Goal: Contribute content: Contribute content

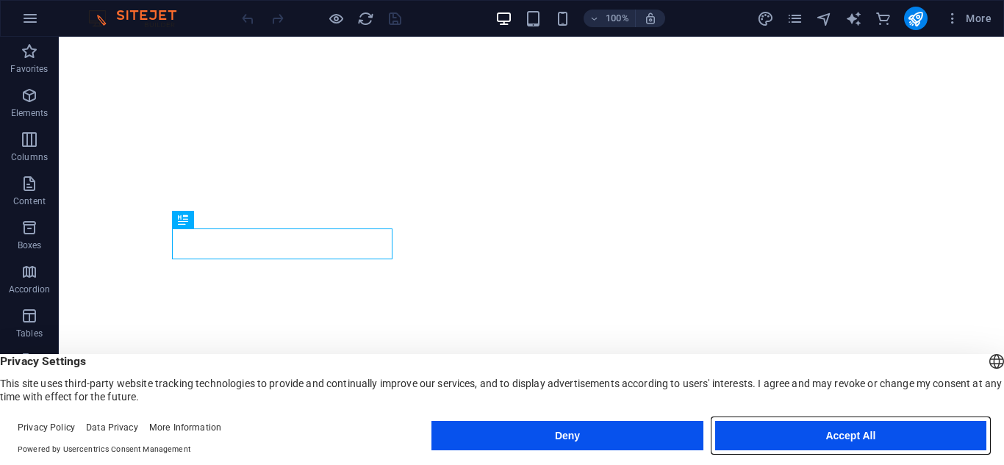
click at [749, 426] on button "Accept All" at bounding box center [850, 435] width 271 height 29
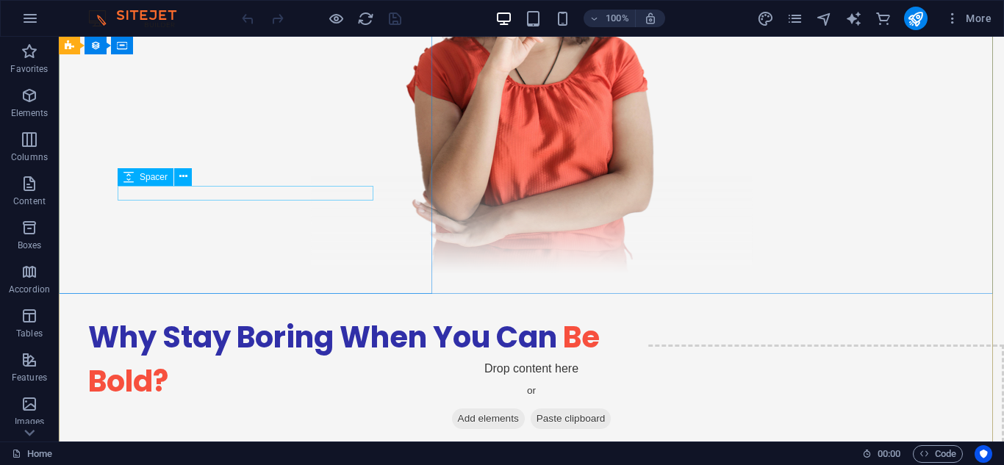
scroll to position [2333, 0]
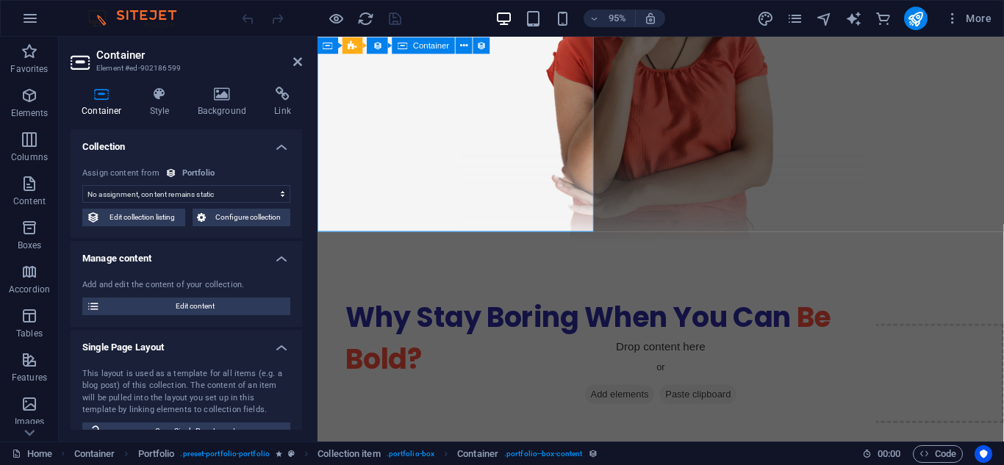
scroll to position [2510, 0]
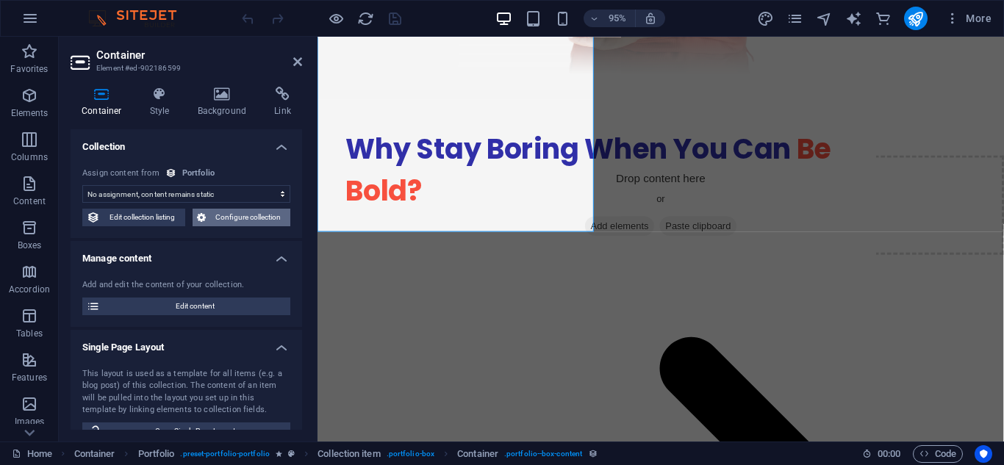
click at [246, 213] on span "Configure collection" at bounding box center [248, 218] width 76 height 18
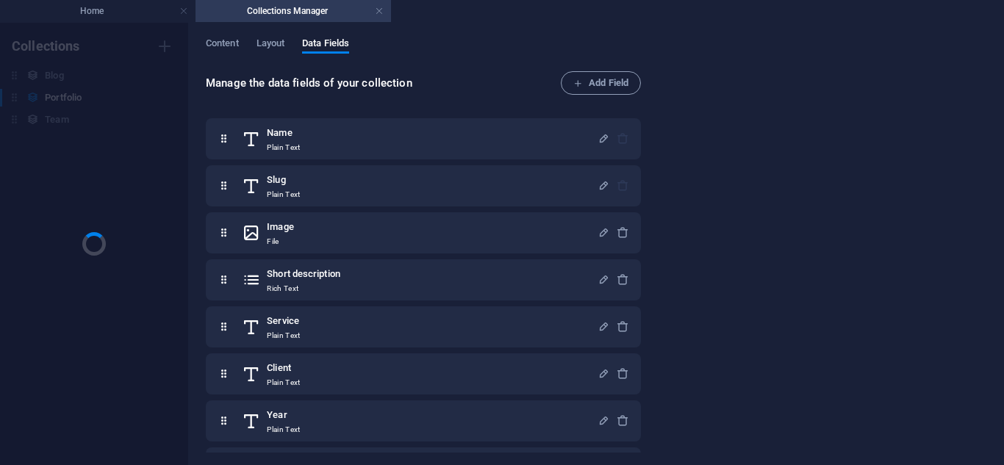
scroll to position [0, 0]
click at [232, 50] on span "Content" at bounding box center [222, 45] width 33 height 21
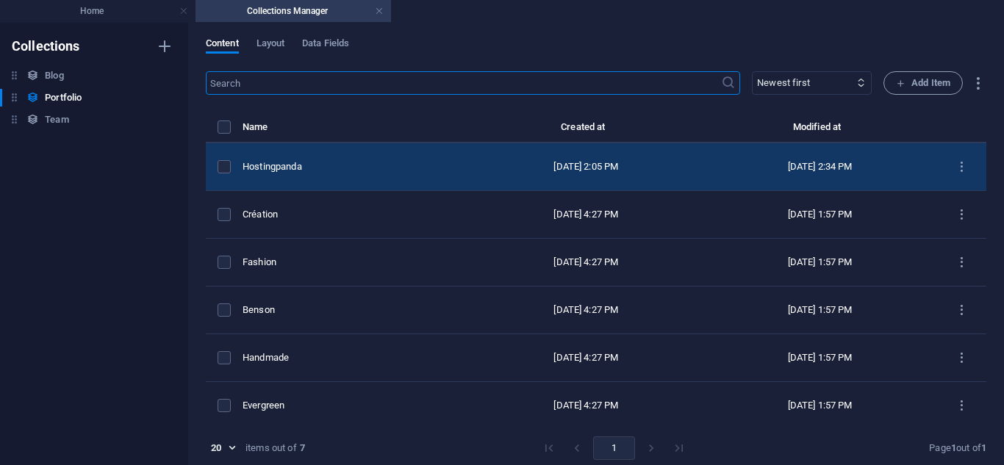
click at [396, 159] on td "Hostingpanda" at bounding box center [356, 167] width 226 height 48
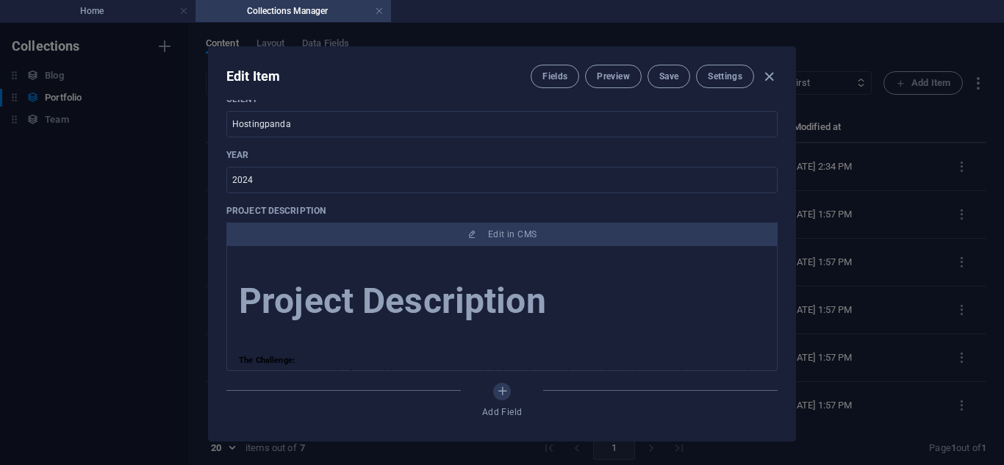
scroll to position [36, 0]
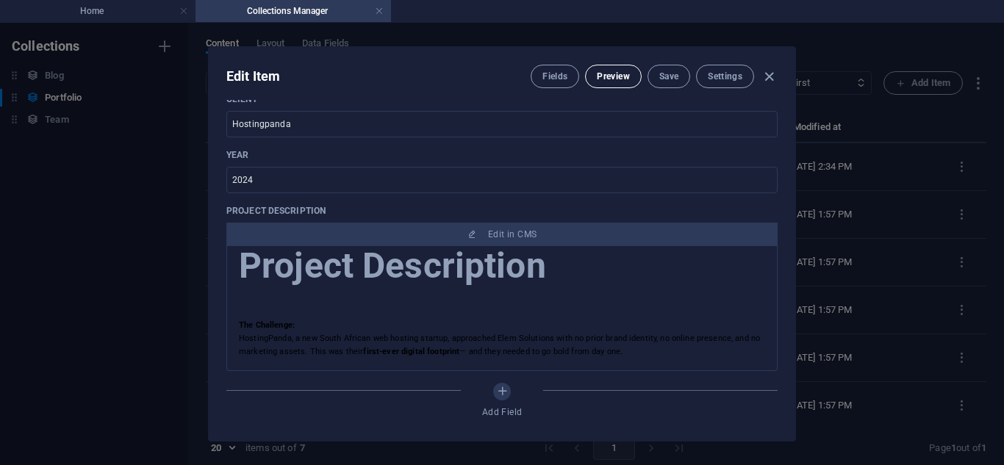
click at [606, 84] on button "Preview" at bounding box center [613, 77] width 56 height 24
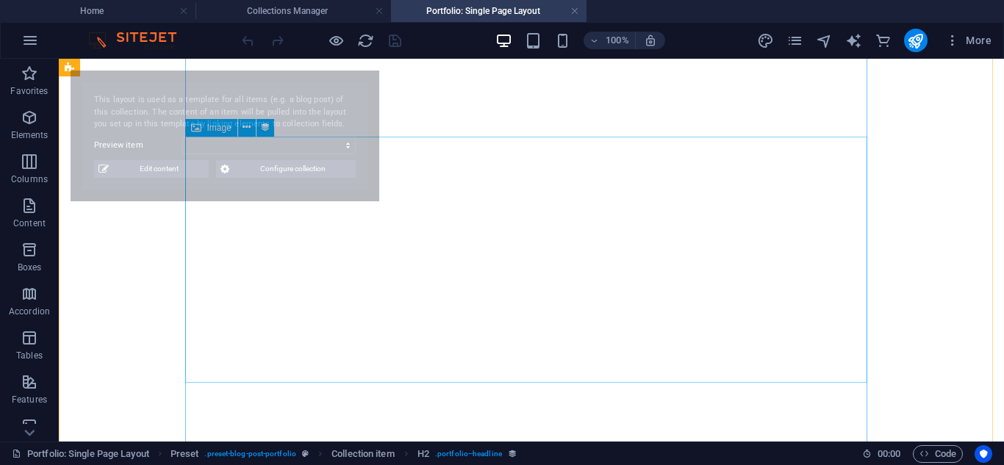
select select "68b82f058306587d4f0b1fc3"
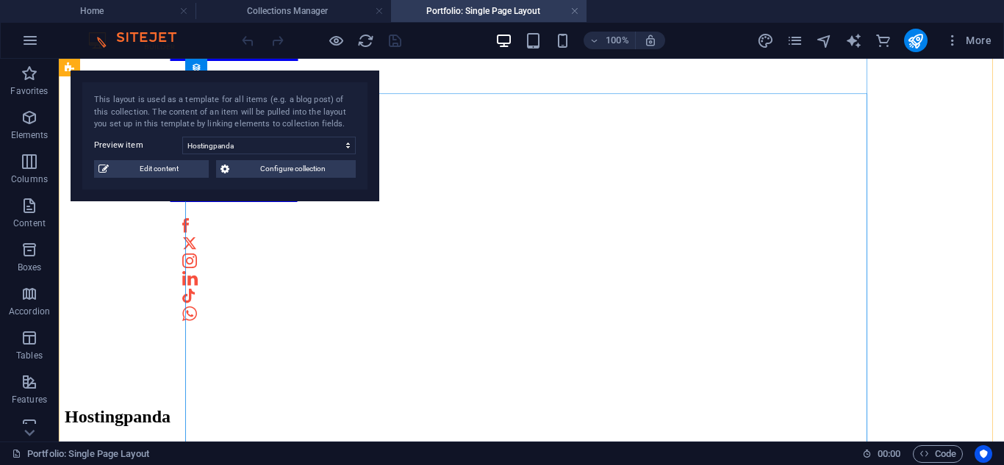
scroll to position [659, 0]
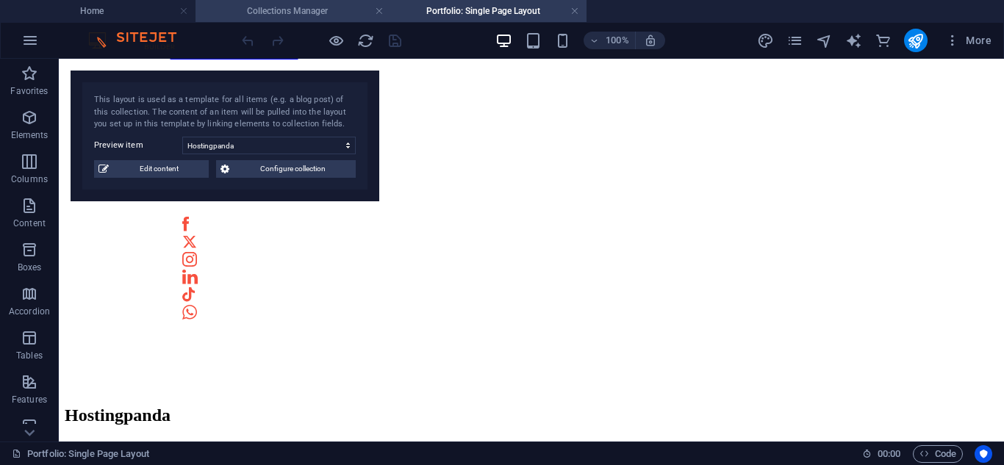
click at [300, 7] on h4 "Collections Manager" at bounding box center [294, 11] width 196 height 16
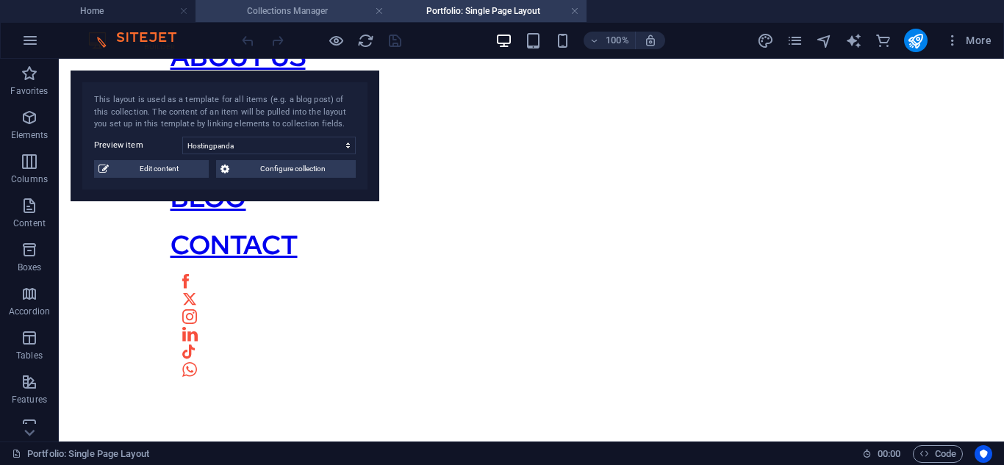
scroll to position [0, 0]
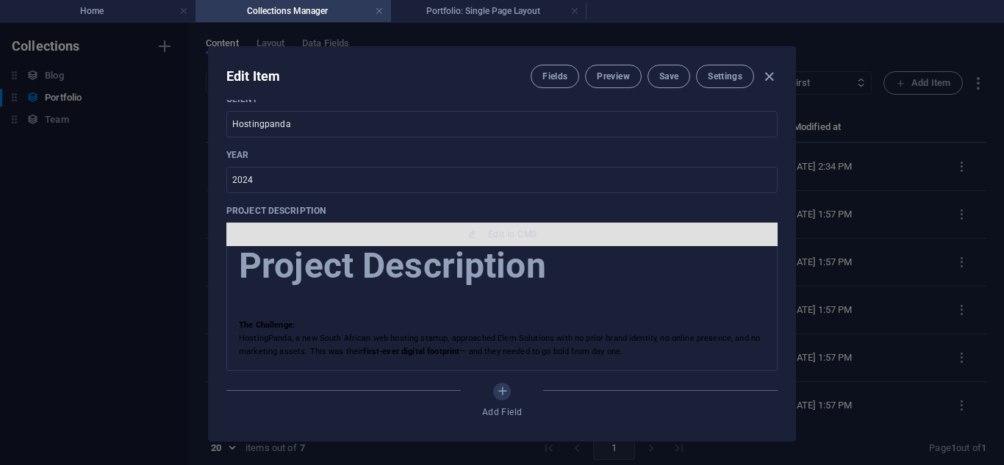
click at [459, 228] on button "Edit in CMS" at bounding box center [501, 235] width 551 height 24
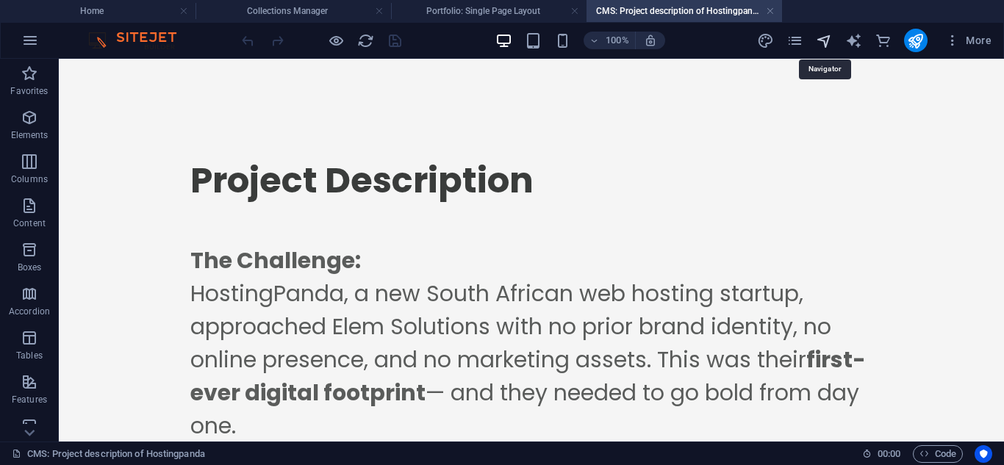
click at [829, 44] on icon "navigator" at bounding box center [824, 40] width 17 height 17
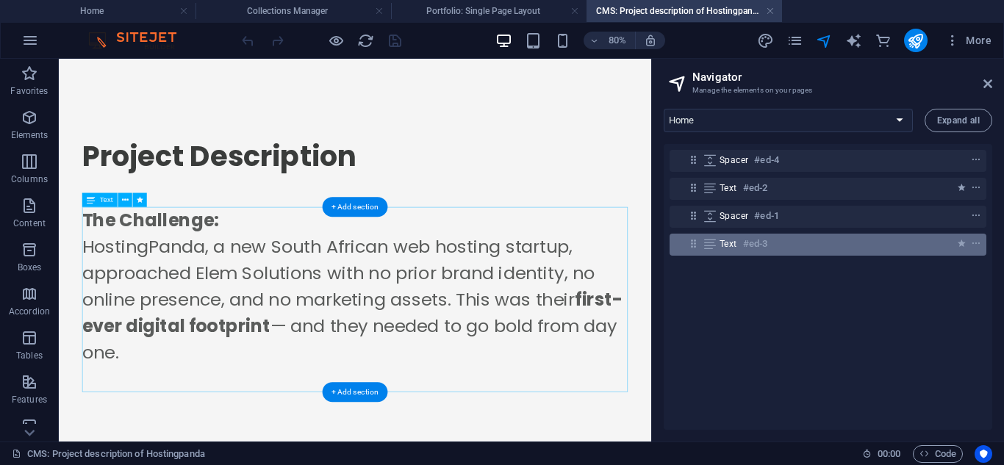
click at [831, 247] on div "Text #ed-3" at bounding box center [816, 244] width 193 height 18
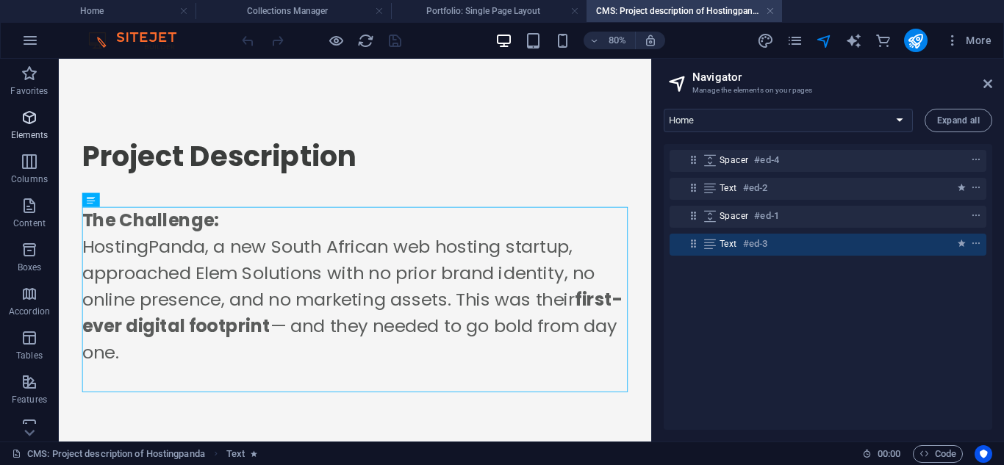
click at [35, 113] on icon "button" at bounding box center [30, 118] width 18 height 18
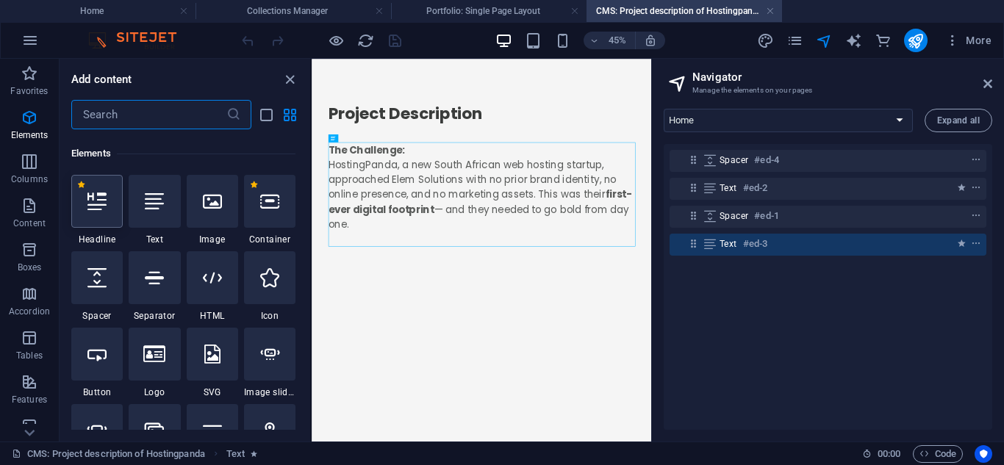
scroll to position [157, 0]
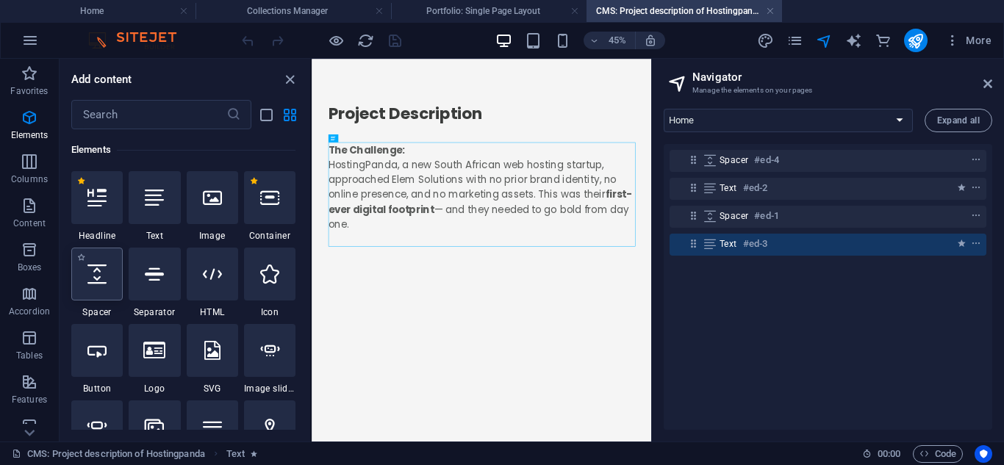
click at [115, 272] on div at bounding box center [96, 274] width 51 height 53
select select "px"
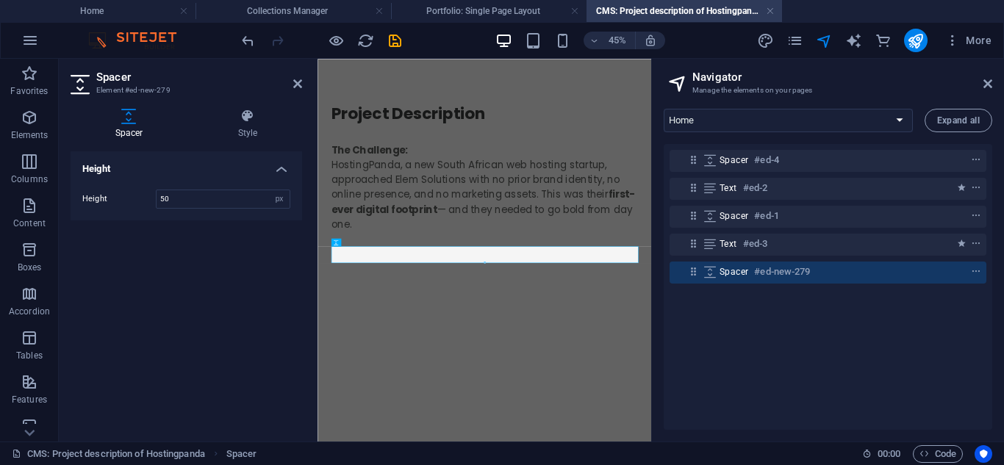
click at [305, 71] on aside "Spacer Element #ed-new-279 Spacer Style Height Height 50 px rem vh vw Preset El…" at bounding box center [188, 250] width 259 height 383
click at [300, 76] on h2 "Spacer" at bounding box center [199, 77] width 206 height 13
click at [298, 81] on icon at bounding box center [297, 84] width 9 height 12
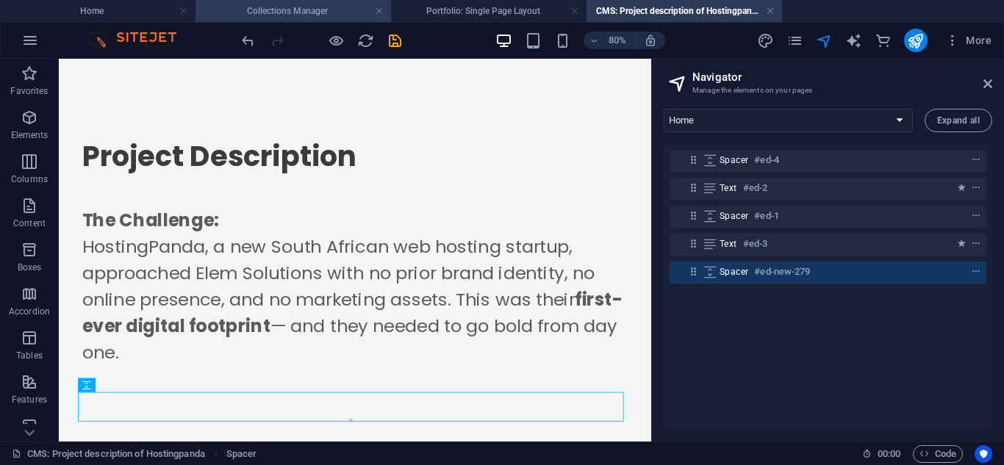
click at [307, 10] on h4 "Collections Manager" at bounding box center [294, 11] width 196 height 16
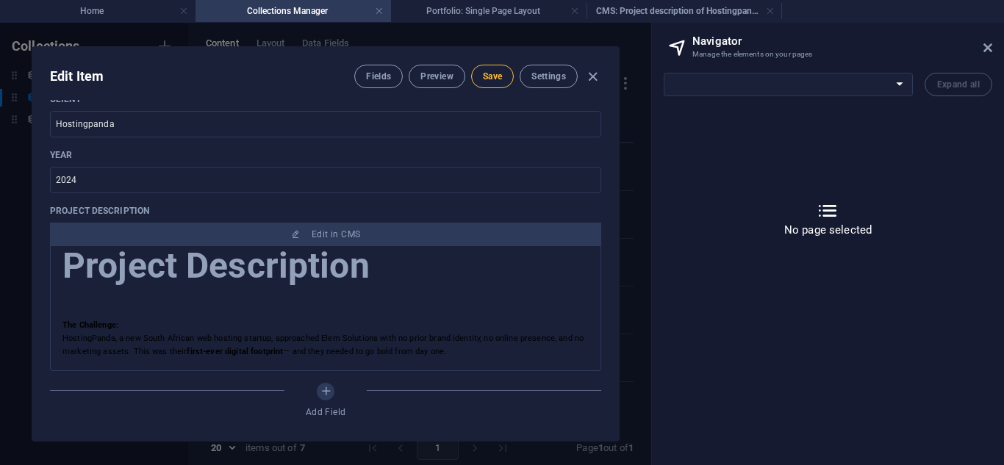
click at [483, 74] on span "Save" at bounding box center [492, 77] width 19 height 12
click at [652, 7] on h4 "CMS: Project description of Hostingpanda" at bounding box center [685, 11] width 196 height 16
select select "16947955-en"
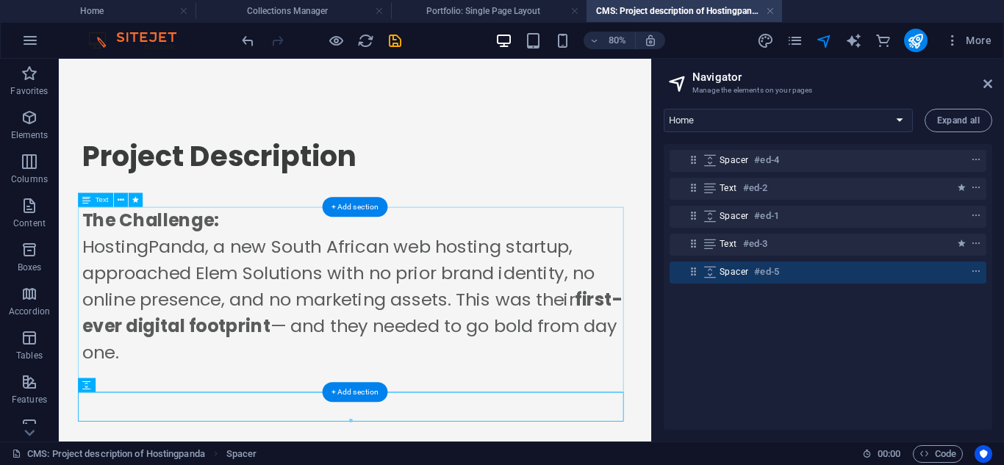
click at [647, 325] on div "The Challenge: HostingPanda, a new South African web hosting startup, approache…" at bounding box center [429, 360] width 682 height 232
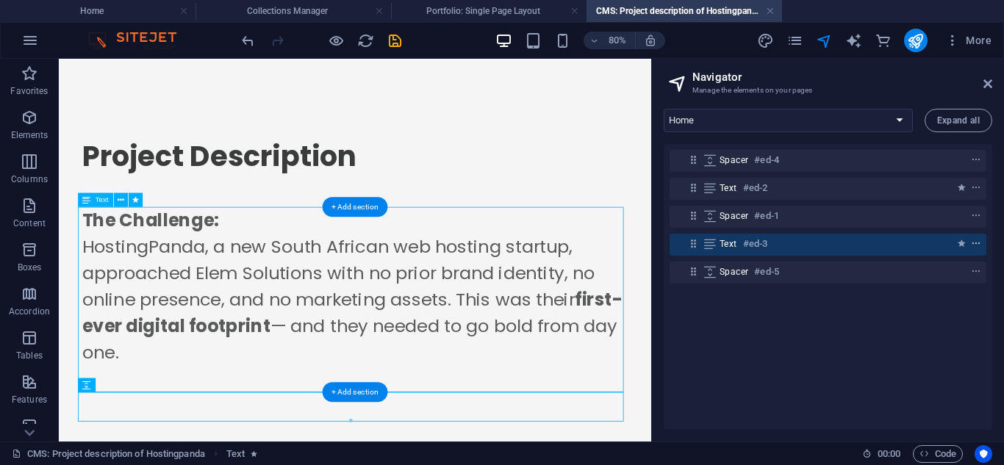
click at [975, 241] on icon "context-menu" at bounding box center [976, 244] width 10 height 10
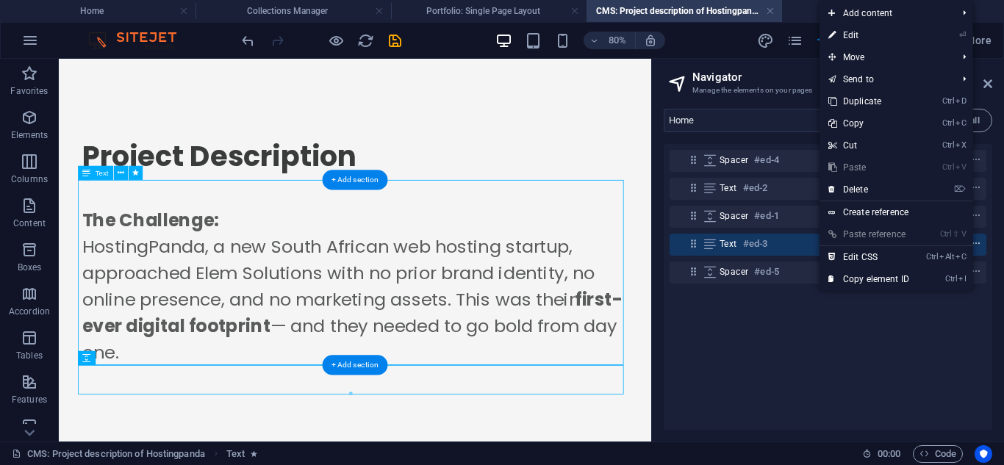
scroll to position [34, 0]
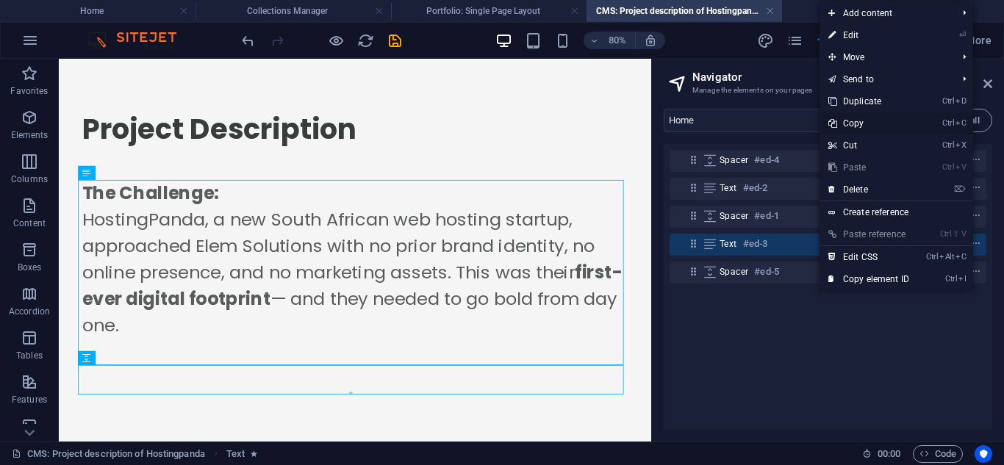
click at [857, 118] on link "Ctrl C Copy" at bounding box center [869, 123] width 99 height 22
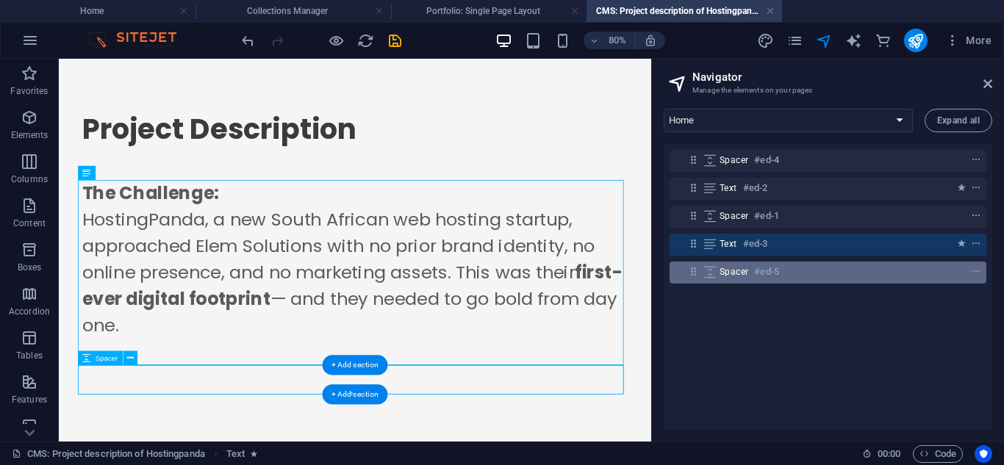
click at [878, 273] on div "Spacer #ed-5" at bounding box center [816, 272] width 193 height 18
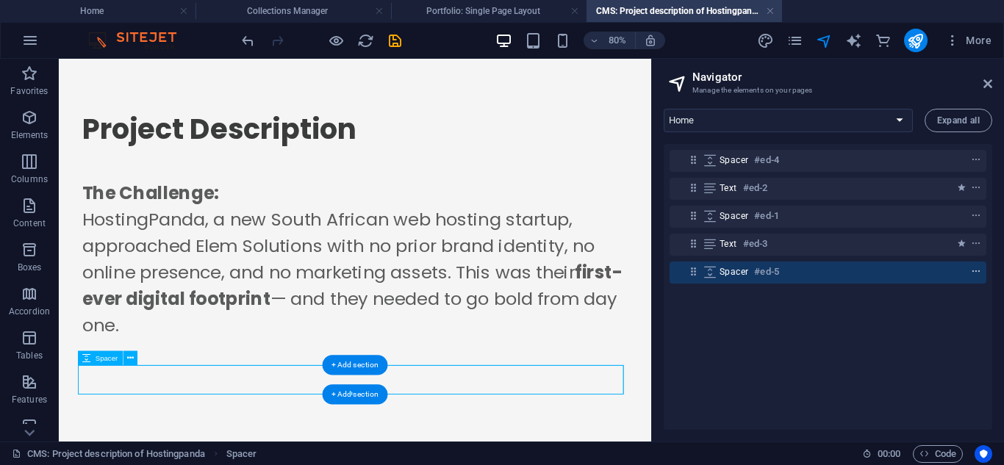
click at [975, 268] on icon "context-menu" at bounding box center [976, 272] width 10 height 10
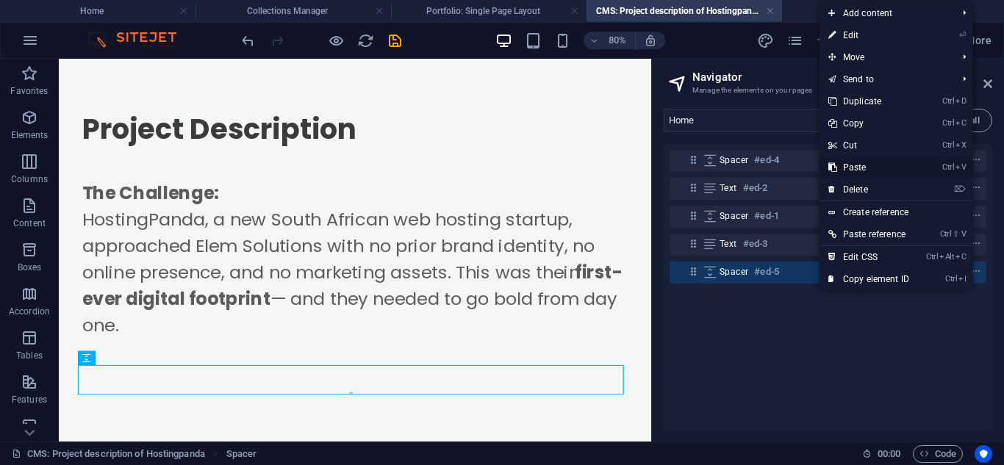
click at [859, 164] on link "Ctrl V Paste" at bounding box center [869, 168] width 99 height 22
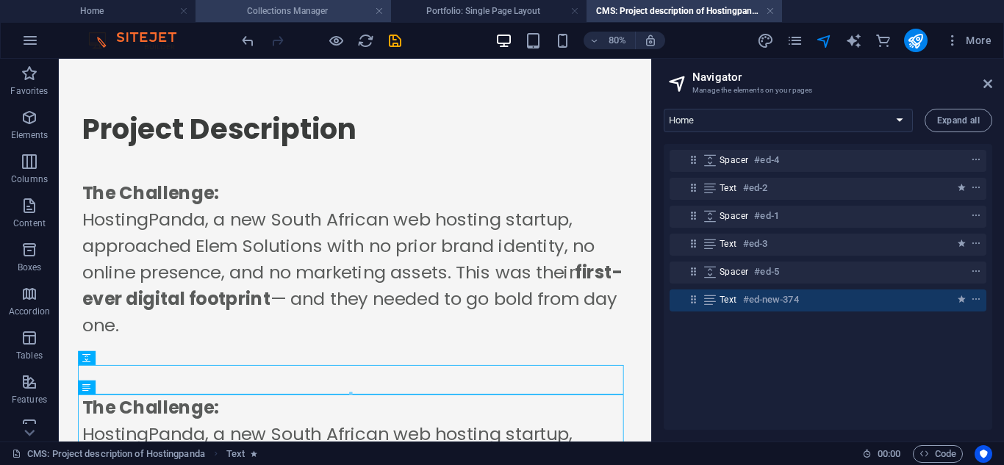
click at [326, 7] on h4 "Collections Manager" at bounding box center [294, 11] width 196 height 16
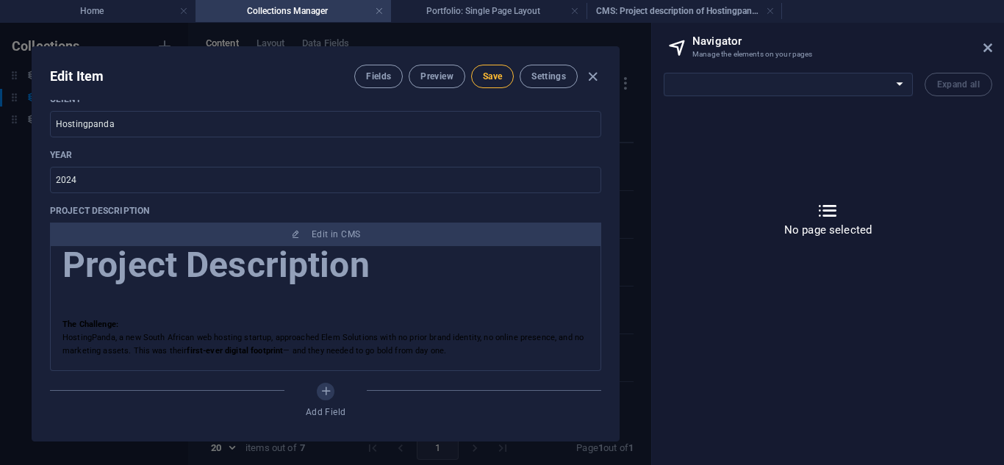
click at [483, 79] on span "Save" at bounding box center [492, 77] width 19 height 12
click at [680, 11] on h4 "CMS: Project description of Hostingpanda" at bounding box center [685, 11] width 196 height 16
select select "16947955-en"
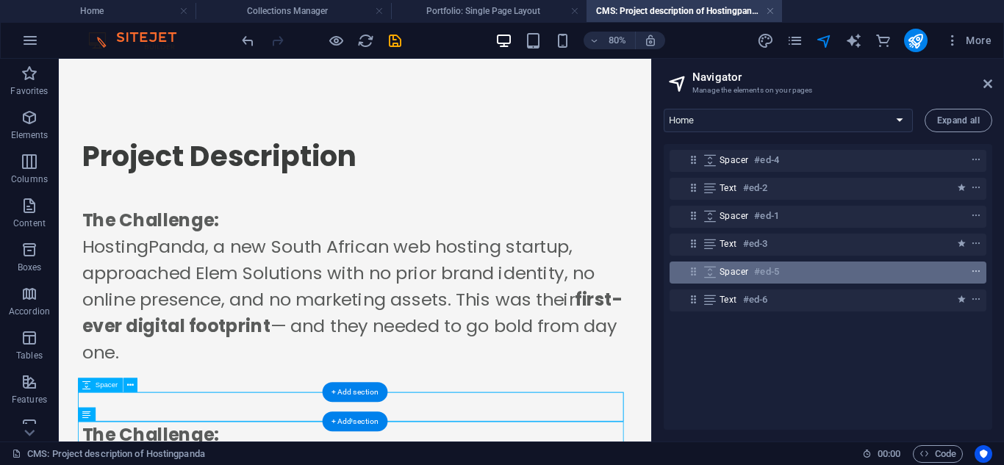
click at [975, 273] on icon "context-menu" at bounding box center [976, 272] width 10 height 10
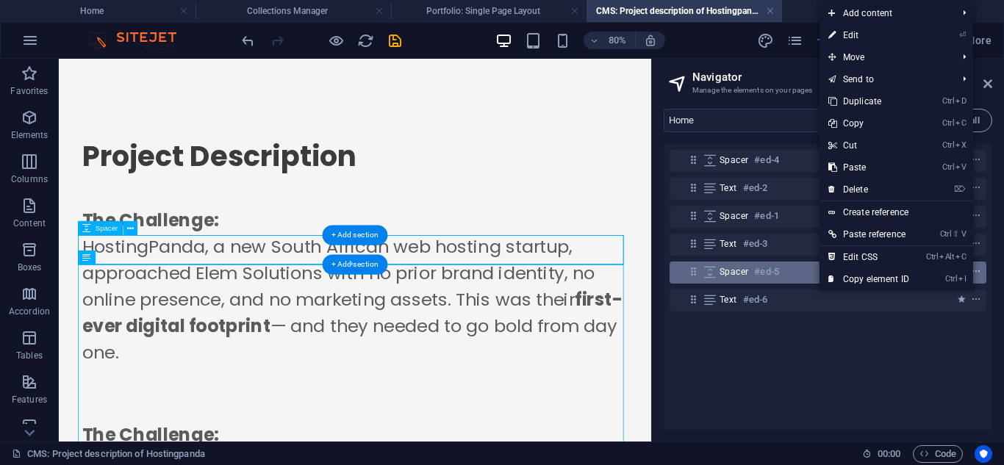
scroll to position [196, 0]
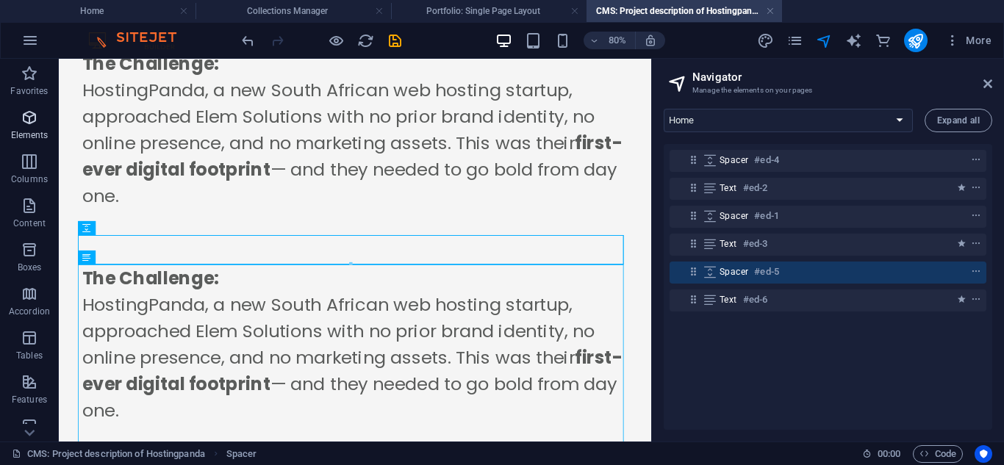
click at [17, 140] on p "Elements" at bounding box center [29, 135] width 37 height 12
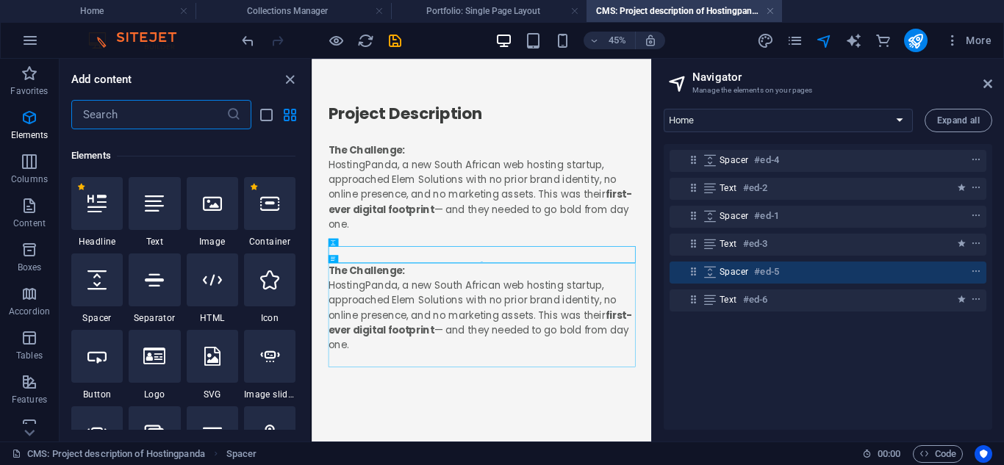
scroll to position [157, 0]
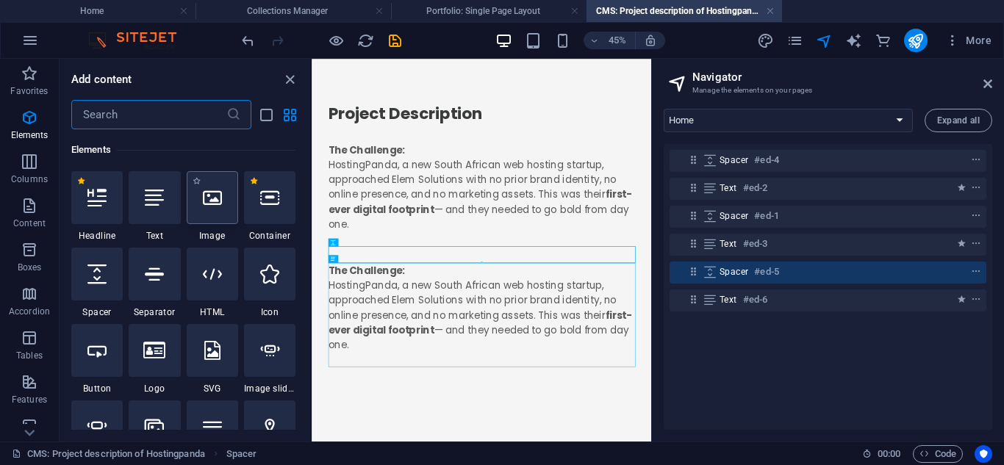
click at [194, 214] on div at bounding box center [212, 197] width 51 height 53
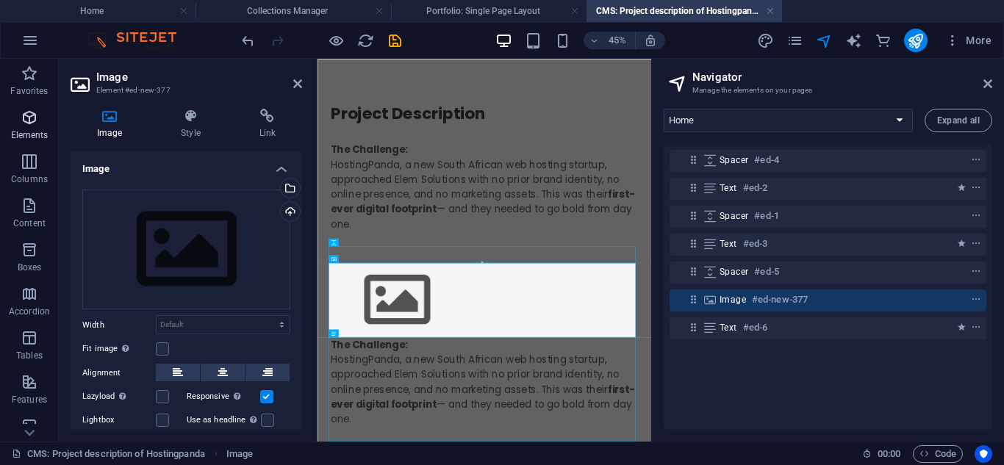
click at [38, 110] on icon "button" at bounding box center [30, 118] width 18 height 18
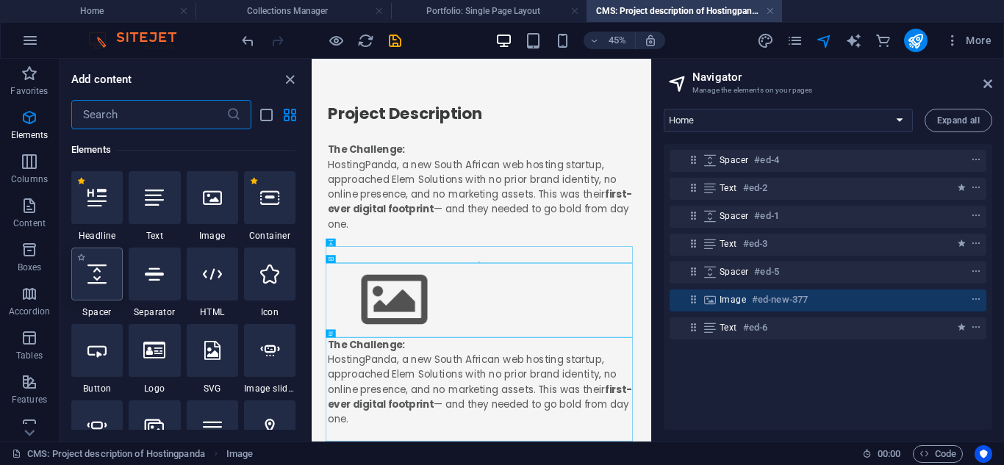
click at [101, 279] on icon at bounding box center [96, 274] width 19 height 19
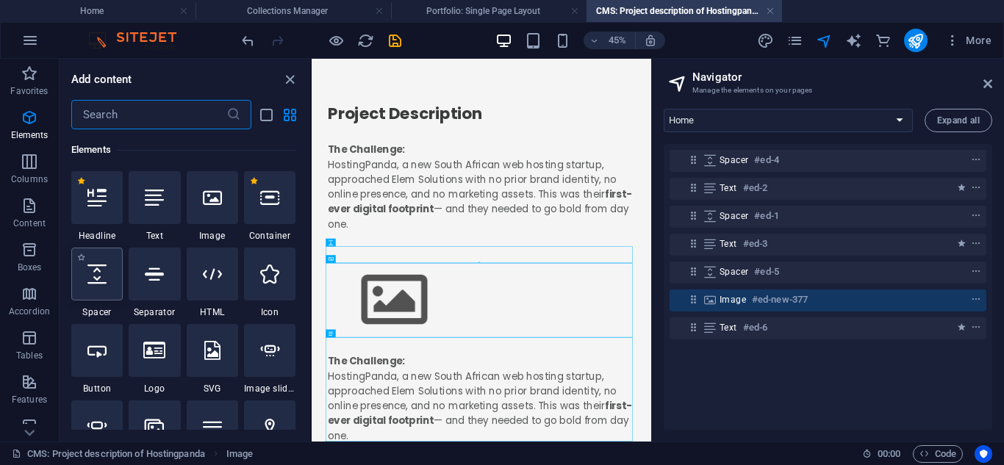
select select "px"
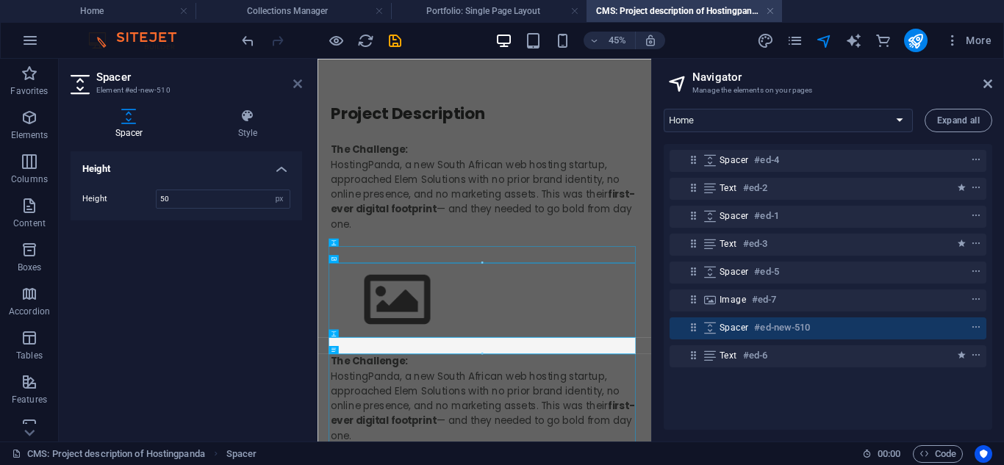
click at [298, 84] on icon at bounding box center [297, 84] width 9 height 12
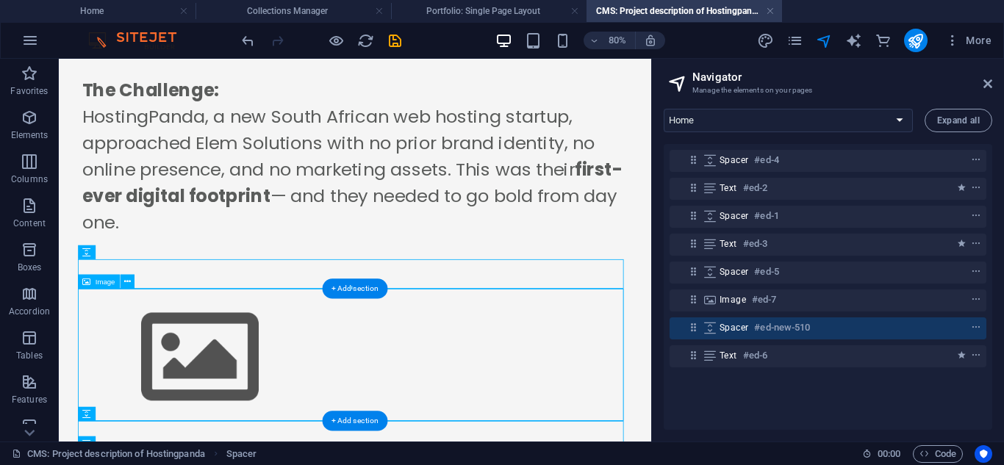
scroll to position [167, 0]
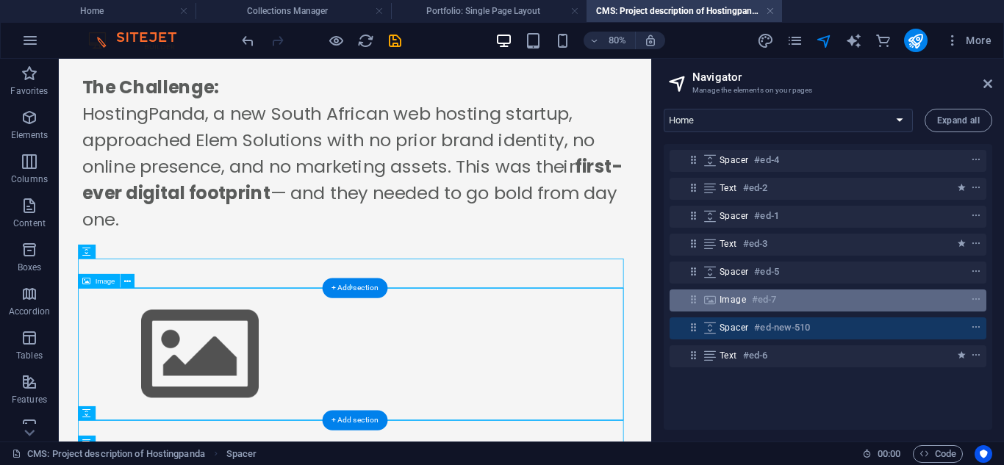
click at [959, 302] on div at bounding box center [948, 300] width 69 height 18
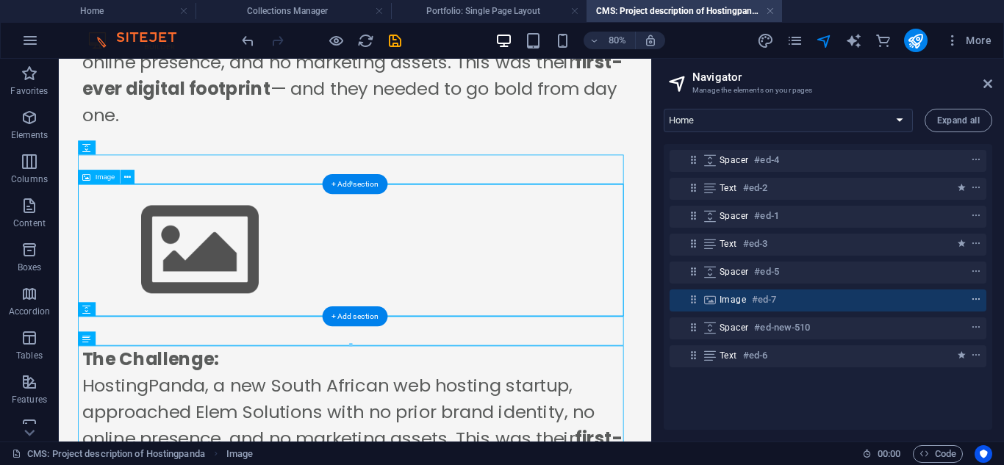
click at [974, 301] on icon "context-menu" at bounding box center [976, 300] width 10 height 10
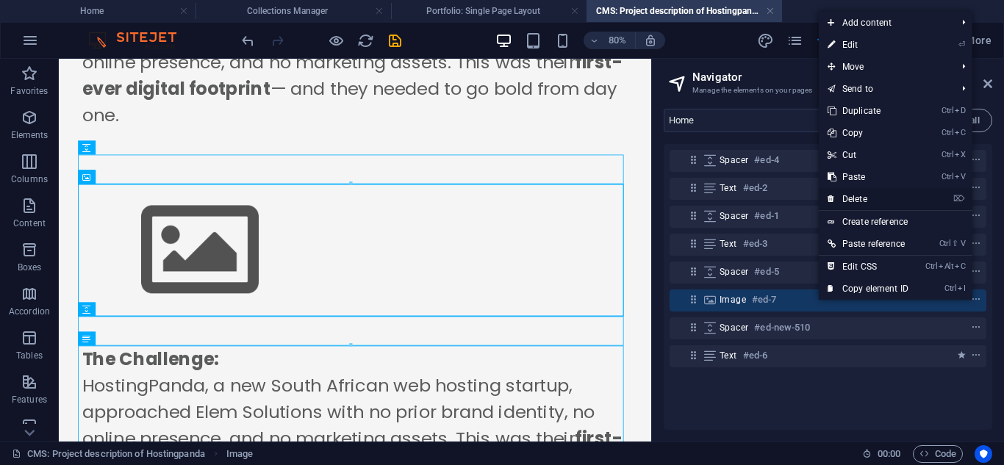
click at [849, 194] on link "⌦ Delete" at bounding box center [868, 199] width 99 height 22
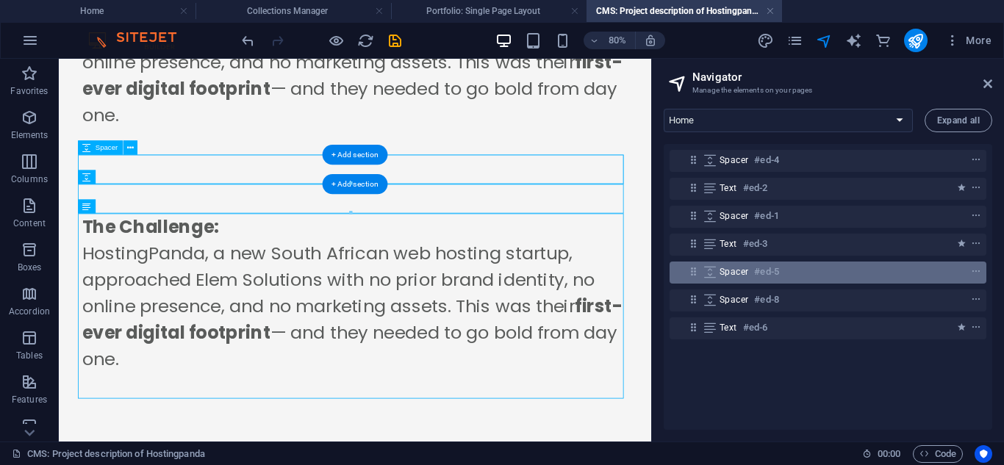
click at [756, 274] on h6 "#ed-5" at bounding box center [766, 272] width 24 height 18
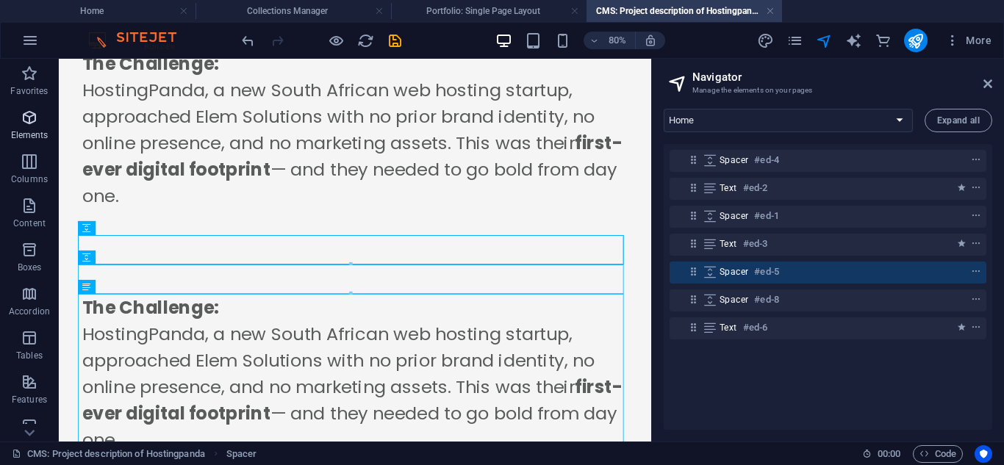
click at [12, 126] on span "Elements" at bounding box center [29, 126] width 59 height 35
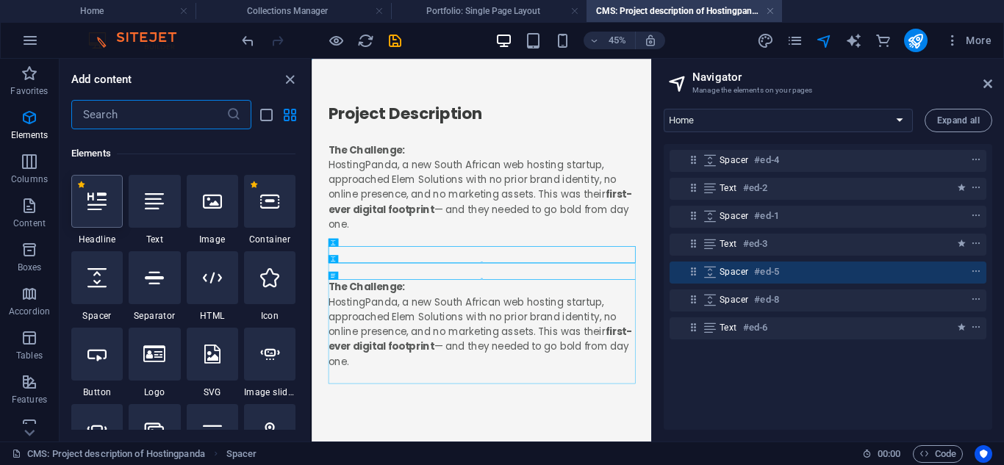
scroll to position [157, 0]
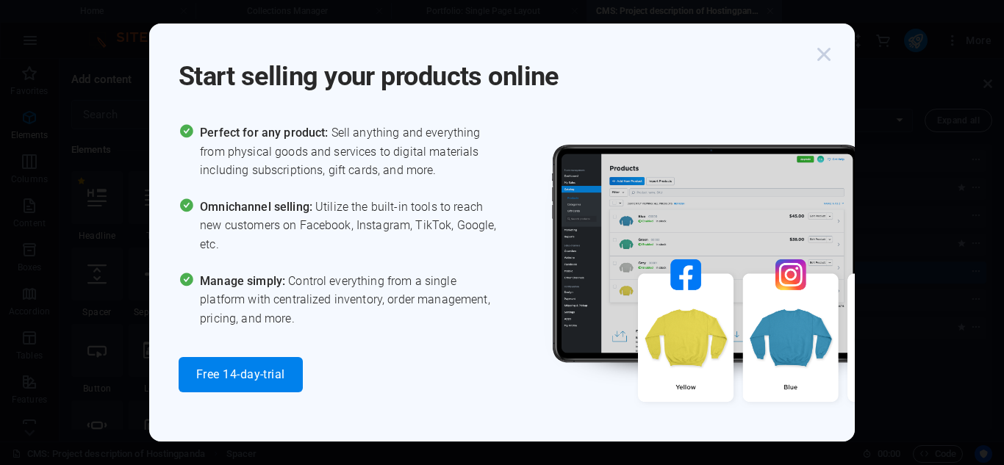
click at [827, 51] on icon "button" at bounding box center [824, 54] width 26 height 26
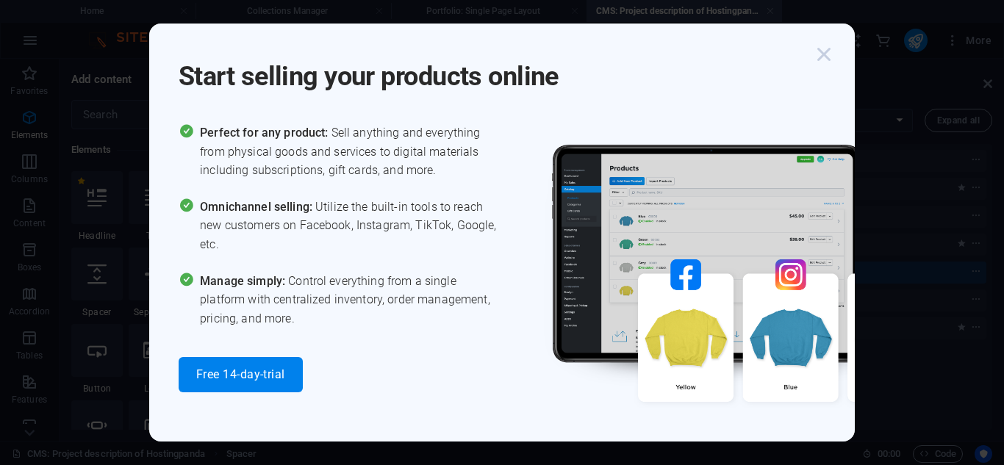
click at [830, 53] on icon "button" at bounding box center [824, 54] width 26 height 26
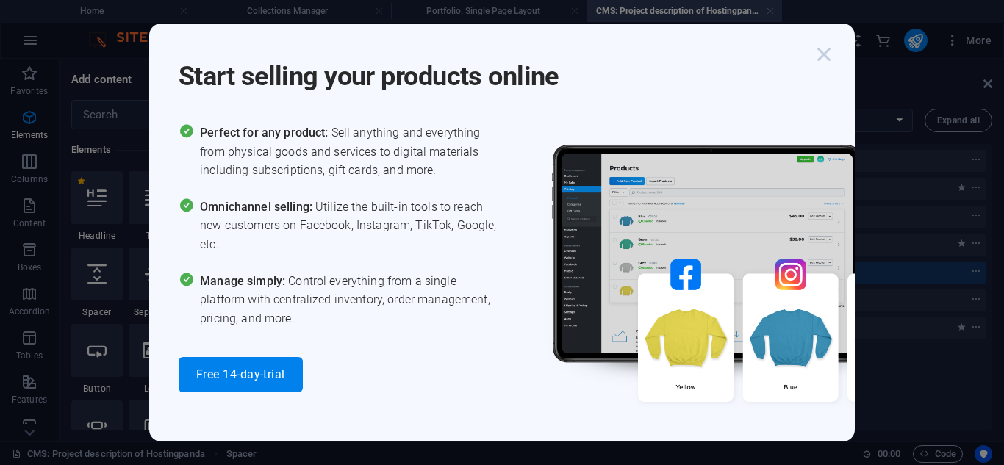
click at [824, 57] on icon "button" at bounding box center [824, 54] width 26 height 26
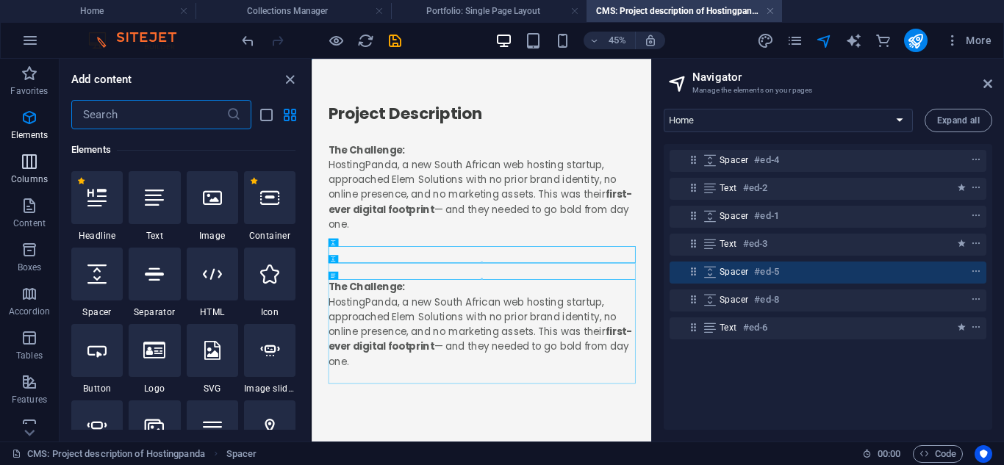
click at [34, 176] on p "Columns" at bounding box center [29, 179] width 37 height 12
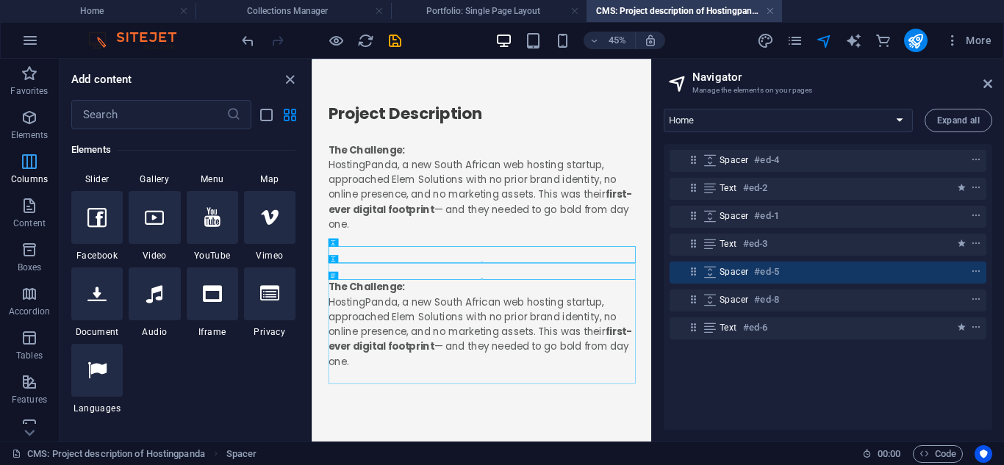
scroll to position [728, 0]
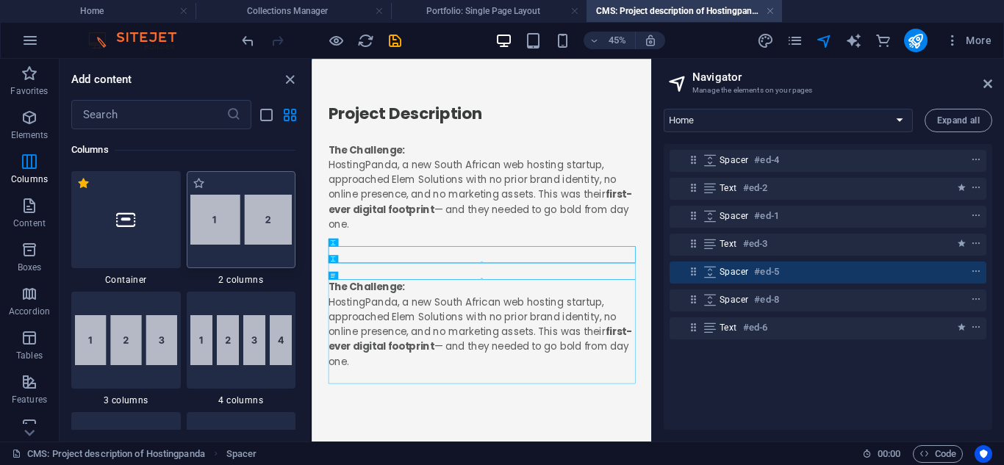
click at [212, 232] on img at bounding box center [241, 220] width 102 height 50
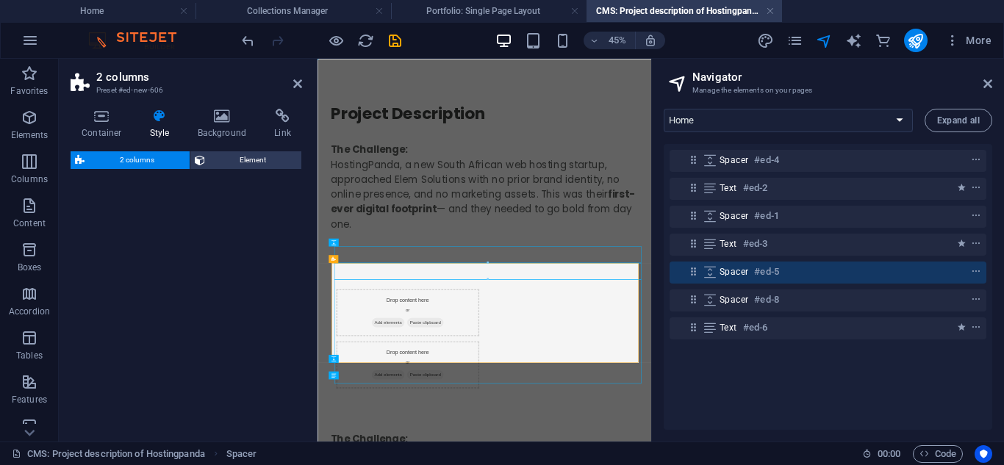
select select "rem"
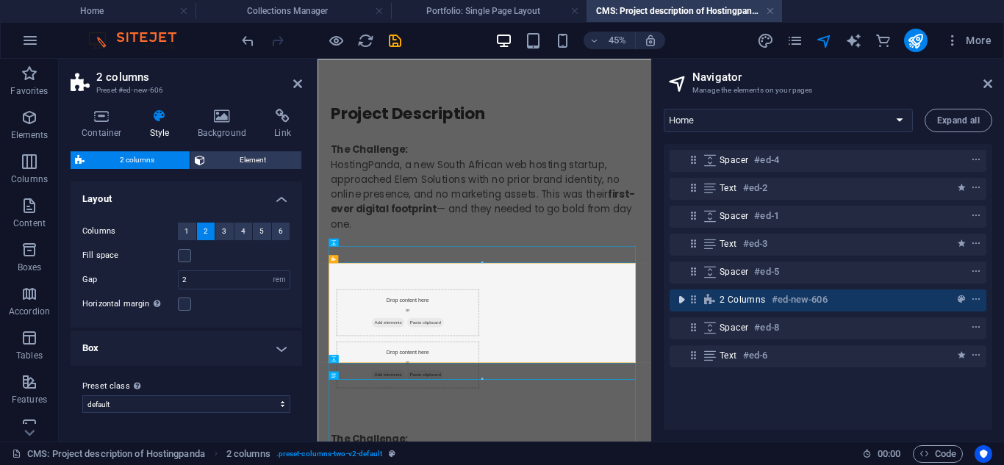
click at [681, 301] on icon "toggle-expand" at bounding box center [681, 300] width 15 height 15
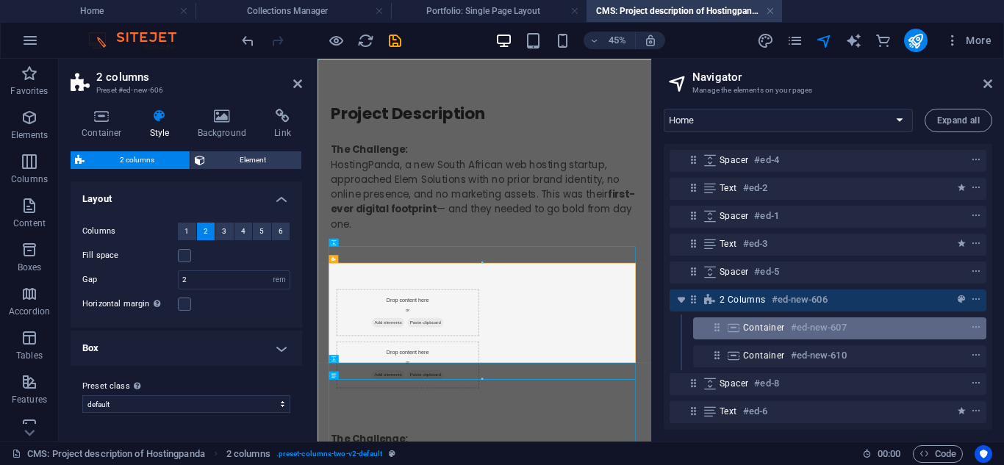
click at [713, 323] on icon at bounding box center [717, 327] width 12 height 12
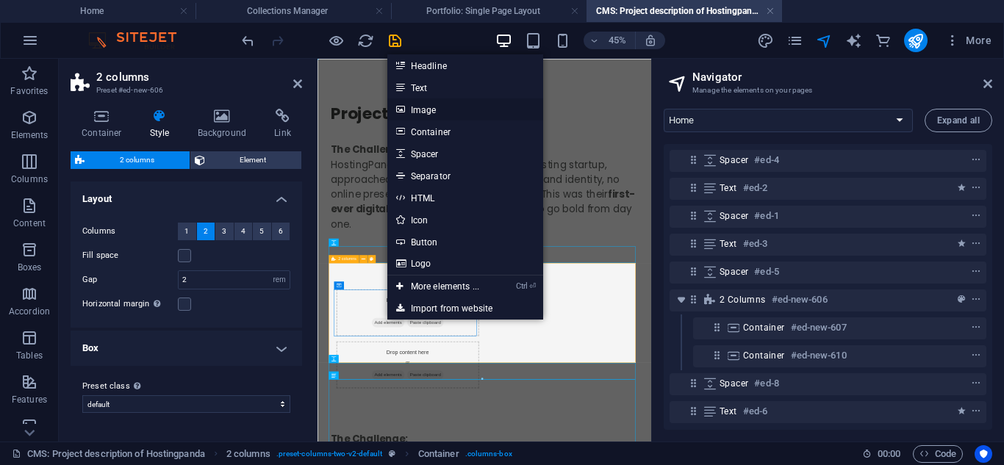
click at [438, 114] on link "Image" at bounding box center [465, 110] width 156 height 22
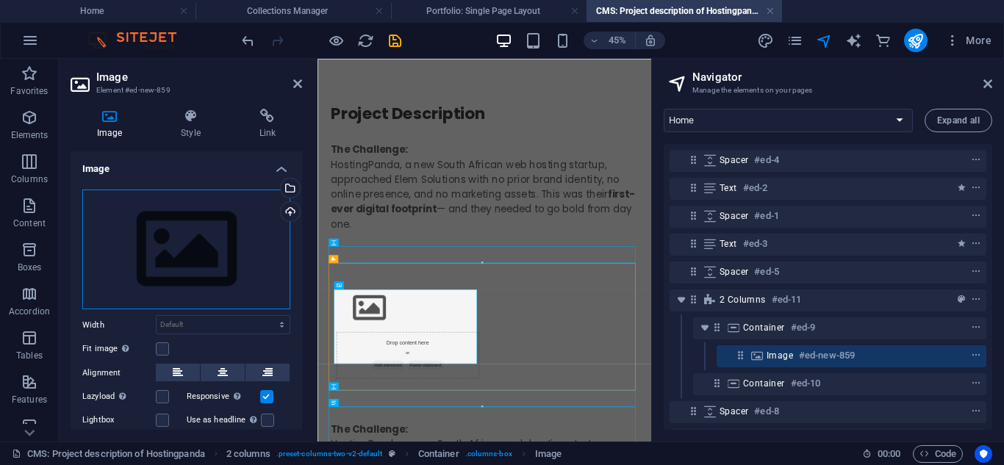
click at [218, 245] on div "Drag files here, click to choose files or select files from Files or our free s…" at bounding box center [186, 250] width 208 height 121
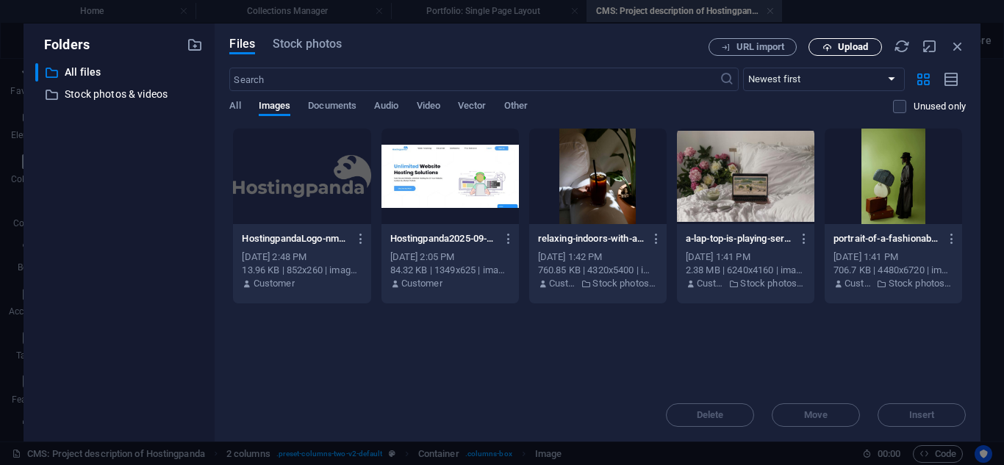
click at [824, 51] on icon "button" at bounding box center [828, 48] width 10 height 10
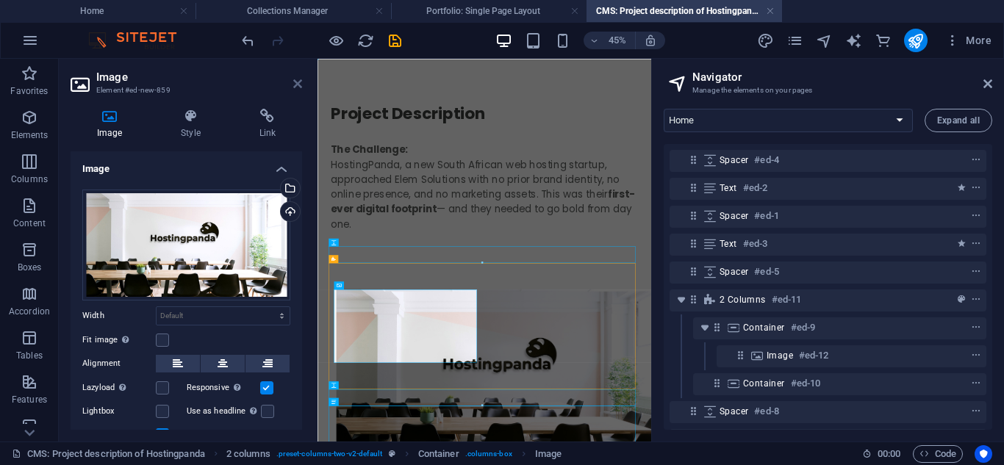
click at [301, 80] on icon at bounding box center [297, 84] width 9 height 12
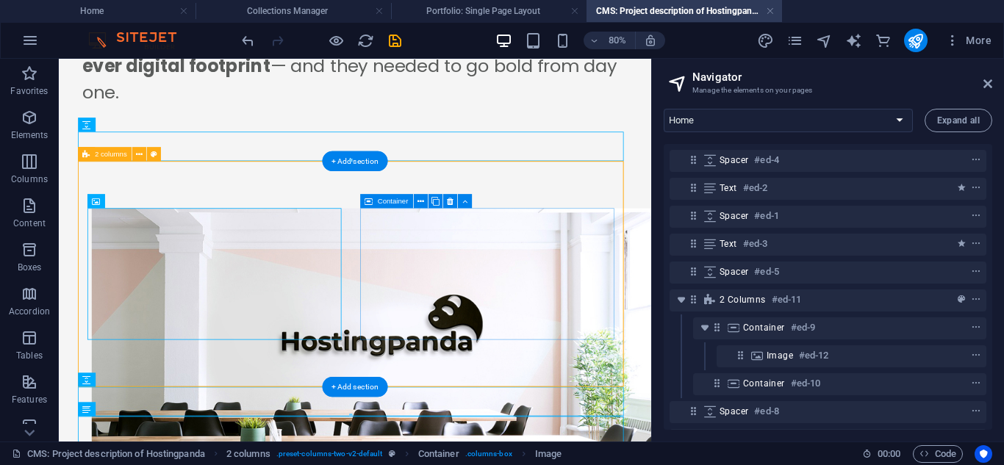
scroll to position [326, 0]
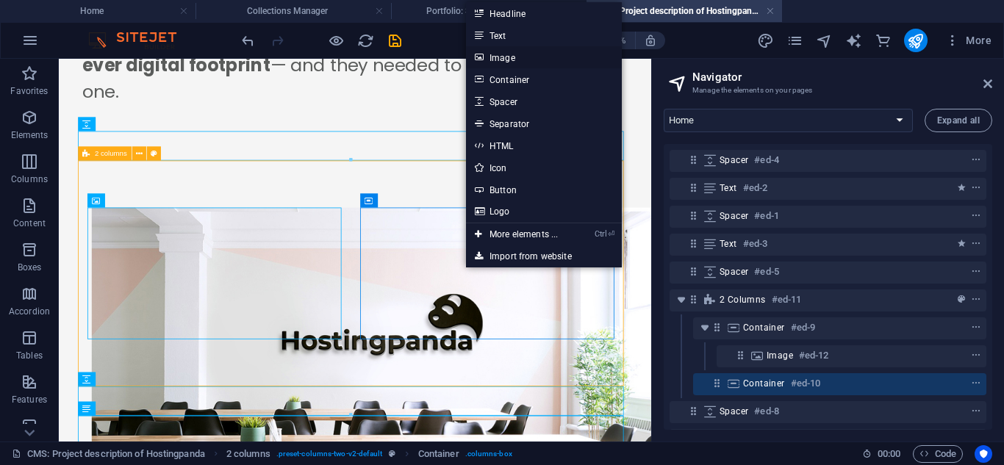
click at [513, 63] on link "Image" at bounding box center [544, 57] width 156 height 22
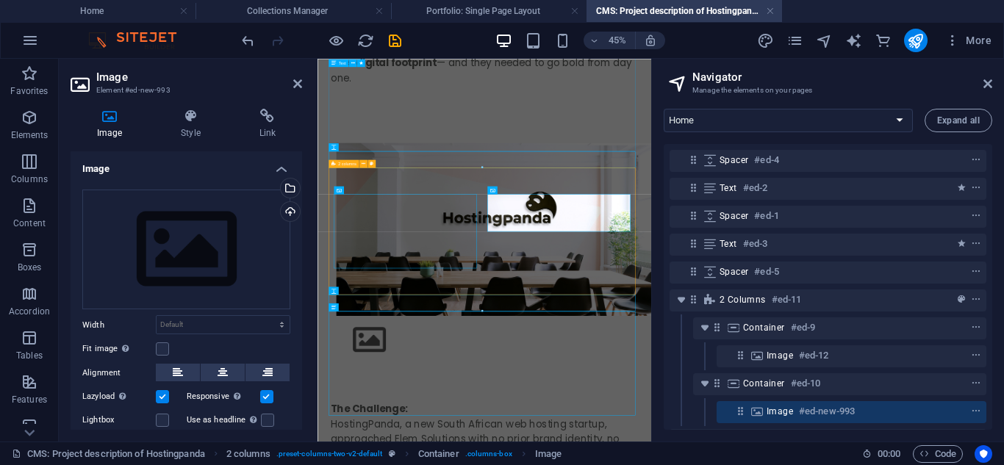
scroll to position [212, 0]
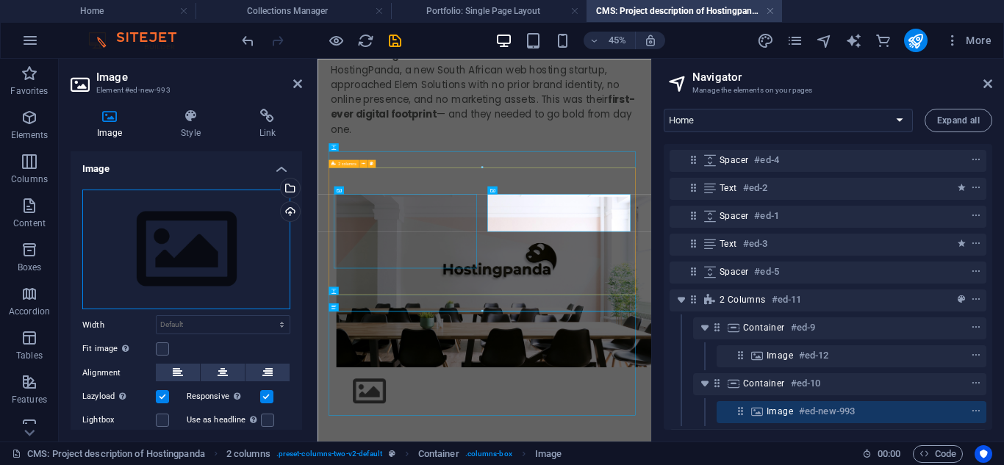
click at [151, 216] on div "Drag files here, click to choose files or select files from Files or our free s…" at bounding box center [186, 250] width 208 height 121
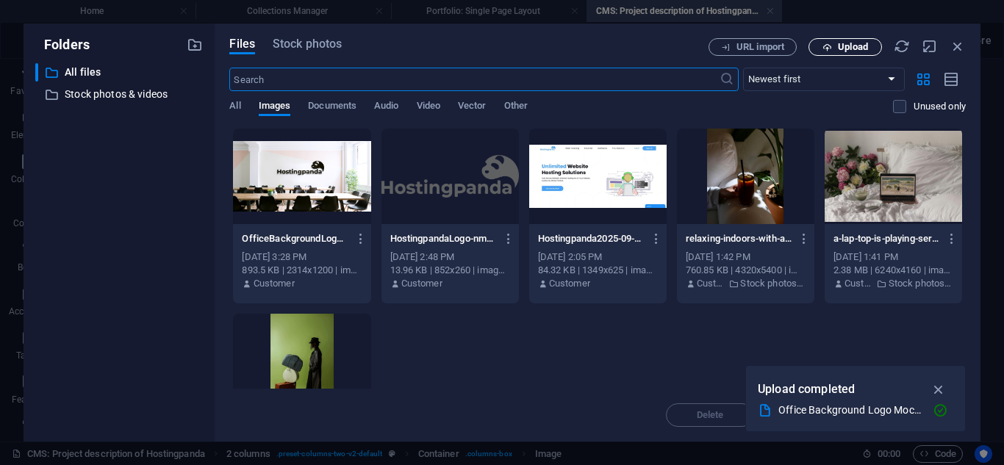
click at [861, 49] on span "Upload" at bounding box center [853, 47] width 30 height 9
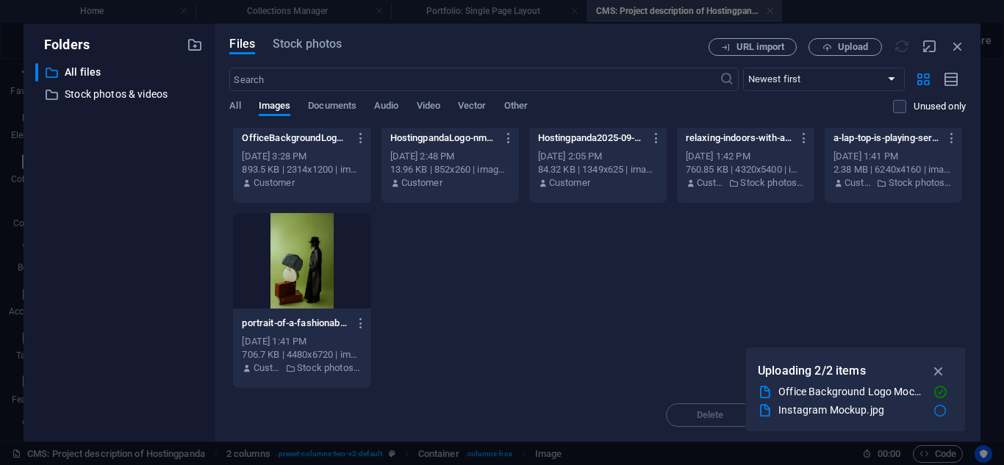
scroll to position [0, 0]
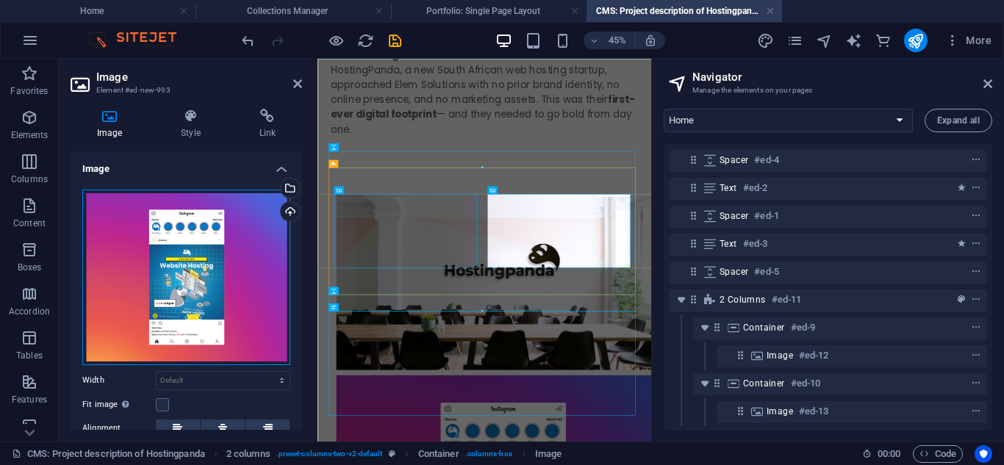
click at [201, 243] on div "Drag files here, click to choose files or select files from Files or our free s…" at bounding box center [186, 278] width 208 height 176
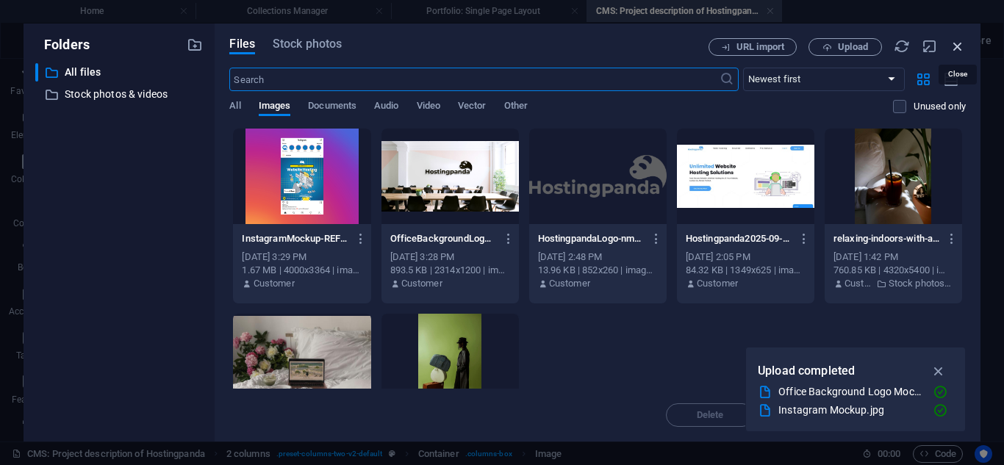
click at [957, 52] on icon "button" at bounding box center [958, 46] width 16 height 16
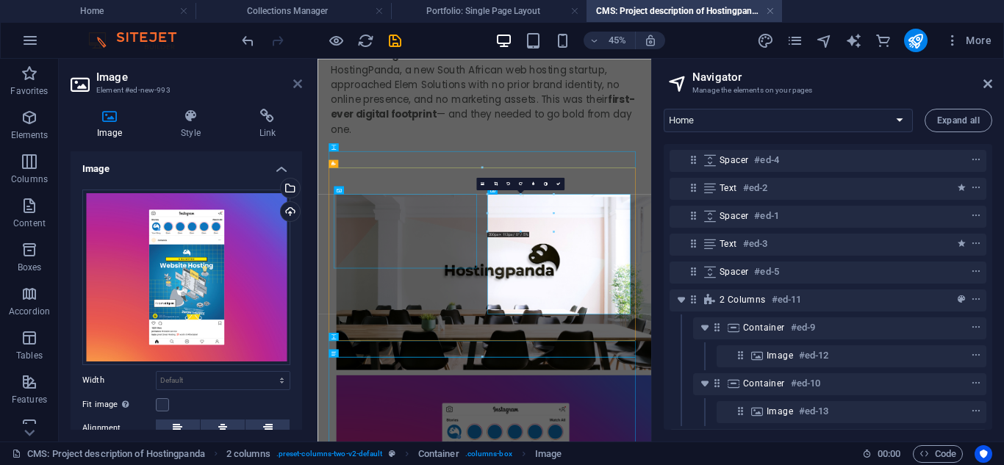
click at [296, 89] on icon at bounding box center [297, 84] width 9 height 12
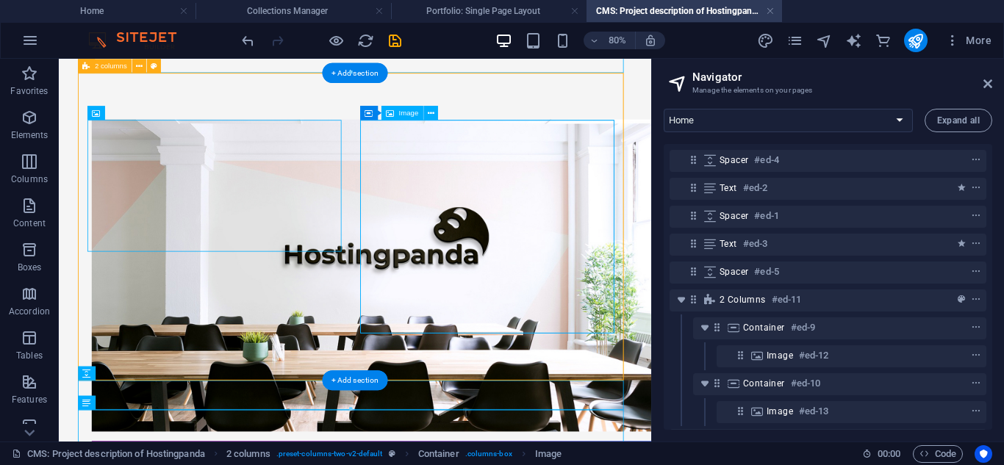
scroll to position [437, 0]
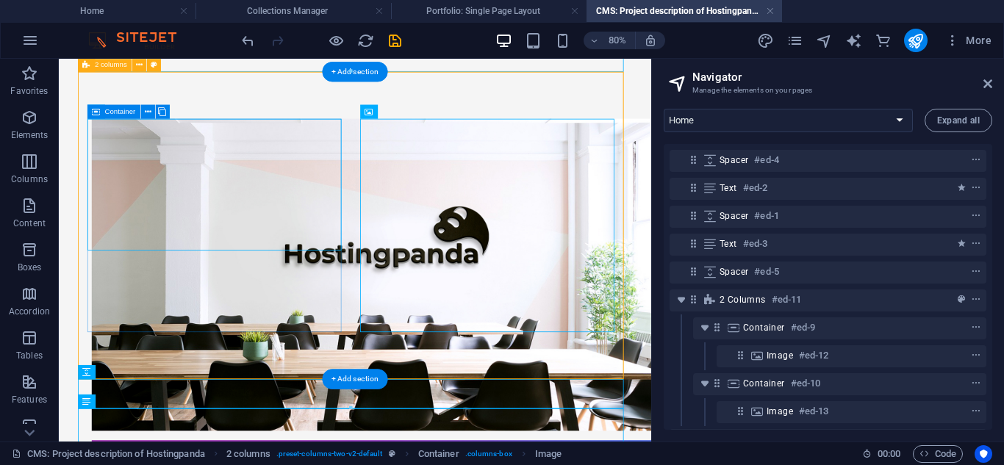
click at [299, 384] on div at bounding box center [259, 329] width 318 height 390
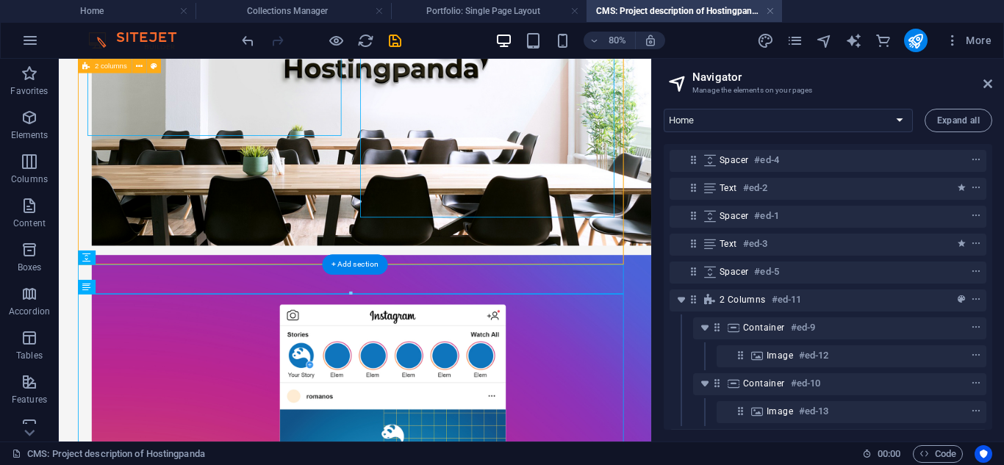
scroll to position [687, 0]
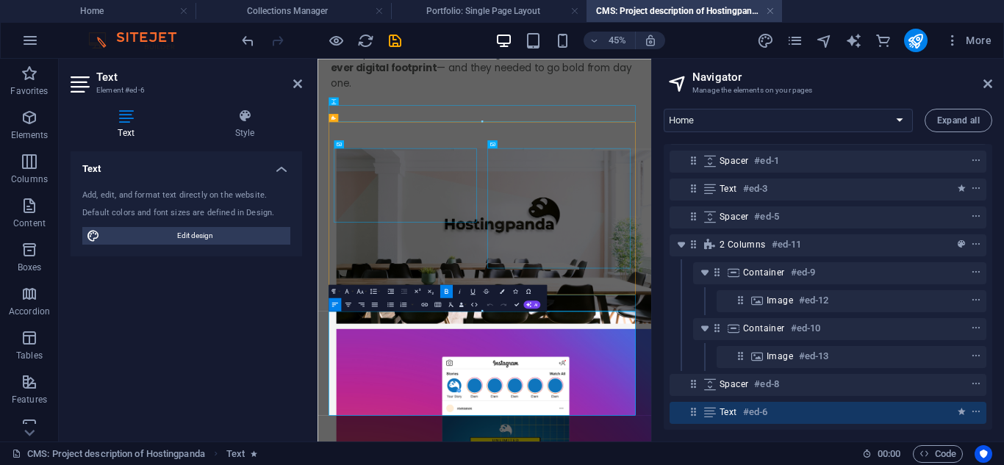
drag, startPoint x: 590, startPoint y: 817, endPoint x: 237, endPoint y: 628, distance: 399.9
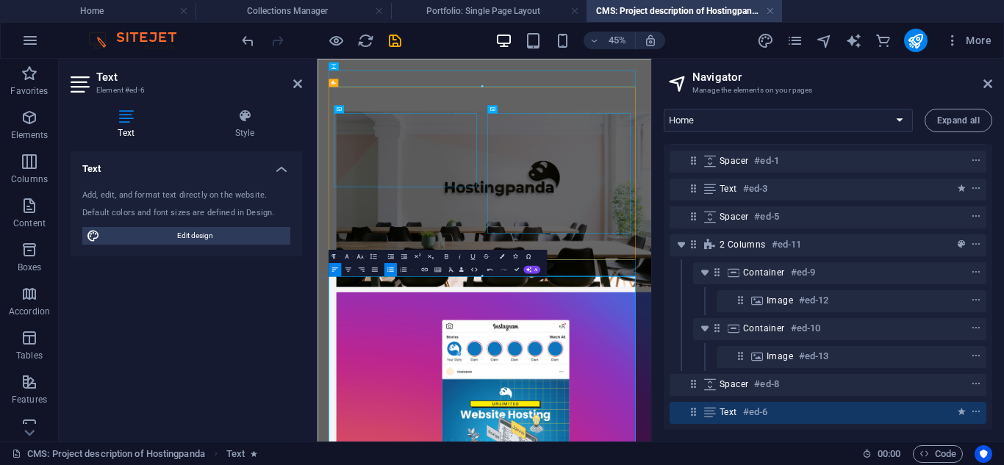
scroll to position [404, 0]
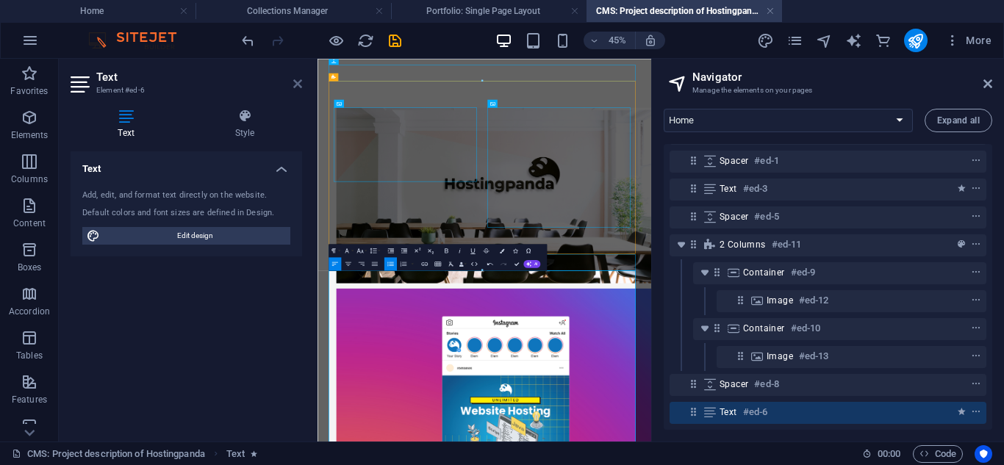
click at [299, 89] on icon at bounding box center [297, 84] width 9 height 12
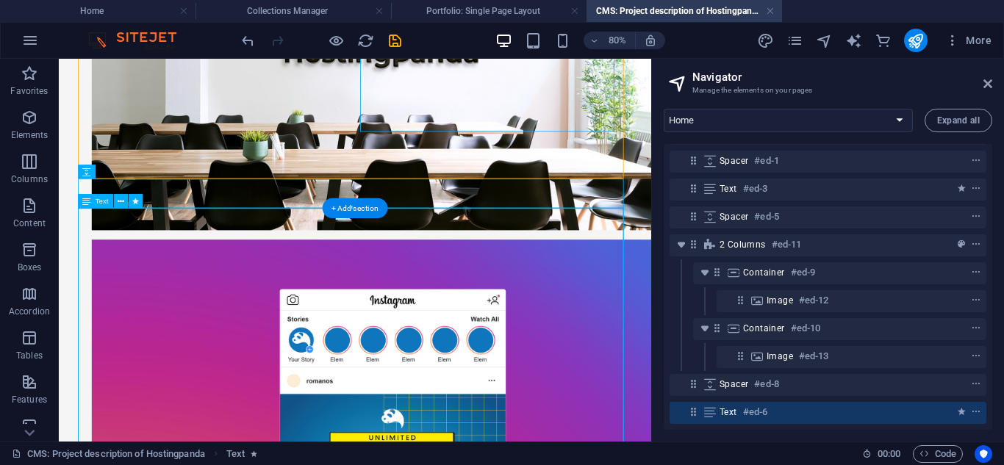
scroll to position [809, 0]
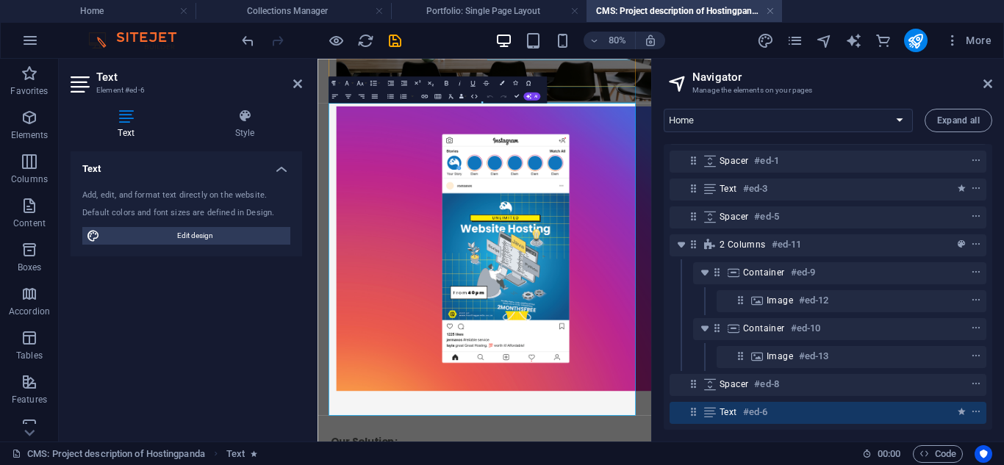
scroll to position [777, 0]
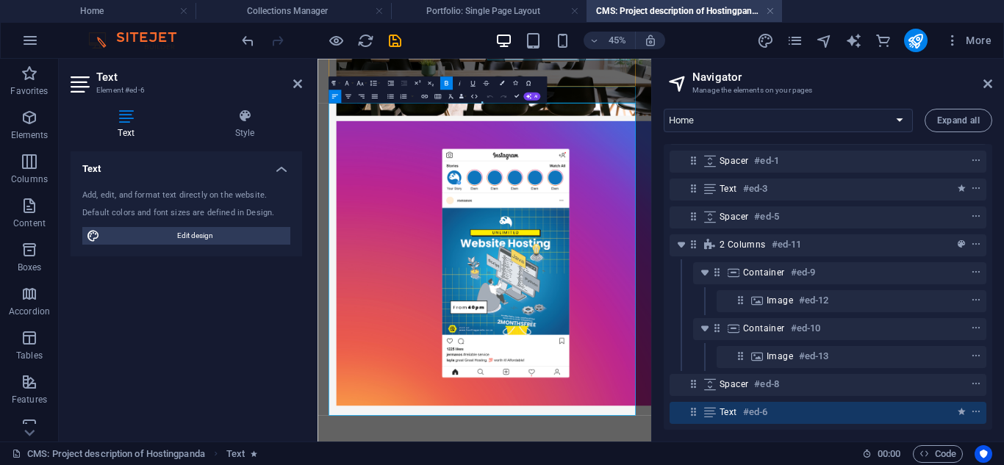
click at [984, 78] on icon at bounding box center [988, 84] width 9 height 12
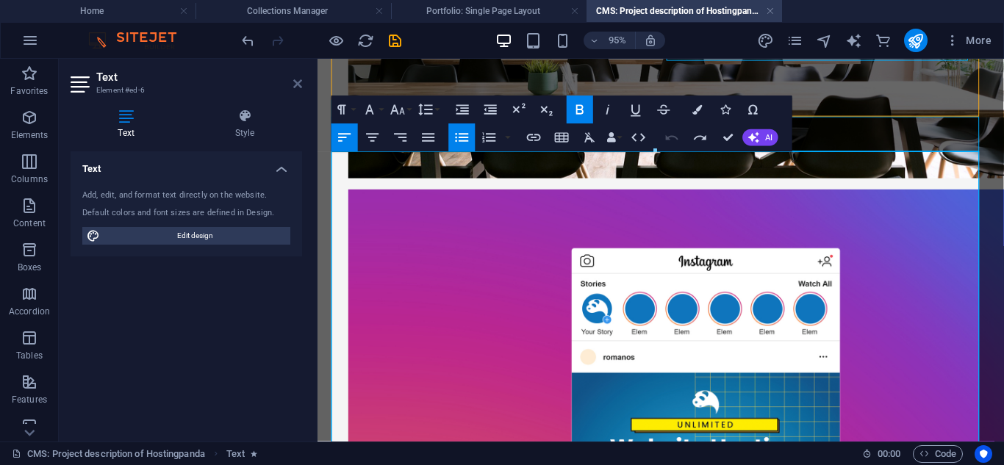
click at [294, 83] on icon at bounding box center [297, 84] width 9 height 12
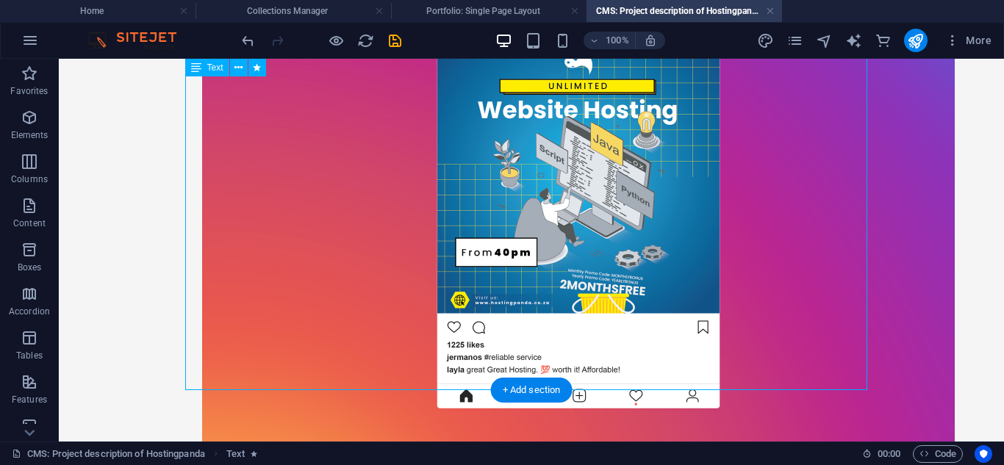
scroll to position [1245, 0]
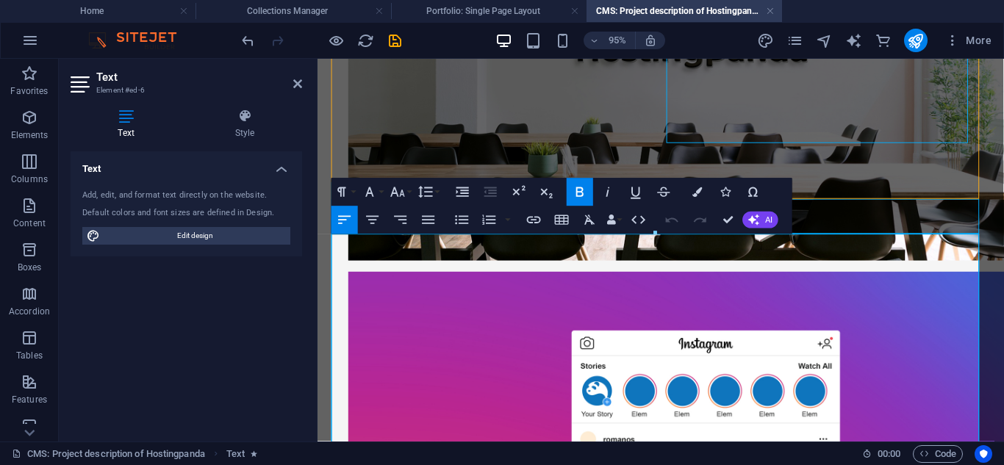
click at [460, 221] on icon "button" at bounding box center [462, 220] width 17 height 17
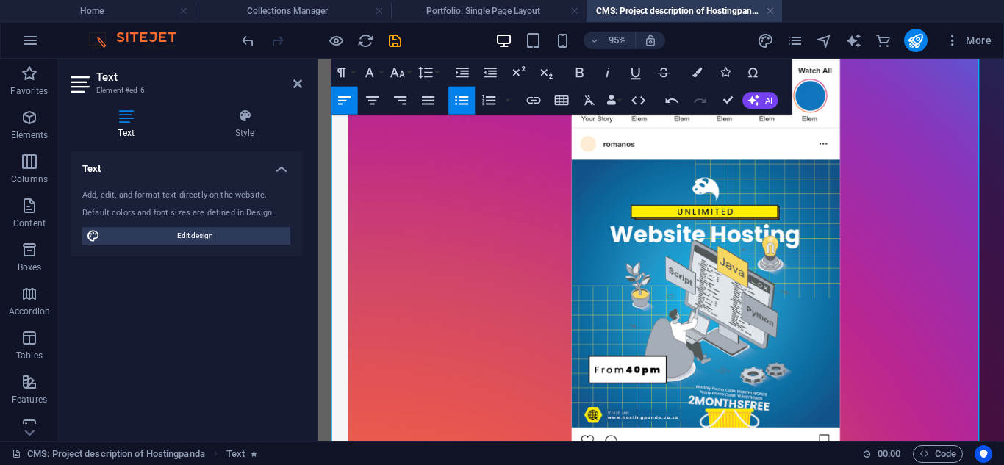
scroll to position [1034, 0]
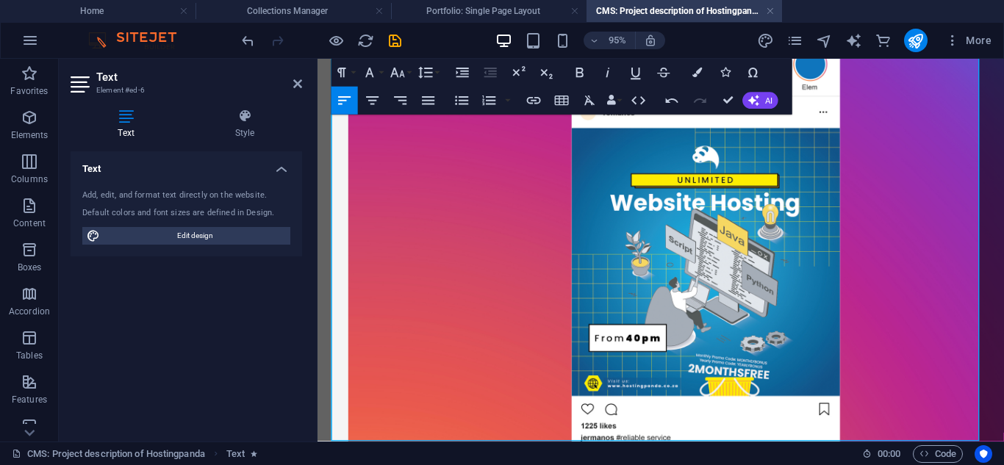
click at [299, 87] on icon at bounding box center [297, 84] width 9 height 12
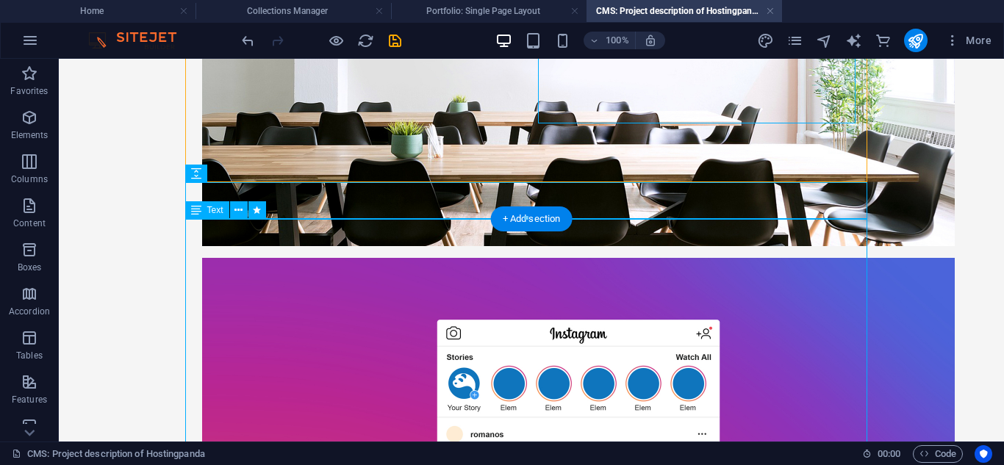
scroll to position [718, 0]
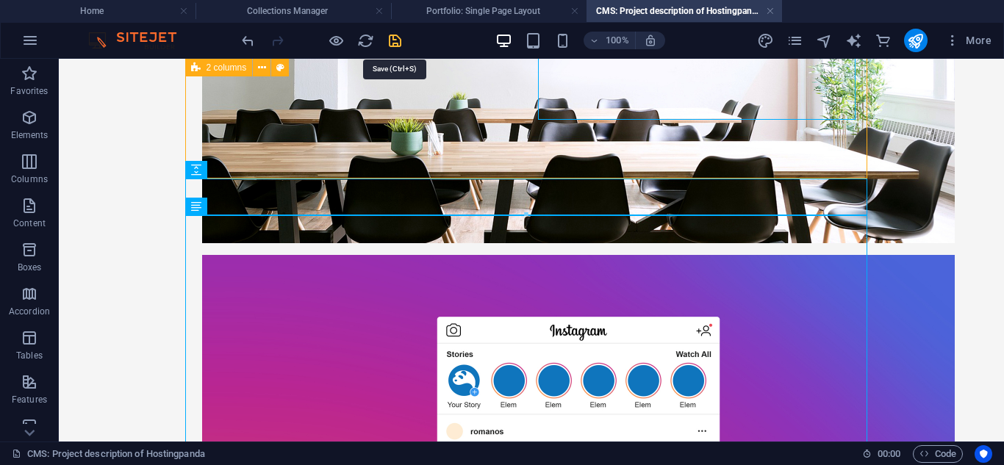
click at [392, 38] on icon "save" at bounding box center [395, 40] width 17 height 17
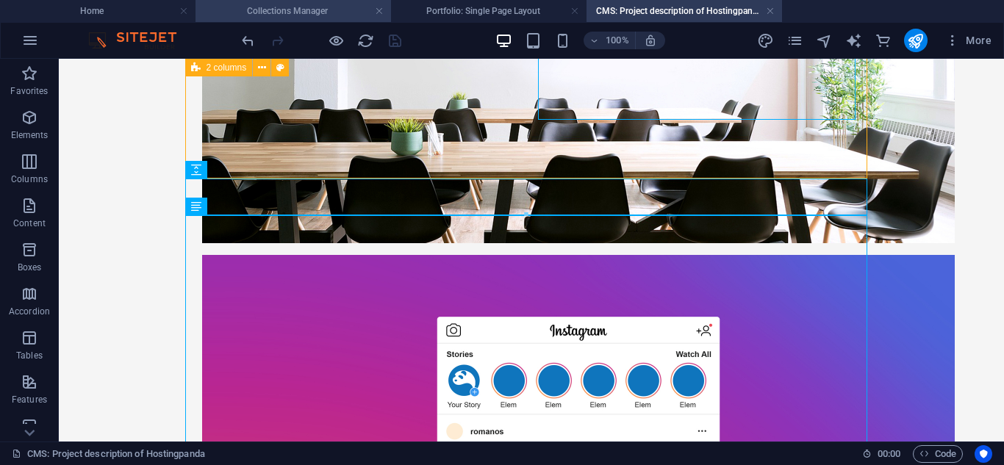
click at [315, 15] on h4 "Collections Manager" at bounding box center [294, 11] width 196 height 16
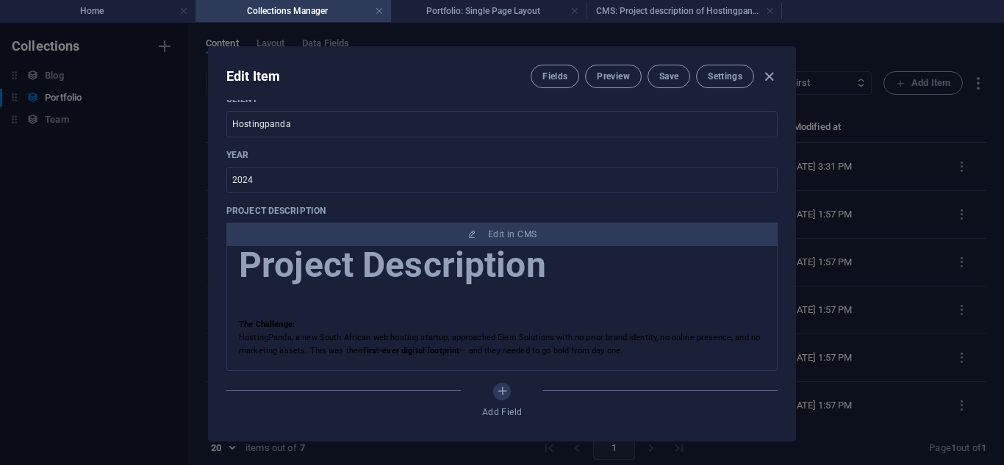
scroll to position [0, 0]
click at [661, 90] on div "Edit Item Fields Preview Save Settings" at bounding box center [502, 73] width 587 height 53
click at [661, 89] on div "Edit Item Fields Preview Save Settings" at bounding box center [502, 73] width 587 height 53
click at [665, 81] on span "Save" at bounding box center [668, 77] width 19 height 12
click at [624, 4] on h4 "CMS: Project description of Hostingpanda" at bounding box center [685, 11] width 196 height 16
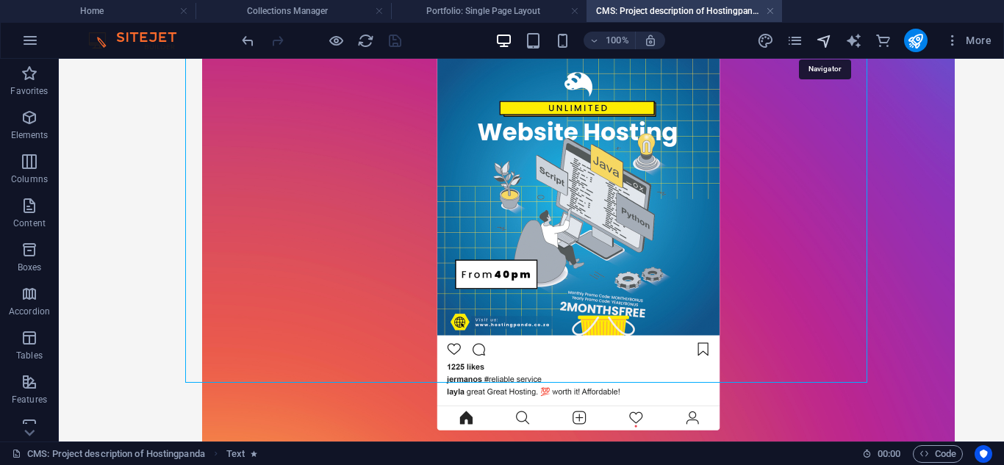
click at [832, 43] on icon "navigator" at bounding box center [824, 40] width 17 height 17
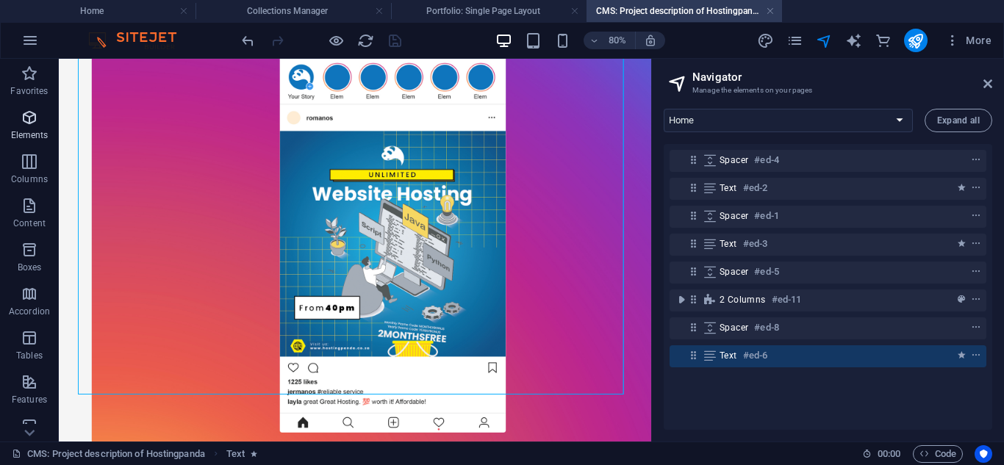
click at [36, 124] on icon "button" at bounding box center [30, 118] width 18 height 18
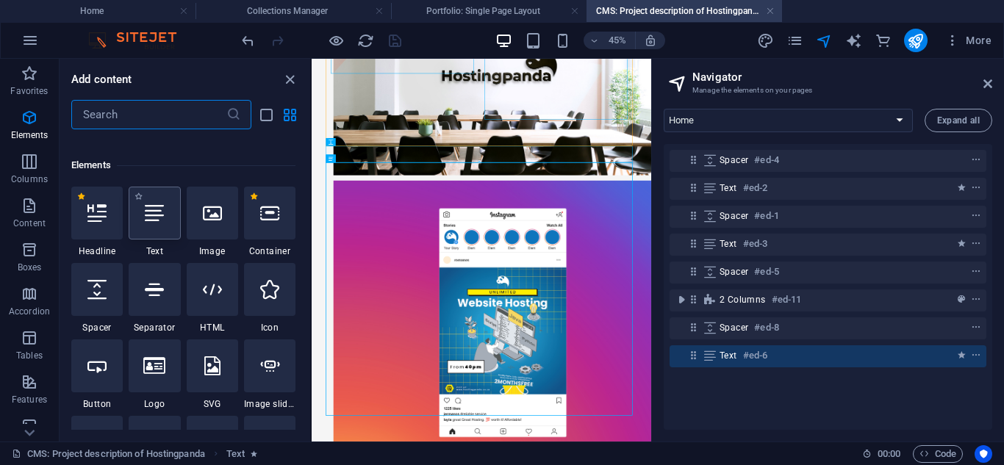
scroll to position [157, 0]
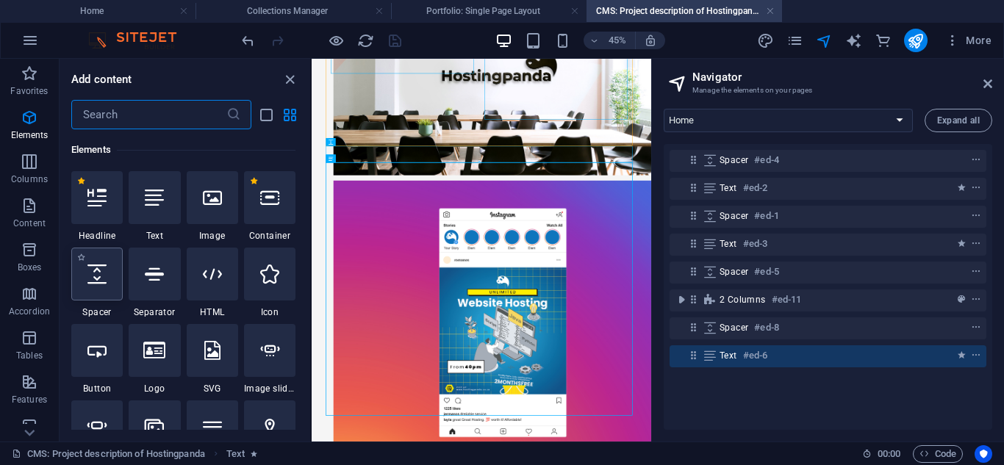
click at [102, 276] on icon at bounding box center [96, 274] width 19 height 19
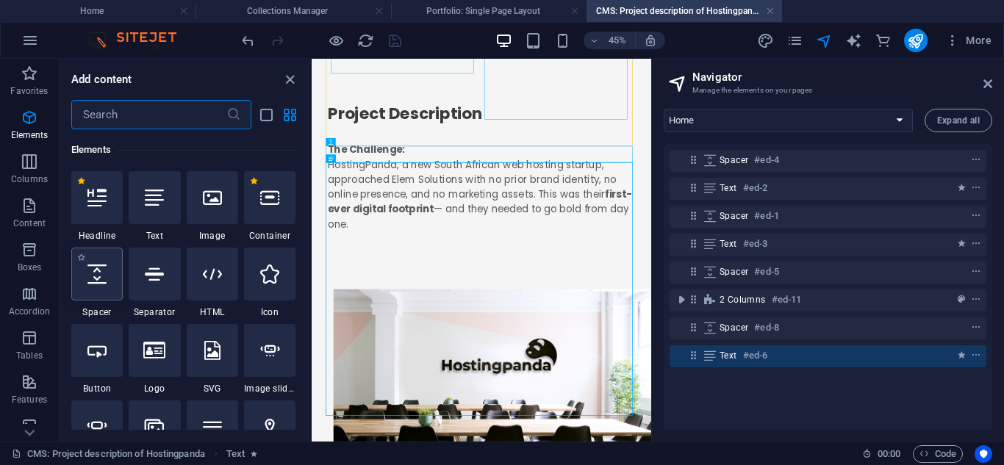
select select "px"
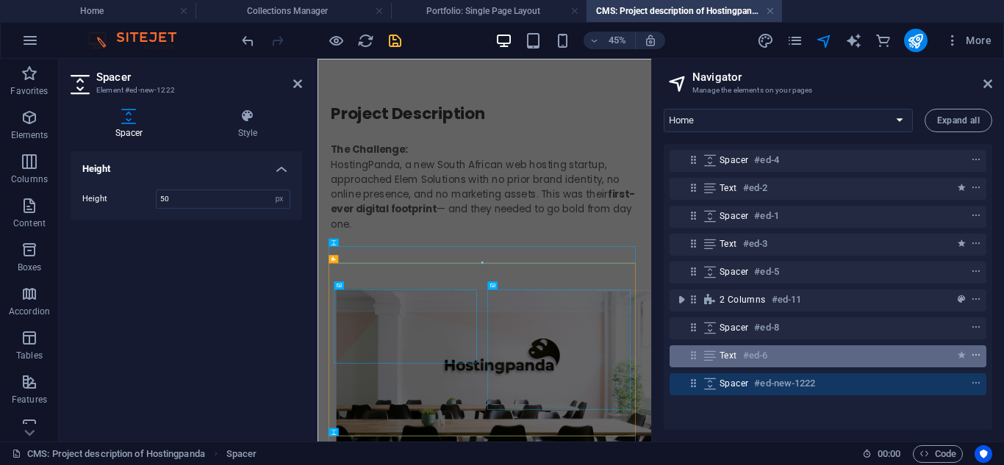
click at [973, 354] on icon "context-menu" at bounding box center [976, 356] width 10 height 10
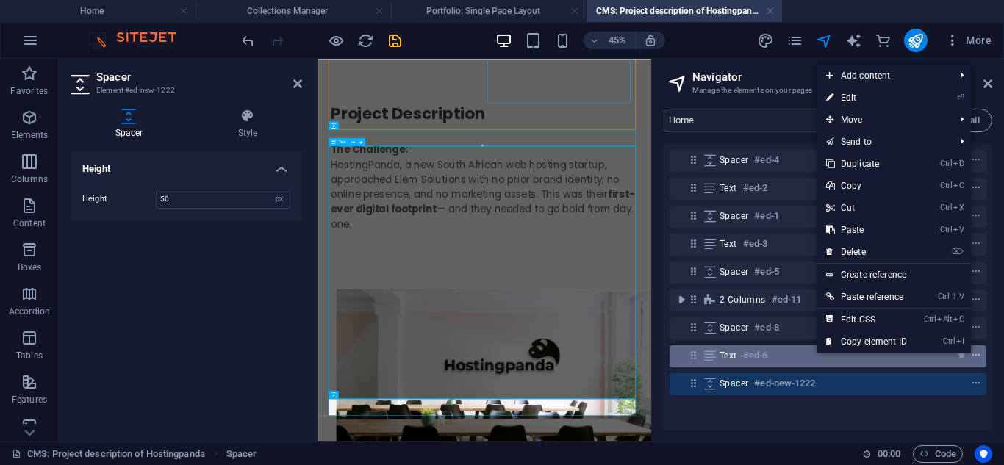
scroll to position [681, 0]
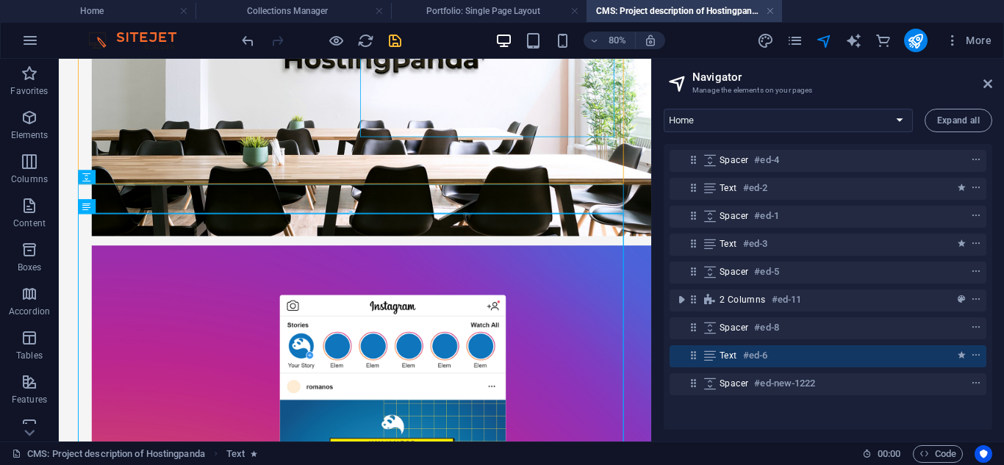
click at [912, 403] on div "Spacer #ed-4 Text #ed-2 Spacer #ed-1 Text #ed-3 Spacer #ed-5 2 columns #ed-11 S…" at bounding box center [828, 287] width 329 height 286
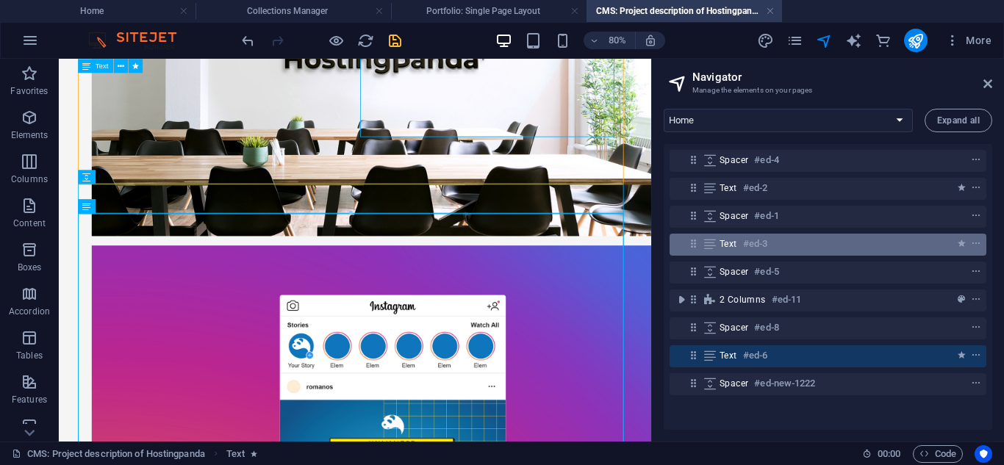
click at [764, 247] on h6 "#ed-3" at bounding box center [755, 244] width 24 height 18
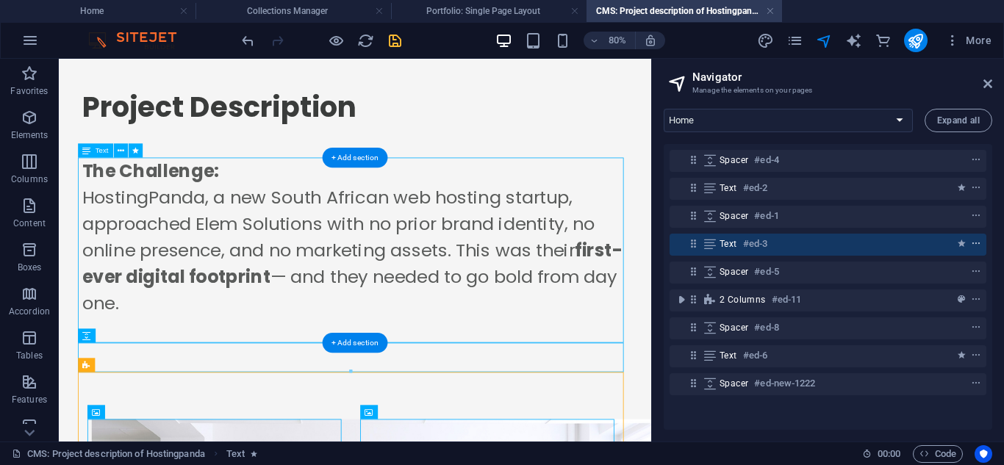
click at [973, 245] on icon "context-menu" at bounding box center [976, 244] width 10 height 10
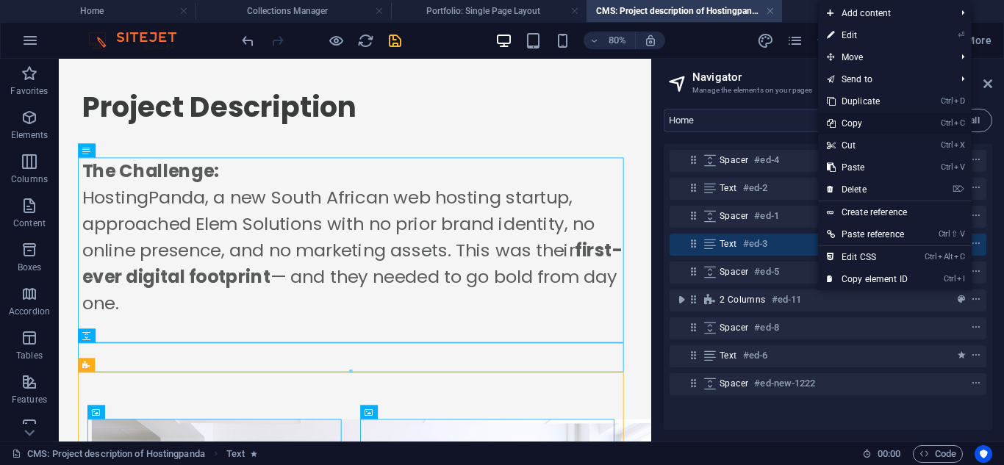
click at [857, 121] on link "Ctrl C Copy" at bounding box center [867, 123] width 99 height 22
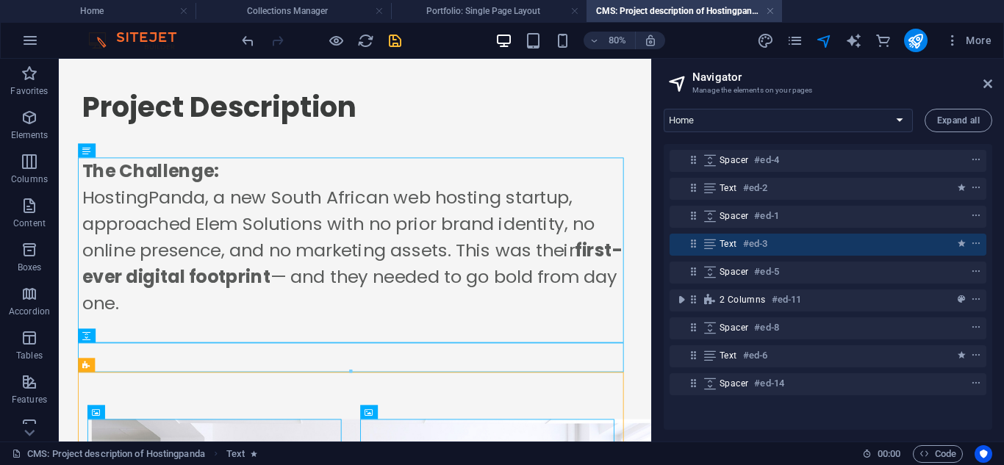
click at [881, 368] on div "Text #ed-6" at bounding box center [828, 357] width 317 height 28
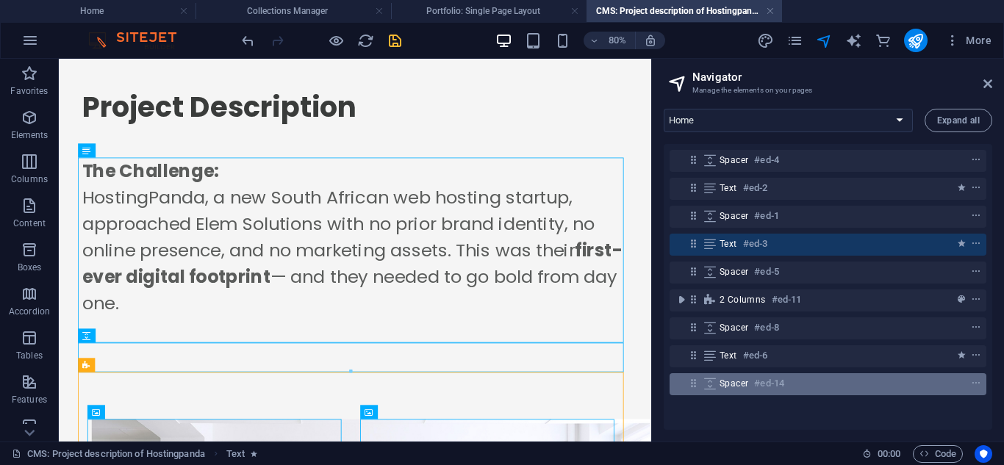
click at [881, 376] on div "Spacer #ed-14" at bounding box center [816, 384] width 193 height 18
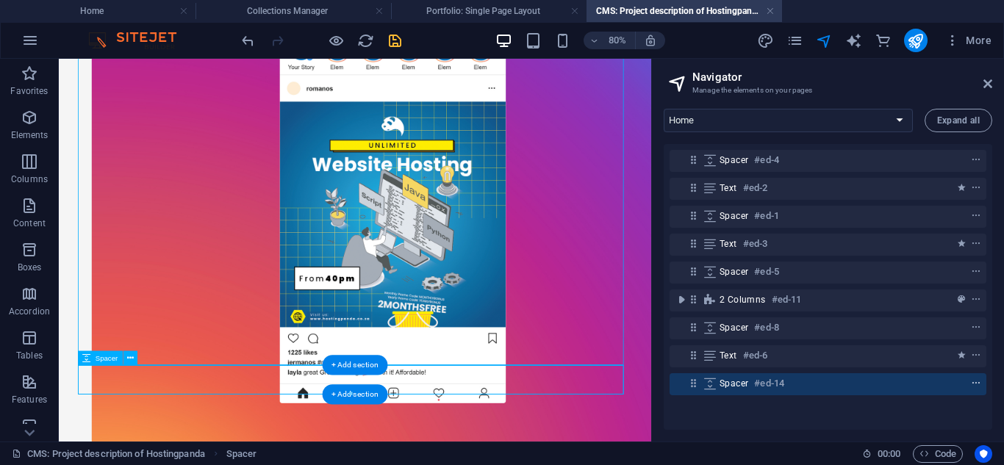
click at [973, 382] on icon "context-menu" at bounding box center [976, 384] width 10 height 10
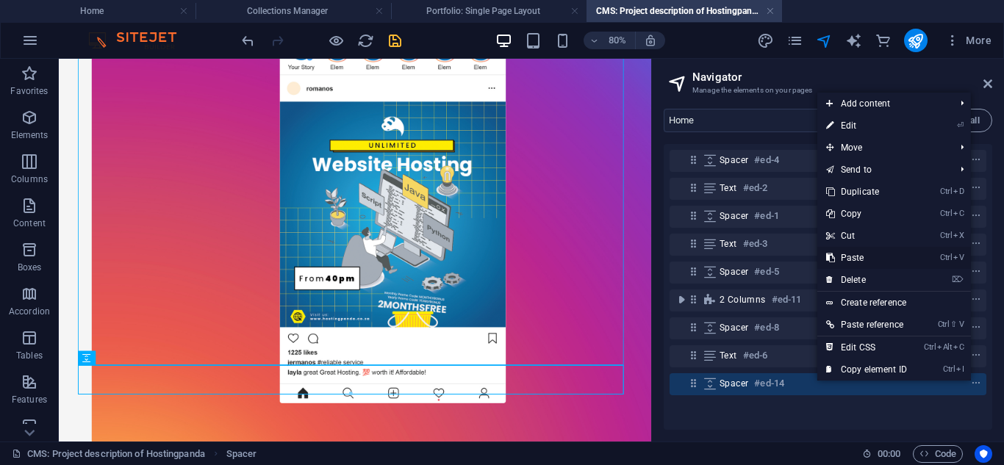
click at [852, 253] on link "Ctrl V Paste" at bounding box center [866, 258] width 99 height 22
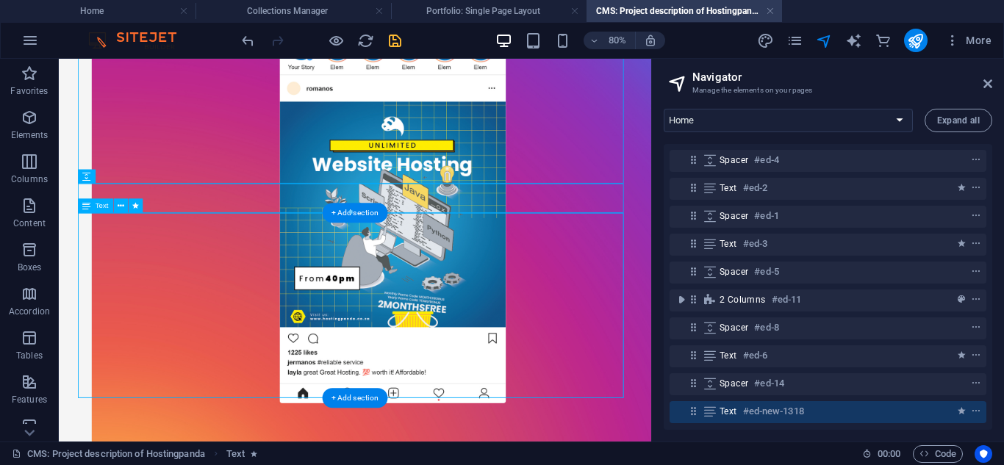
scroll to position [1286, 0]
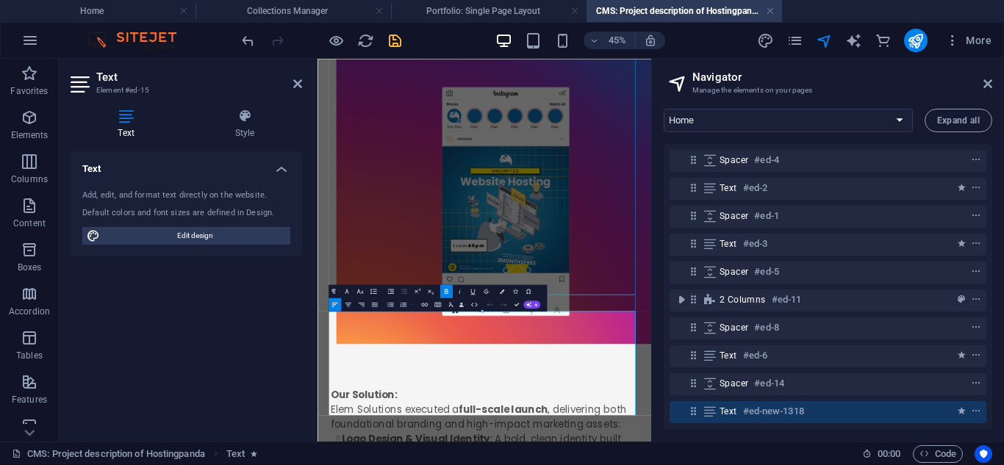
drag, startPoint x: 559, startPoint y: 825, endPoint x: 242, endPoint y: 620, distance: 377.0
click at [318, 465] on html "Project Description The Challenge: HostingPanda, a new South African web hostin…" at bounding box center [689, 412] width 742 height 2532
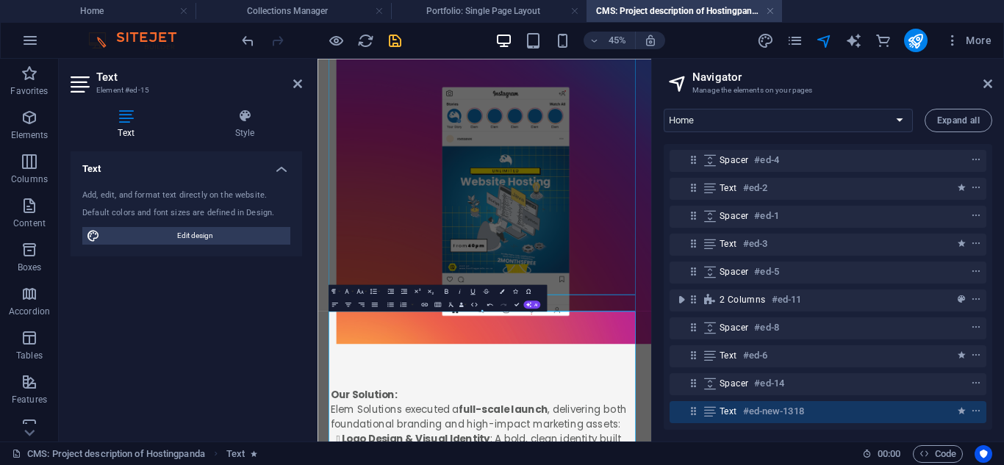
click at [297, 79] on icon at bounding box center [297, 84] width 9 height 12
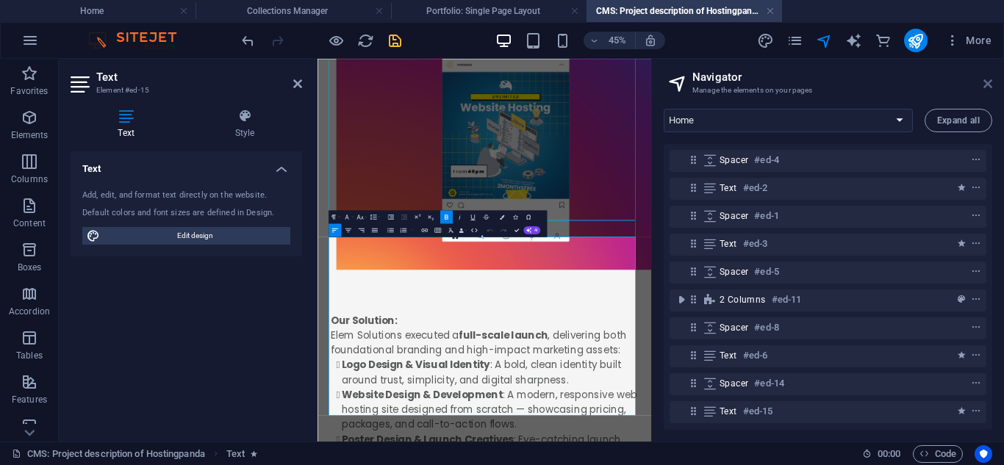
click at [988, 82] on icon at bounding box center [988, 84] width 9 height 12
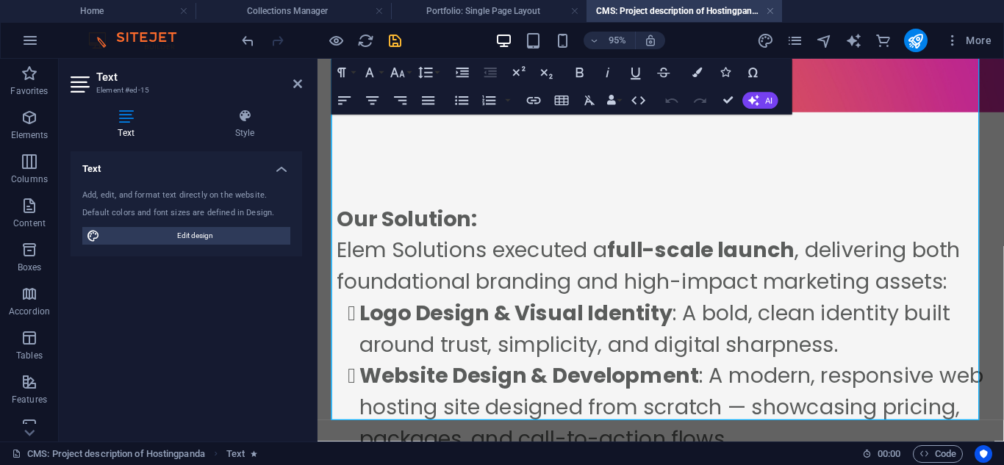
scroll to position [1491, 0]
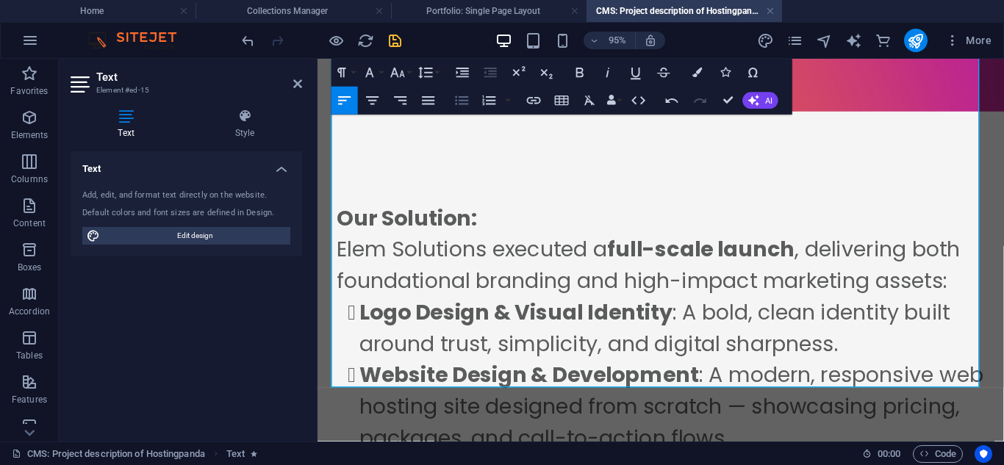
click at [452, 100] on button "Unordered List" at bounding box center [462, 101] width 26 height 28
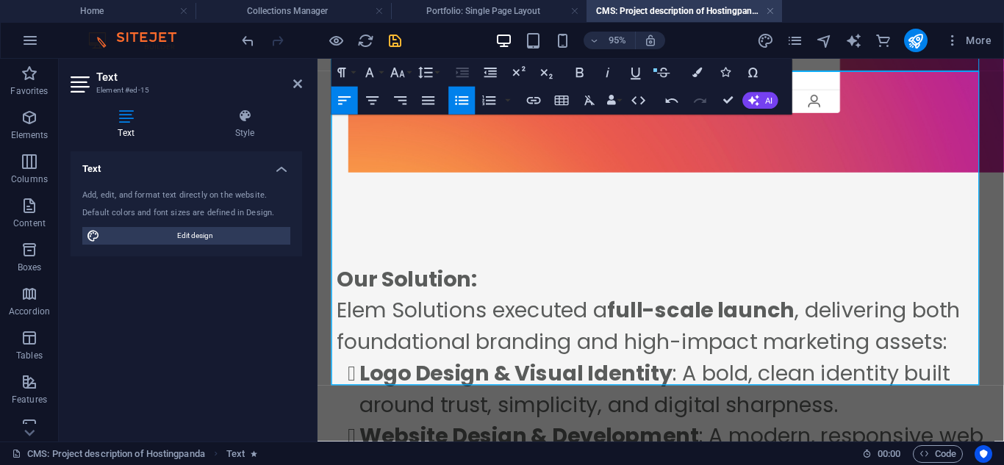
scroll to position [1461, 0]
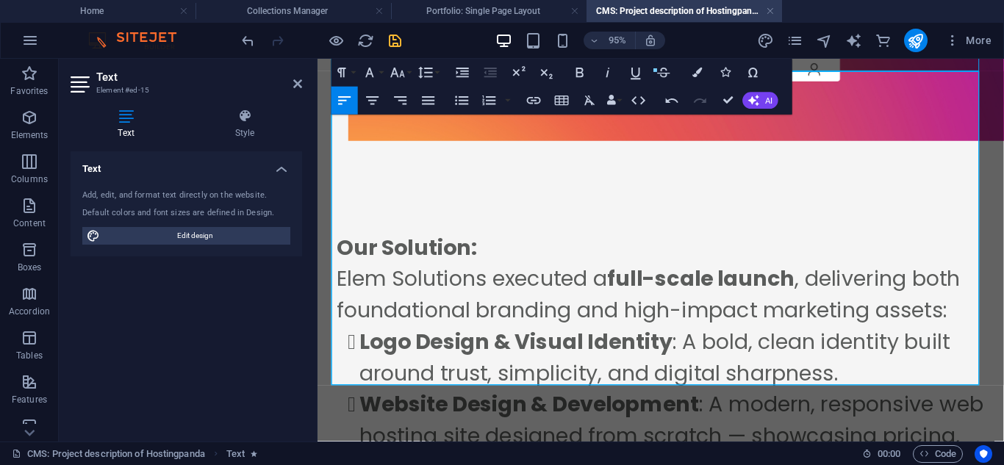
click at [304, 90] on aside "Text Element #ed-15 Text Style Text Add, edit, and format text directly on the …" at bounding box center [188, 250] width 259 height 383
click at [301, 85] on icon at bounding box center [297, 84] width 9 height 12
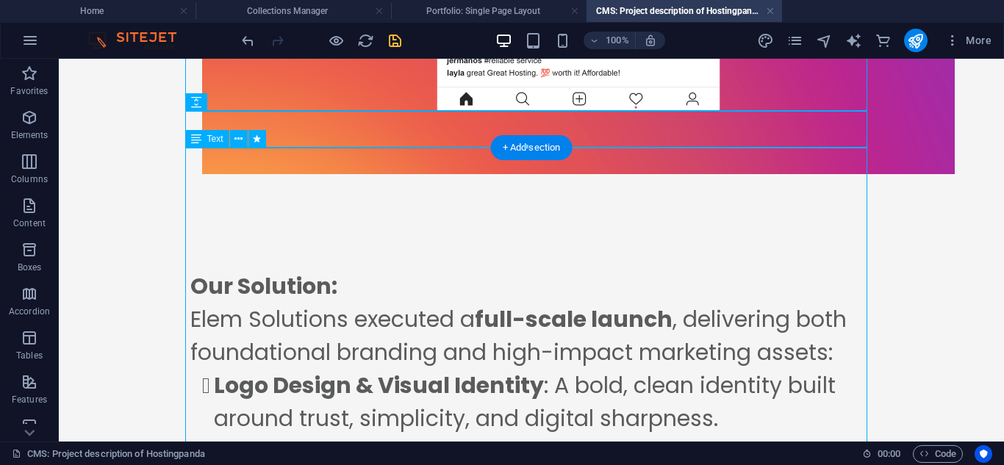
scroll to position [1480, 0]
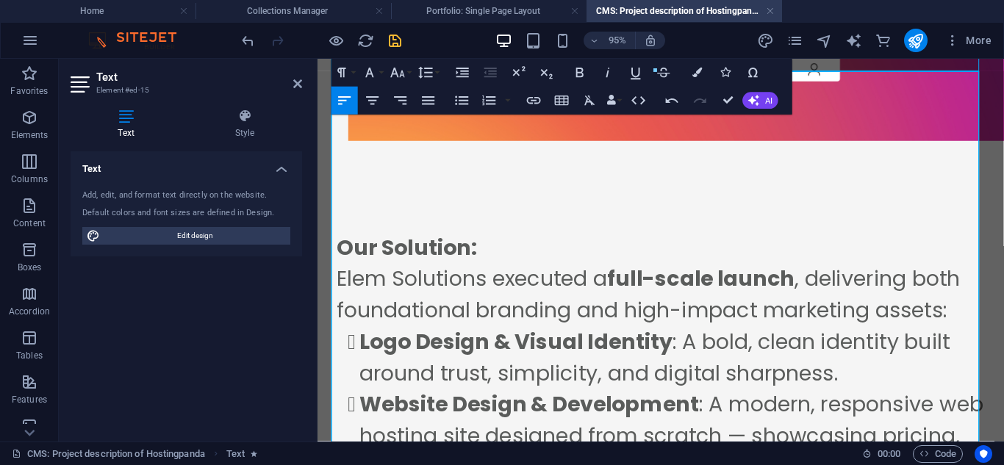
scroll to position [1593, 0]
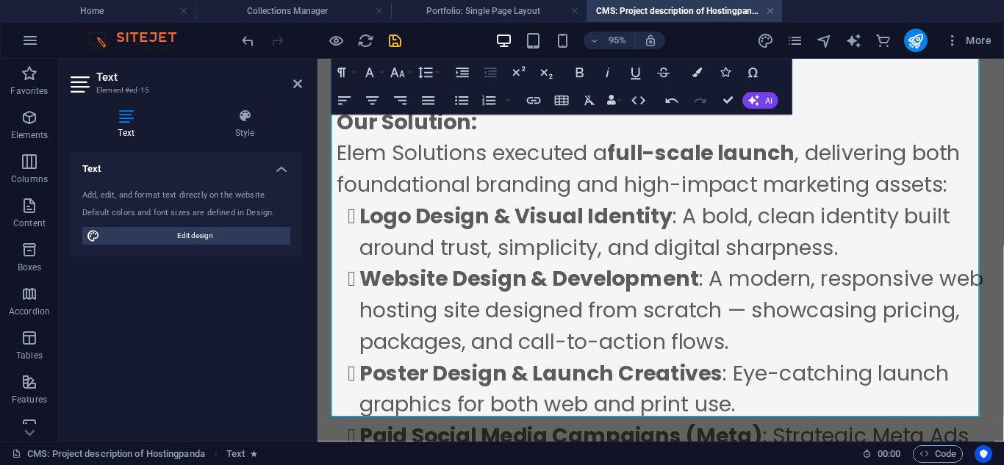
click at [306, 88] on aside "Text Element #ed-15 Text Style Text Add, edit, and format text directly on the …" at bounding box center [188, 250] width 259 height 383
click at [304, 88] on aside "Text Element #ed-15 Text Style Text Add, edit, and format text directly on the …" at bounding box center [188, 250] width 259 height 383
click at [297, 87] on icon at bounding box center [297, 84] width 9 height 12
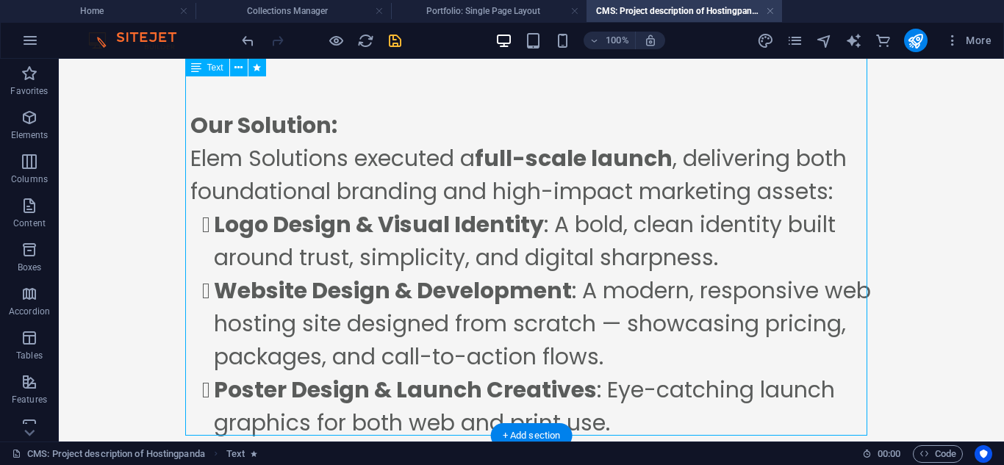
scroll to position [1646, 0]
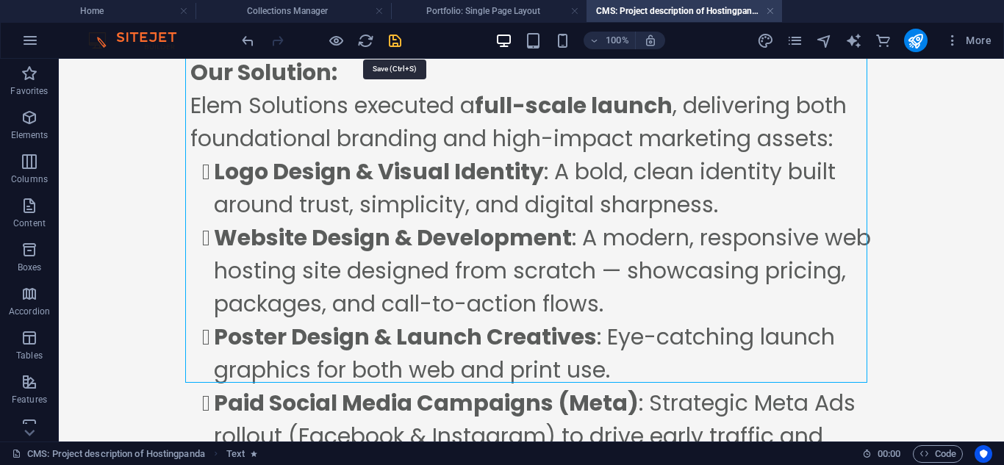
click at [400, 41] on icon "save" at bounding box center [395, 40] width 17 height 17
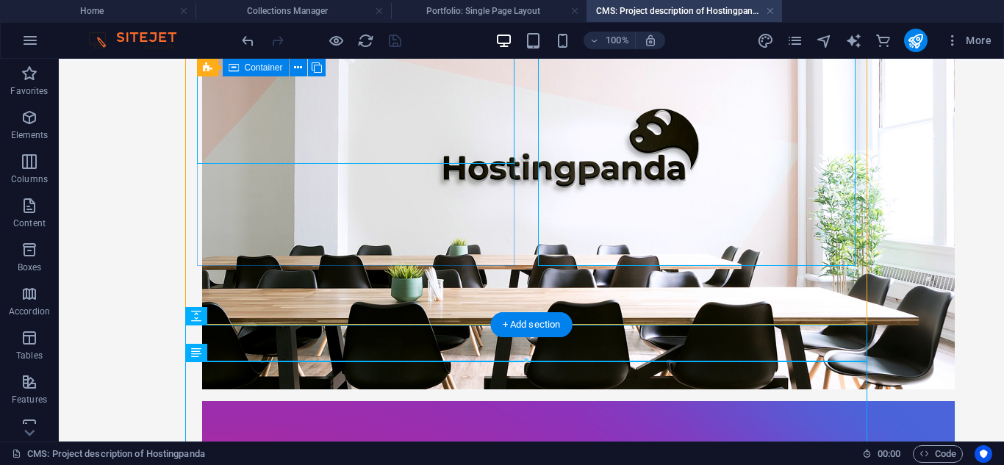
scroll to position [839, 0]
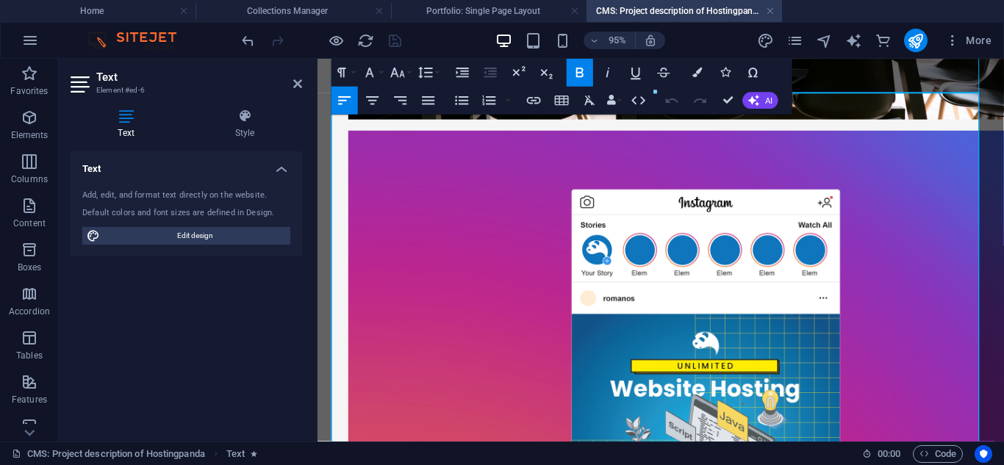
drag, startPoint x: 368, startPoint y: 212, endPoint x: 334, endPoint y: 215, distance: 33.9
click at [573, 81] on icon "button" at bounding box center [580, 73] width 17 height 17
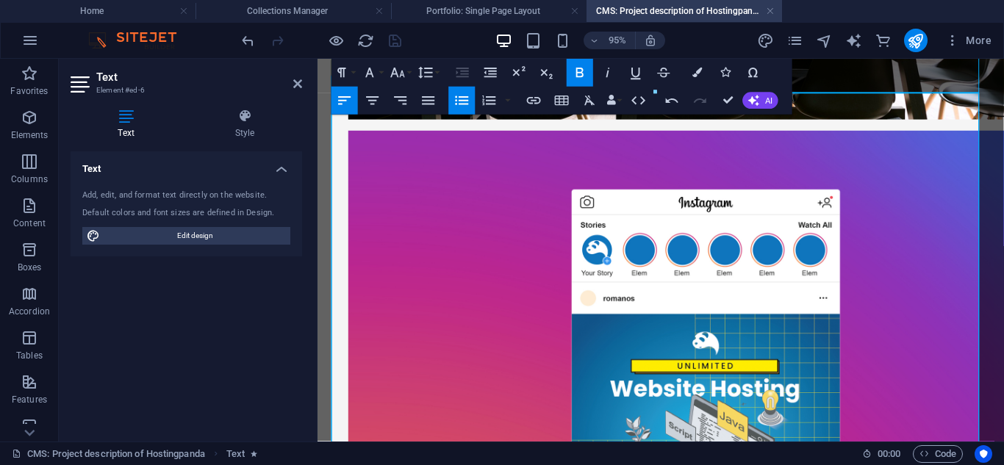
drag, startPoint x: 442, startPoint y: 218, endPoint x: 328, endPoint y: 218, distance: 113.9
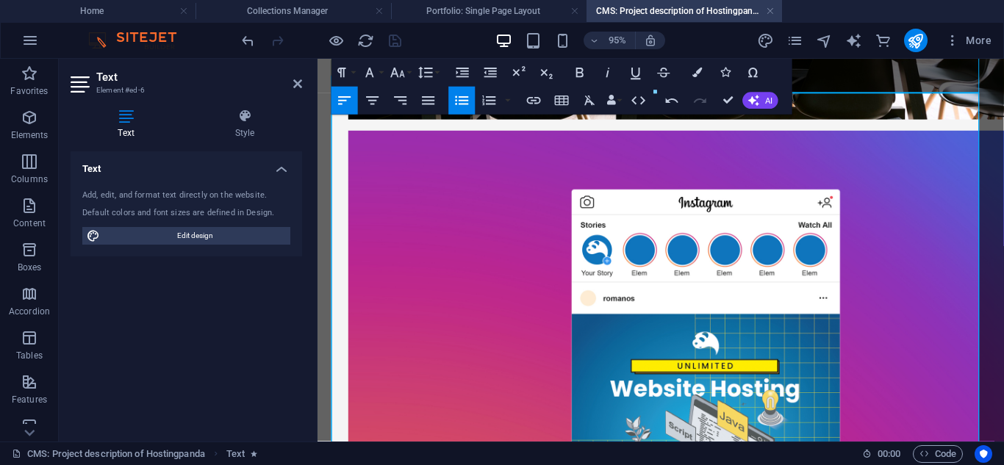
click at [295, 78] on icon at bounding box center [297, 84] width 9 height 12
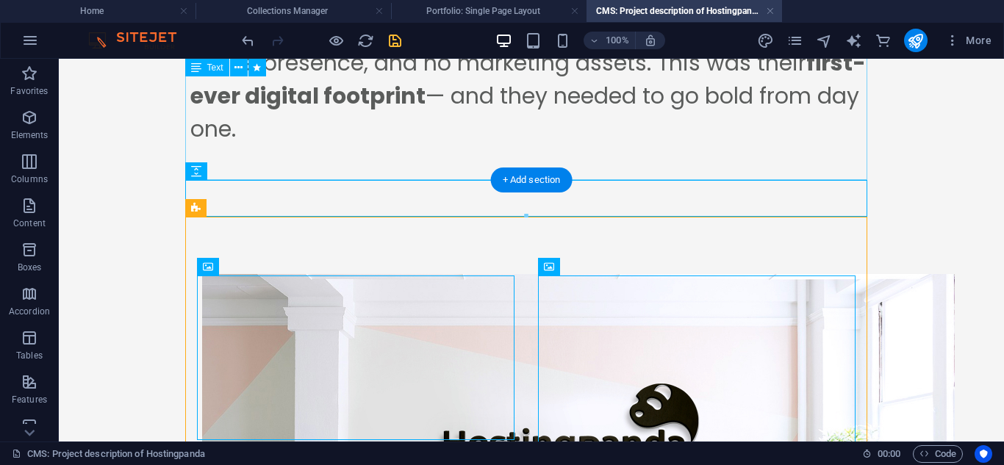
scroll to position [294, 0]
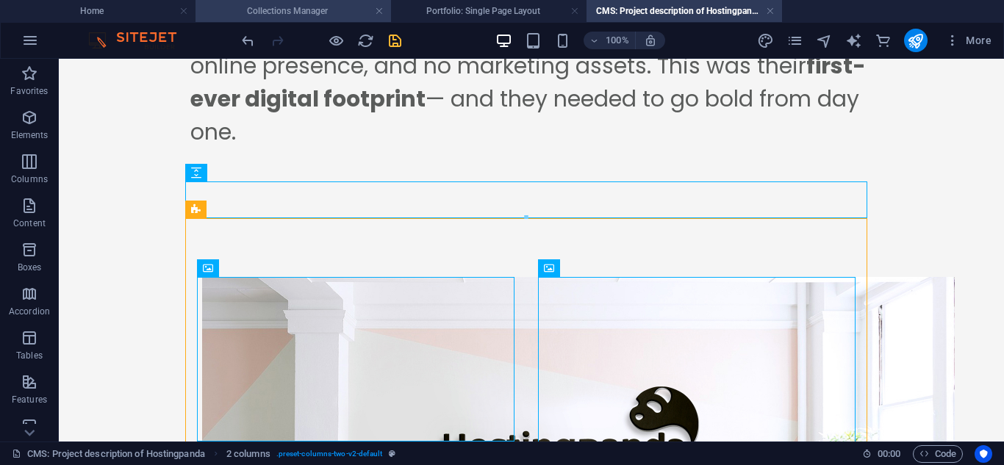
click at [302, 12] on h4 "Collections Manager" at bounding box center [294, 11] width 196 height 16
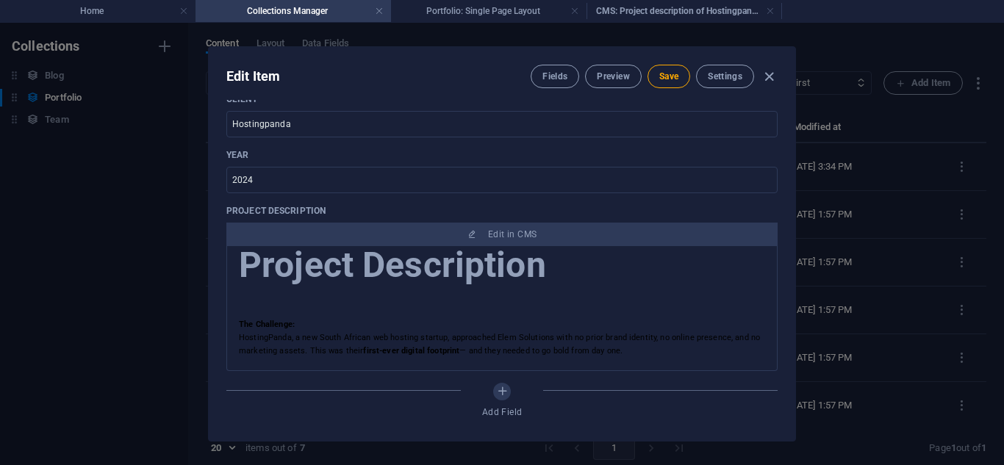
click at [684, 90] on div "Edit Item Fields Preview Save Settings" at bounding box center [502, 73] width 587 height 53
click at [676, 86] on button "Save" at bounding box center [669, 77] width 43 height 24
click at [616, 68] on button "Preview" at bounding box center [613, 77] width 56 height 24
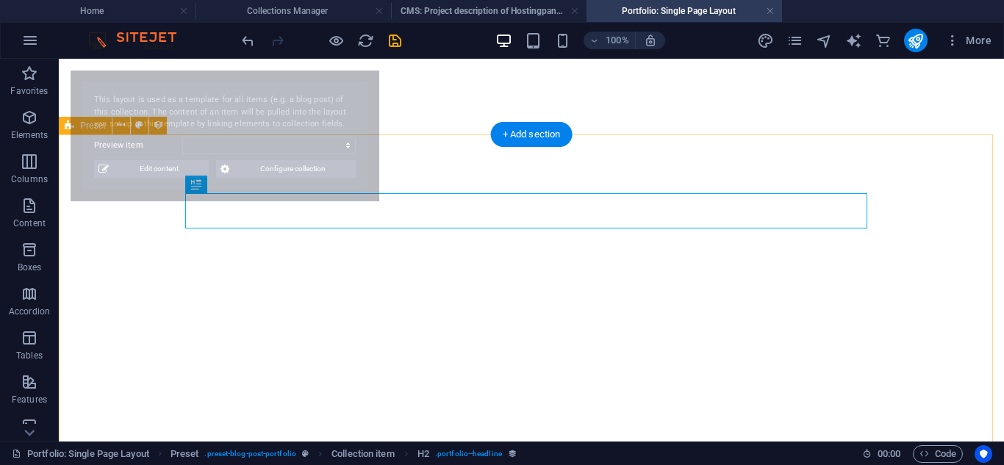
select select "68b82f058306587d4f0b1fc3"
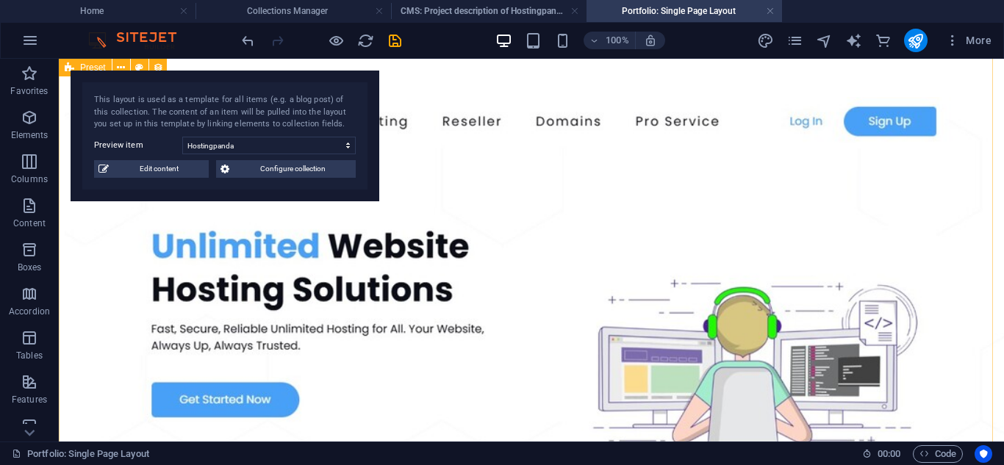
scroll to position [1273, 0]
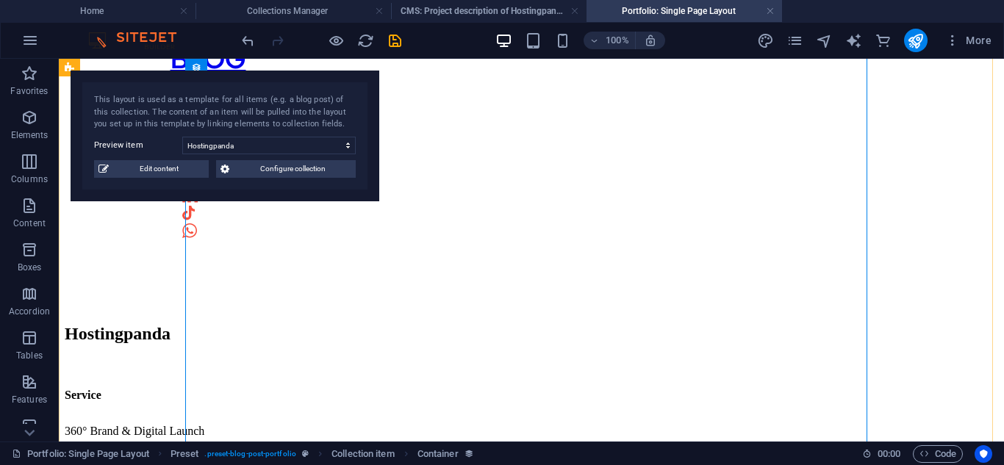
scroll to position [746, 0]
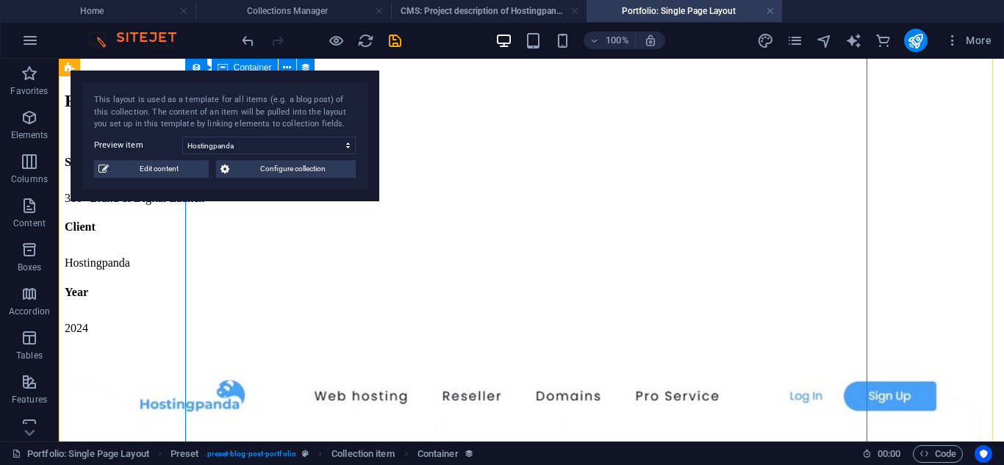
select select "project_description"
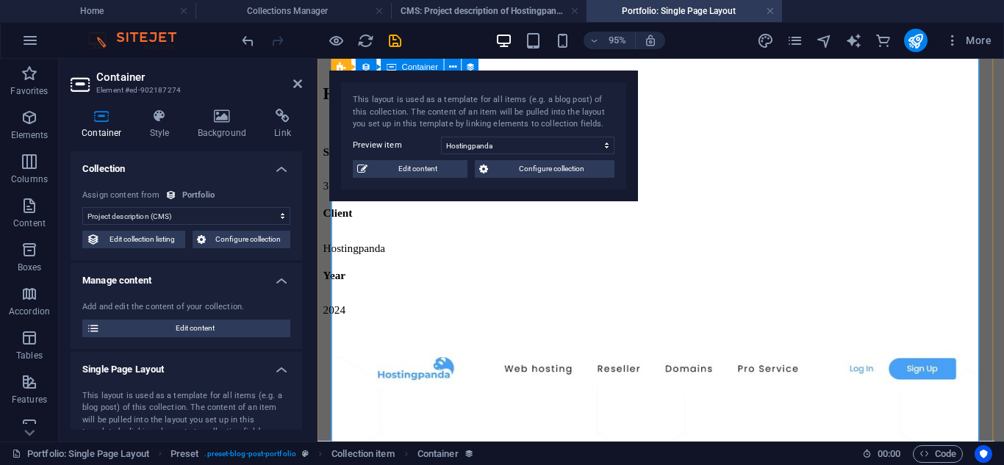
scroll to position [968, 0]
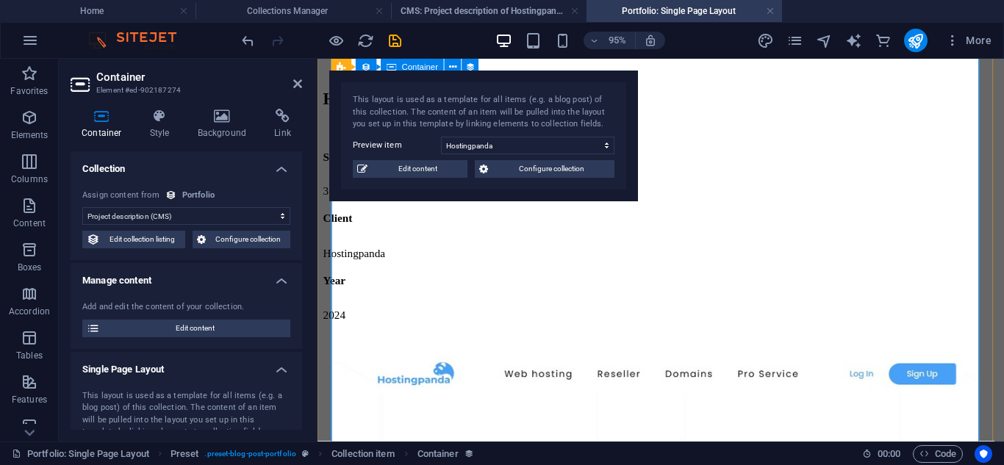
click at [817, 36] on icon "navigator" at bounding box center [824, 40] width 17 height 17
select select "16947982-en"
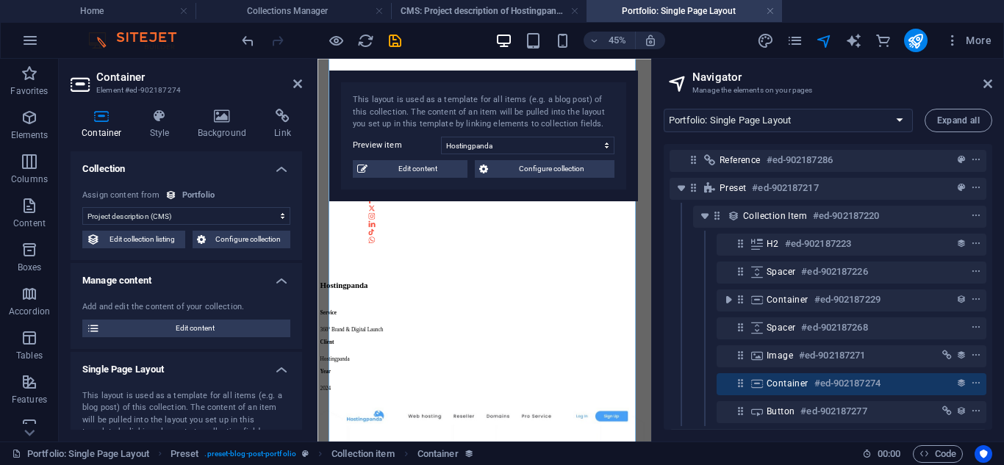
click at [789, 345] on div "Image #ed-902187271" at bounding box center [828, 357] width 317 height 28
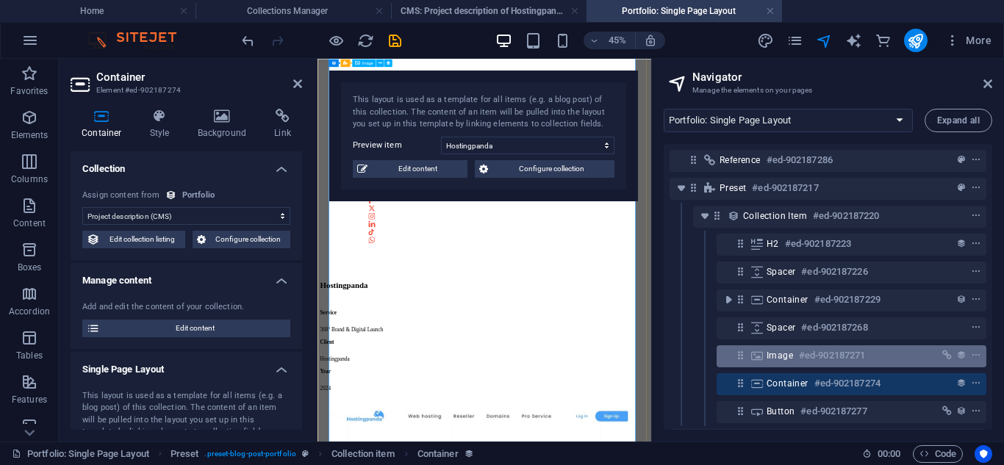
click at [779, 355] on span "Image" at bounding box center [780, 356] width 26 height 12
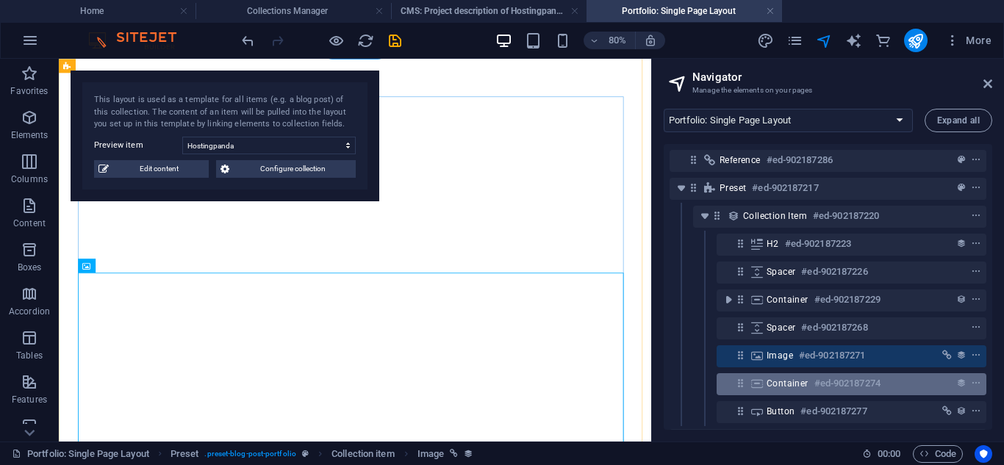
scroll to position [38, 0]
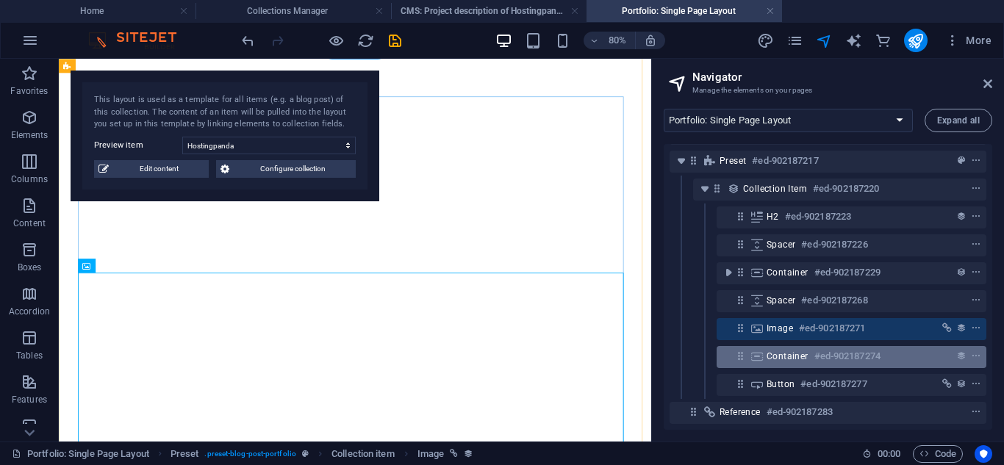
click at [789, 353] on div "Container #ed-902187274" at bounding box center [840, 357] width 146 height 18
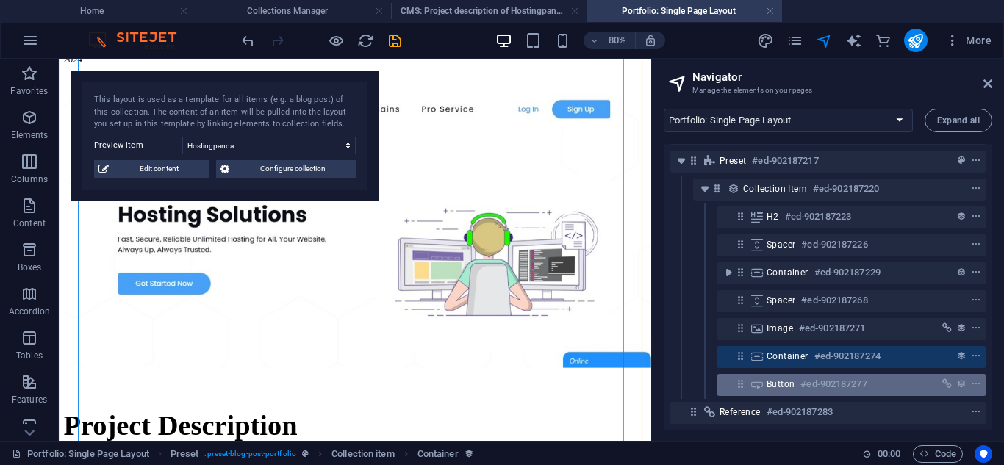
click at [789, 376] on div "Button #ed-902187277" at bounding box center [840, 385] width 146 height 18
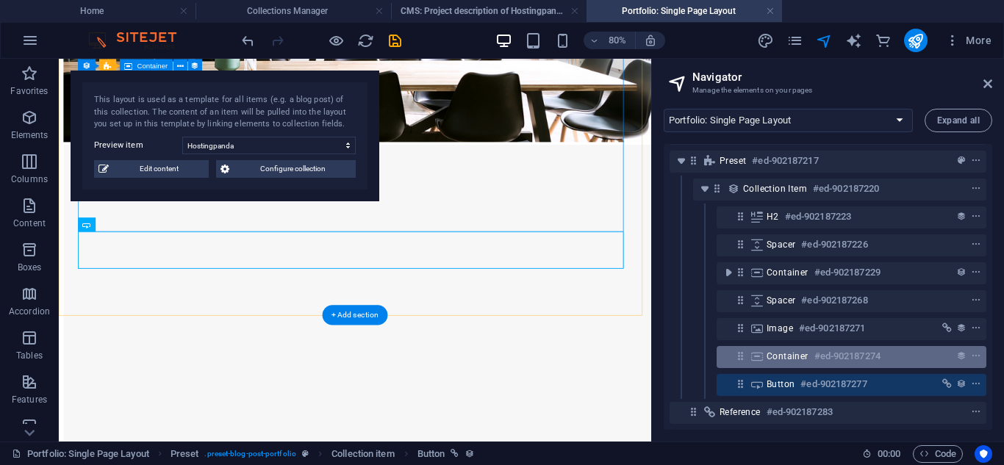
click at [776, 351] on span "Container" at bounding box center [788, 357] width 42 height 12
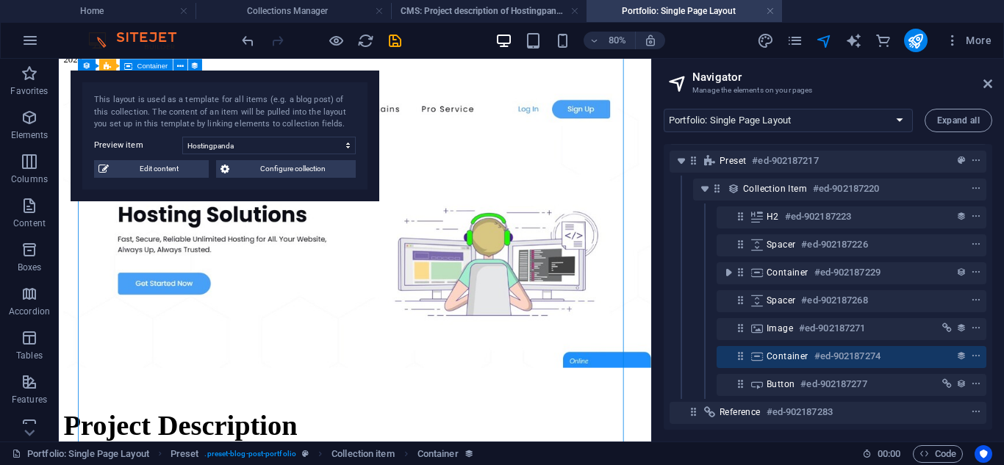
click at [776, 351] on span "Container" at bounding box center [788, 357] width 42 height 12
select select "project_description"
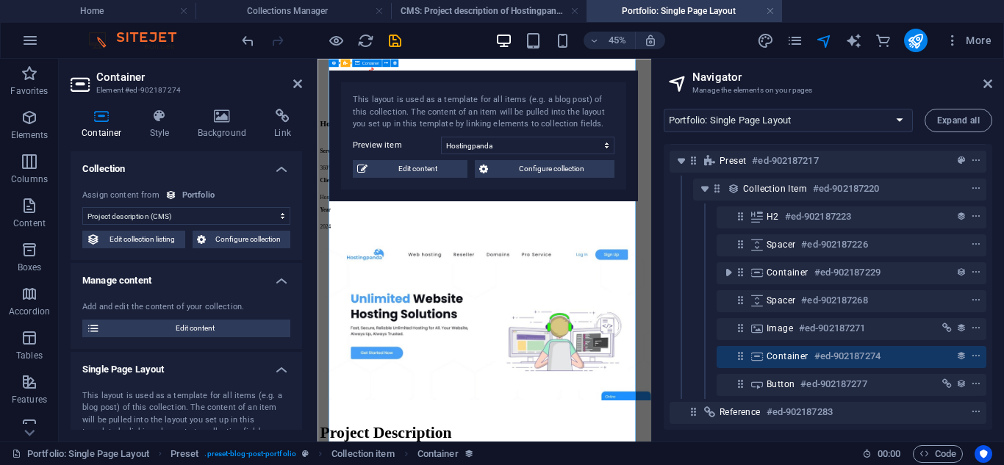
click at [773, 351] on span "Container" at bounding box center [788, 357] width 42 height 12
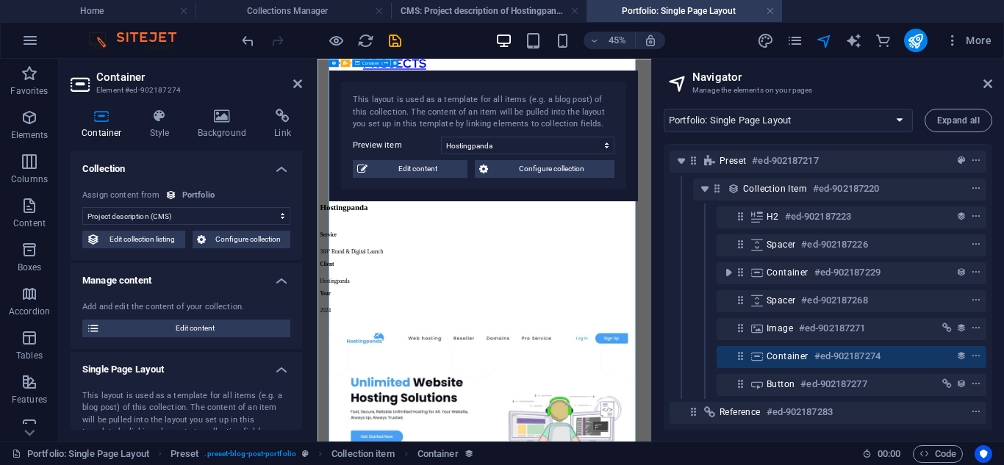
click at [773, 351] on span "Container" at bounding box center [788, 357] width 42 height 12
click at [451, 176] on span "Edit content" at bounding box center [417, 169] width 91 height 18
type input "hostingpanda"
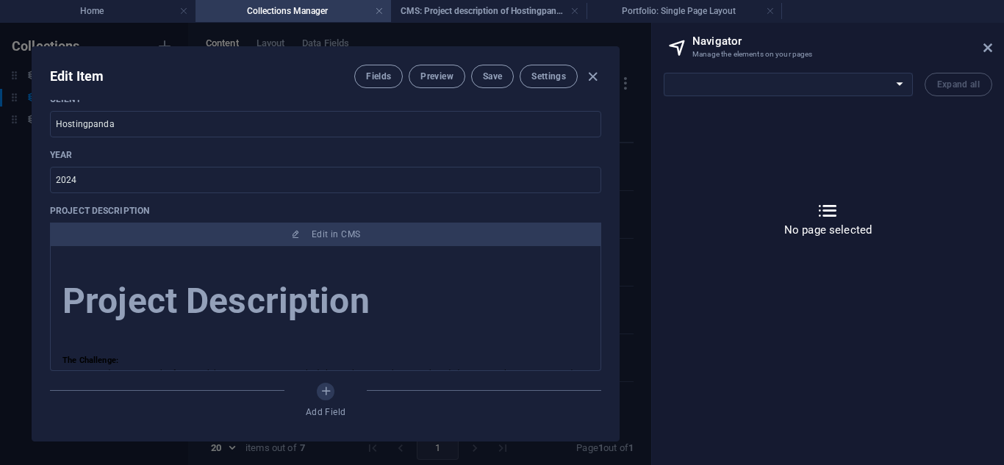
scroll to position [571, 0]
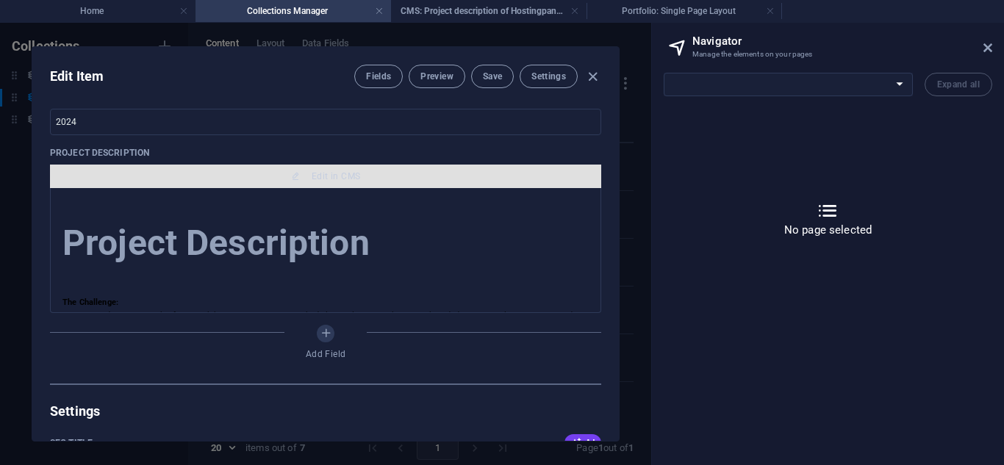
click at [359, 179] on span "Edit in CMS" at bounding box center [326, 177] width 540 height 12
select select "16947955-en"
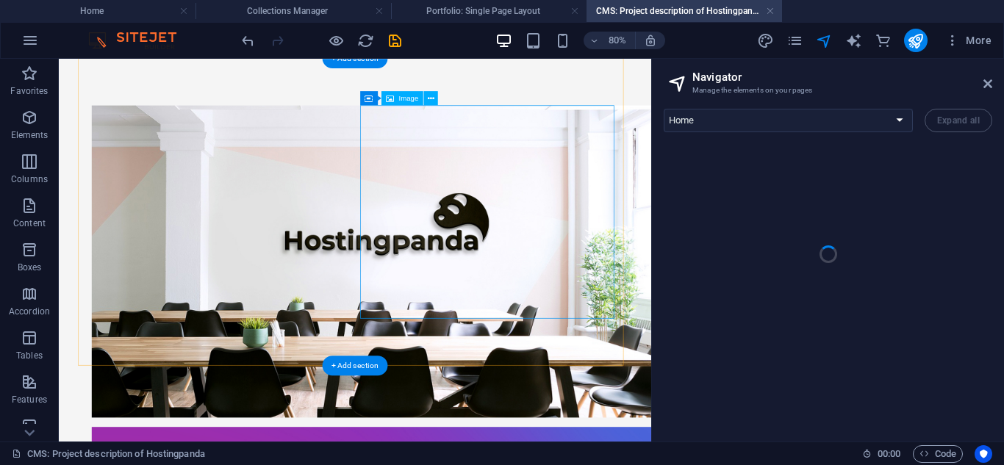
scroll to position [455, 0]
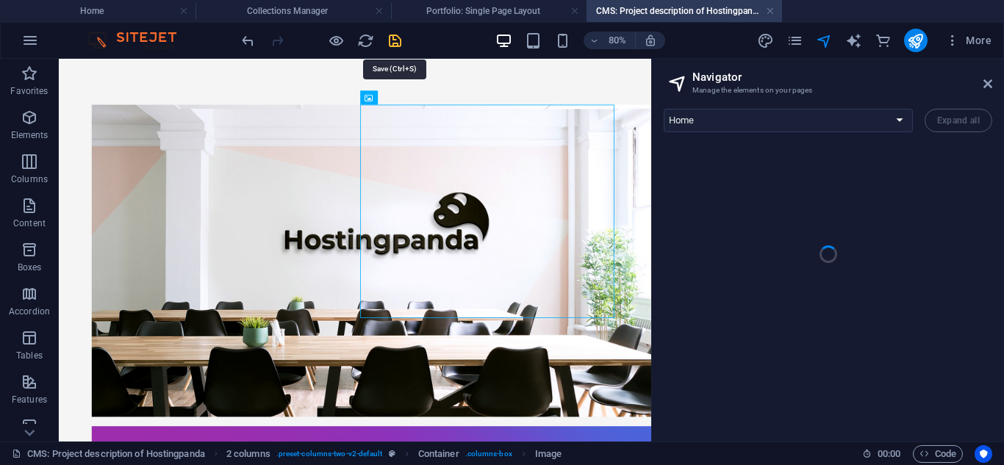
click at [388, 40] on icon "save" at bounding box center [395, 40] width 17 height 17
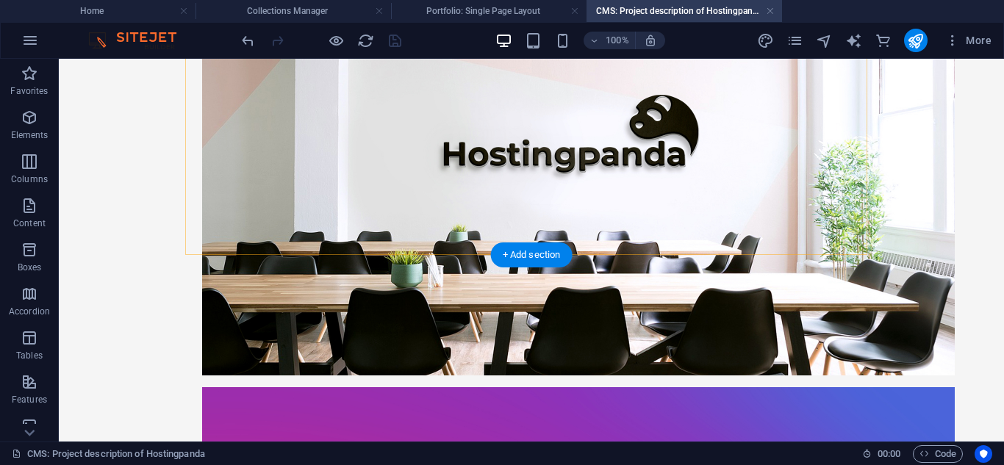
scroll to position [687, 0]
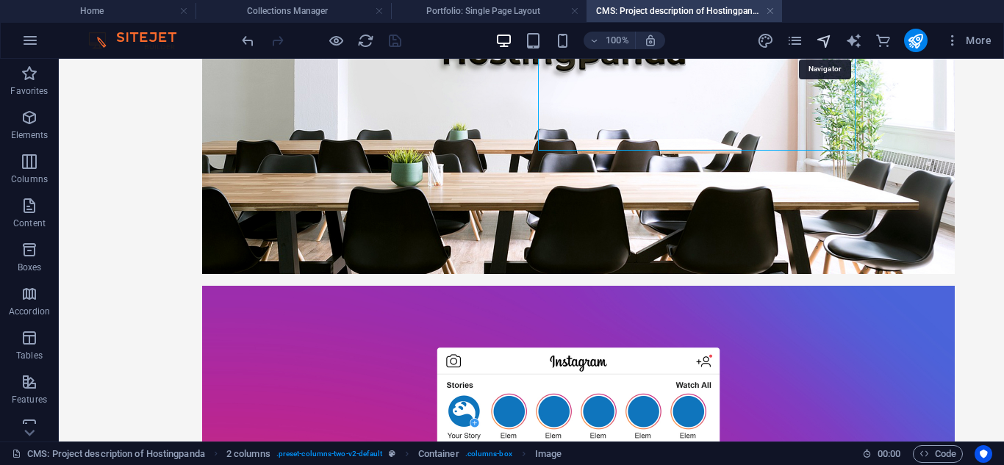
click at [828, 38] on icon "navigator" at bounding box center [824, 40] width 17 height 17
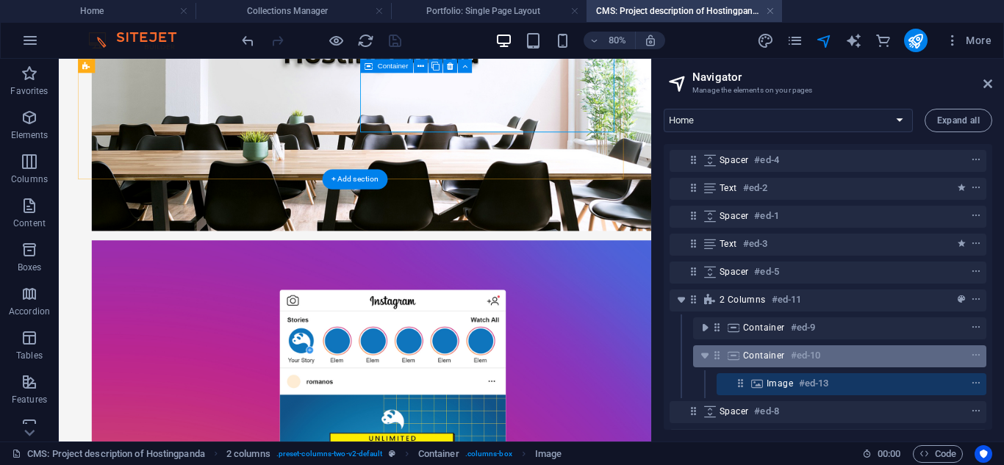
click at [857, 354] on div "Container #ed-10" at bounding box center [828, 356] width 170 height 18
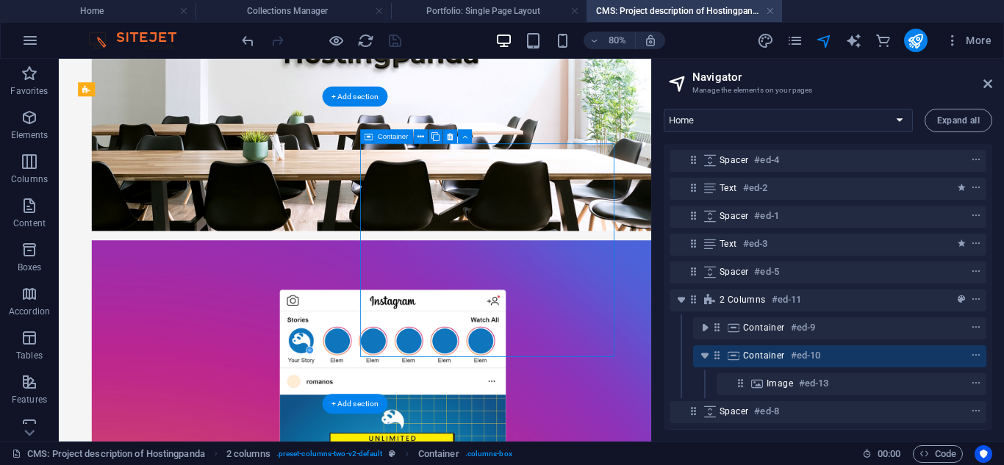
scroll to position [407, 0]
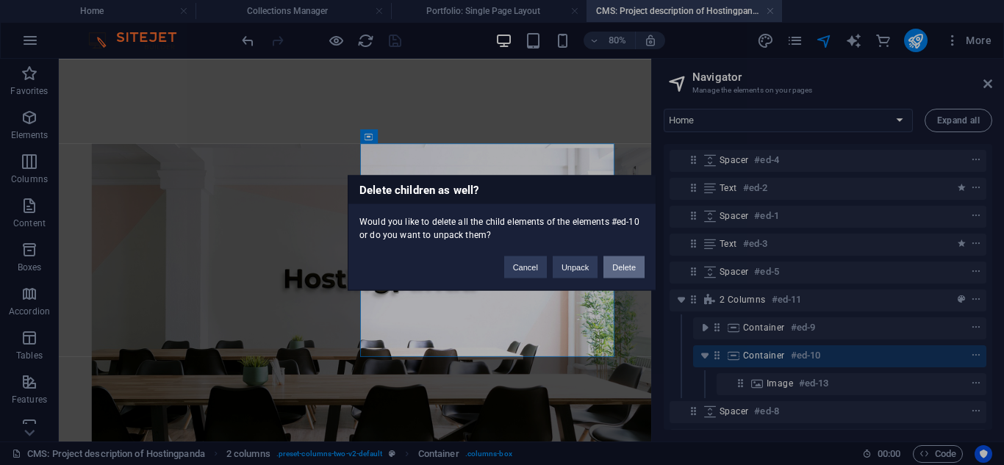
click at [617, 257] on button "Delete" at bounding box center [624, 267] width 41 height 22
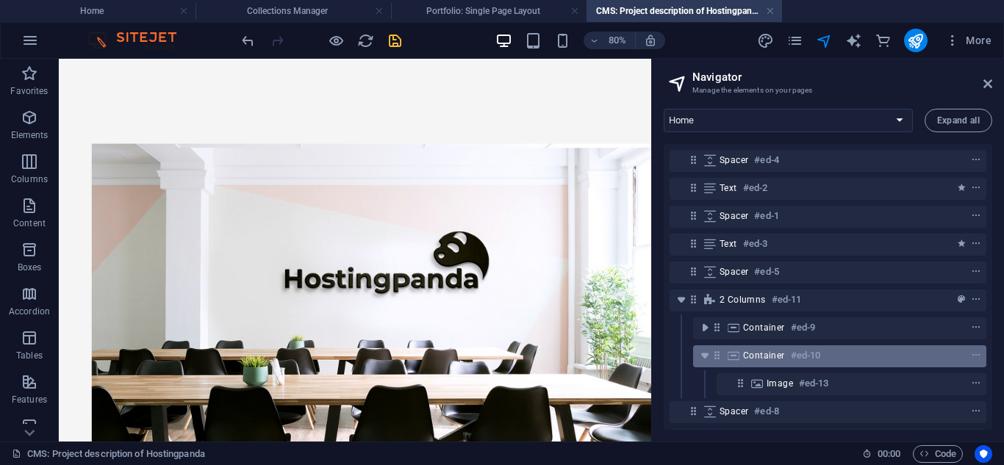
click at [775, 350] on span "Container" at bounding box center [764, 356] width 42 height 12
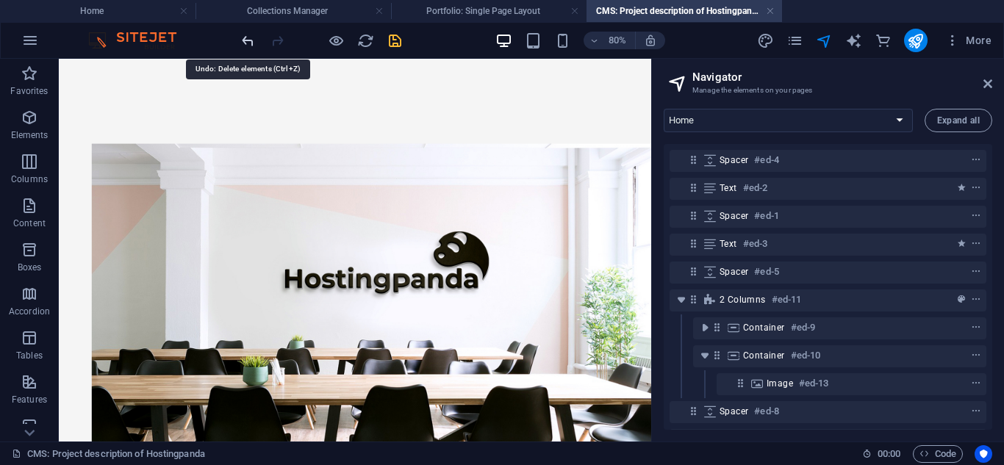
click at [248, 37] on icon "undo" at bounding box center [248, 40] width 17 height 17
click at [251, 41] on icon "undo" at bounding box center [248, 40] width 17 height 17
click at [271, 37] on div at bounding box center [321, 41] width 165 height 24
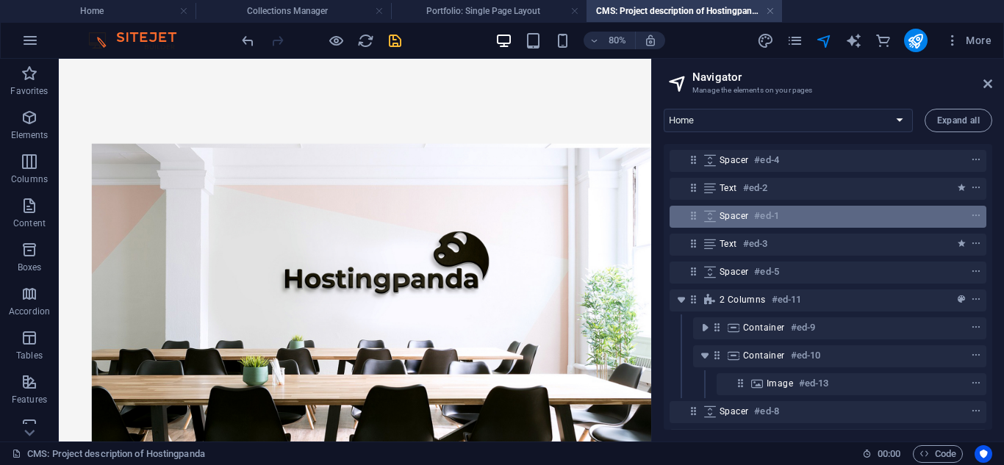
click at [749, 222] on div "Spacer #ed-1" at bounding box center [816, 216] width 193 height 18
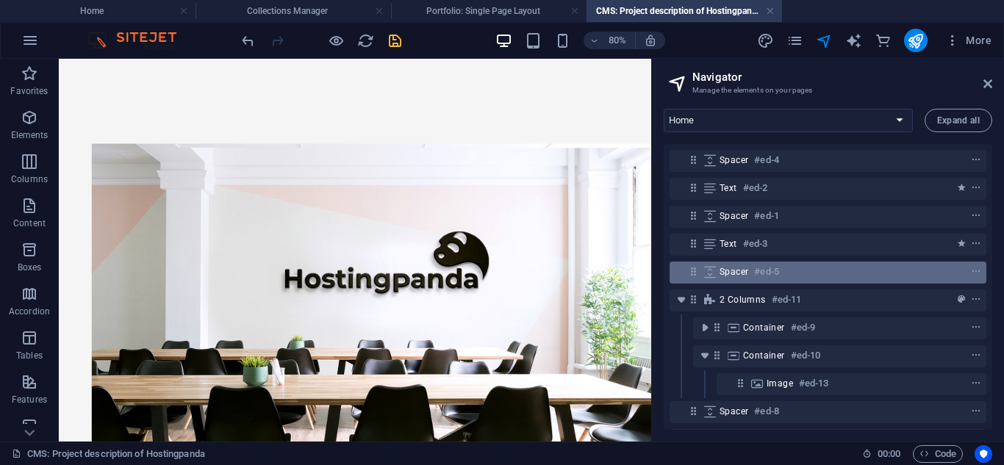
click at [778, 271] on h6 "#ed-5" at bounding box center [766, 272] width 24 height 18
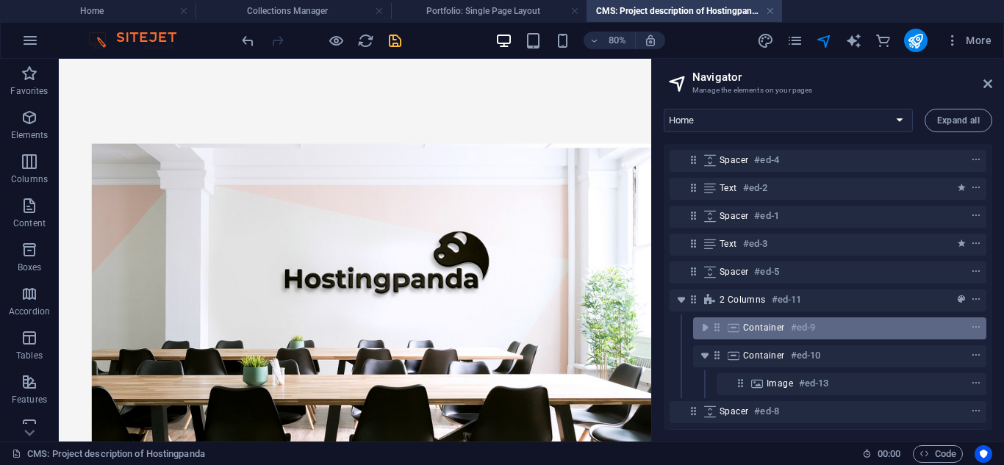
click at [812, 331] on h6 "#ed-9" at bounding box center [803, 328] width 24 height 18
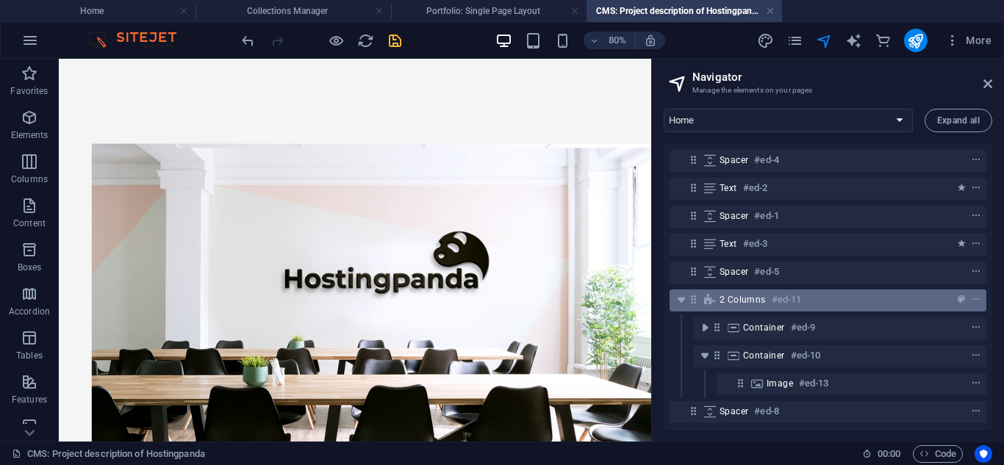
click at [837, 298] on div "2 columns #ed-11" at bounding box center [816, 300] width 193 height 18
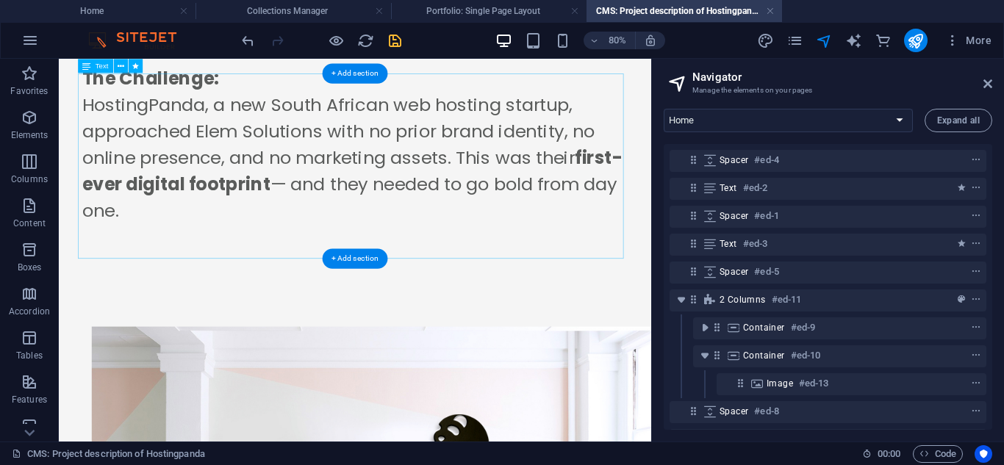
scroll to position [166, 0]
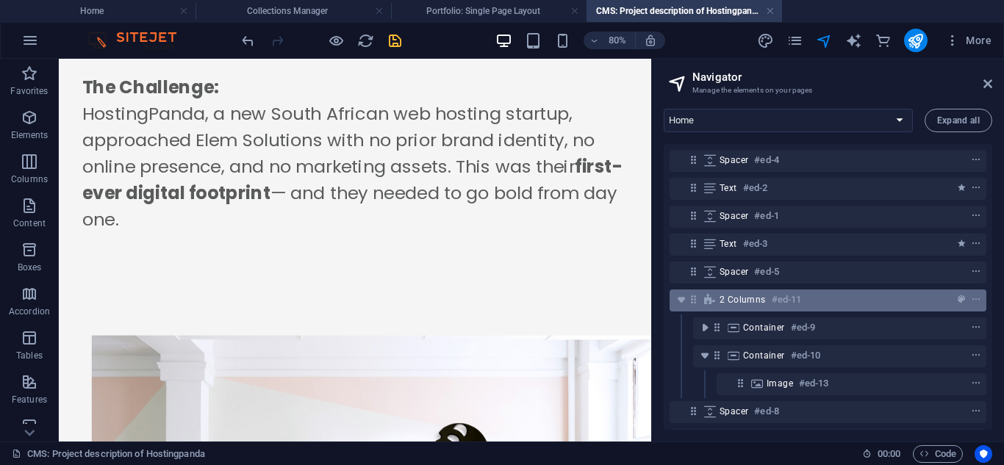
click at [838, 292] on div "2 columns #ed-11" at bounding box center [816, 300] width 193 height 18
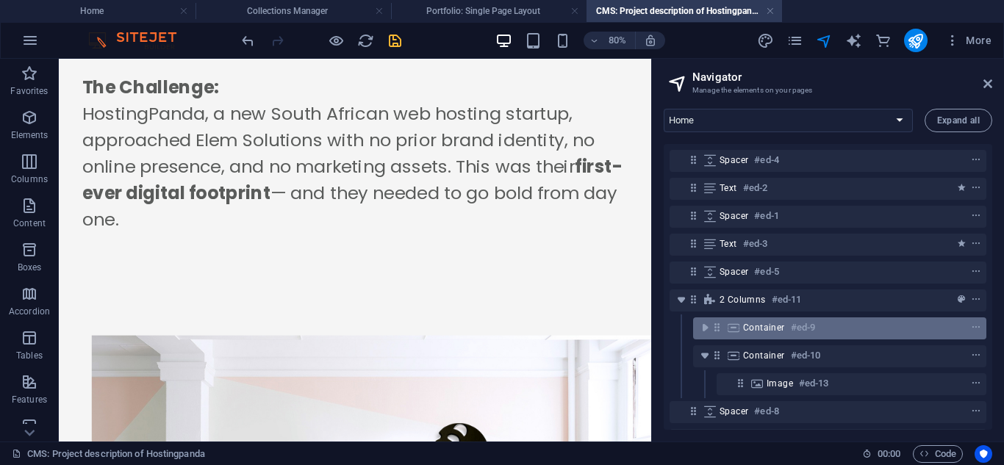
click at [908, 335] on div "Container #ed-9" at bounding box center [828, 328] width 170 height 18
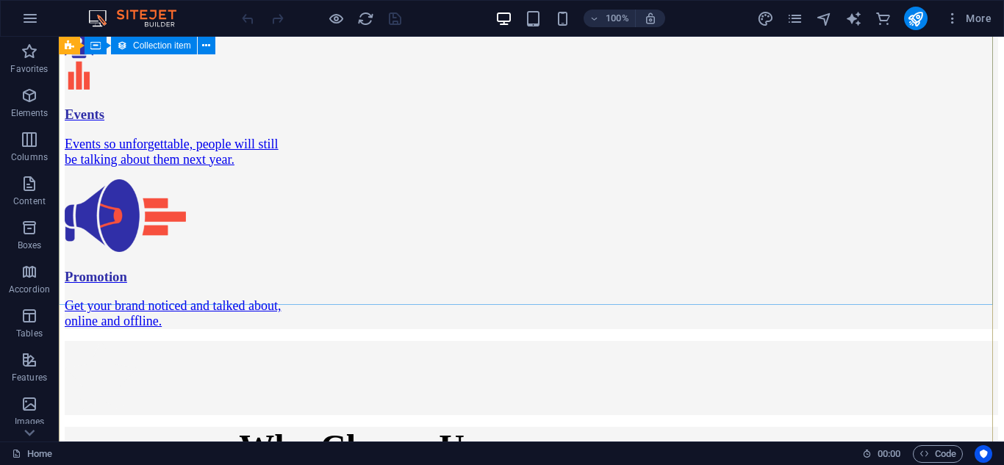
scroll to position [2267, 0]
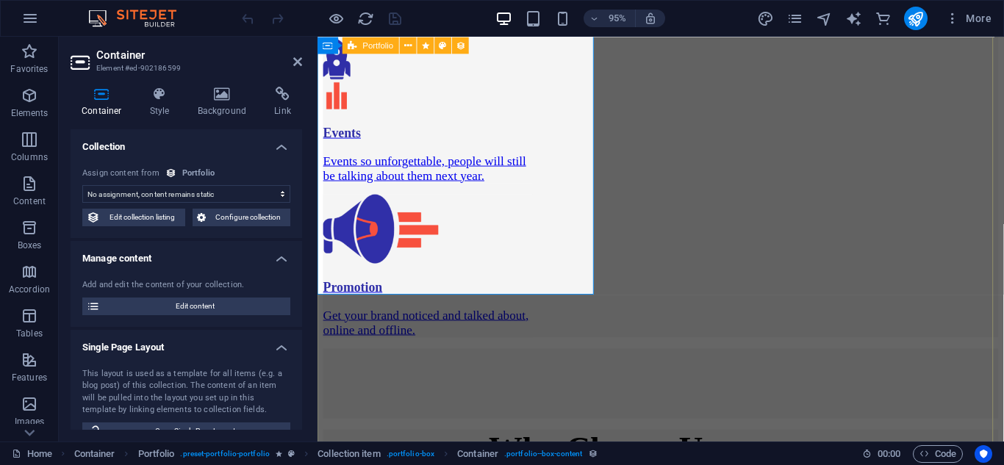
scroll to position [2444, 0]
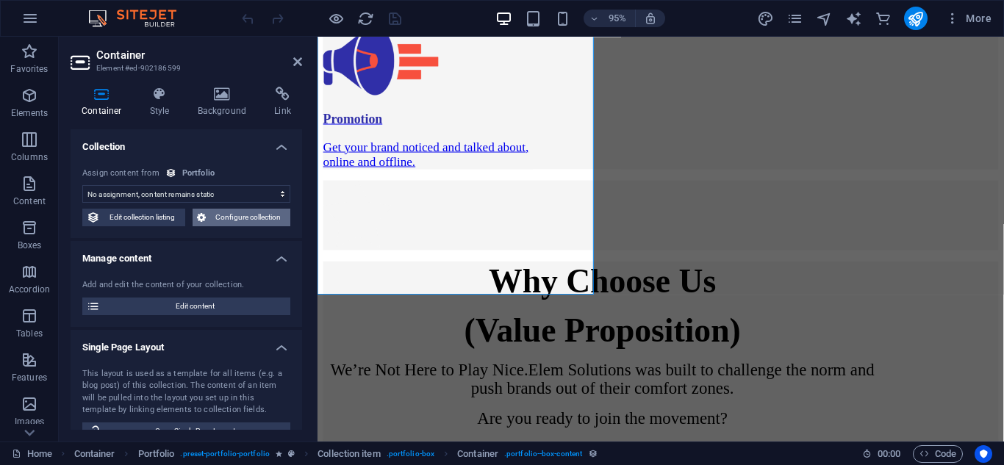
click at [249, 216] on span "Configure collection" at bounding box center [248, 218] width 76 height 18
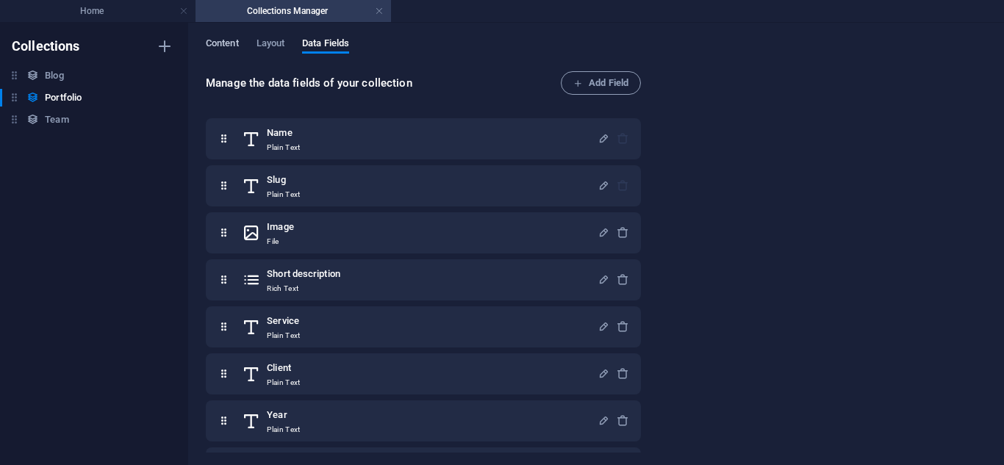
click at [214, 43] on span "Content" at bounding box center [222, 45] width 33 height 21
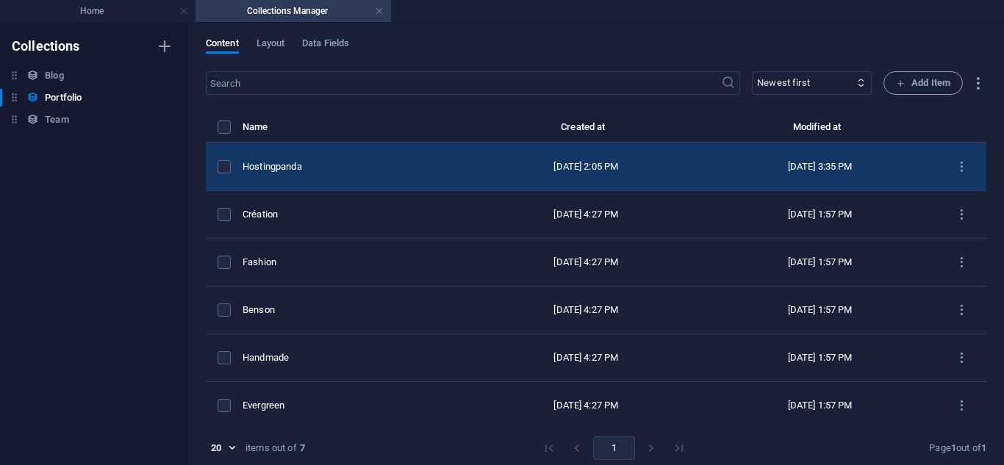
click at [405, 176] on td "Hostingpanda" at bounding box center [356, 167] width 226 height 48
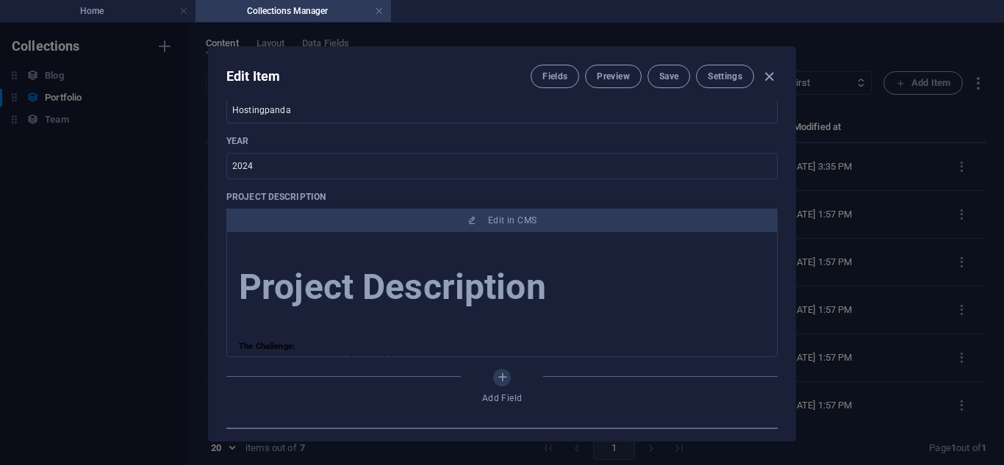
scroll to position [526, 0]
click at [602, 71] on span "Preview" at bounding box center [613, 77] width 32 height 12
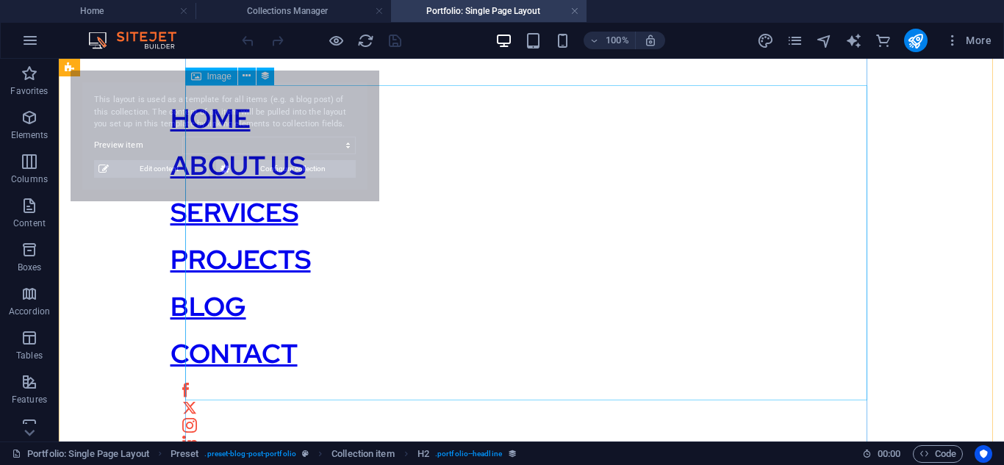
select select "68b82f058306587d4f0b1fc3"
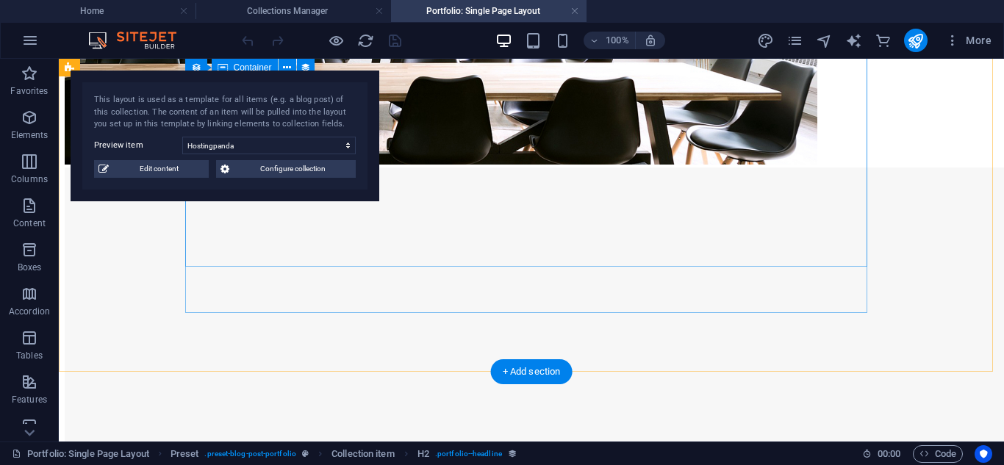
scroll to position [2266, 0]
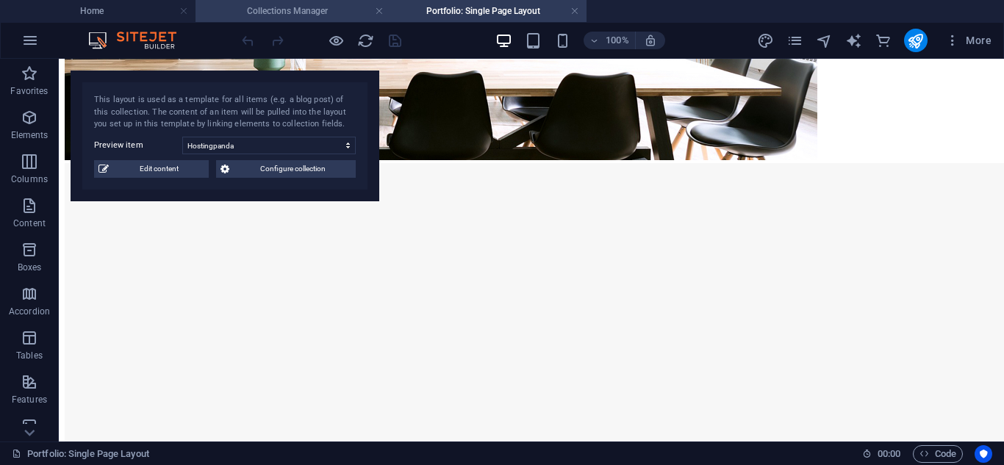
click at [279, 11] on h4 "Collections Manager" at bounding box center [294, 11] width 196 height 16
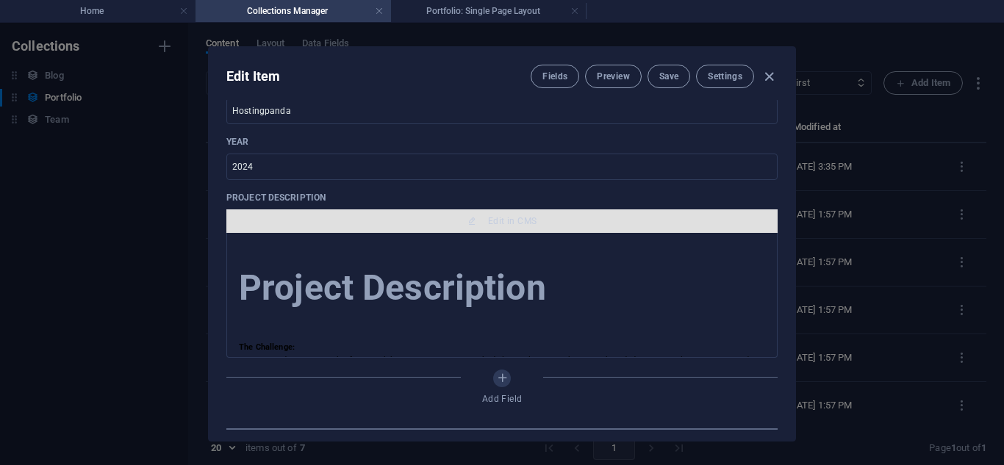
click at [488, 215] on span "Edit in CMS" at bounding box center [512, 221] width 49 height 12
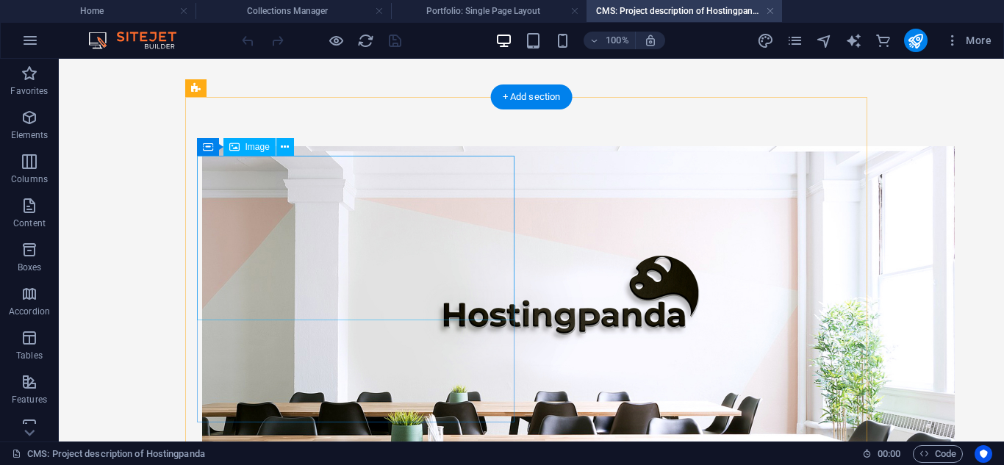
scroll to position [495, 0]
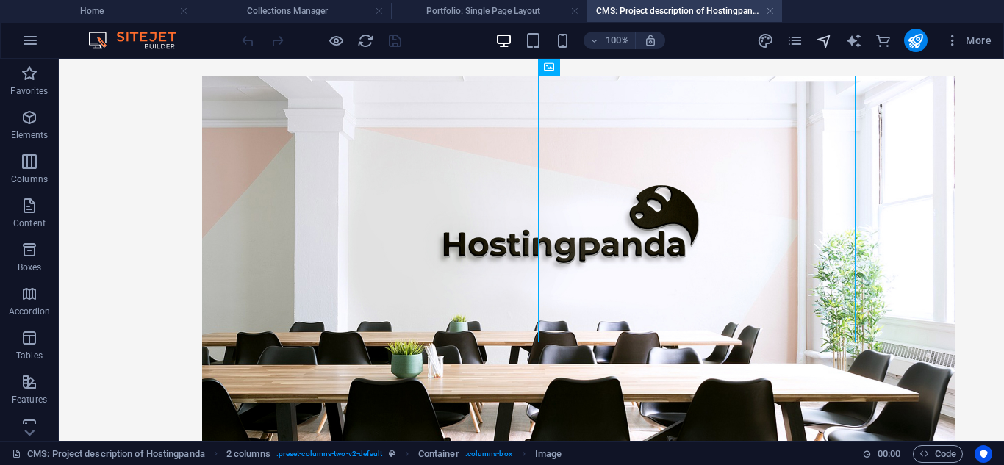
click at [834, 37] on span "navigator" at bounding box center [825, 40] width 18 height 17
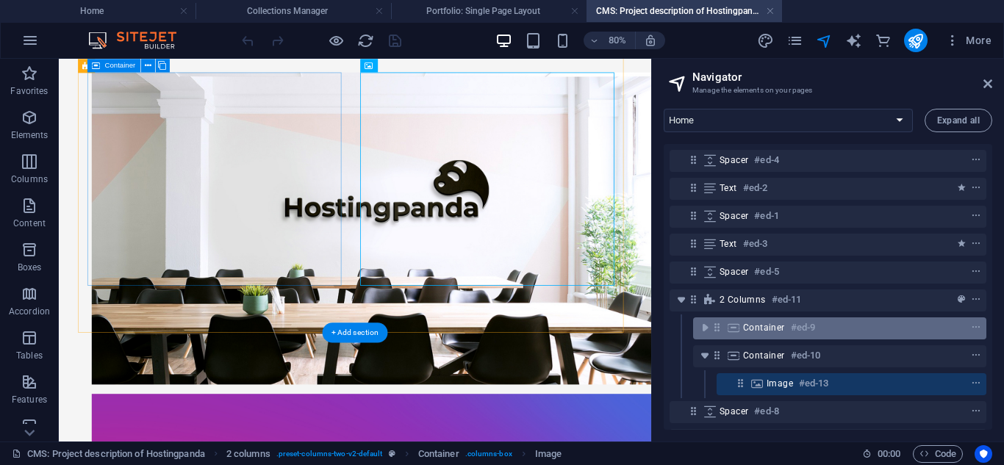
click at [871, 325] on div "Container #ed-9" at bounding box center [828, 328] width 170 height 18
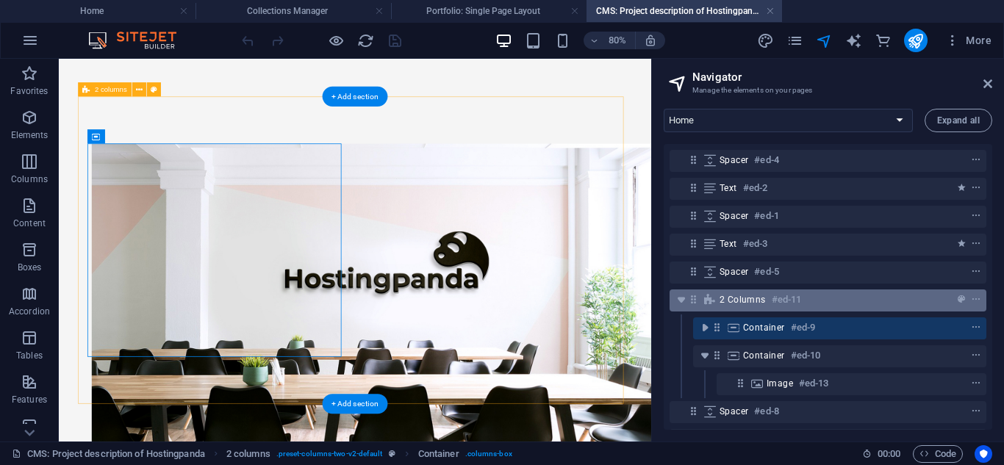
click at [909, 305] on div "2 columns #ed-11" at bounding box center [816, 300] width 193 height 18
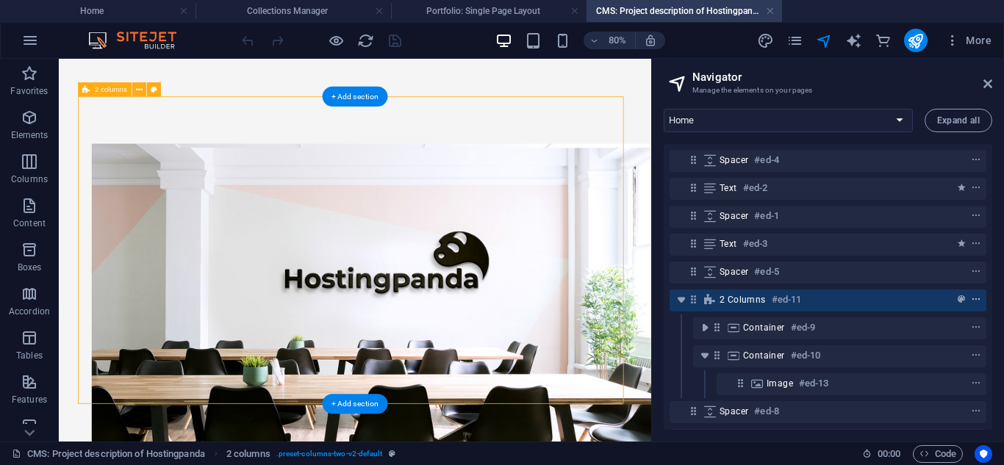
click at [974, 297] on icon "context-menu" at bounding box center [976, 300] width 10 height 10
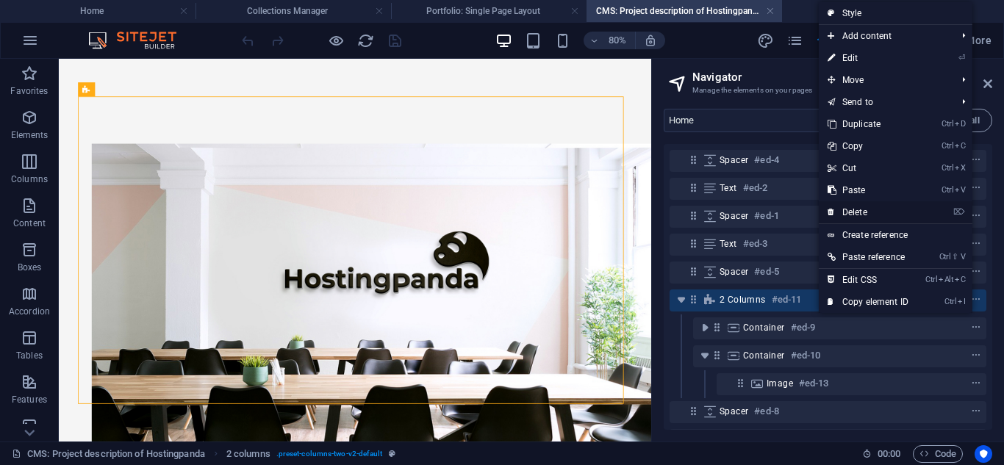
click at [861, 206] on link "⌦ Delete" at bounding box center [868, 212] width 99 height 22
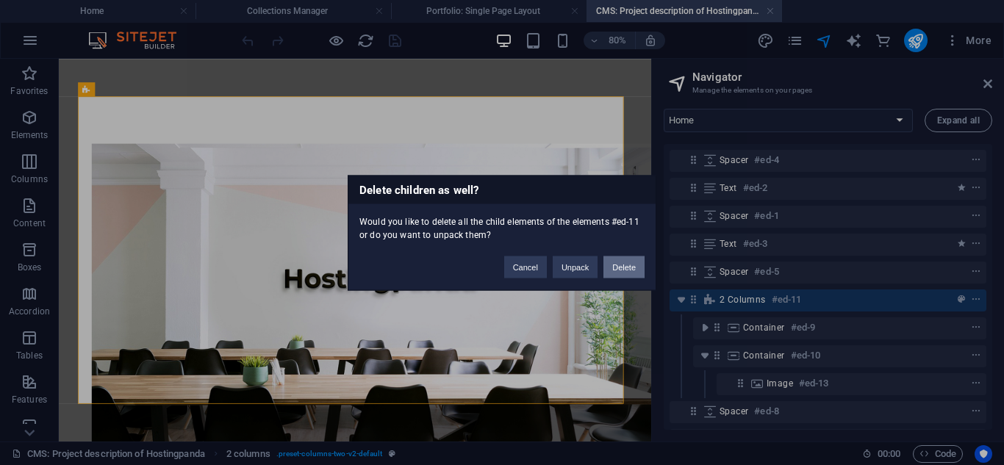
click at [614, 268] on button "Delete" at bounding box center [624, 267] width 41 height 22
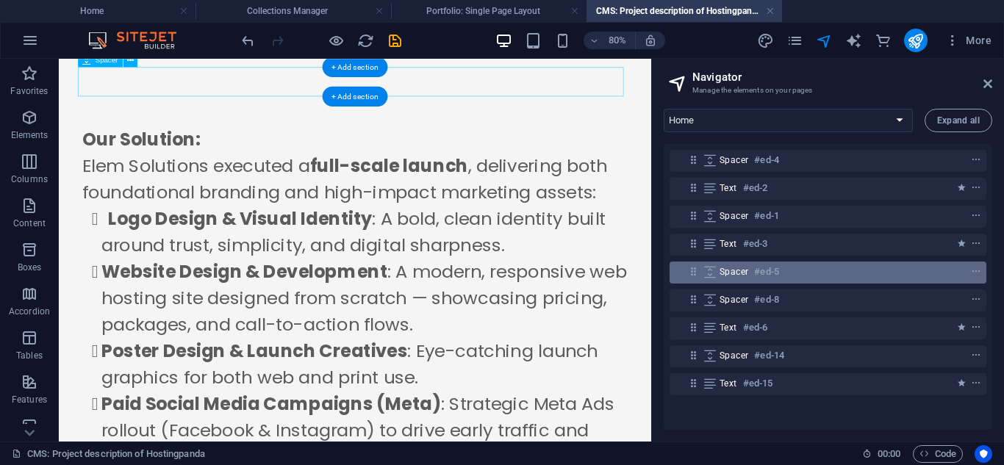
click at [774, 276] on h6 "#ed-5" at bounding box center [766, 272] width 24 height 18
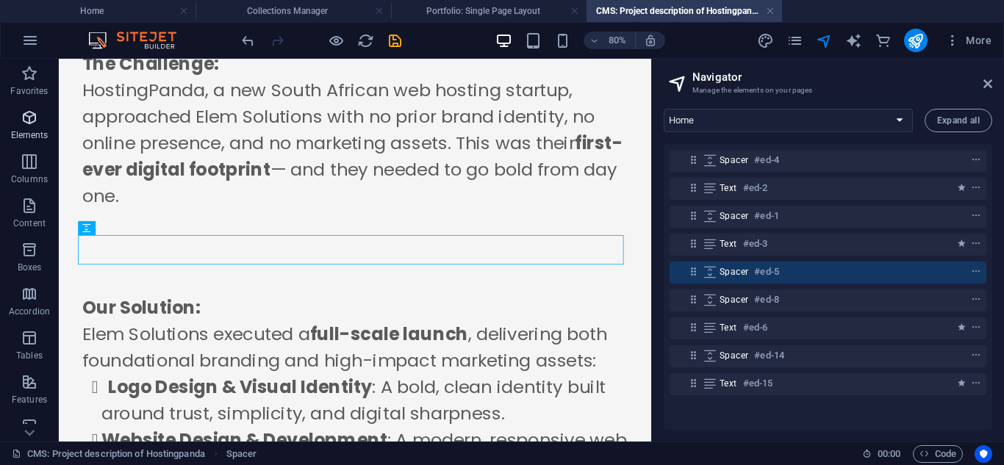
click at [29, 136] on p "Elements" at bounding box center [29, 135] width 37 height 12
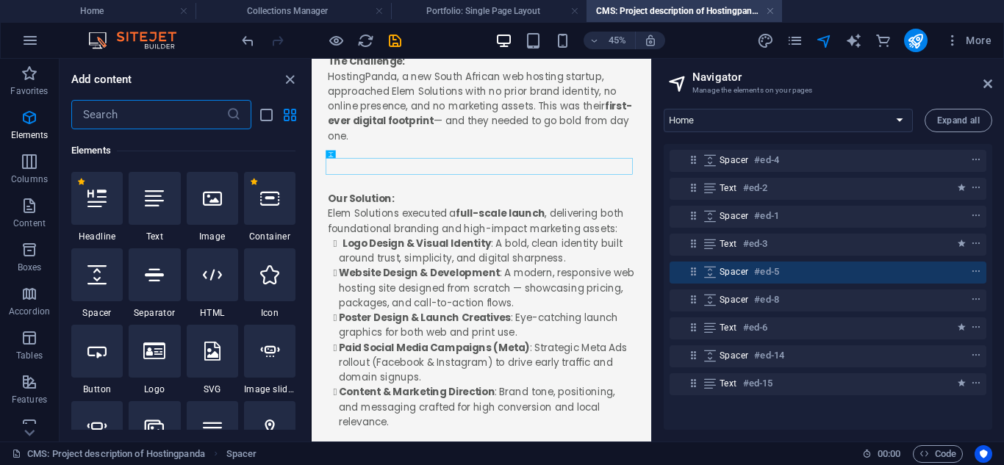
scroll to position [157, 0]
click at [197, 215] on div at bounding box center [212, 197] width 51 height 53
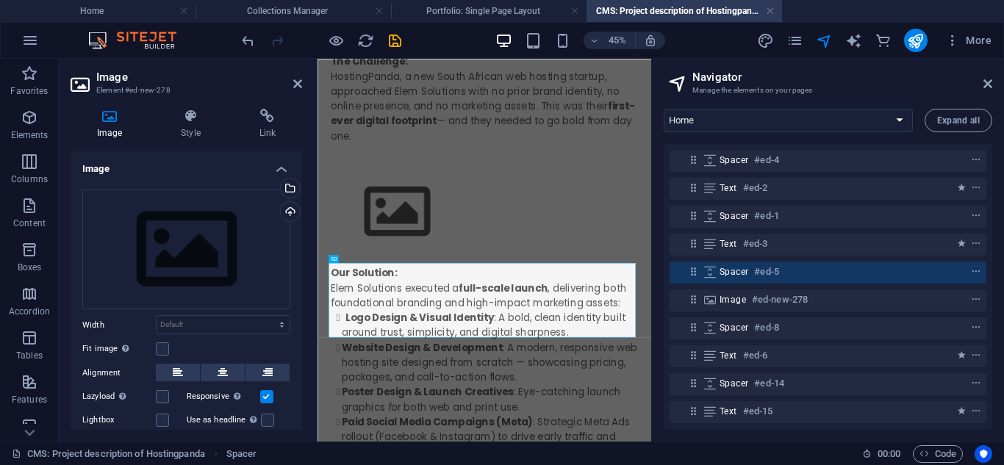
scroll to position [0, 0]
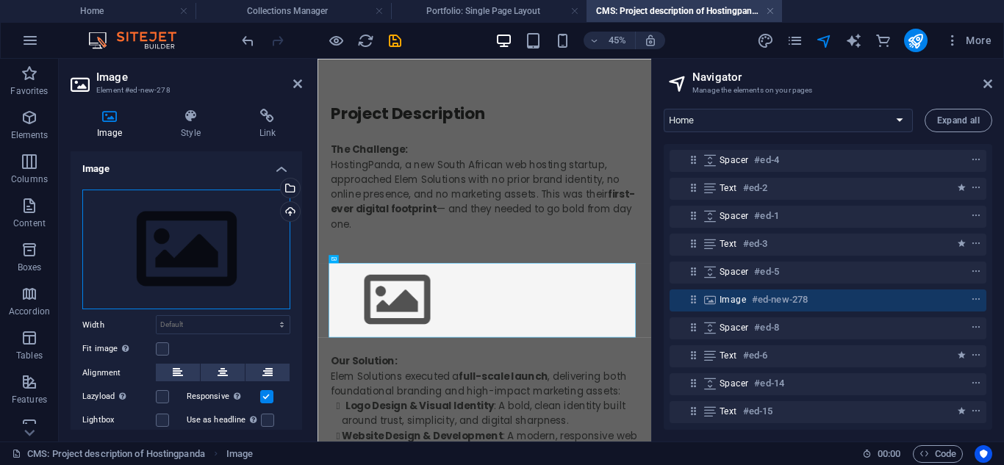
click at [186, 254] on div "Drag files here, click to choose files or select files from Files or our free s…" at bounding box center [186, 250] width 208 height 121
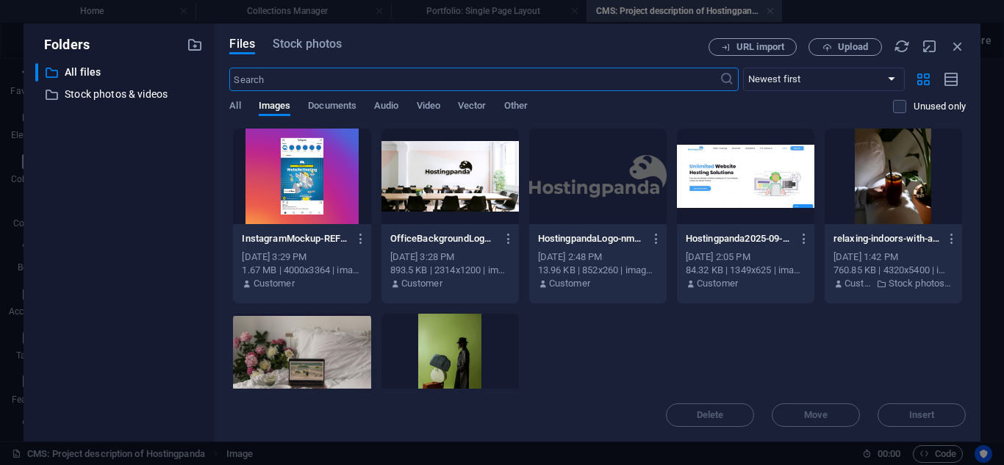
click at [434, 219] on div at bounding box center [450, 177] width 137 height 96
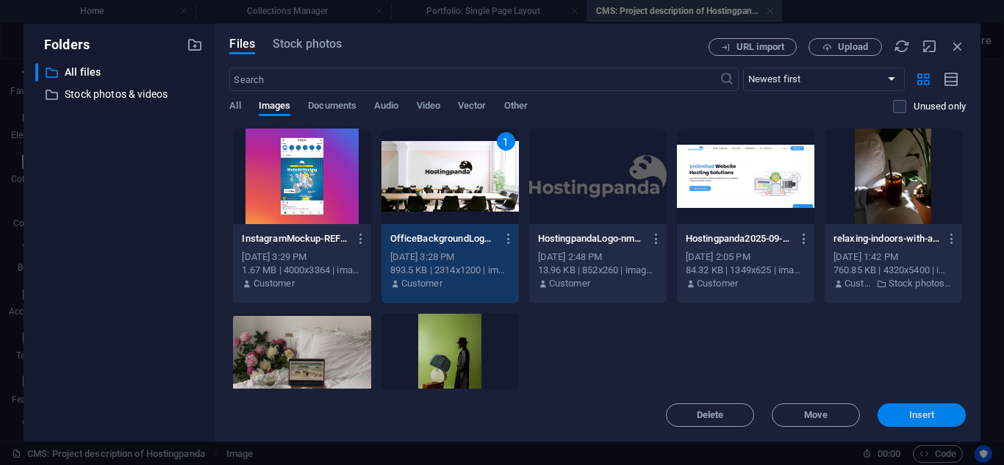
click at [898, 406] on button "Insert" at bounding box center [922, 416] width 88 height 24
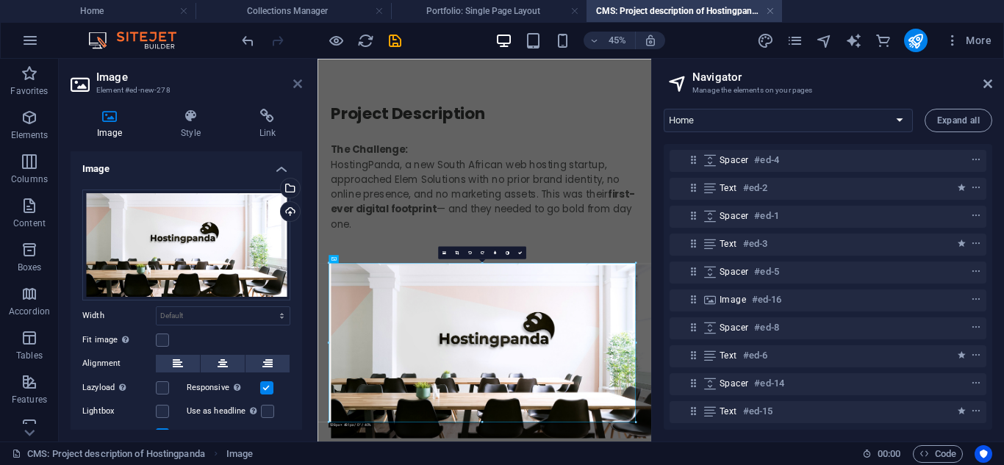
click at [293, 85] on icon at bounding box center [297, 84] width 9 height 12
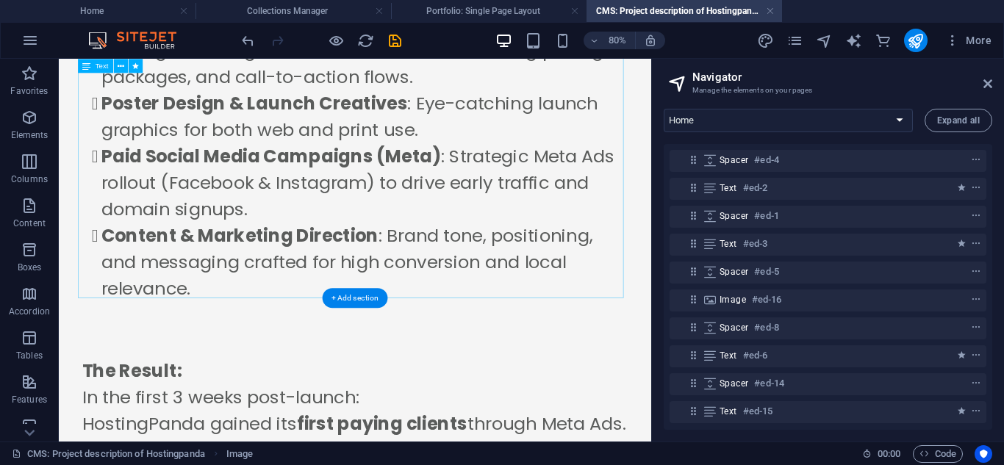
scroll to position [1107, 0]
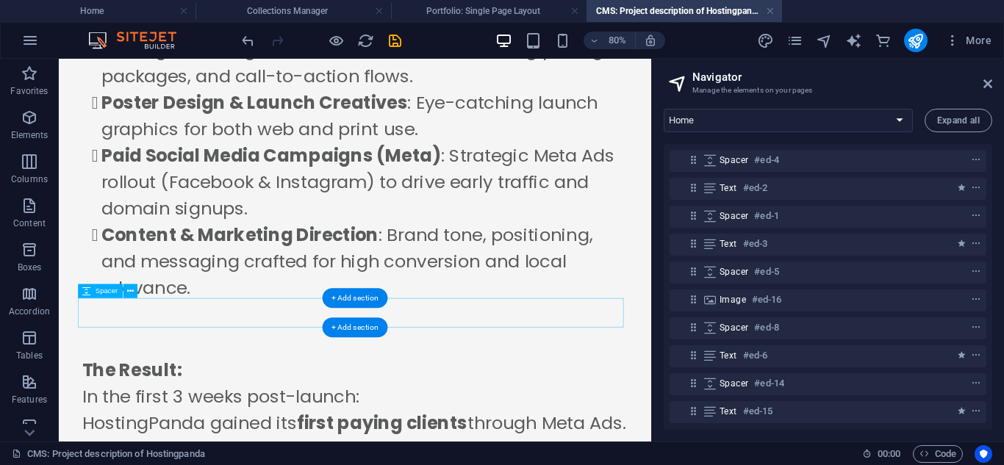
click at [616, 395] on div at bounding box center [429, 413] width 682 height 37
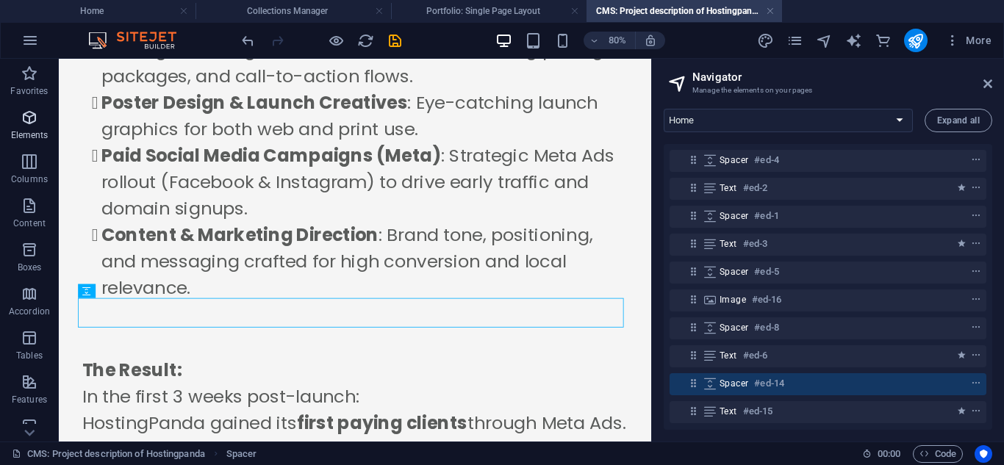
click at [45, 135] on p "Elements" at bounding box center [29, 135] width 37 height 12
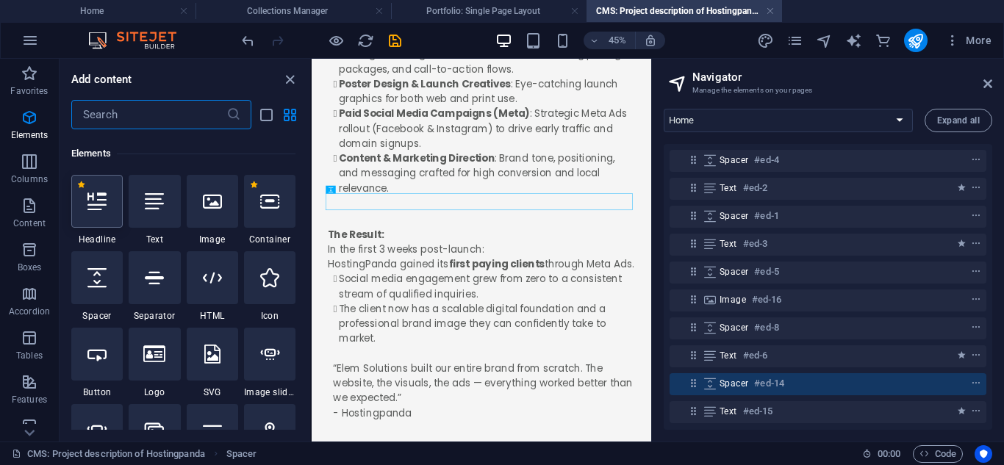
scroll to position [157, 0]
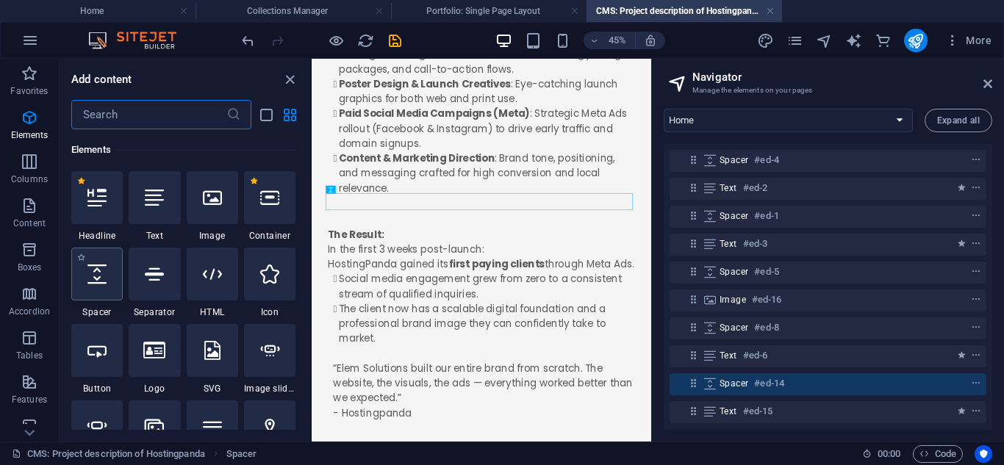
click at [103, 292] on div at bounding box center [96, 274] width 51 height 53
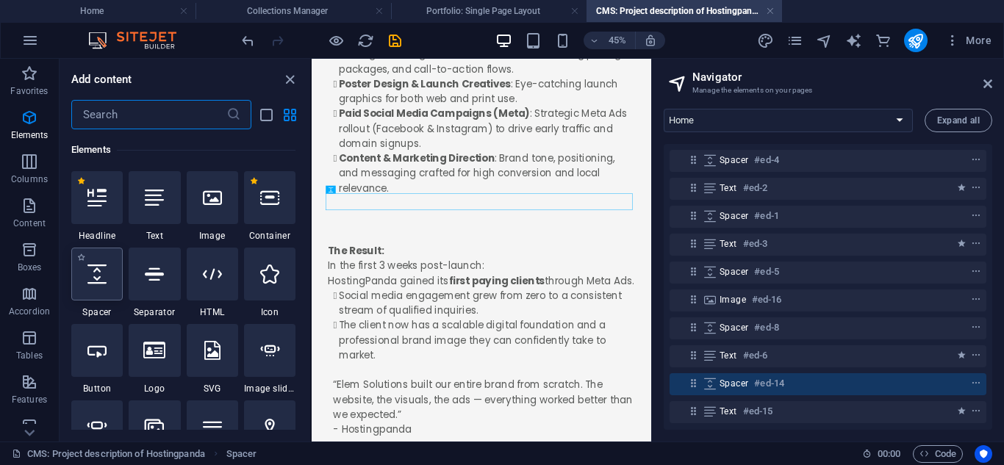
select select "px"
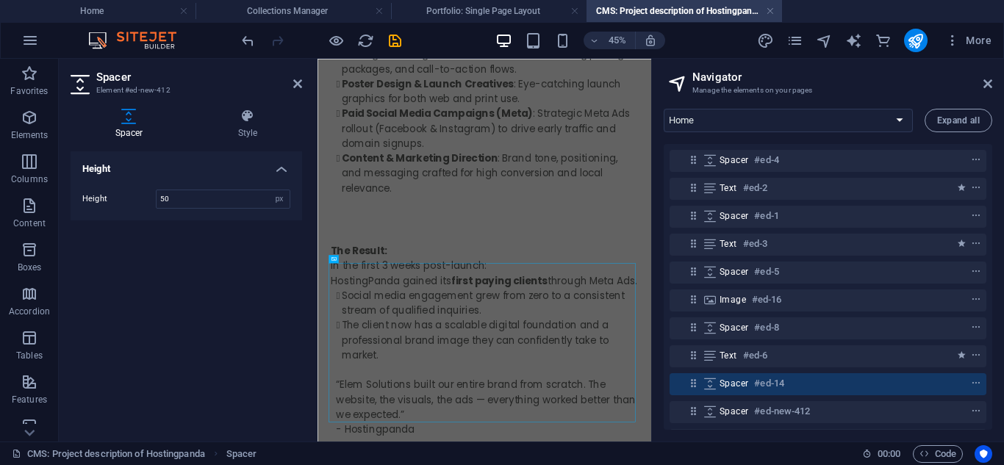
scroll to position [0, 0]
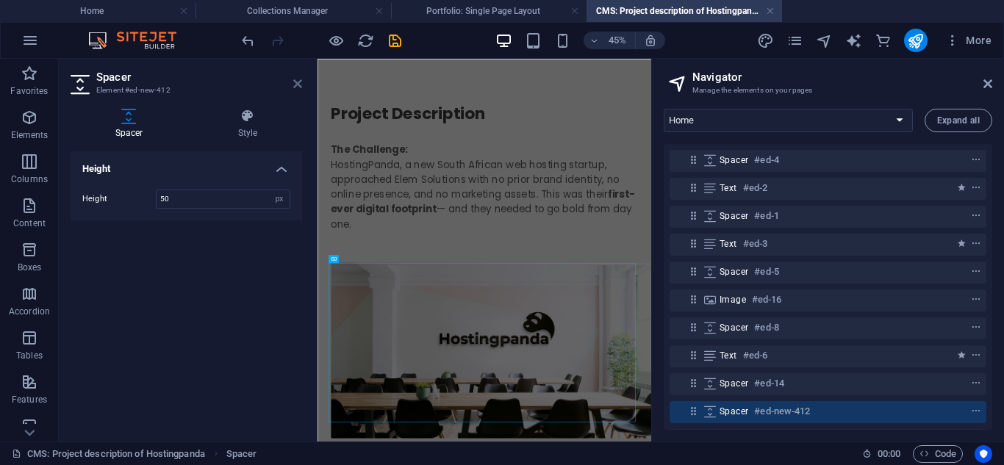
click at [298, 81] on icon at bounding box center [297, 84] width 9 height 12
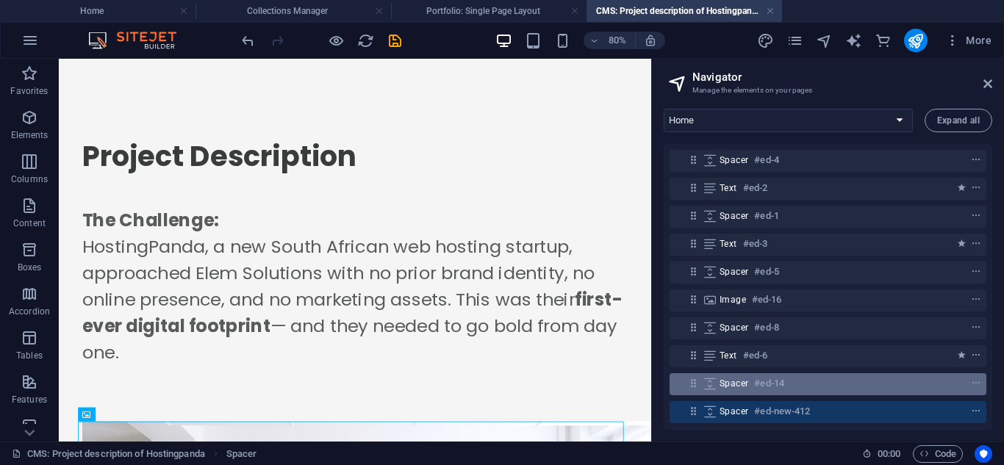
click at [807, 381] on div "Spacer #ed-14" at bounding box center [816, 384] width 193 height 18
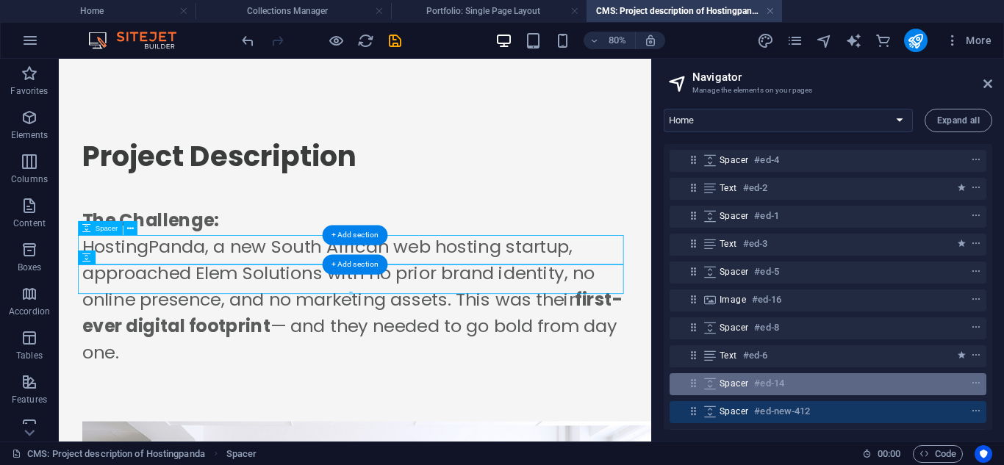
scroll to position [1186, 0]
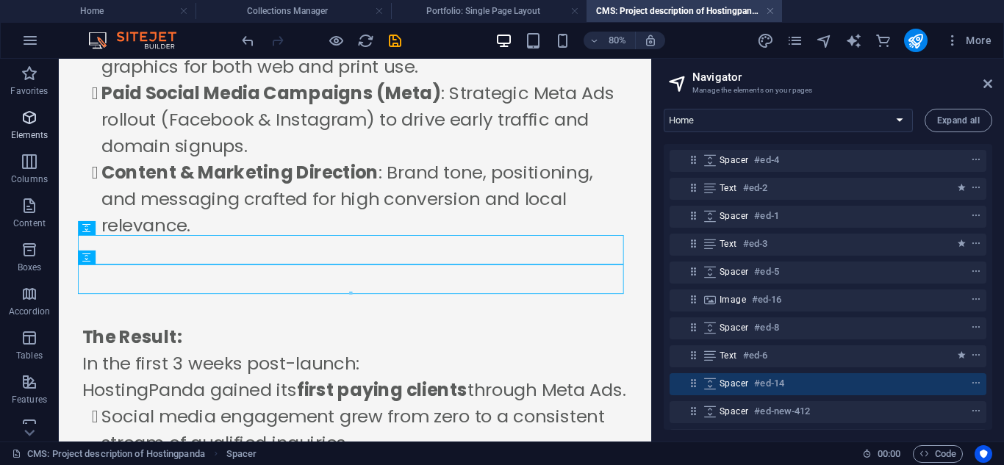
click at [35, 129] on span "Elements" at bounding box center [29, 126] width 59 height 35
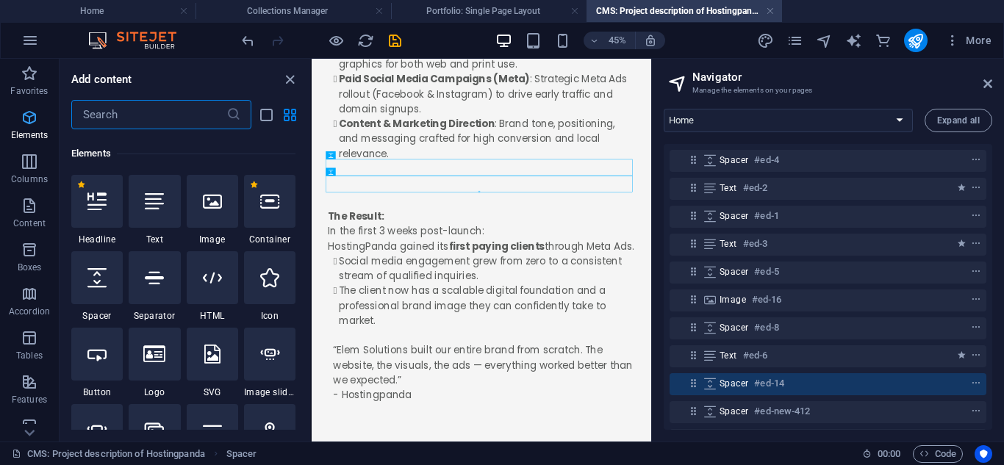
scroll to position [157, 0]
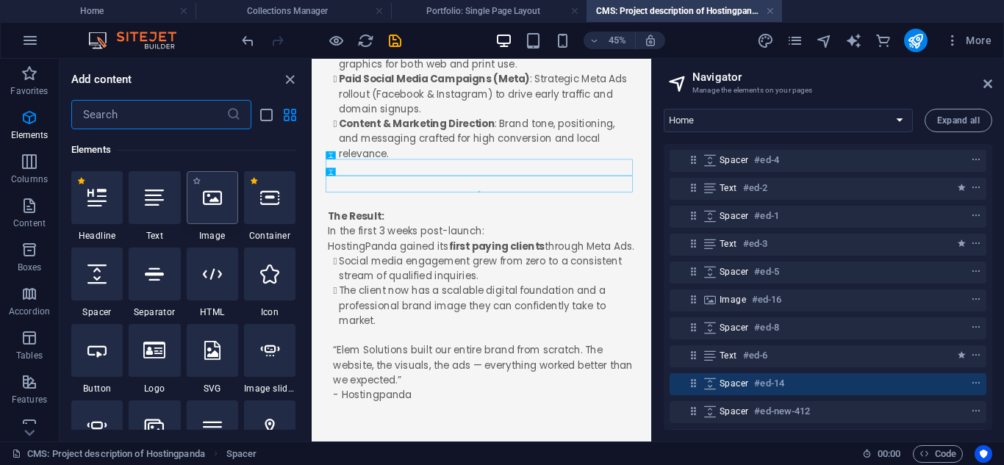
click at [203, 215] on div at bounding box center [212, 197] width 51 height 53
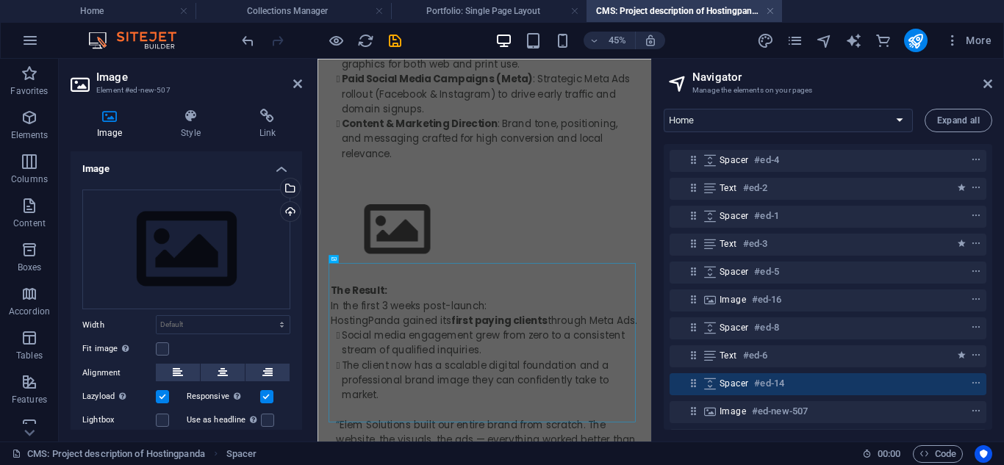
scroll to position [0, 0]
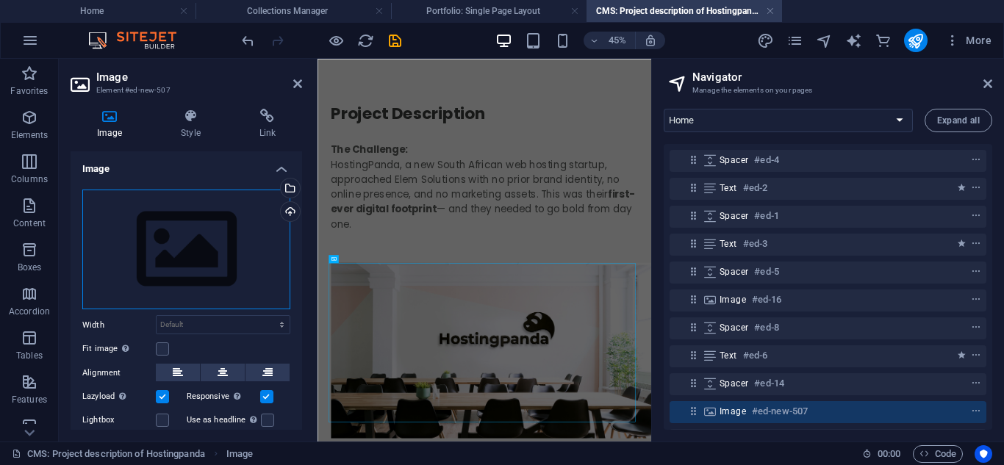
click at [213, 232] on div "Drag files here, click to choose files or select files from Files or our free s…" at bounding box center [186, 250] width 208 height 121
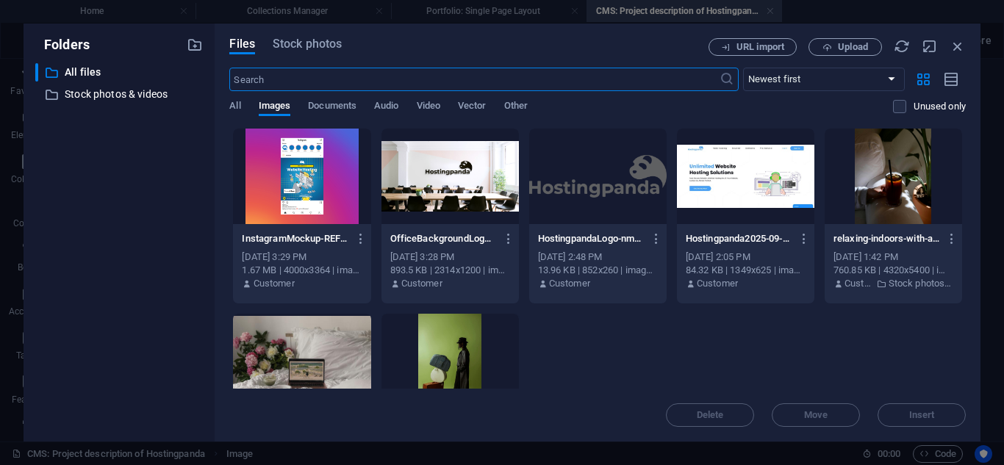
click at [327, 167] on div at bounding box center [301, 177] width 137 height 96
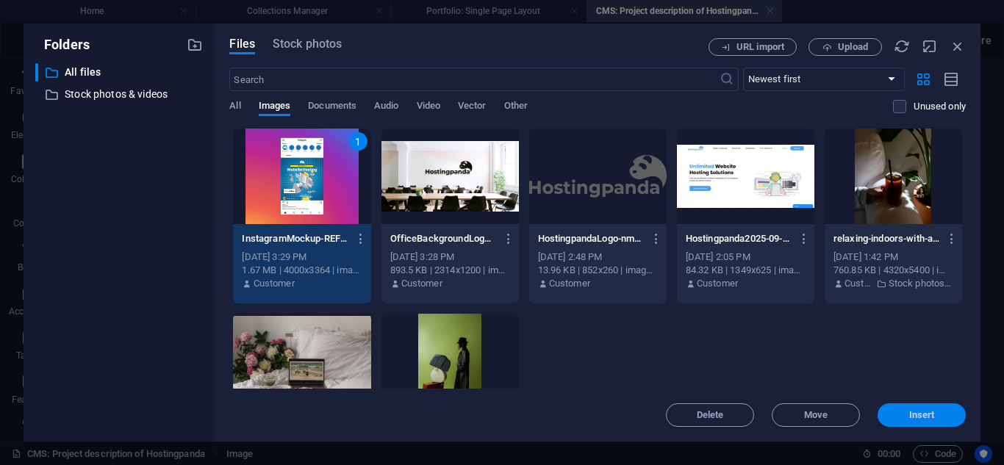
click at [881, 412] on button "Insert" at bounding box center [922, 416] width 88 height 24
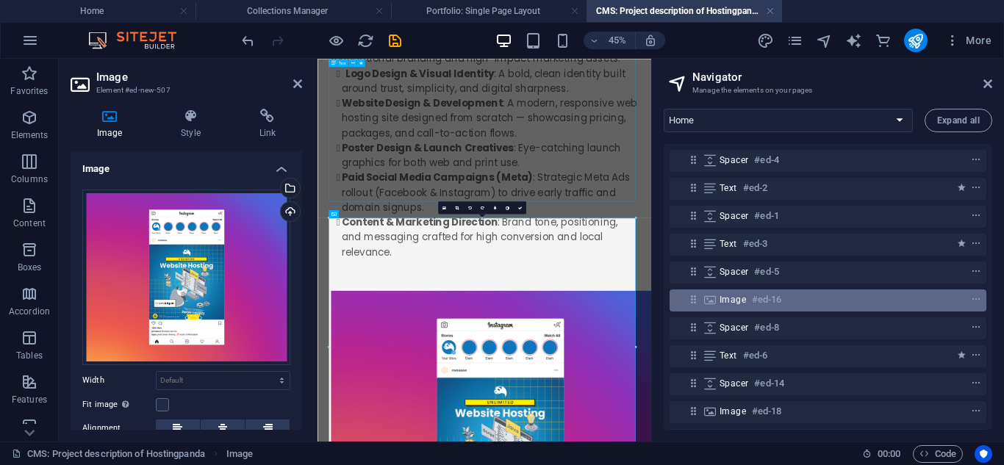
scroll to position [1304, 0]
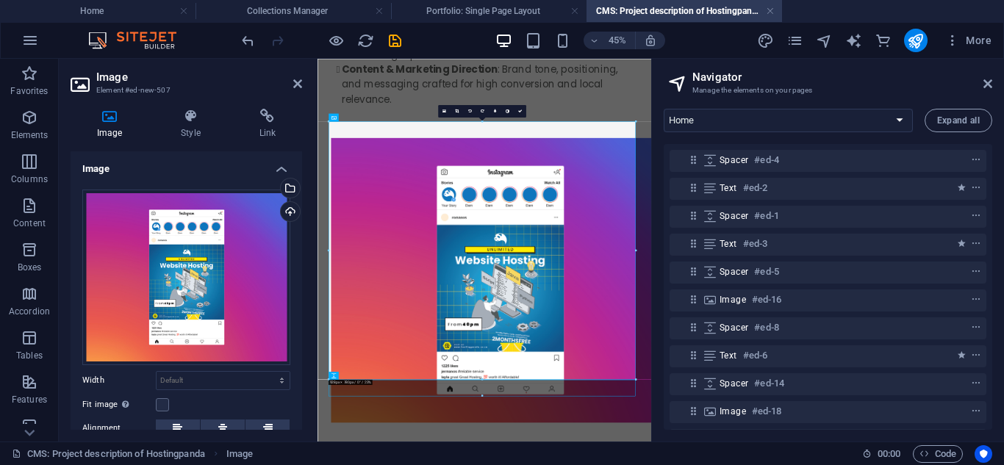
click at [303, 89] on aside "Image Element #ed-new-507 Image Style Link Image Drag files here, click to choo…" at bounding box center [188, 250] width 259 height 383
click at [299, 87] on icon at bounding box center [297, 84] width 9 height 12
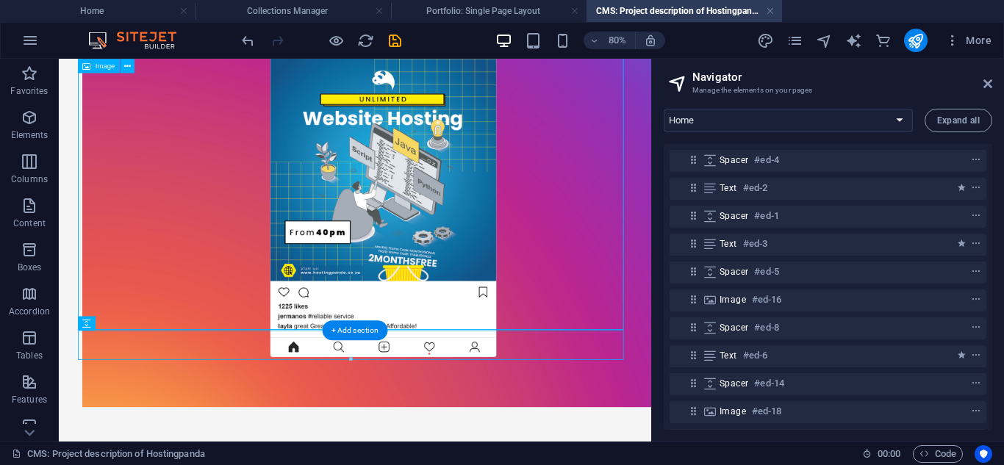
scroll to position [2130, 0]
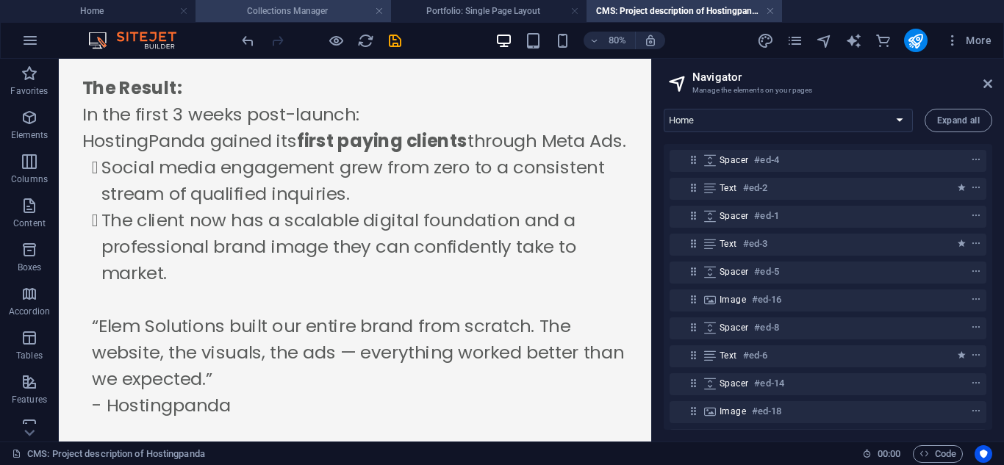
click at [301, 9] on h4 "Collections Manager" at bounding box center [294, 11] width 196 height 16
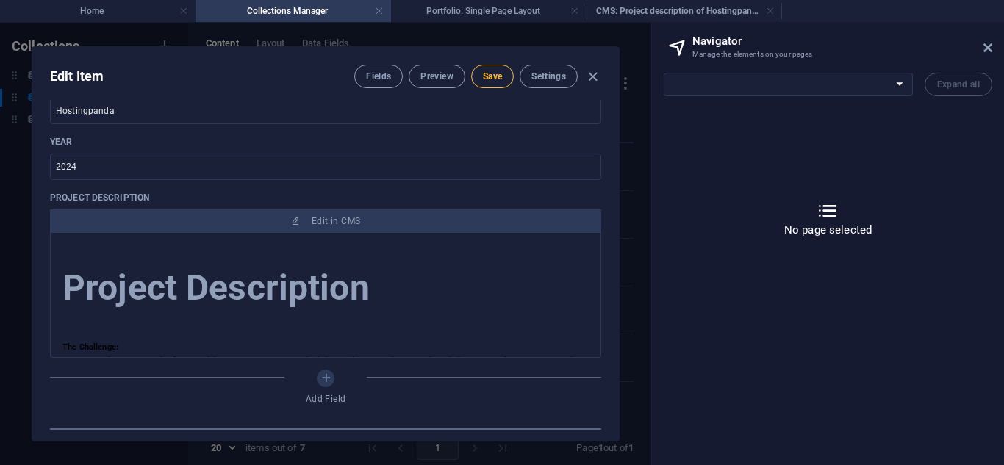
click at [492, 72] on span "Save" at bounding box center [492, 77] width 19 height 12
click at [669, 16] on h4 "CMS: Project description of Hostingpanda" at bounding box center [685, 11] width 196 height 16
select select "16947955-en"
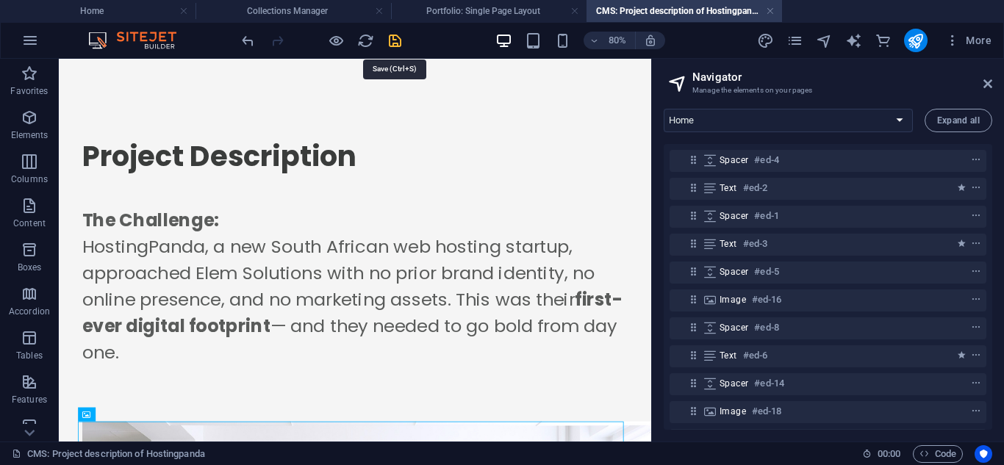
click at [396, 40] on icon "save" at bounding box center [395, 40] width 17 height 17
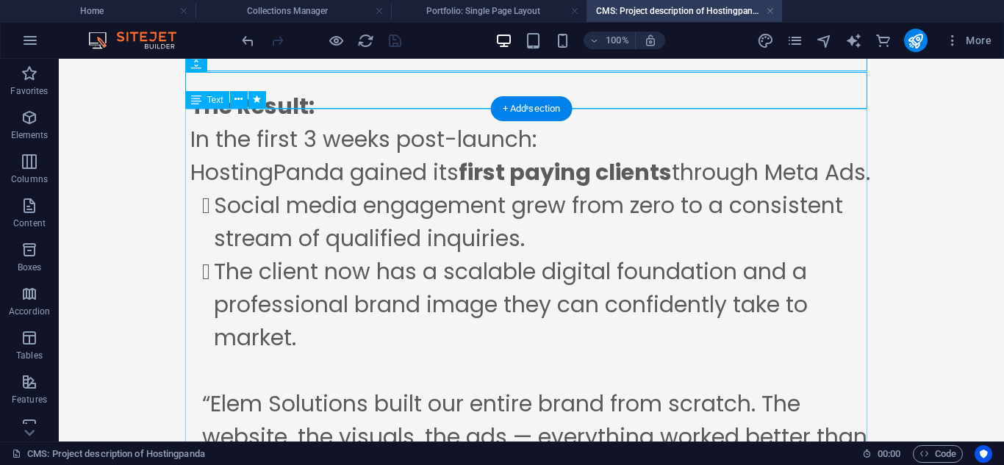
scroll to position [2226, 0]
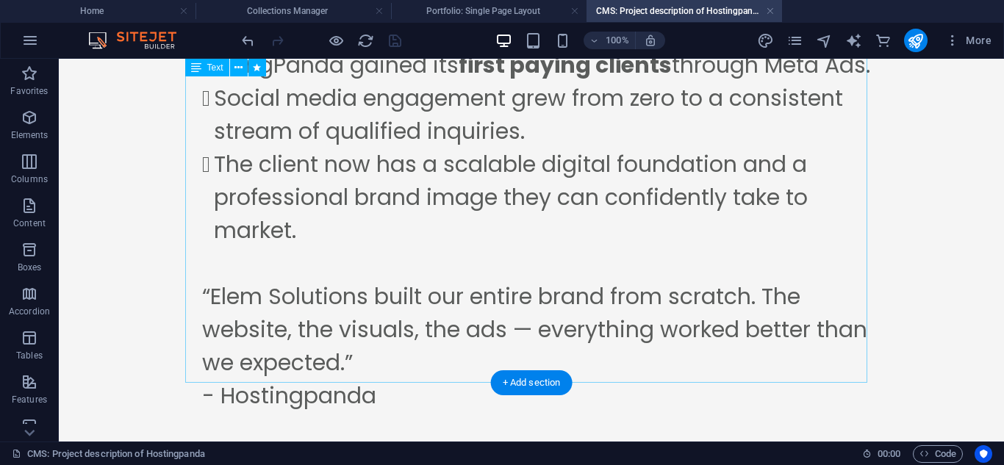
click at [601, 307] on div "The Result: In the first 3 weeks post-launch: HostingPanda gained its first pay…" at bounding box center [531, 213] width 682 height 463
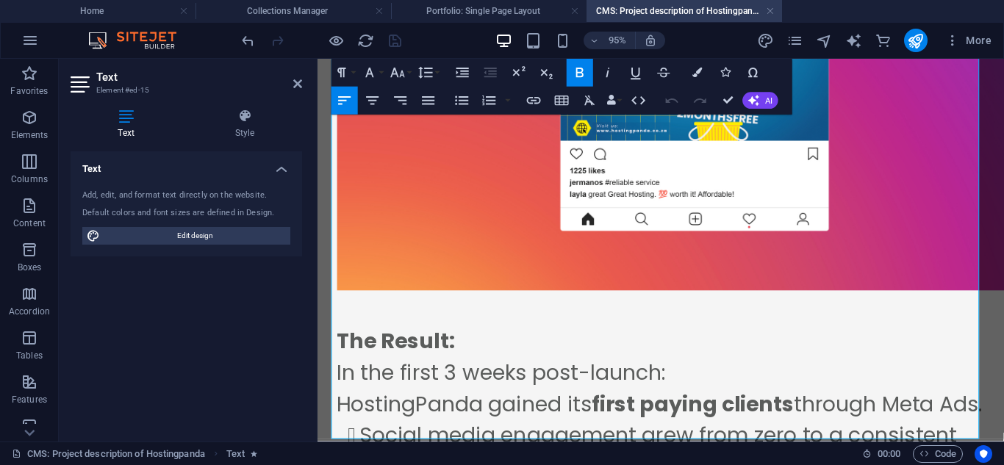
scroll to position [2206, 0]
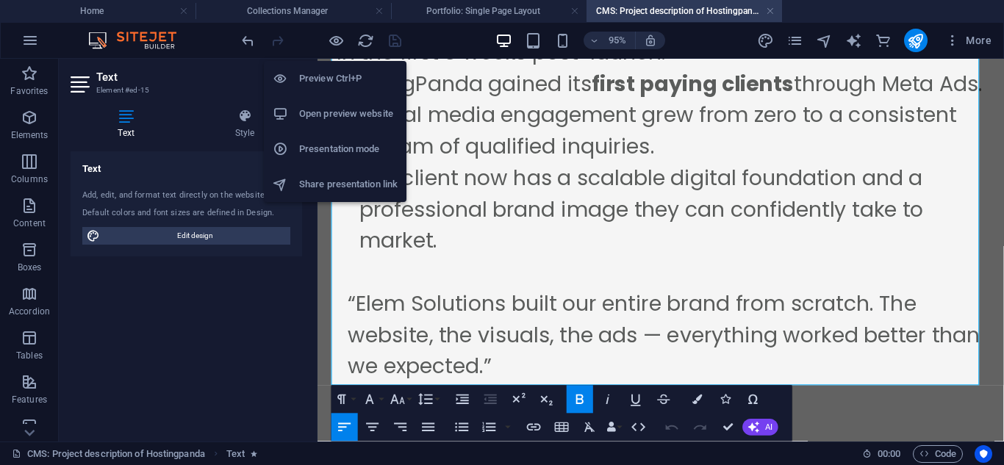
click at [341, 106] on h6 "Open preview website" at bounding box center [348, 114] width 99 height 18
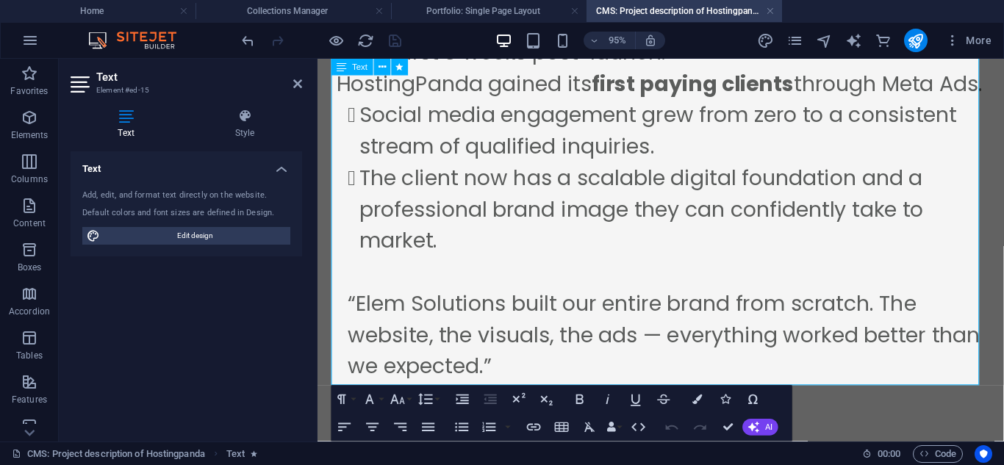
click at [659, 399] on p "- Hostingpanda" at bounding box center [685, 415] width 670 height 33
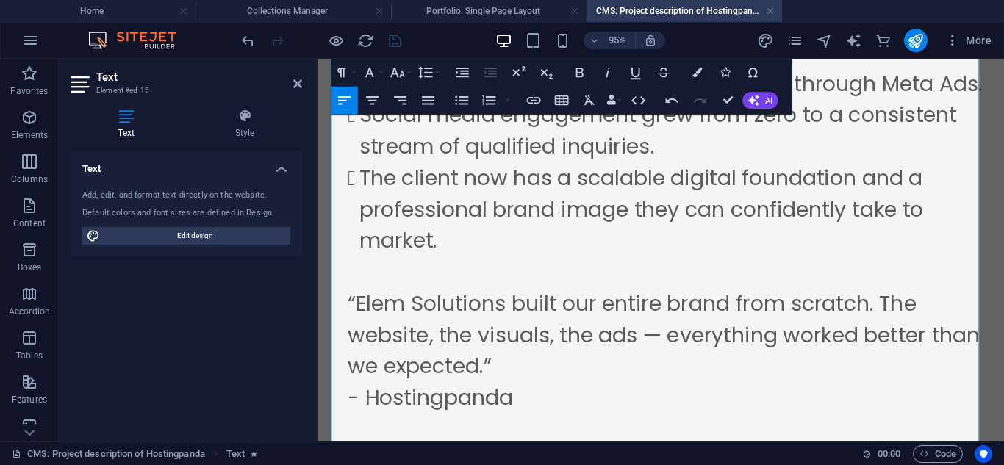
drag, startPoint x: 651, startPoint y: 423, endPoint x: 914, endPoint y: 420, distance: 263.9
click at [590, 300] on p "“Elem Solutions built our entire brand from scratch. The website, the visuals, …" at bounding box center [685, 349] width 670 height 99
click at [290, 78] on h2 "Text" at bounding box center [199, 77] width 206 height 13
click at [297, 85] on icon at bounding box center [297, 84] width 9 height 12
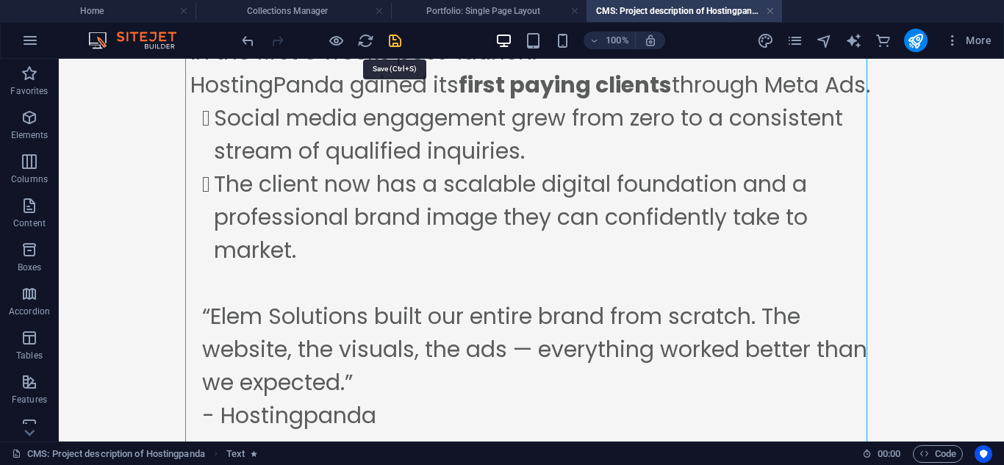
click at [390, 42] on icon "save" at bounding box center [395, 40] width 17 height 17
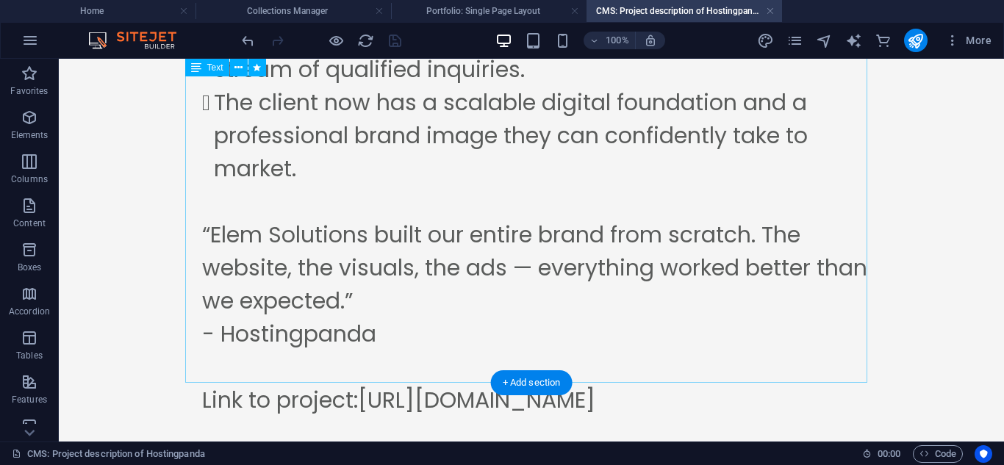
scroll to position [2292, 0]
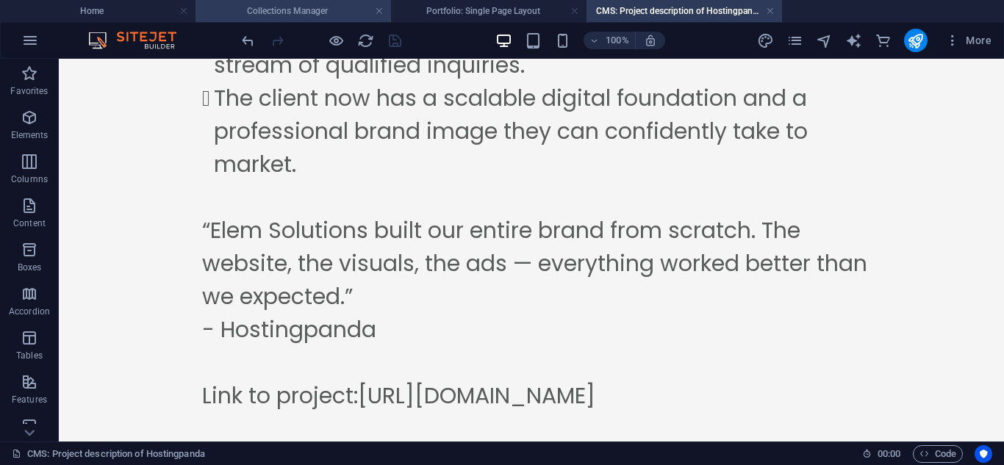
click at [325, 14] on h4 "Collections Manager" at bounding box center [294, 11] width 196 height 16
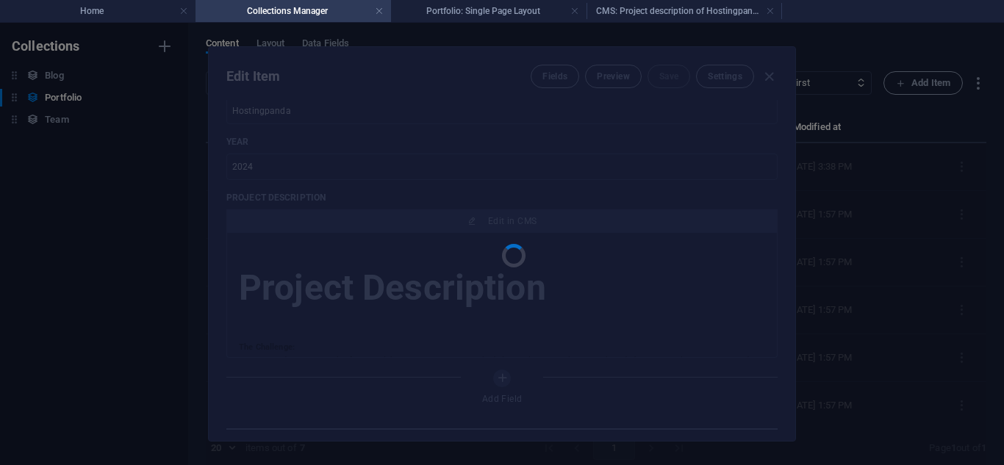
scroll to position [0, 0]
click at [595, 152] on div at bounding box center [502, 244] width 587 height 394
click at [640, 6] on h4 "CMS: Project description of Hostingpanda" at bounding box center [685, 11] width 196 height 16
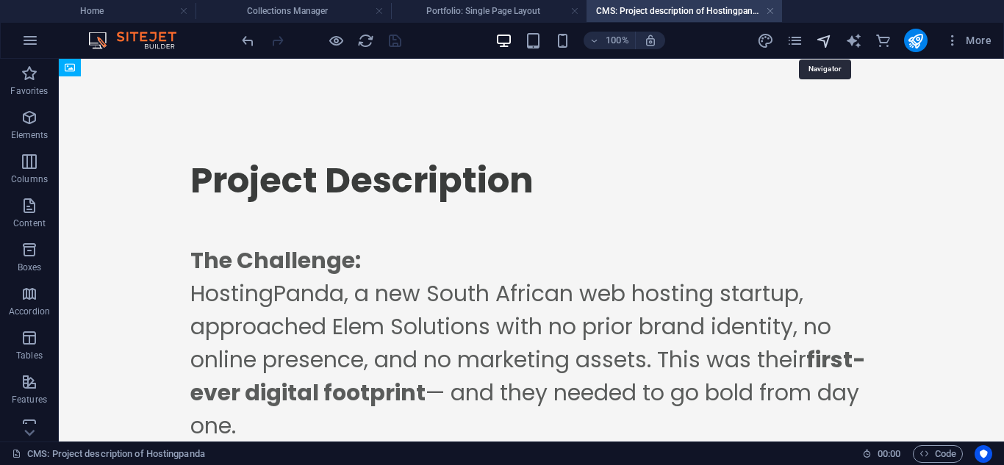
click at [832, 35] on icon "navigator" at bounding box center [824, 40] width 17 height 17
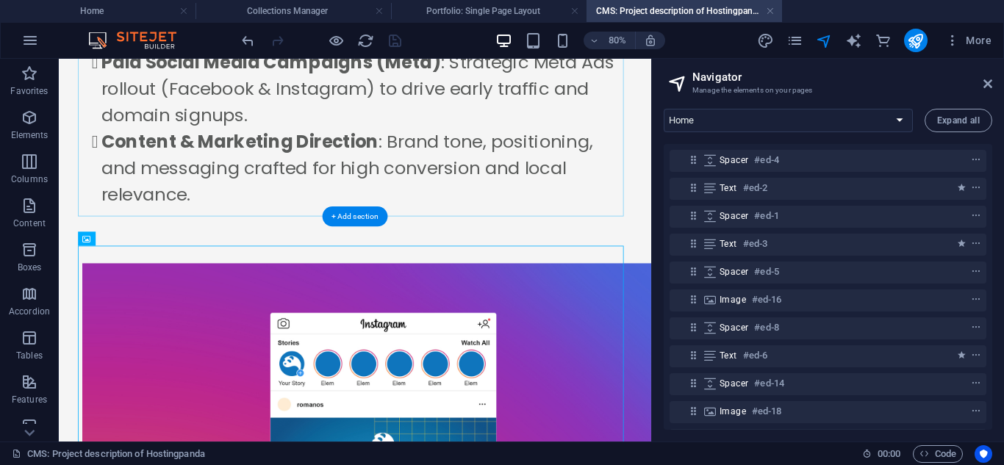
scroll to position [1225, 0]
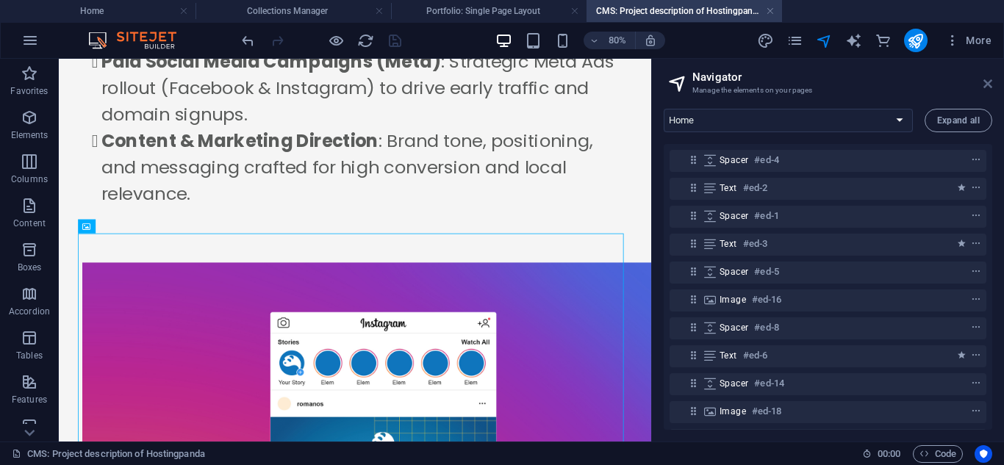
click at [991, 79] on icon at bounding box center [988, 84] width 9 height 12
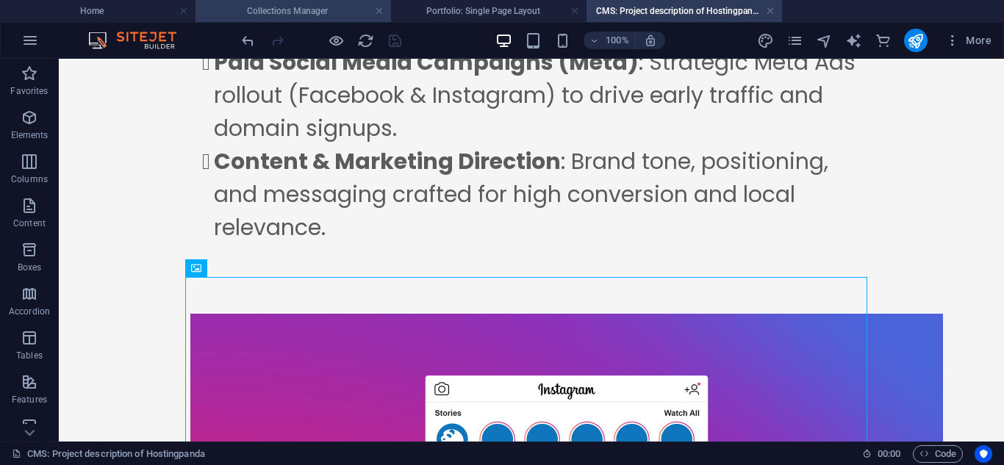
click at [310, 21] on li "Collections Manager" at bounding box center [294, 11] width 196 height 22
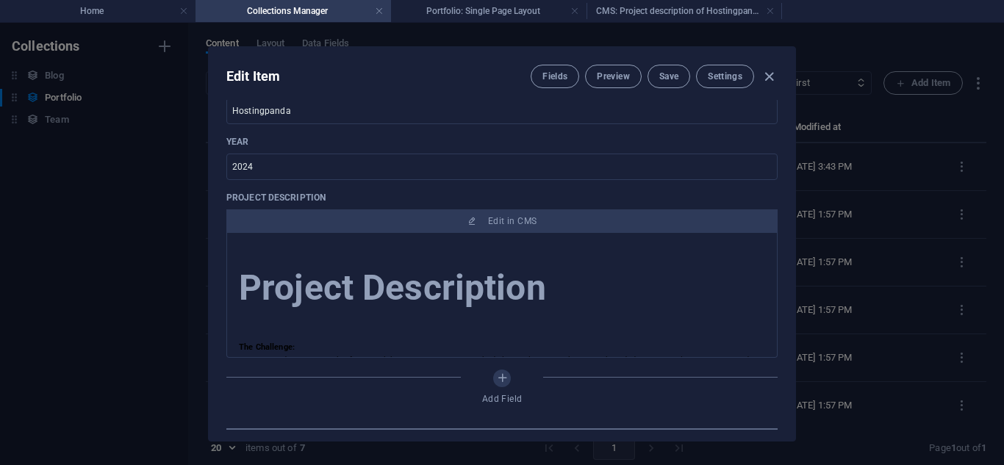
click at [667, 90] on div "Edit Item Fields Preview Save Settings" at bounding box center [502, 73] width 587 height 53
click at [668, 82] on button "Save" at bounding box center [669, 77] width 43 height 24
click at [631, 13] on h4 "CMS: Project description of Hostingpanda" at bounding box center [685, 11] width 196 height 16
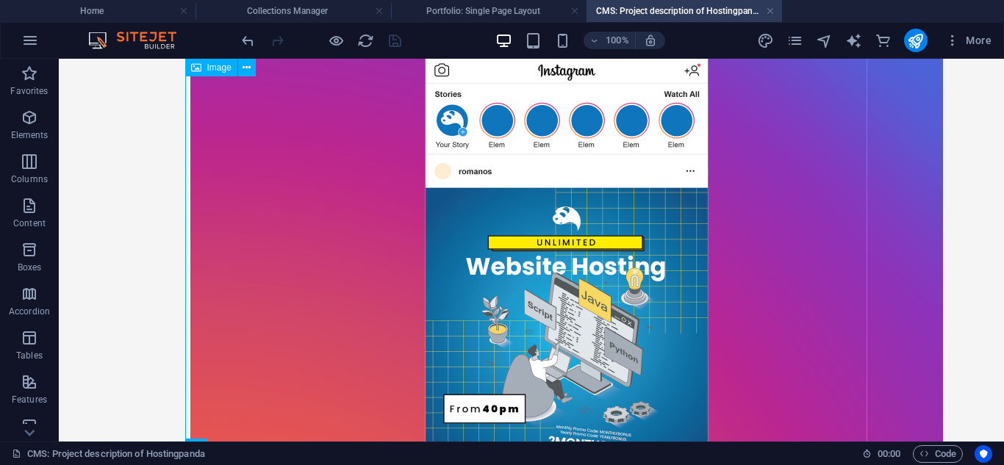
scroll to position [1483, 0]
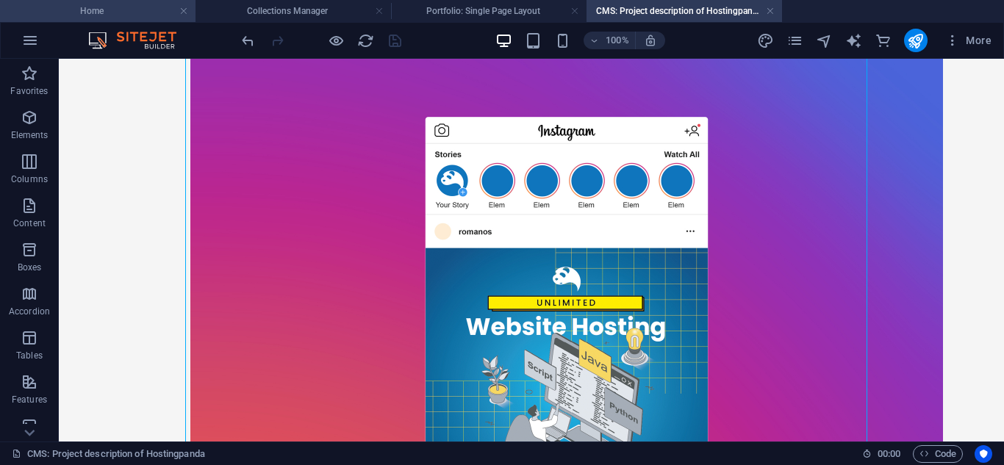
click at [136, 11] on h4 "Home" at bounding box center [98, 11] width 196 height 16
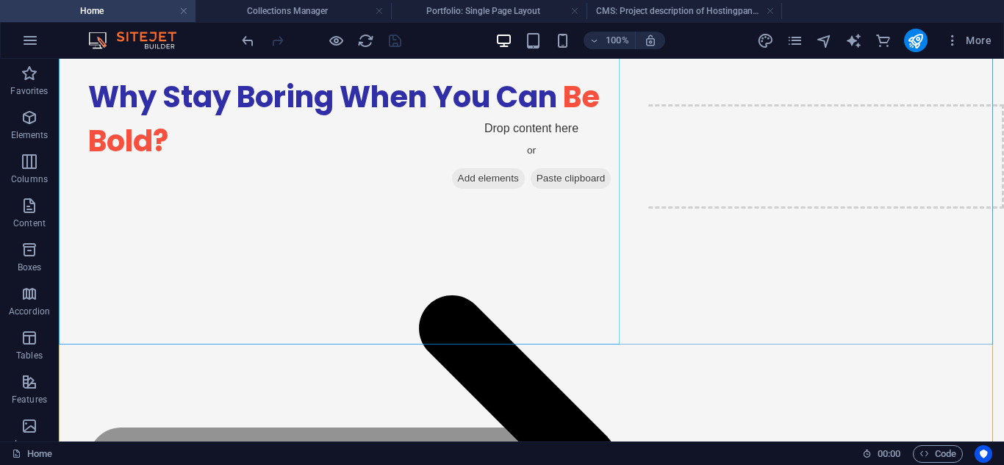
scroll to position [2597, 0]
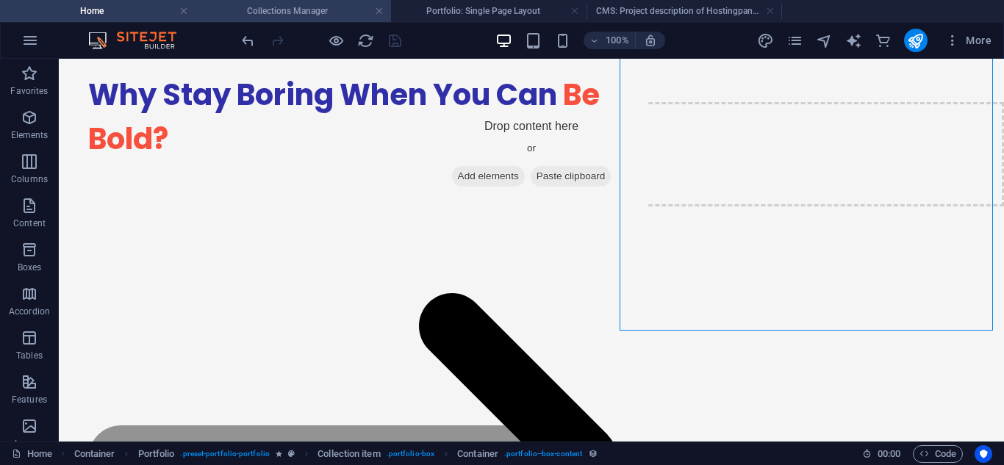
click at [309, 1] on li "Collections Manager" at bounding box center [294, 11] width 196 height 22
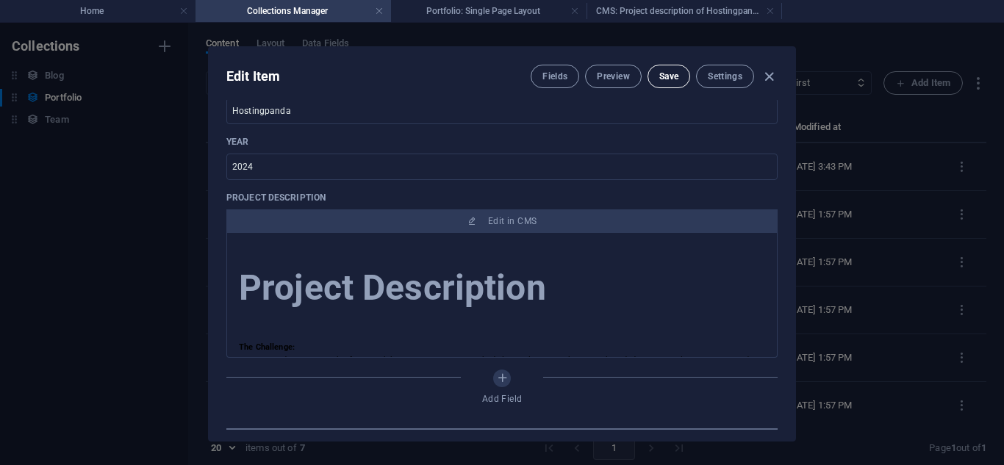
click at [659, 68] on button "Save" at bounding box center [669, 77] width 43 height 24
click at [446, 1] on li "Portfolio: Single Page Layout" at bounding box center [489, 11] width 196 height 22
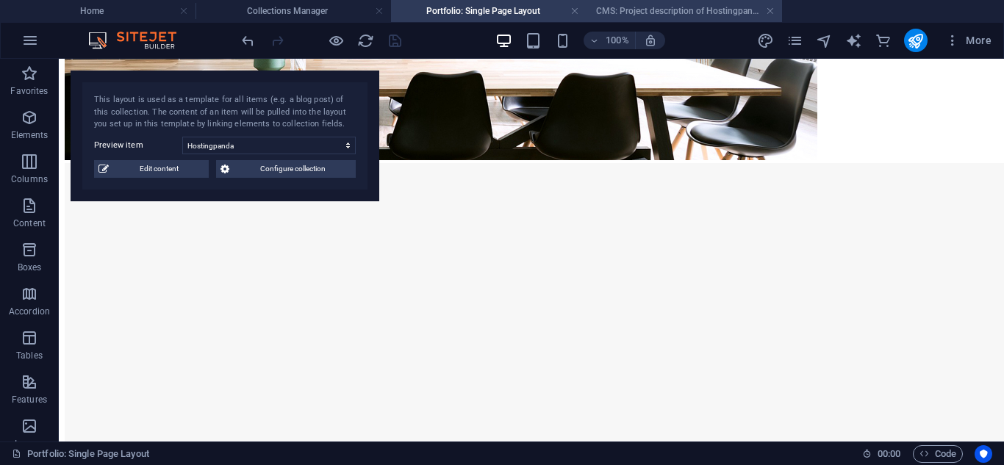
click at [697, 9] on h4 "CMS: Project description of Hostingpanda" at bounding box center [685, 11] width 196 height 16
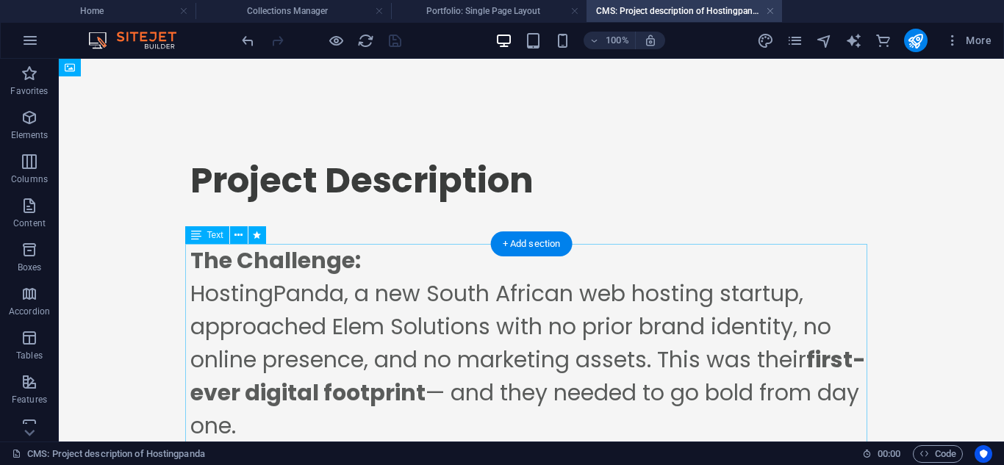
click at [636, 250] on div "The Challenge: HostingPanda, a new South African web hosting startup, approache…" at bounding box center [531, 360] width 682 height 232
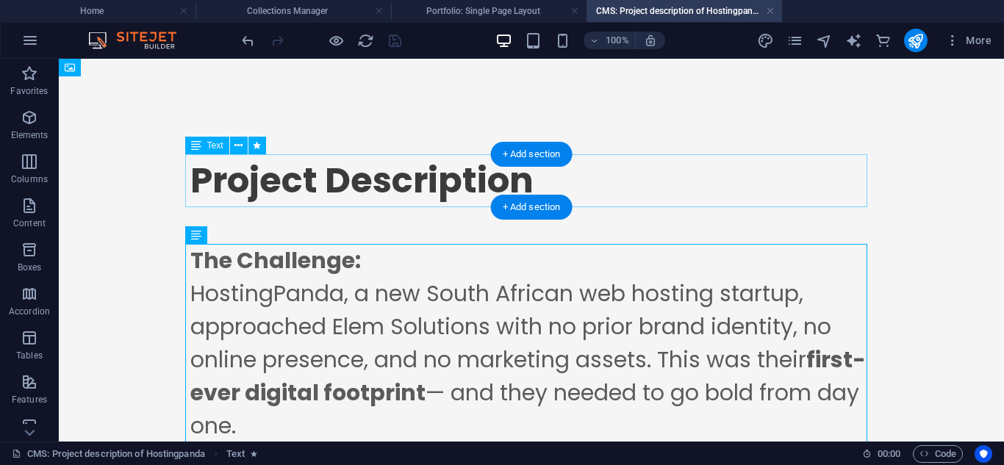
click at [665, 195] on div "Project Description" at bounding box center [531, 180] width 682 height 53
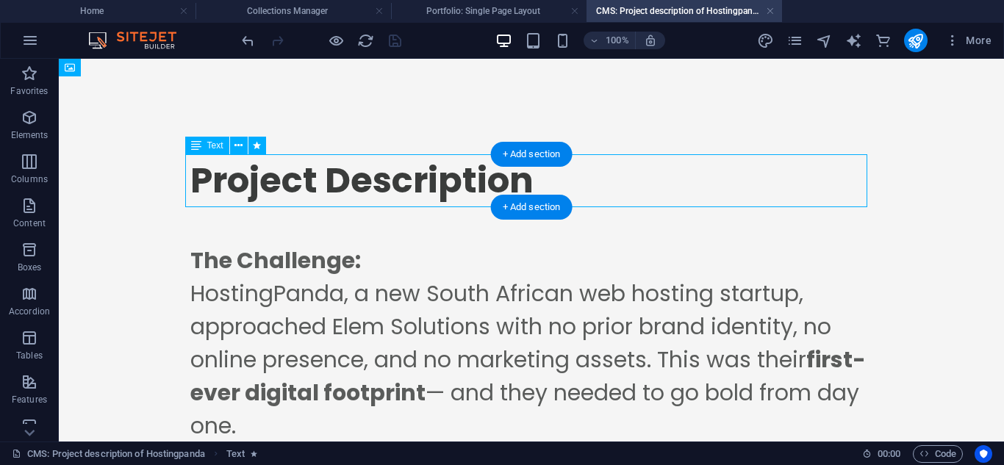
click at [665, 195] on div "Project Description" at bounding box center [531, 180] width 682 height 53
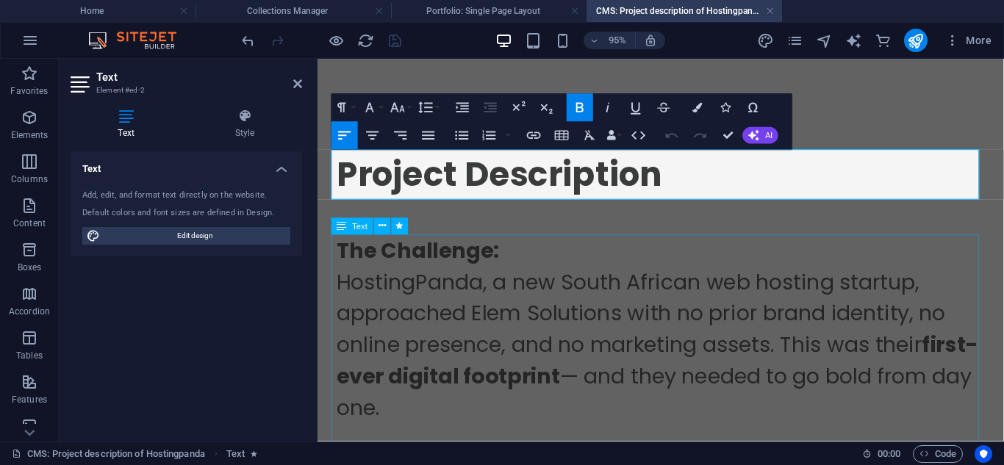
click at [779, 367] on div "The Challenge: HostingPanda, a new South African web hosting startup, approache…" at bounding box center [679, 360] width 682 height 232
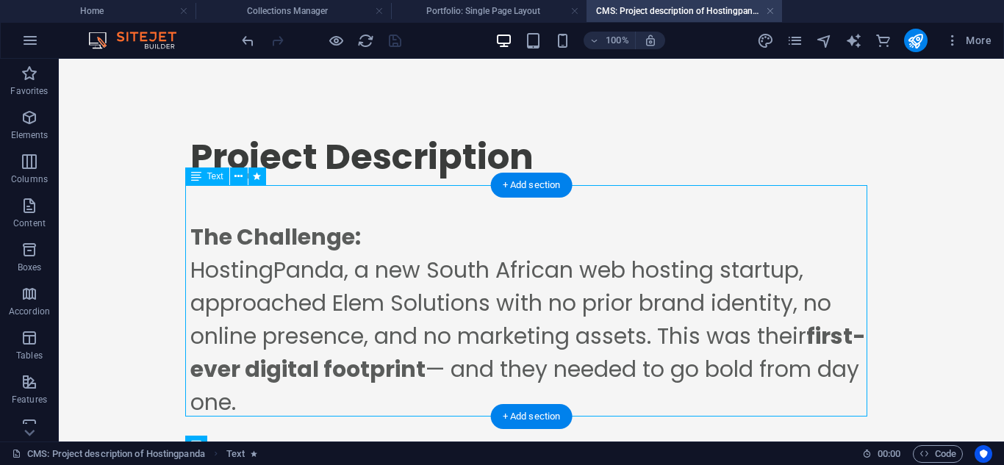
scroll to position [12, 0]
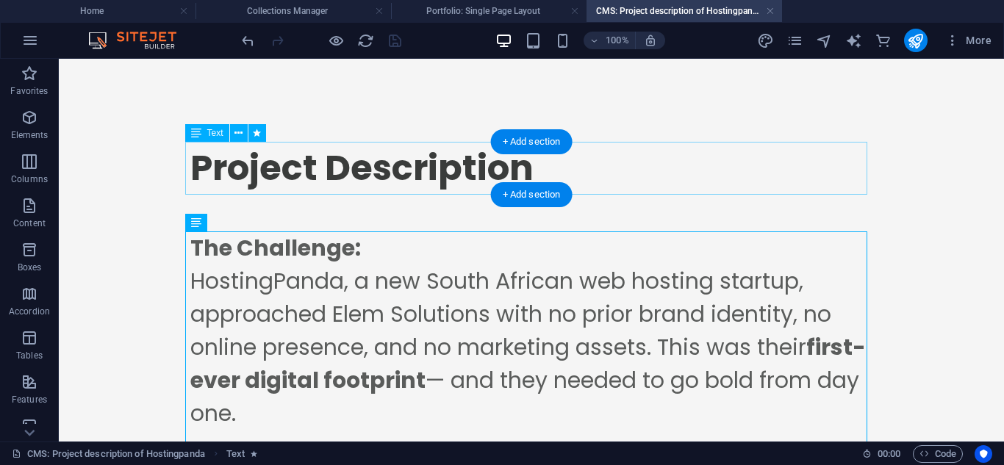
click at [418, 184] on div "Project Description" at bounding box center [531, 168] width 682 height 53
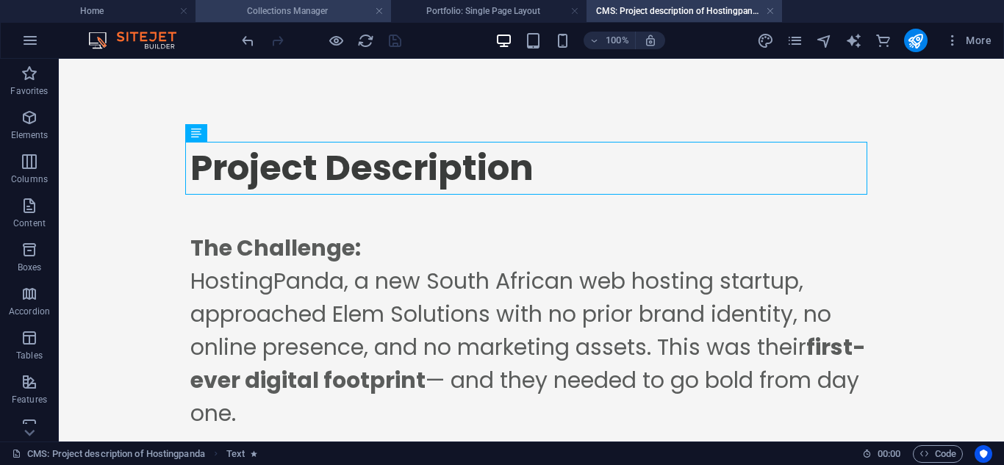
click at [247, 8] on h4 "Collections Manager" at bounding box center [294, 11] width 196 height 16
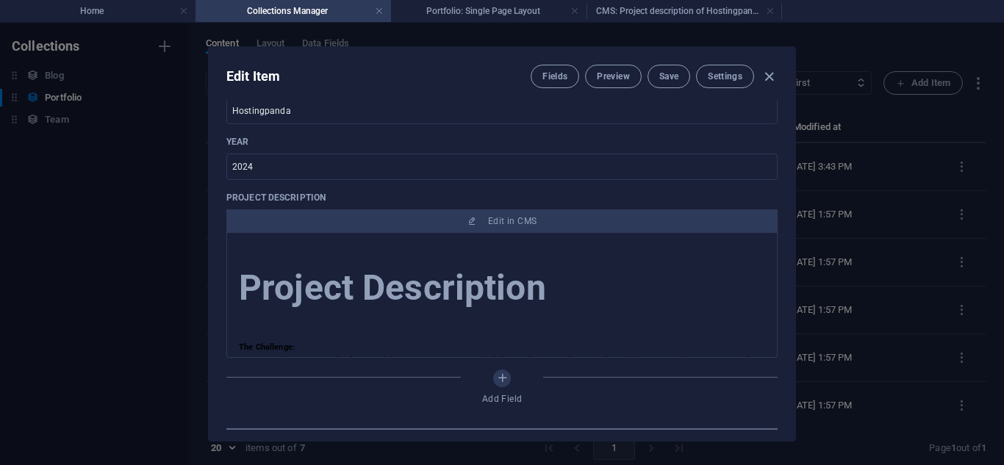
scroll to position [0, 0]
click at [765, 76] on icon "button" at bounding box center [769, 76] width 17 height 17
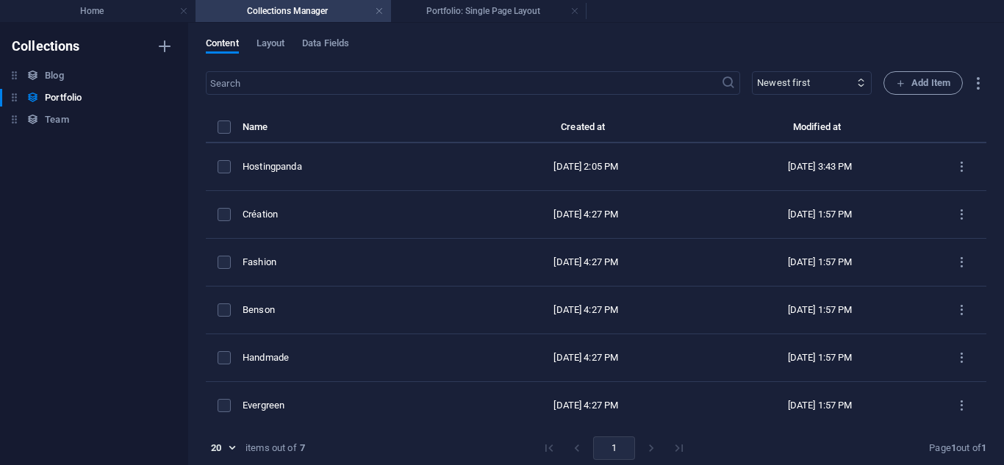
type input "hostingpanda"
click at [908, 78] on span "Add Item" at bounding box center [923, 83] width 54 height 18
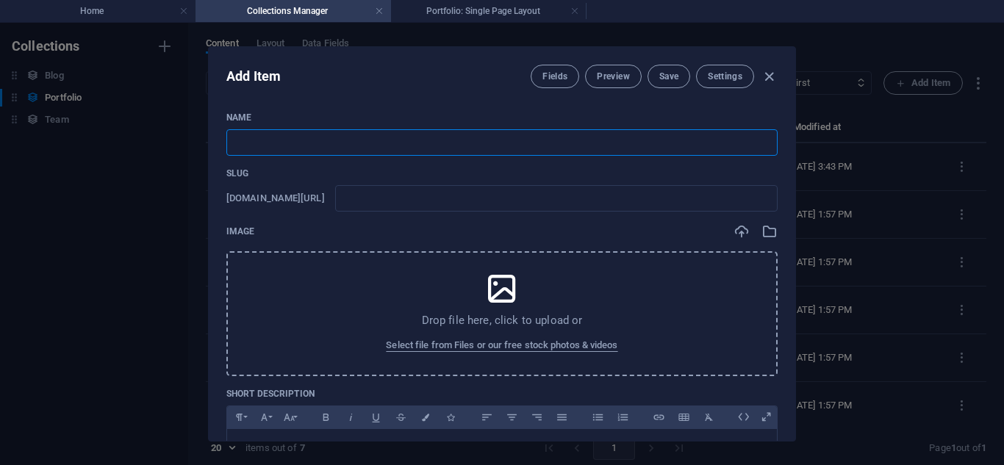
click at [417, 134] on input "text" at bounding box center [501, 142] width 551 height 26
paste input "Simbua Consulting"
type input "Simbua Consulting"
type input "simbua-consulting"
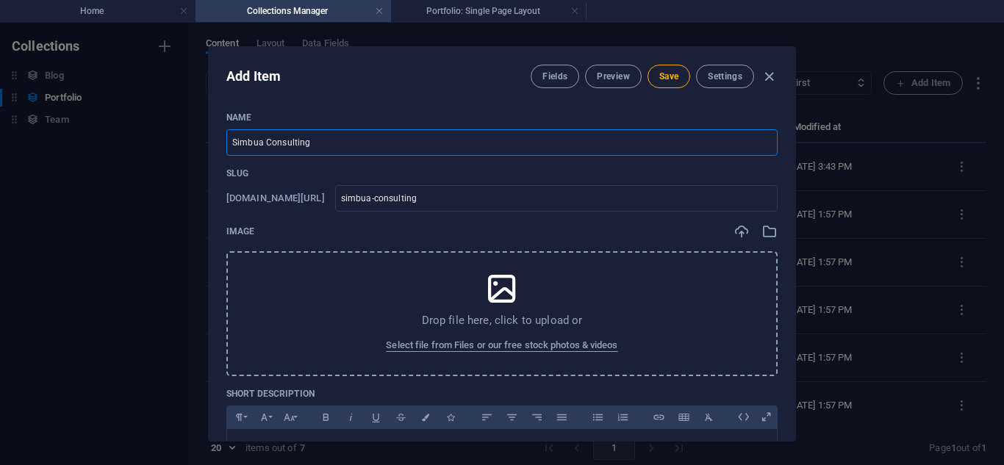
type input "Simbua Consulting"
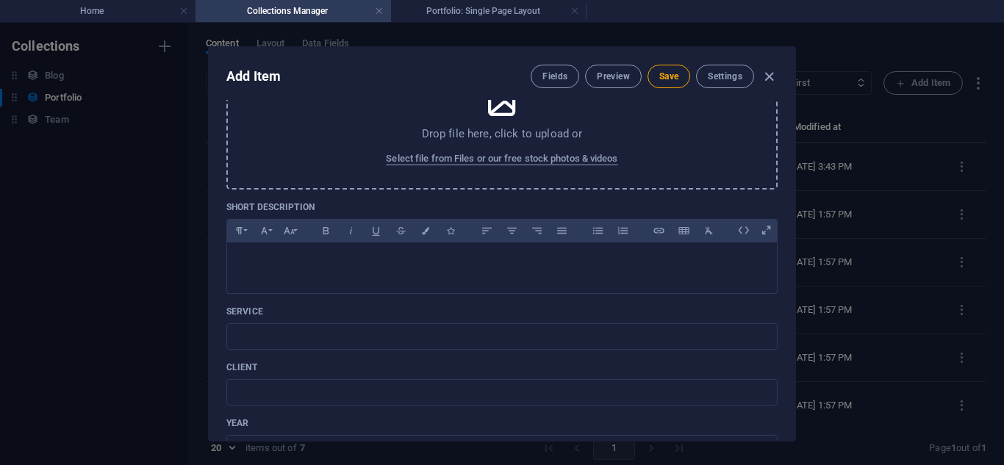
scroll to position [76, 0]
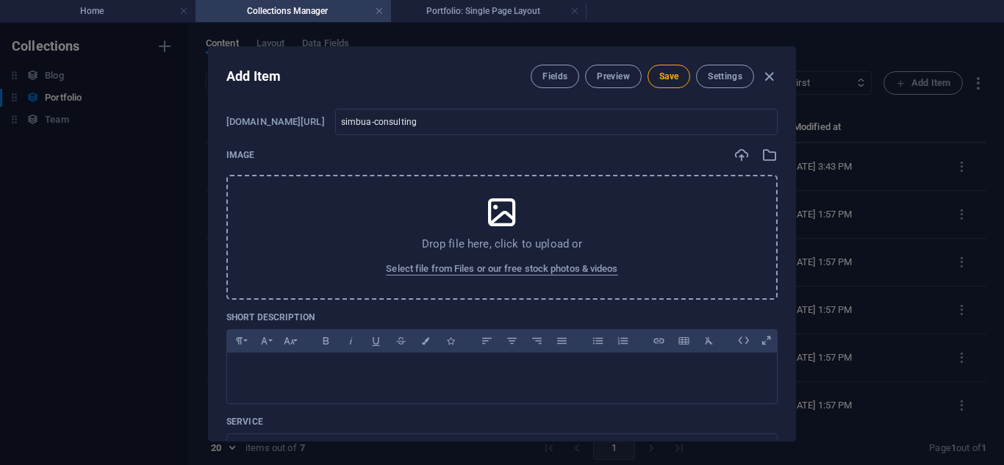
click at [541, 251] on p "Drop file here, click to upload or" at bounding box center [502, 244] width 161 height 15
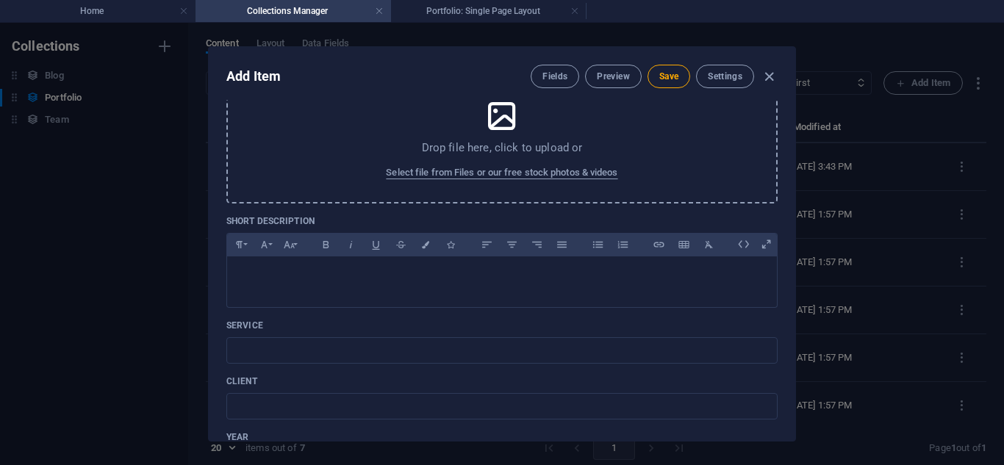
scroll to position [173, 0]
click at [504, 294] on div at bounding box center [502, 278] width 550 height 44
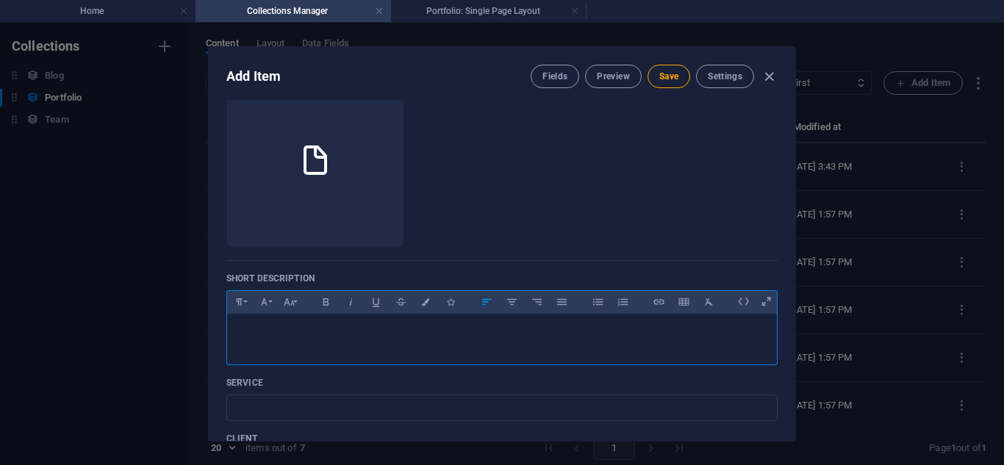
scroll to position [232, 0]
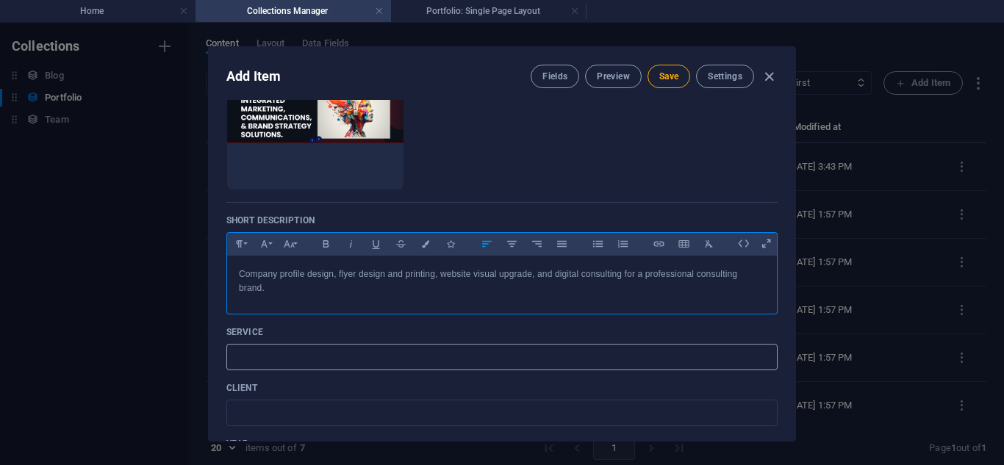
click at [437, 348] on input "text" at bounding box center [501, 357] width 551 height 26
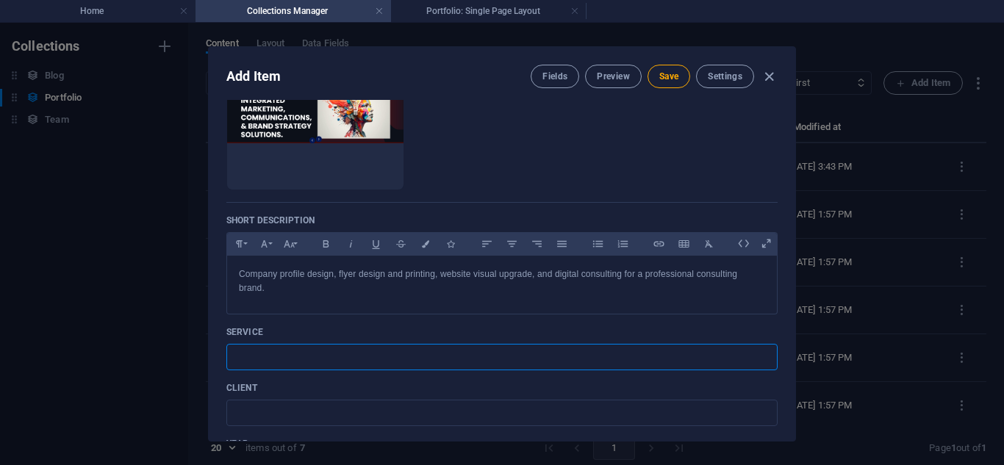
paste input "Corporate Design, Print & Digital Advisory"
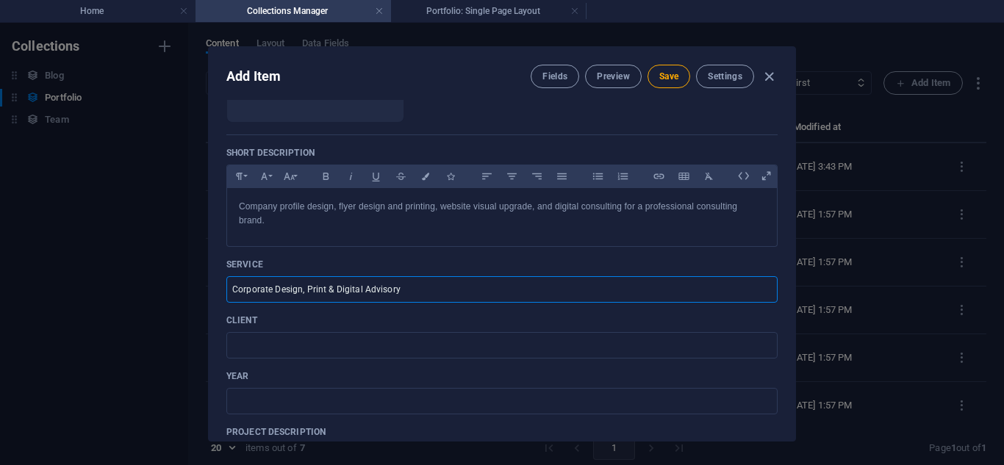
scroll to position [300, 0]
type input "Corporate Design, Print & Digital Advisory"
click at [398, 338] on input "text" at bounding box center [501, 345] width 551 height 26
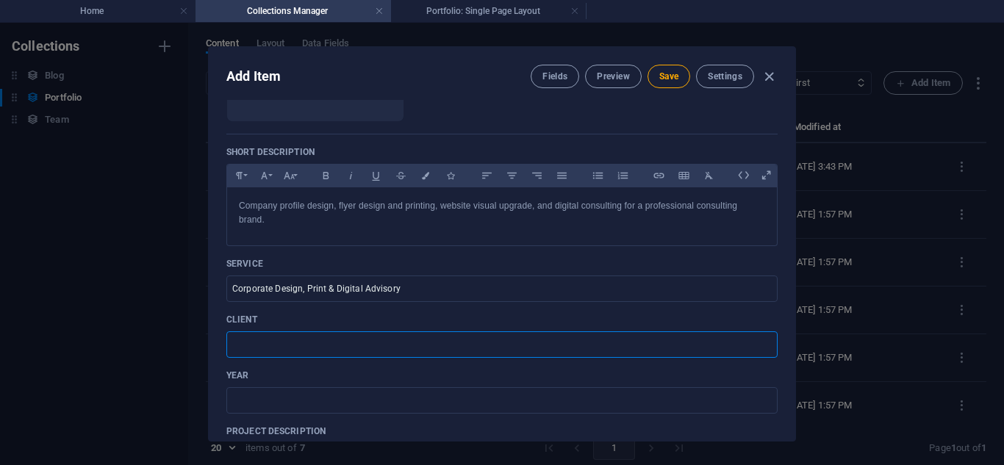
paste input "[DATE] – [DATE]"
type input "[DATE] – [DATE]"
click at [423, 409] on input "text" at bounding box center [501, 400] width 551 height 26
paste input "[DATE] – [DATE]"
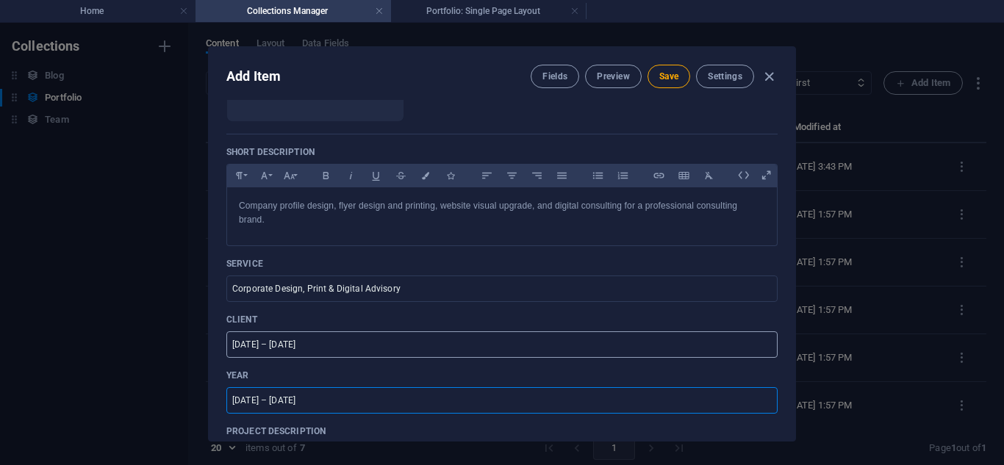
type input "[DATE] – [DATE]"
drag, startPoint x: 305, startPoint y: 354, endPoint x: 201, endPoint y: 344, distance: 104.9
click at [201, 344] on div "Add Item Fields Preview Save Settings Name Simbua Consulting ​ Slug [DOMAIN_NAM…" at bounding box center [502, 244] width 1004 height 443
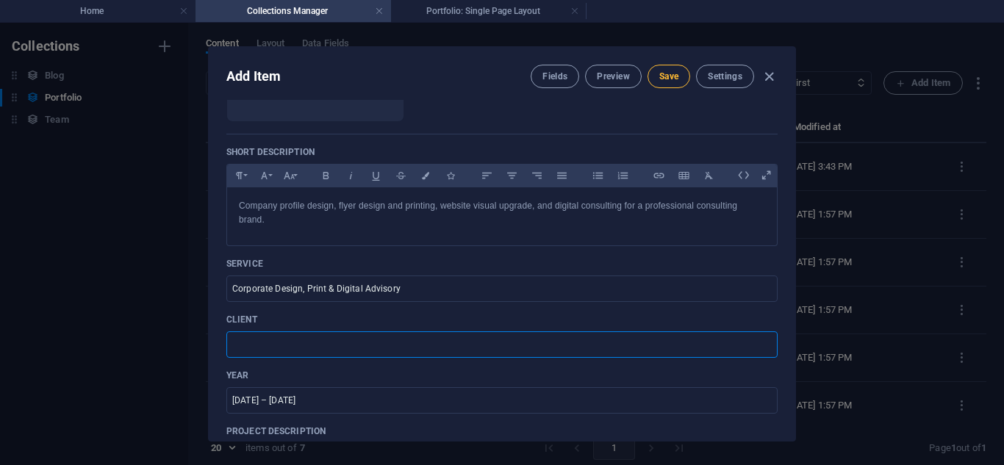
click at [654, 74] on button "Save" at bounding box center [669, 77] width 43 height 24
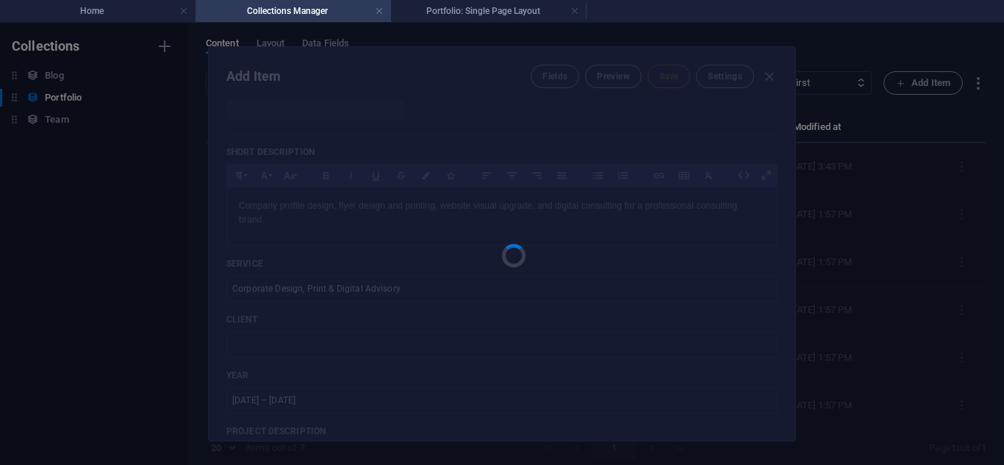
type input "simbua-consulting"
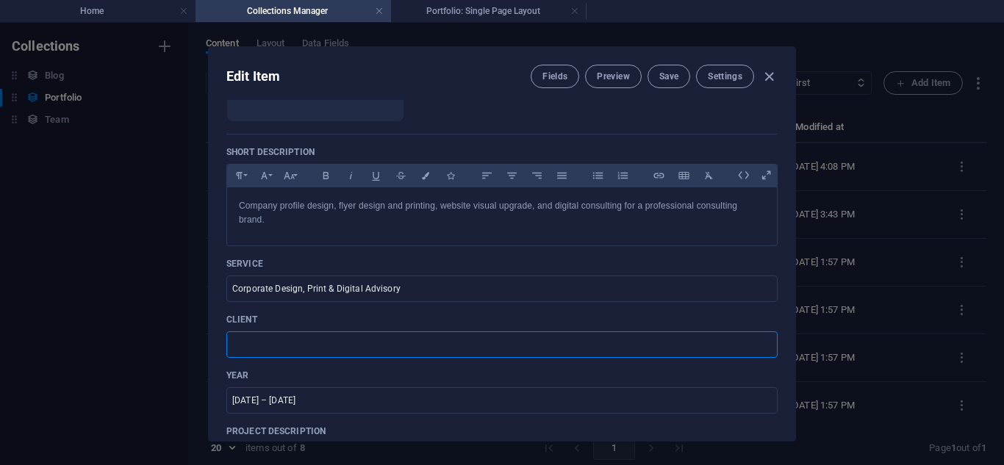
click at [377, 335] on input "text" at bounding box center [501, 345] width 551 height 26
paste input "Simbua Consulting"
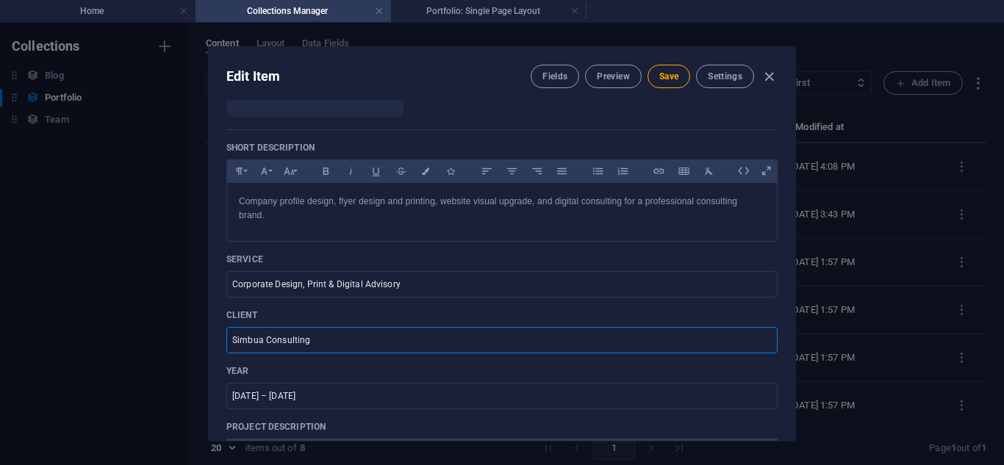
scroll to position [0, 0]
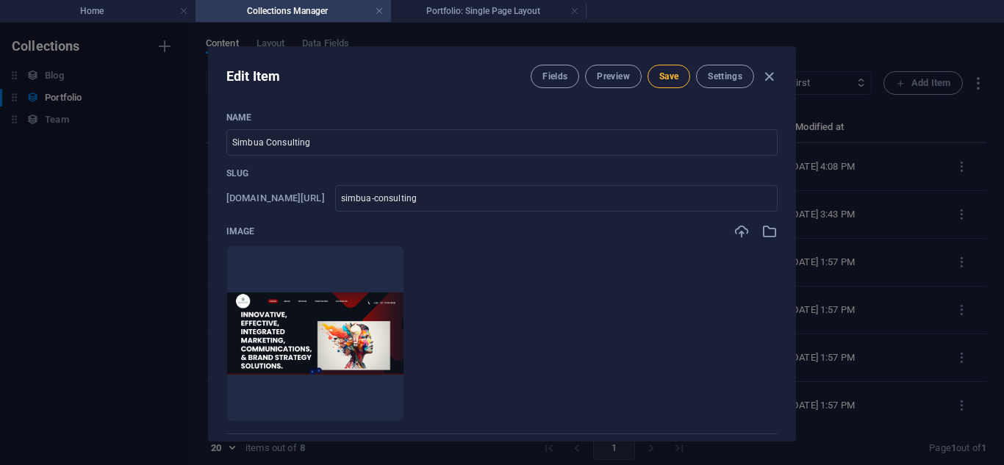
type input "Simbua Consulting"
click at [671, 80] on span "Save" at bounding box center [668, 77] width 19 height 12
click at [773, 78] on icon "button" at bounding box center [769, 76] width 17 height 17
type input "simbua-consulting"
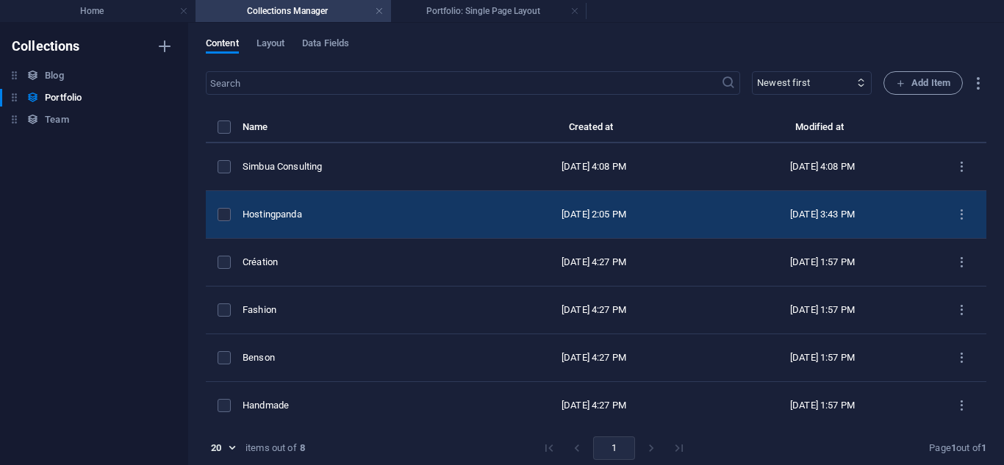
click at [414, 208] on div "Hostingpanda" at bounding box center [356, 214] width 226 height 13
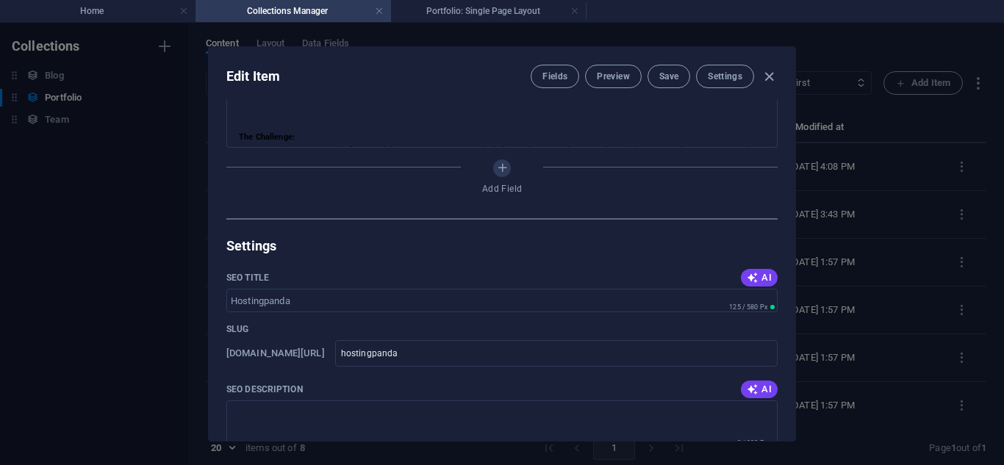
scroll to position [737, 0]
click at [756, 276] on span "AI" at bounding box center [759, 277] width 25 height 12
type input "Launch Your Brand with Hostingpanda"
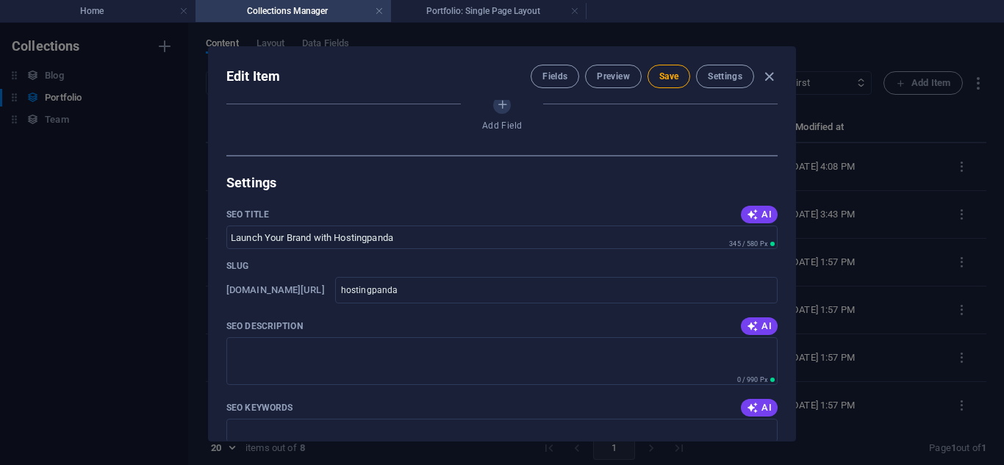
scroll to position [809, 0]
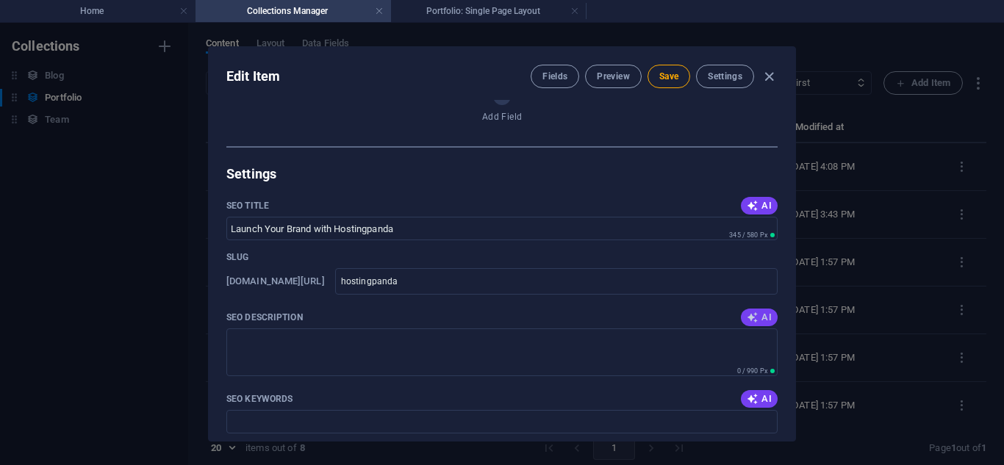
click at [756, 321] on span "AI" at bounding box center [759, 318] width 25 height 12
type textarea "Launch your brand with Hostingpanda: Expert web design, branding, and marketing…"
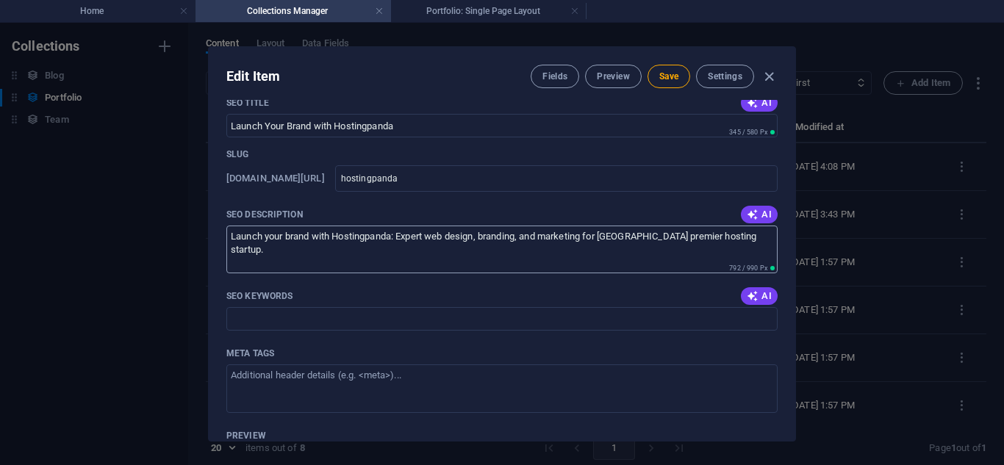
scroll to position [912, 0]
click at [747, 297] on icon "button" at bounding box center [753, 296] width 12 height 12
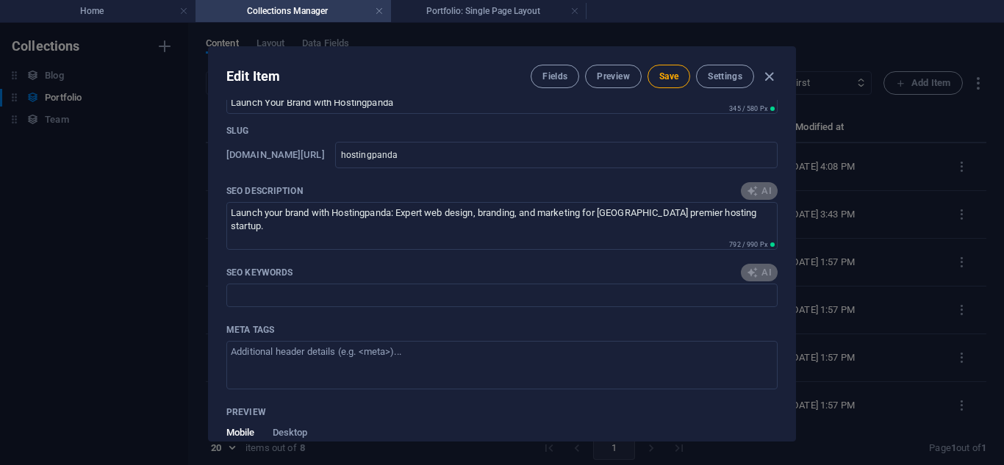
scroll to position [939, 0]
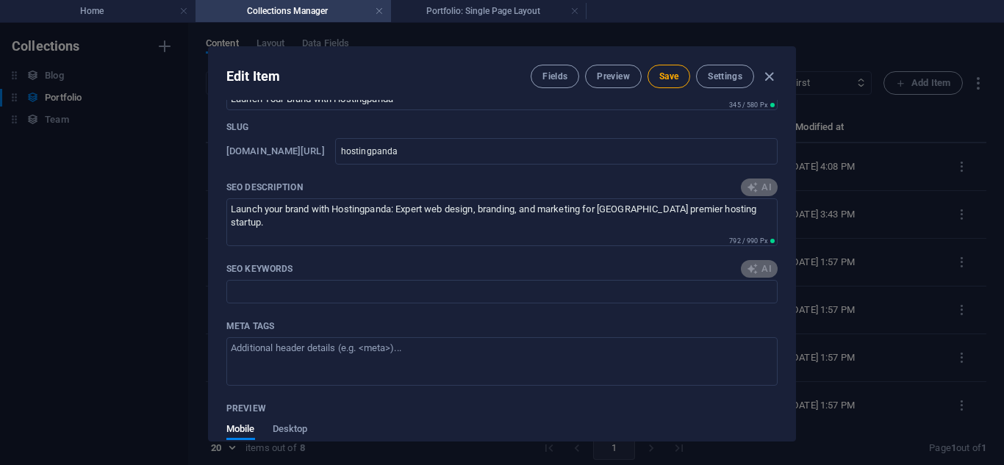
type input "web hosting [GEOGRAPHIC_DATA], branding services, website design, digital marke…"
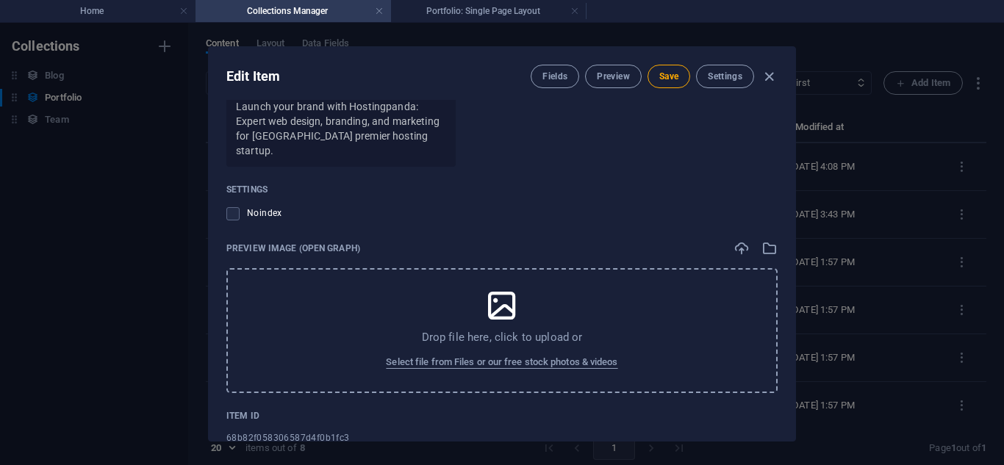
scroll to position [1407, 0]
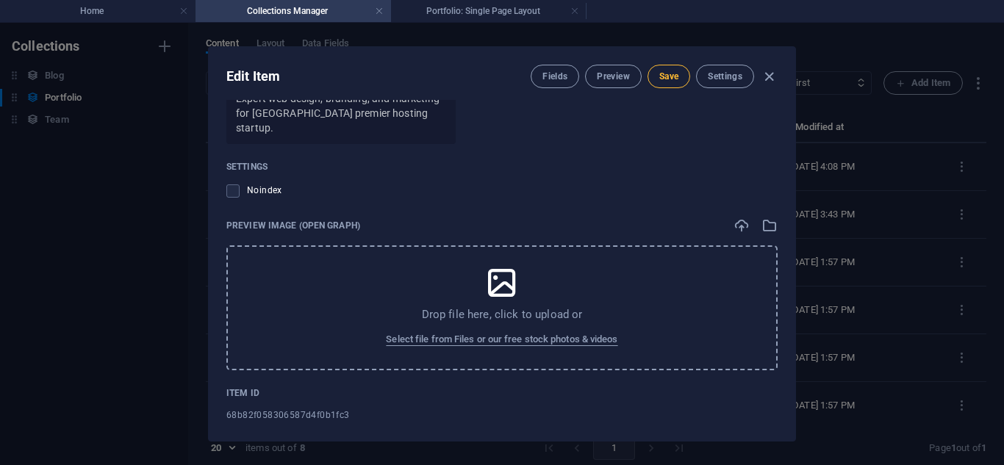
click at [659, 73] on span "Save" at bounding box center [668, 77] width 19 height 12
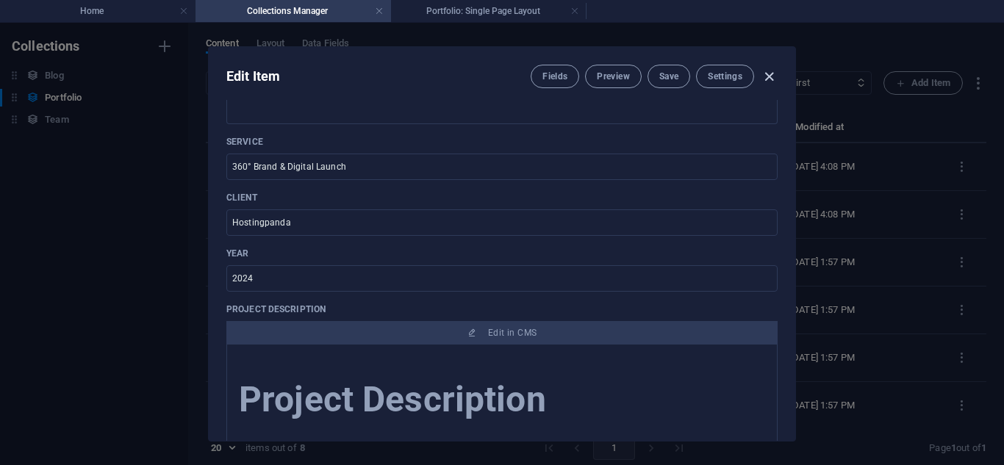
click at [773, 71] on icon "button" at bounding box center [769, 76] width 17 height 17
type input "hostingpanda"
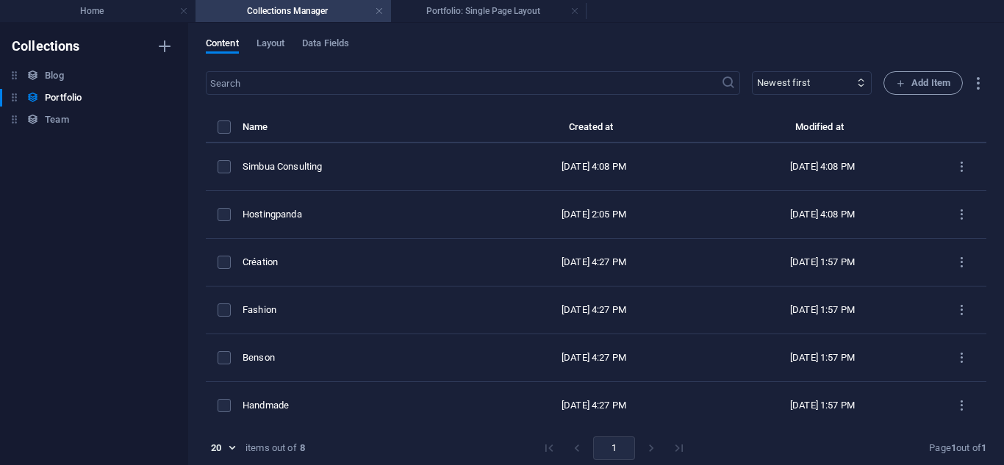
scroll to position [357, 0]
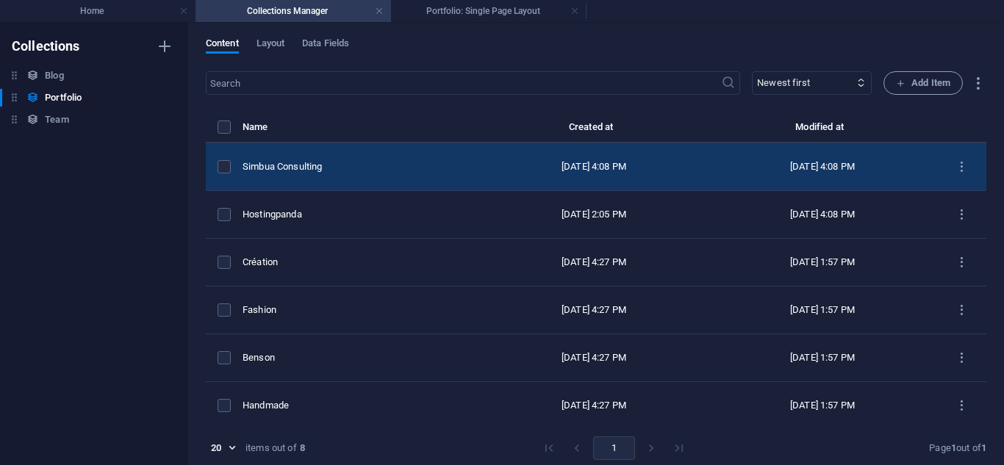
click at [413, 163] on div "Simbua Consulting" at bounding box center [356, 166] width 226 height 13
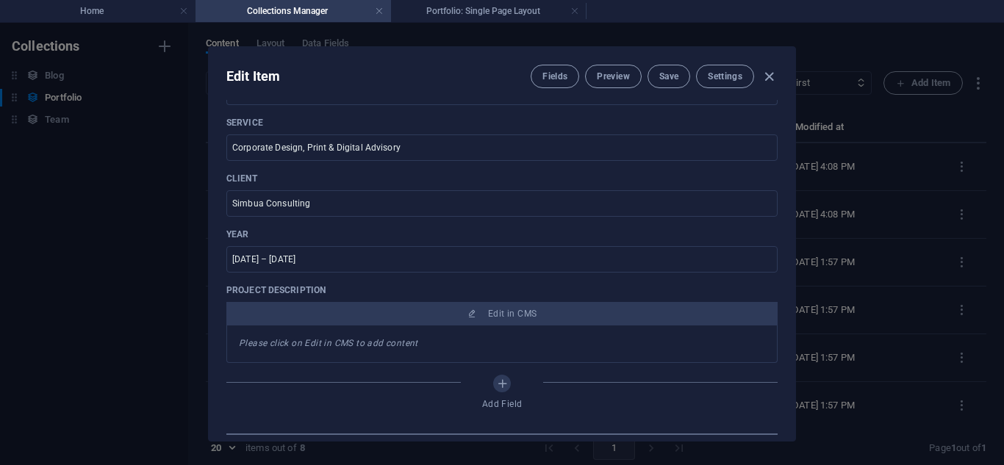
scroll to position [442, 0]
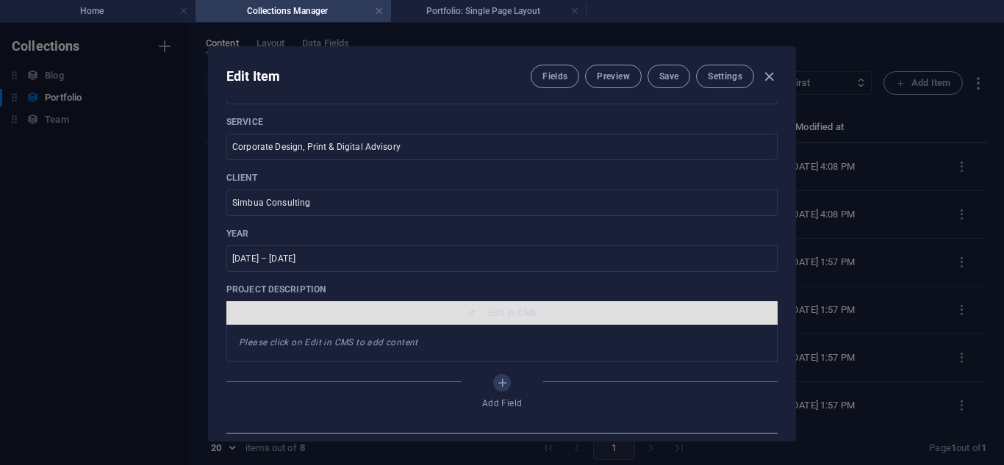
click at [503, 319] on span "Edit in CMS" at bounding box center [512, 313] width 49 height 12
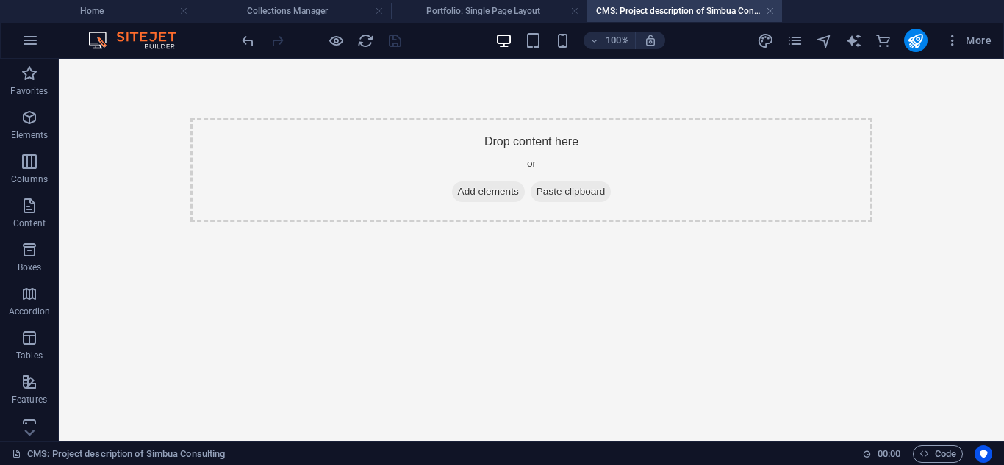
scroll to position [0, 0]
click at [828, 49] on icon "navigator" at bounding box center [824, 40] width 17 height 17
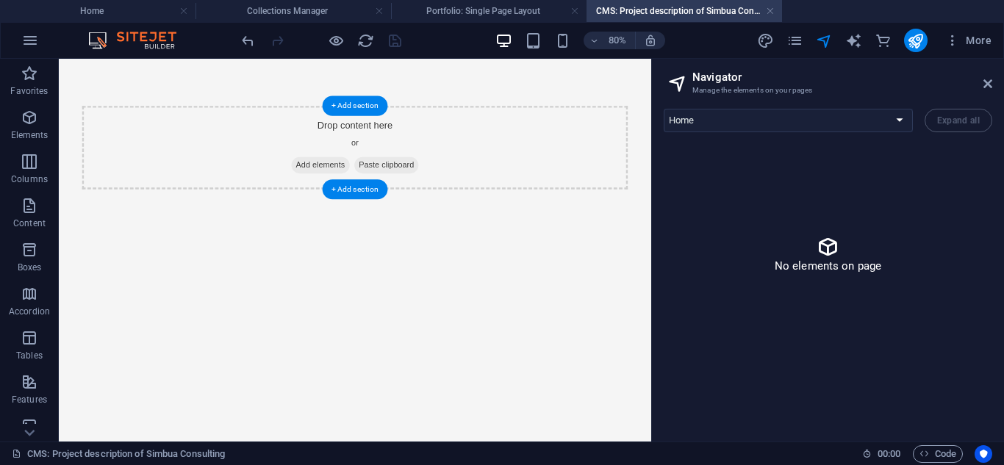
click at [361, 186] on span "Add elements" at bounding box center [386, 192] width 73 height 21
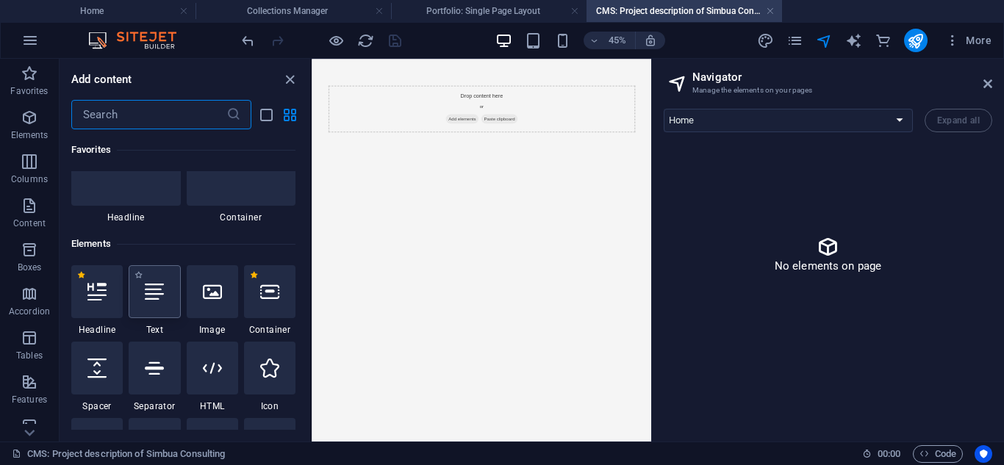
scroll to position [65, 0]
click at [106, 376] on div at bounding box center [96, 366] width 51 height 53
select select "px"
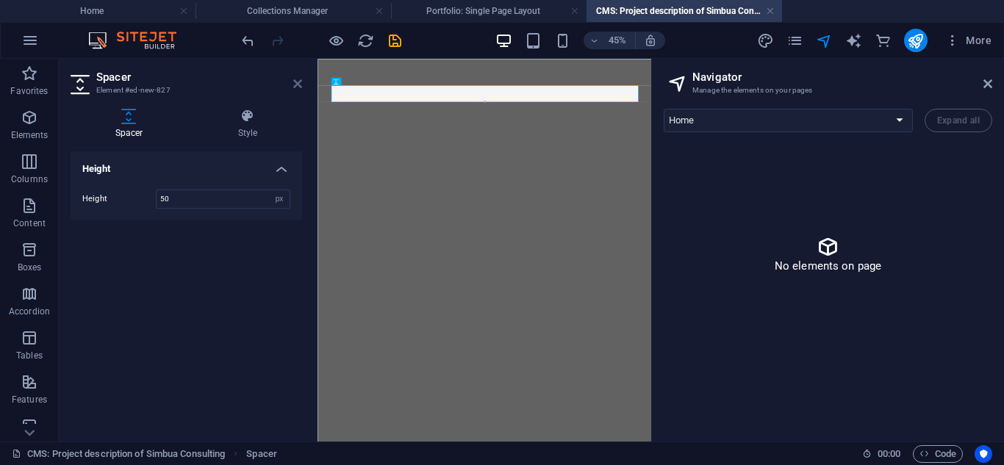
click at [300, 85] on icon at bounding box center [297, 84] width 9 height 12
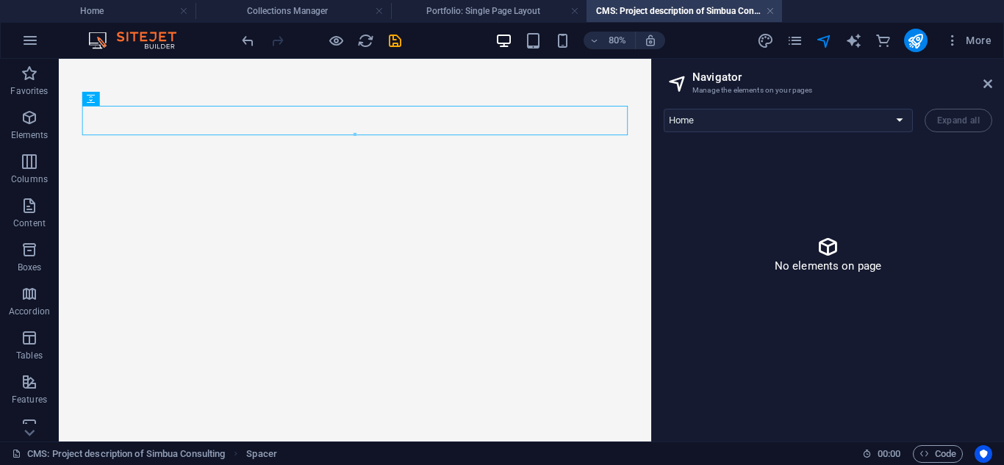
click at [685, 213] on html at bounding box center [429, 136] width 741 height 154
click at [39, 128] on span "Elements" at bounding box center [29, 126] width 59 height 35
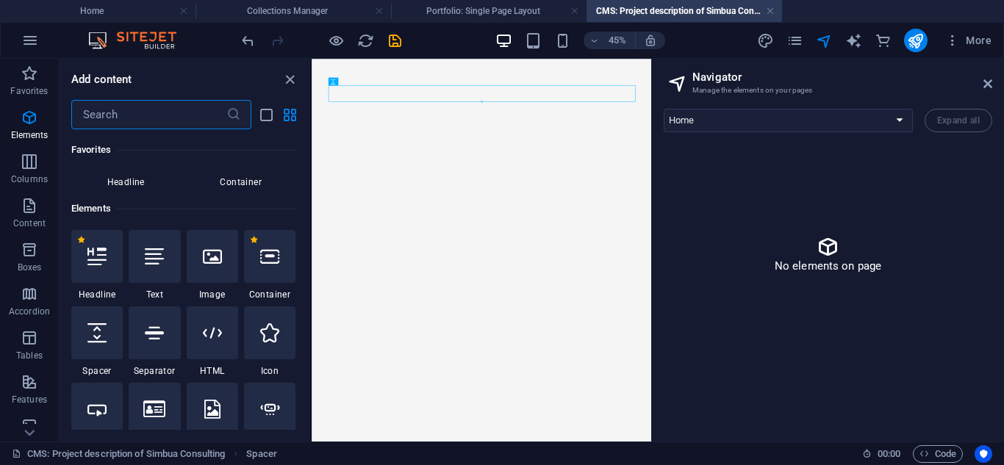
scroll to position [157, 0]
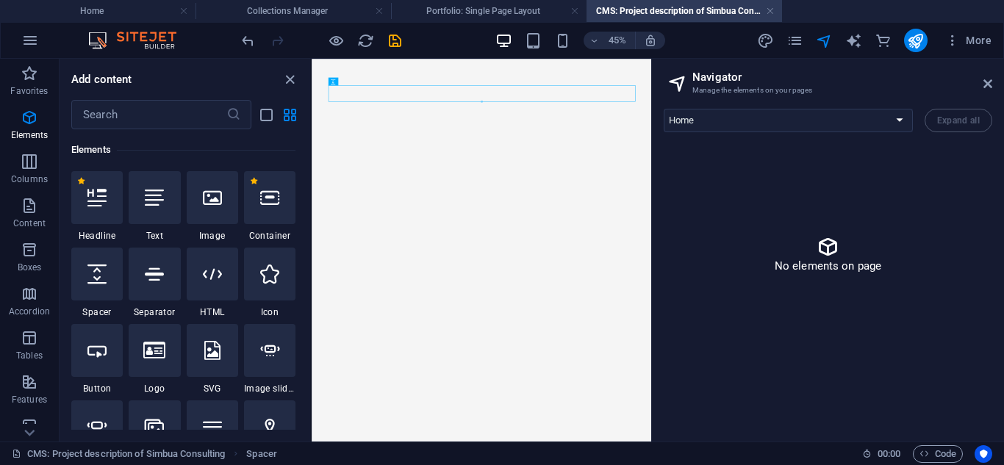
click at [478, 213] on html at bounding box center [689, 136] width 755 height 154
click at [762, 213] on html at bounding box center [689, 136] width 755 height 154
click at [436, 12] on h4 "Portfolio: Single Page Layout" at bounding box center [489, 11] width 196 height 16
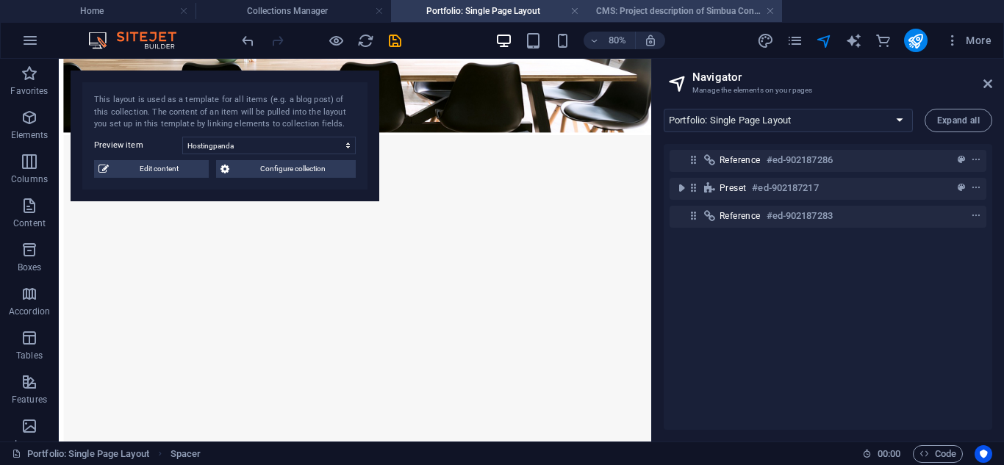
click at [634, 4] on h4 "CMS: Project description of Simbua Consulting" at bounding box center [685, 11] width 196 height 16
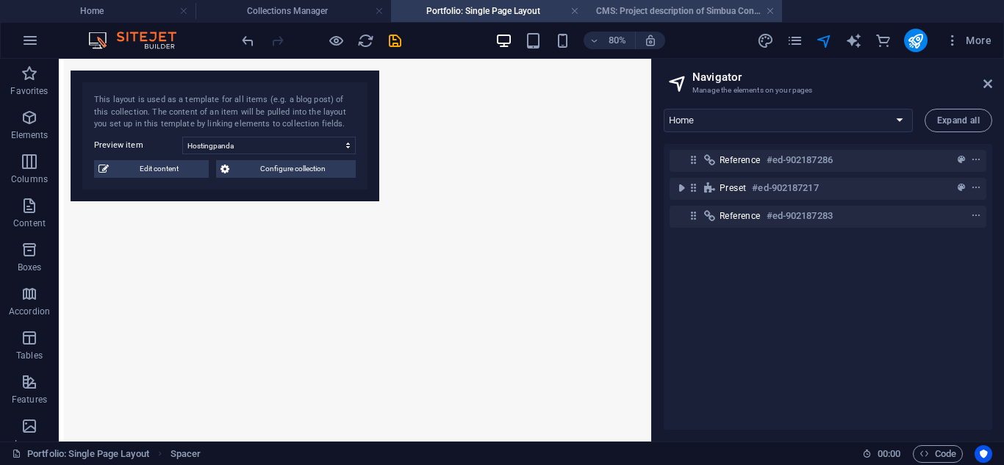
scroll to position [0, 0]
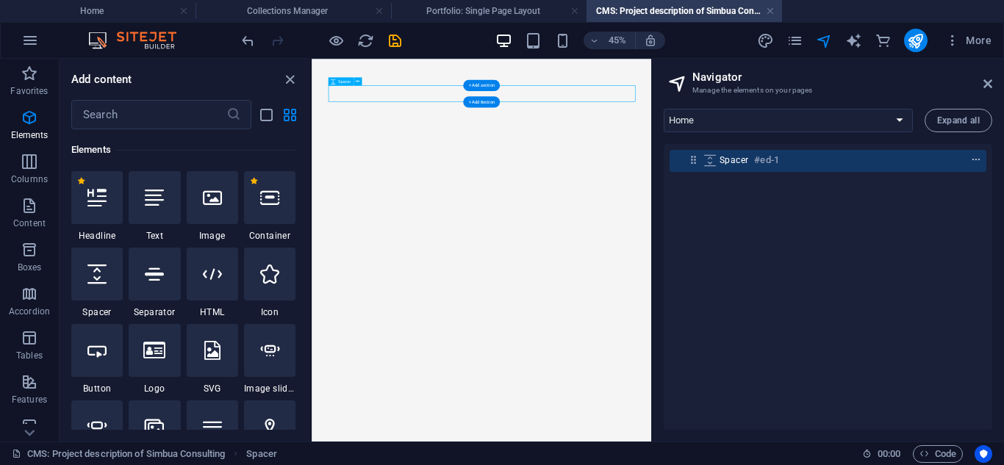
click at [978, 159] on icon "context-menu" at bounding box center [976, 160] width 10 height 10
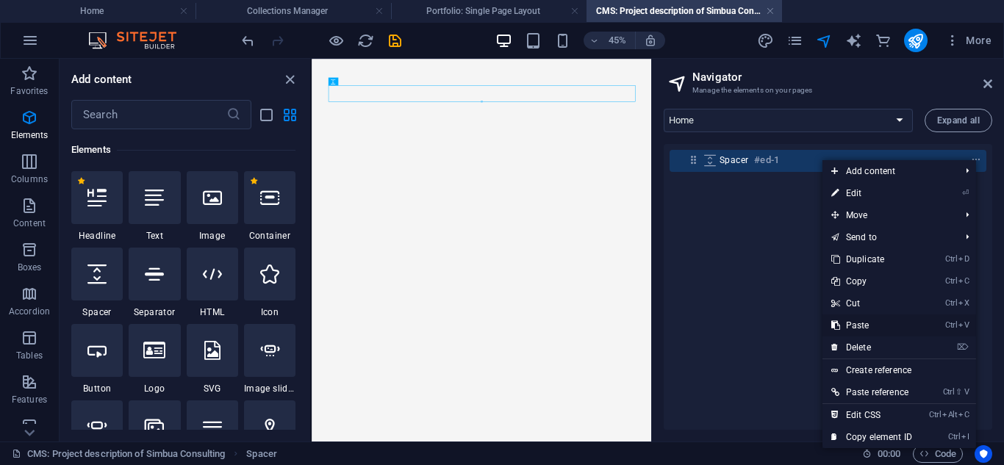
click at [864, 329] on link "Ctrl V Paste" at bounding box center [872, 326] width 99 height 22
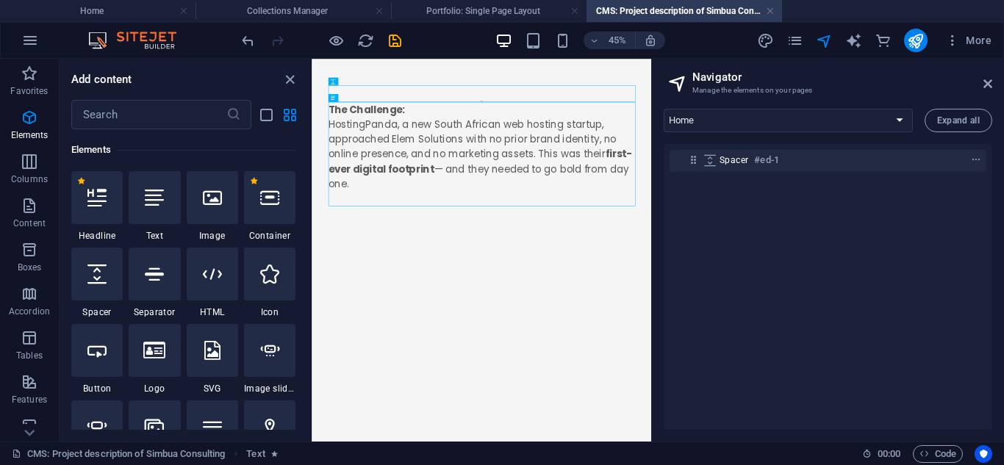
click at [728, 238] on div "Spacer #ed-1" at bounding box center [828, 287] width 329 height 286
click at [755, 239] on div "Spacer #ed-1" at bounding box center [828, 287] width 329 height 286
click at [781, 445] on html "The Challenge: HostingPanda, a new South African web hosting startup, approache…" at bounding box center [689, 252] width 755 height 386
click at [298, 83] on icon "close panel" at bounding box center [290, 79] width 17 height 17
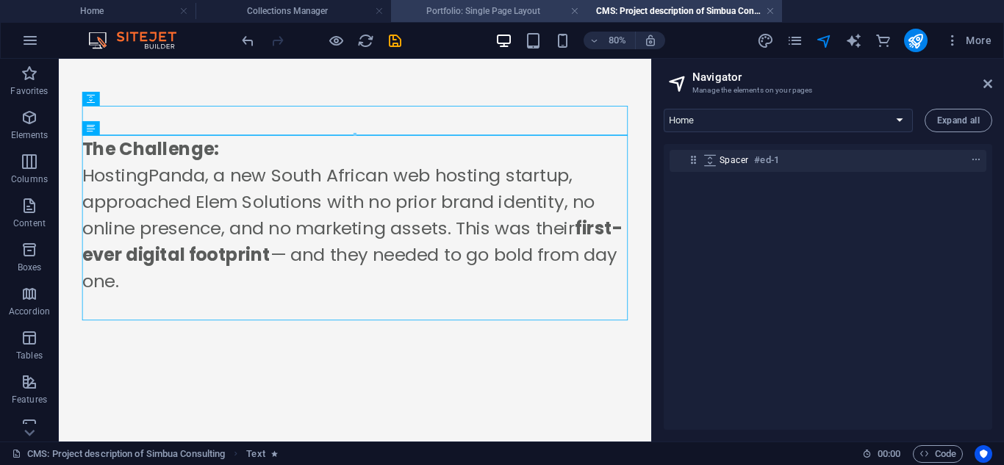
click at [490, 12] on h4 "Portfolio: Single Page Layout" at bounding box center [489, 11] width 196 height 16
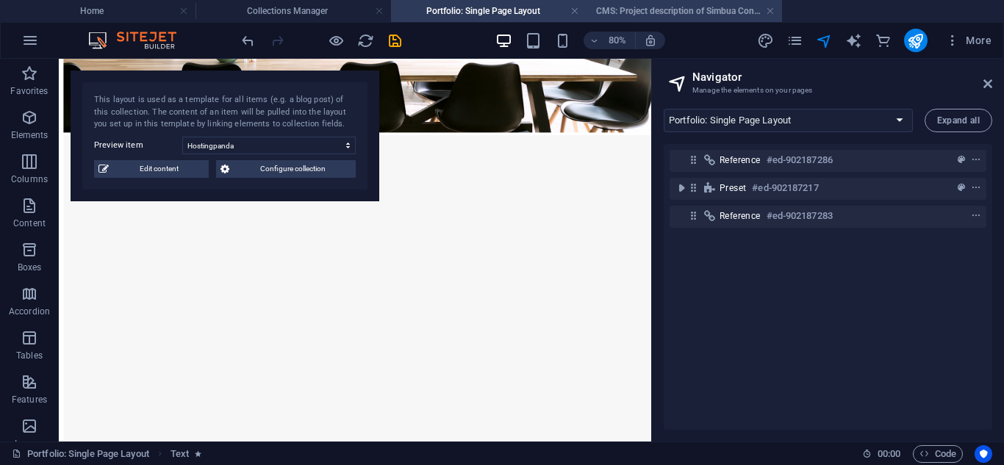
click at [691, 15] on h4 "CMS: Project description of Simbua Consulting" at bounding box center [685, 11] width 196 height 16
select select "16947955-en"
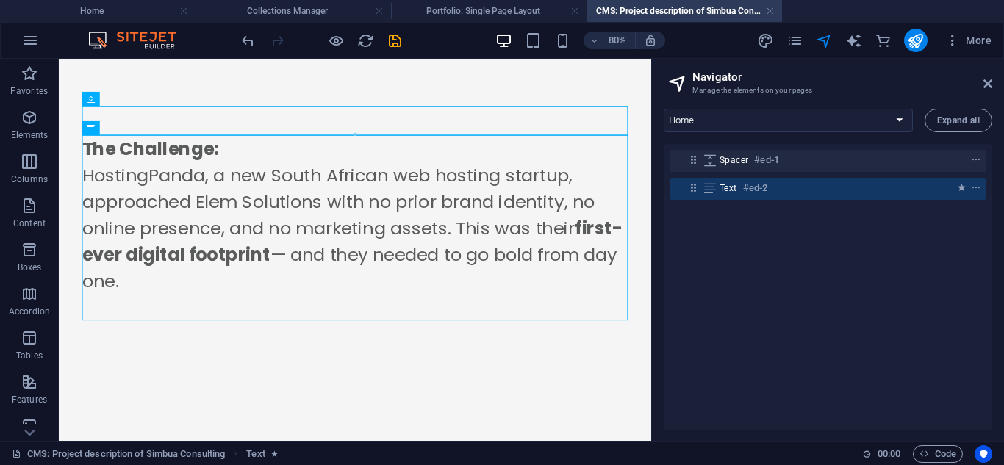
click at [730, 279] on div "Spacer #ed-1 Text #ed-2" at bounding box center [828, 287] width 329 height 286
click at [730, 365] on div "The Challenge: HostingPanda, a new South African web hosting startup, approache…" at bounding box center [429, 270] width 682 height 232
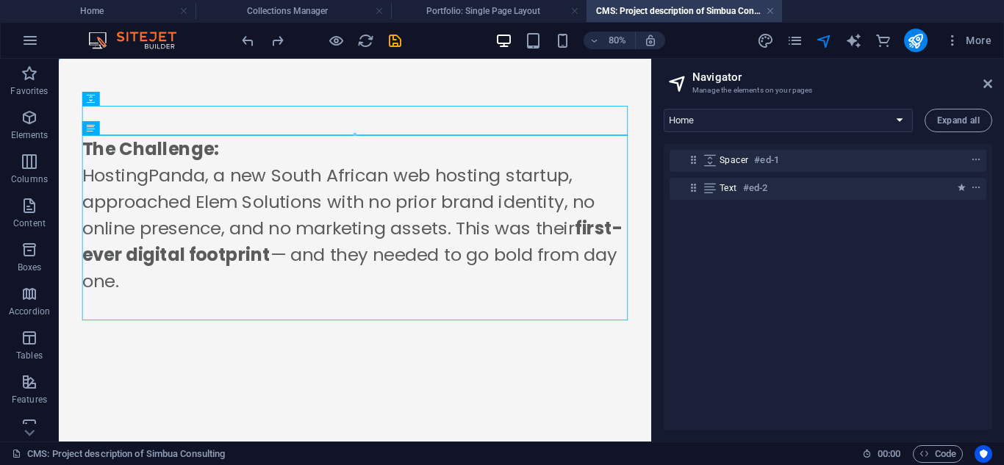
click at [740, 230] on div "Spacer #ed-1 Text #ed-2" at bounding box center [828, 287] width 329 height 286
click at [643, 334] on div "The Challenge: HostingPanda, a new South African web hosting startup, approache…" at bounding box center [429, 270] width 682 height 232
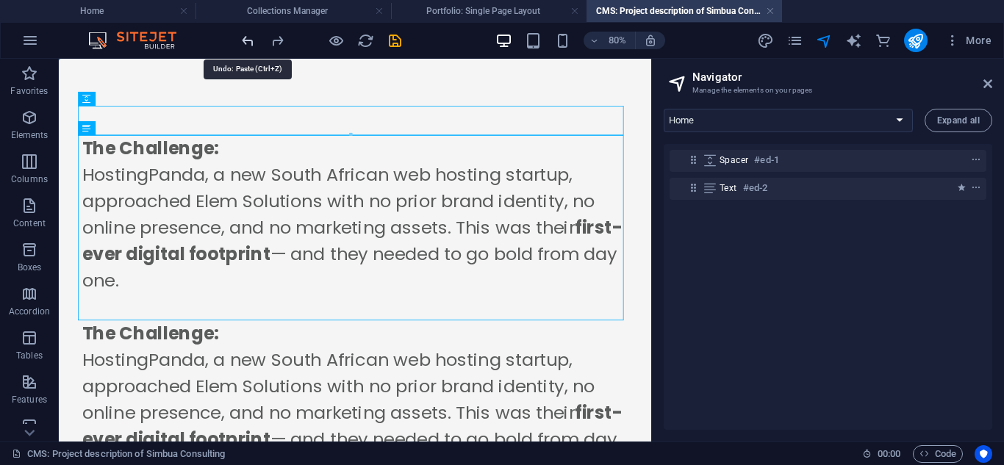
click at [241, 35] on icon "undo" at bounding box center [248, 40] width 17 height 17
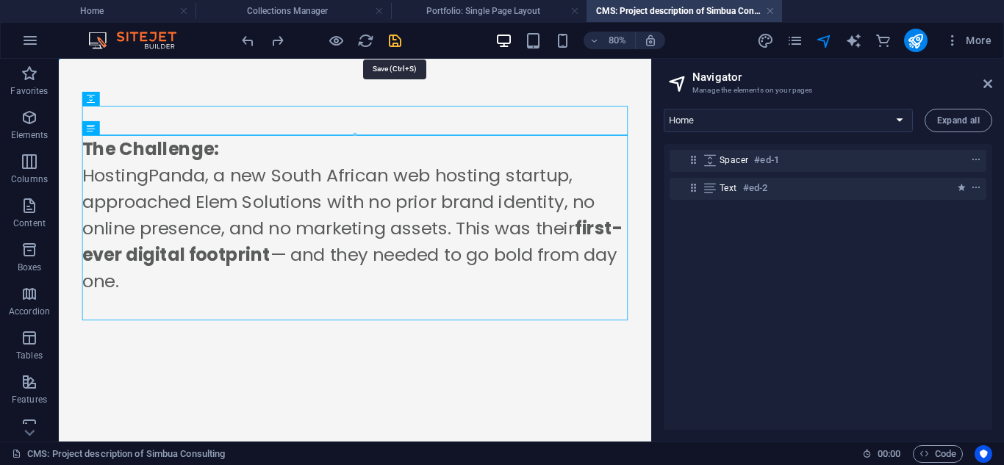
click at [397, 43] on icon "save" at bounding box center [395, 40] width 17 height 17
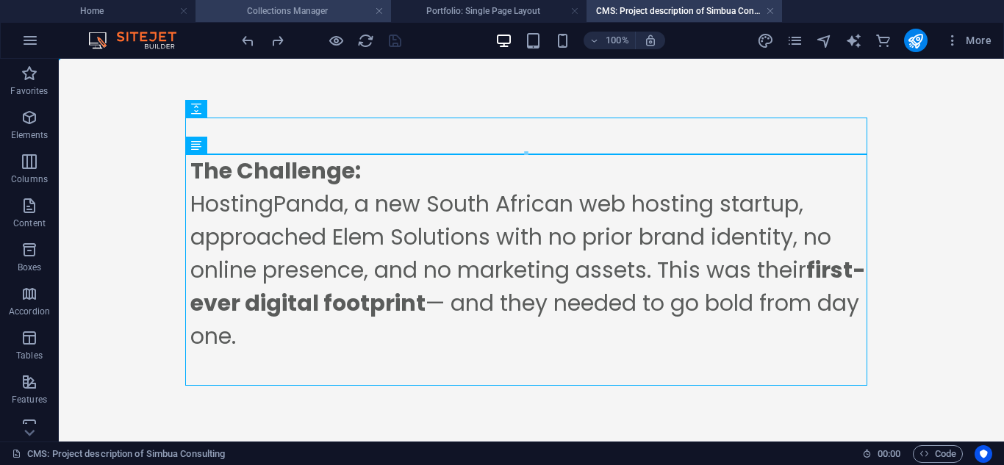
click at [344, 18] on h4 "Collections Manager" at bounding box center [294, 11] width 196 height 16
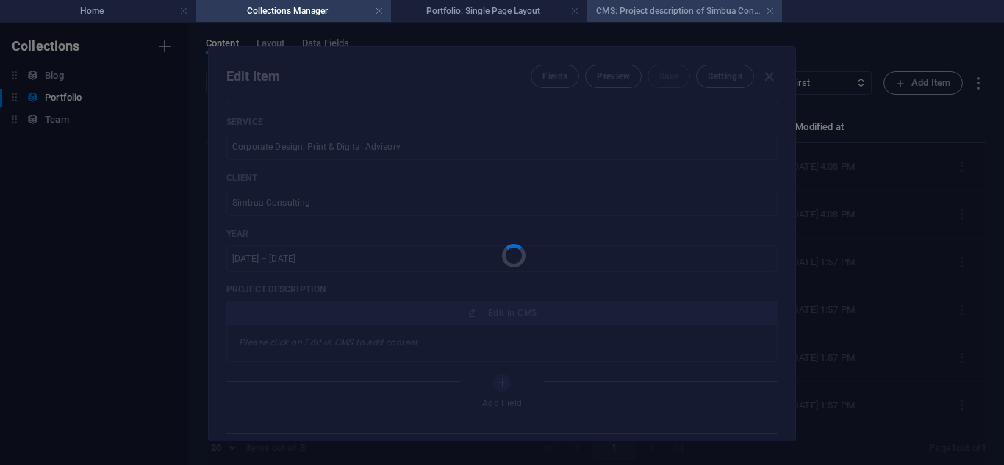
click at [623, 12] on h4 "CMS: Project description of Simbua Consulting" at bounding box center [685, 11] width 196 height 16
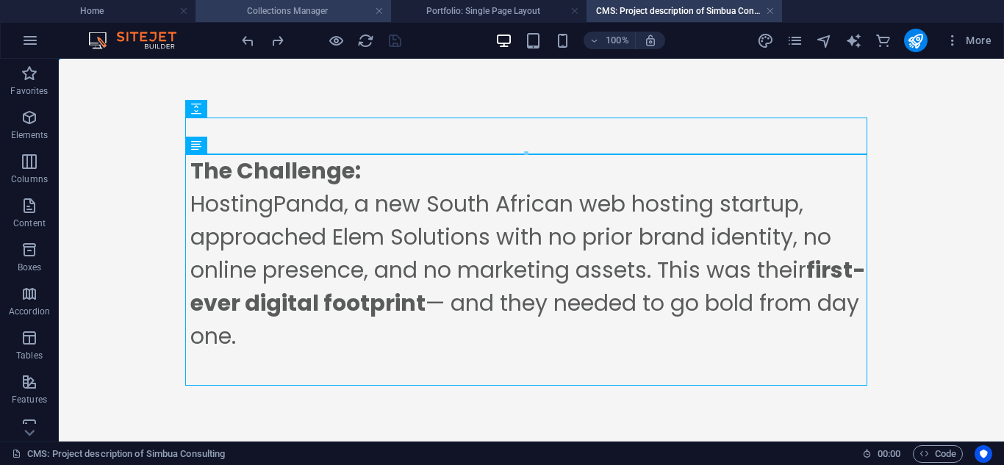
click at [343, 6] on h4 "Collections Manager" at bounding box center [294, 11] width 196 height 16
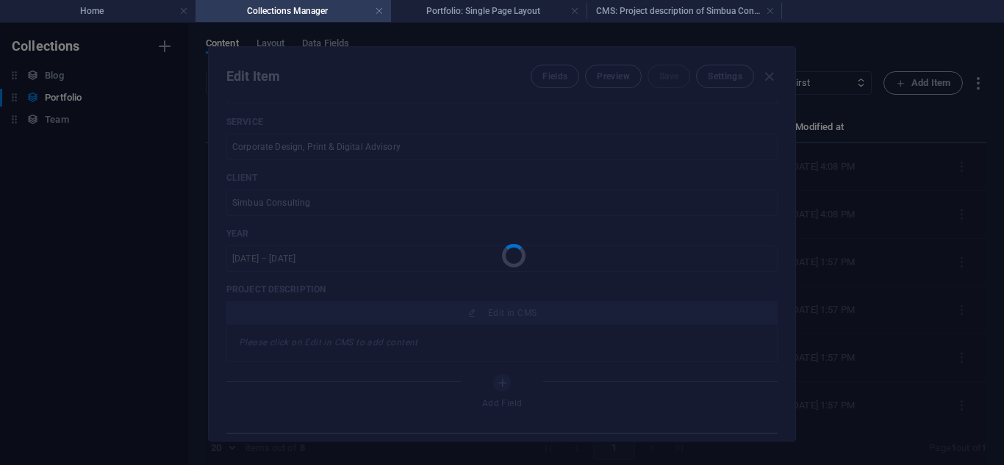
click at [607, 193] on div at bounding box center [502, 244] width 587 height 394
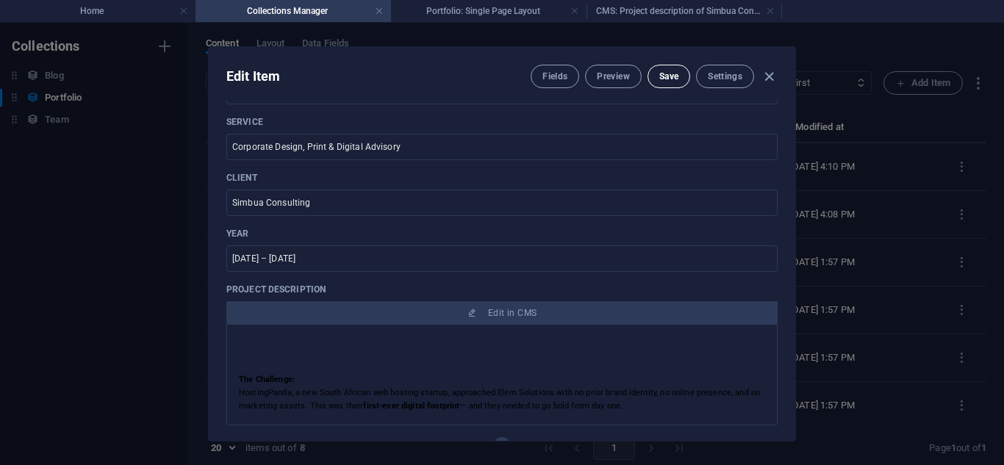
click at [676, 80] on span "Save" at bounding box center [668, 77] width 19 height 12
click at [772, 68] on icon "button" at bounding box center [769, 76] width 17 height 17
type input "simbua-consulting"
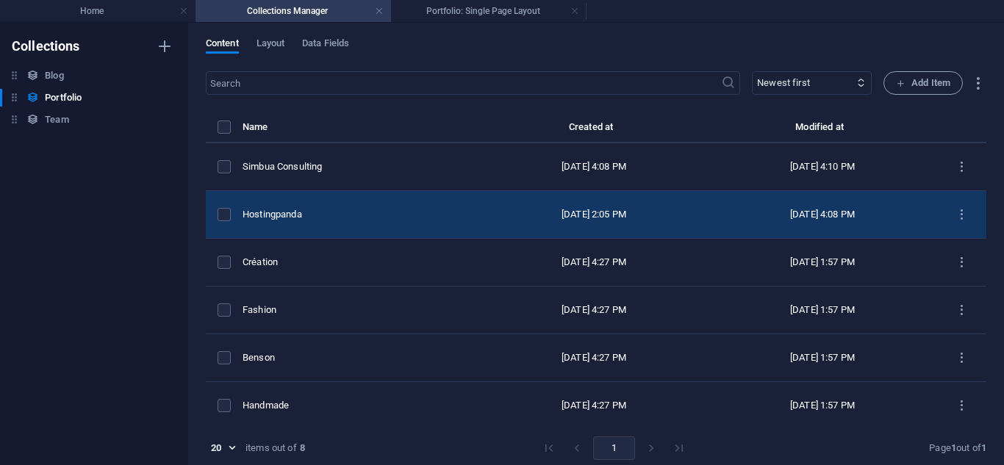
click at [409, 199] on td "Hostingpanda" at bounding box center [361, 215] width 237 height 48
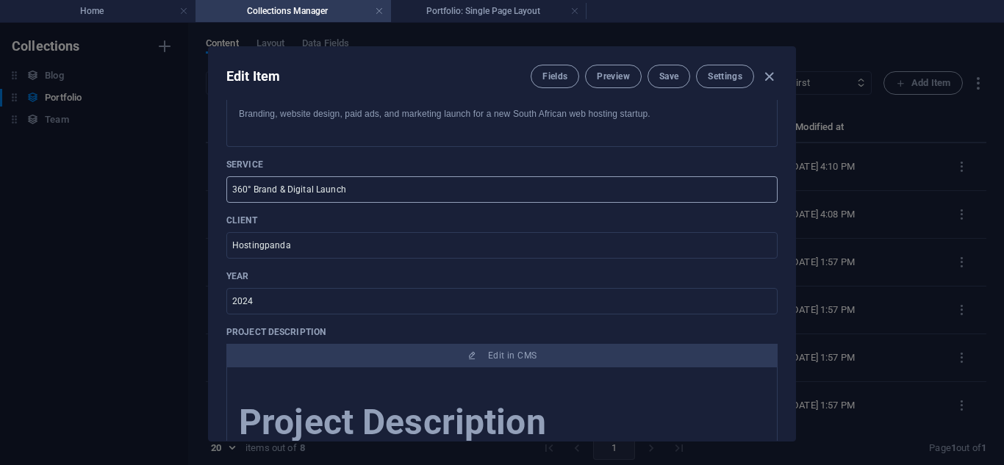
scroll to position [393, 0]
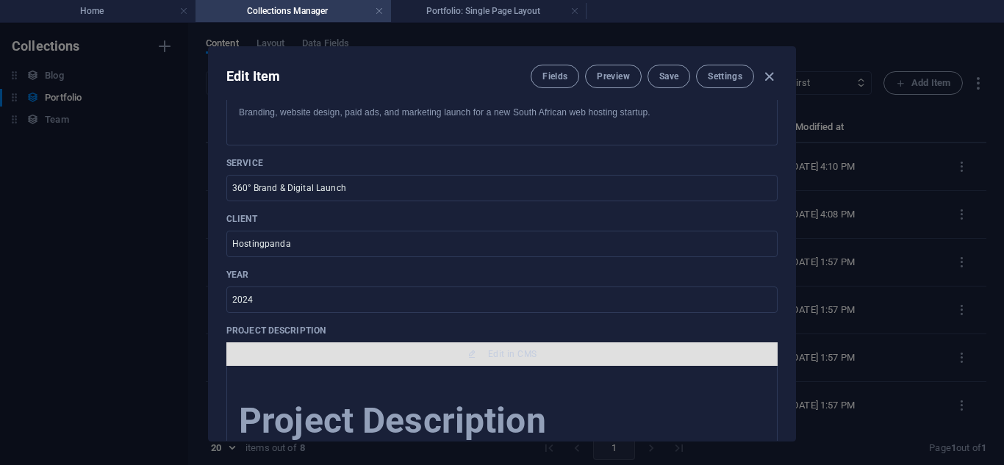
click at [524, 355] on span "Edit in CMS" at bounding box center [512, 354] width 49 height 12
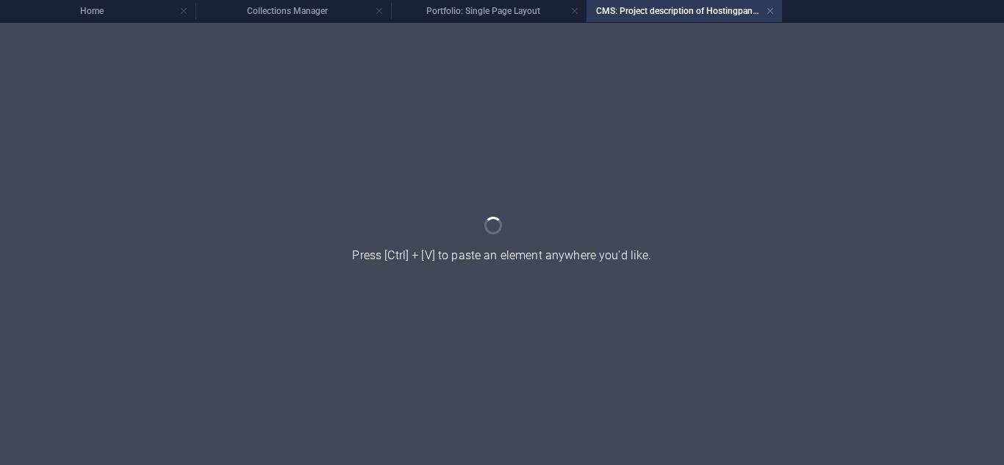
scroll to position [0, 0]
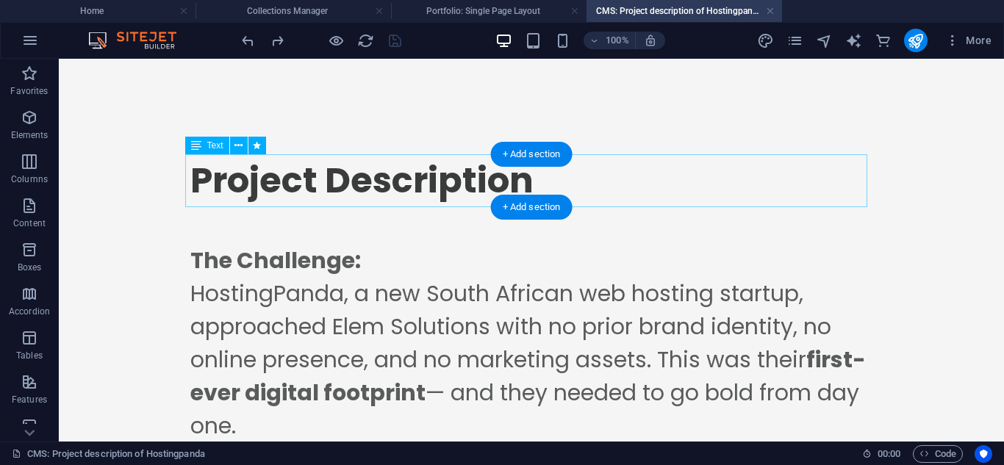
click at [444, 171] on div "Project Description" at bounding box center [531, 180] width 682 height 53
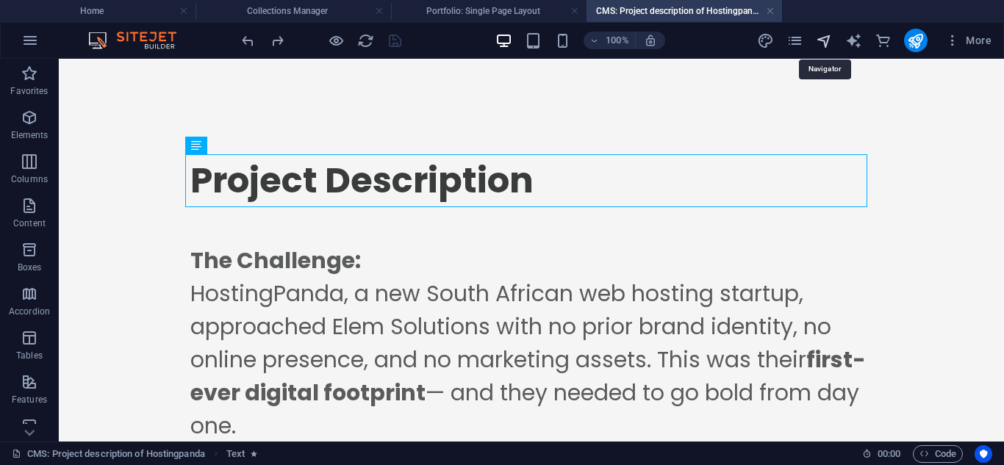
click at [829, 40] on icon "navigator" at bounding box center [824, 40] width 17 height 17
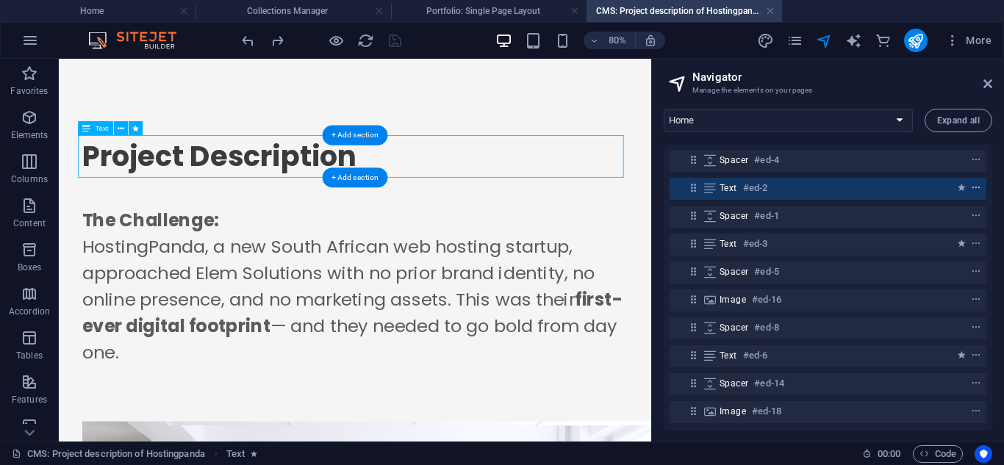
click at [973, 189] on icon "context-menu" at bounding box center [976, 188] width 10 height 10
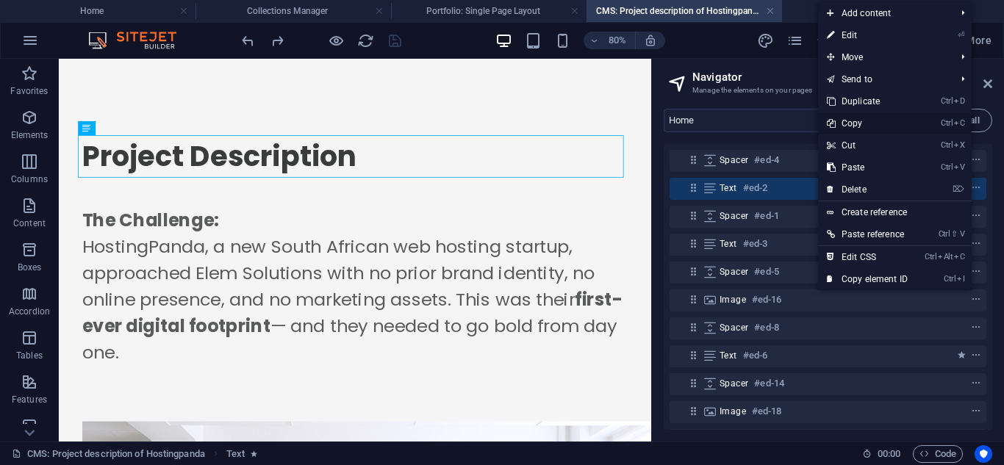
click at [857, 125] on link "Ctrl C Copy" at bounding box center [867, 123] width 99 height 22
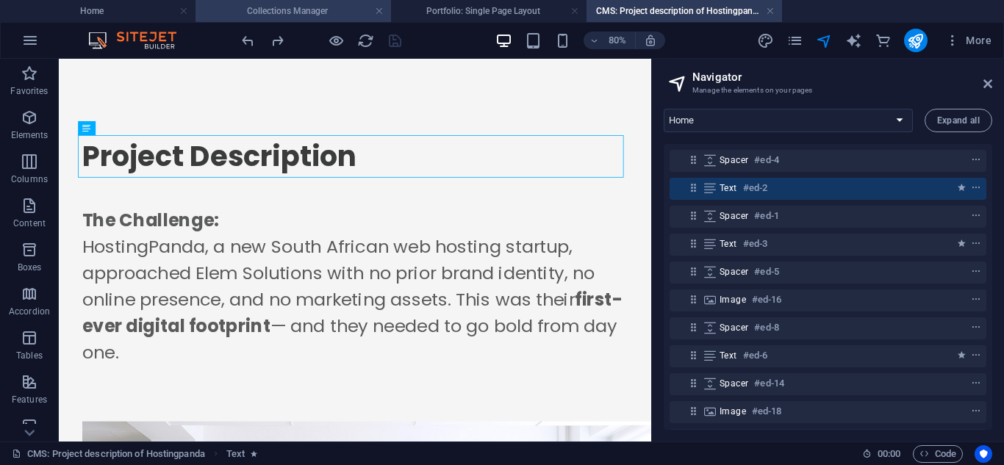
click at [303, 12] on h4 "Collections Manager" at bounding box center [294, 11] width 196 height 16
select select
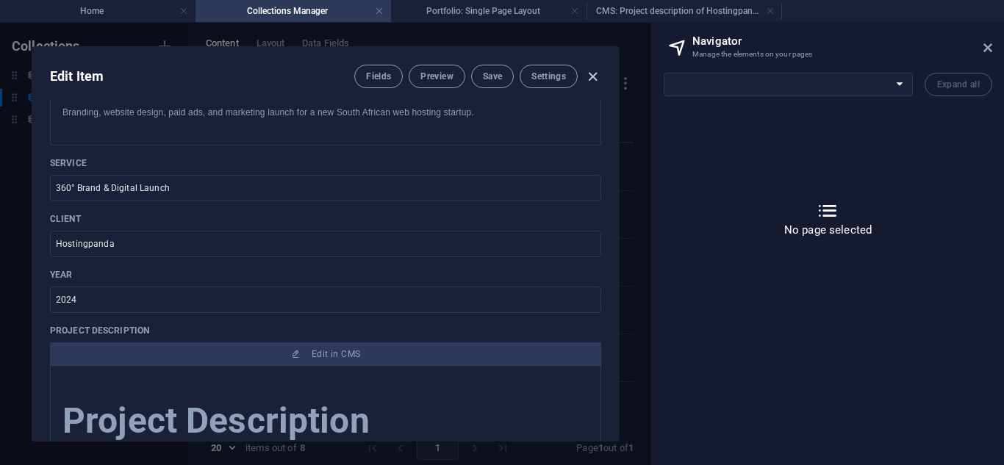
click at [586, 77] on icon "button" at bounding box center [592, 76] width 17 height 17
type input "hostingpanda"
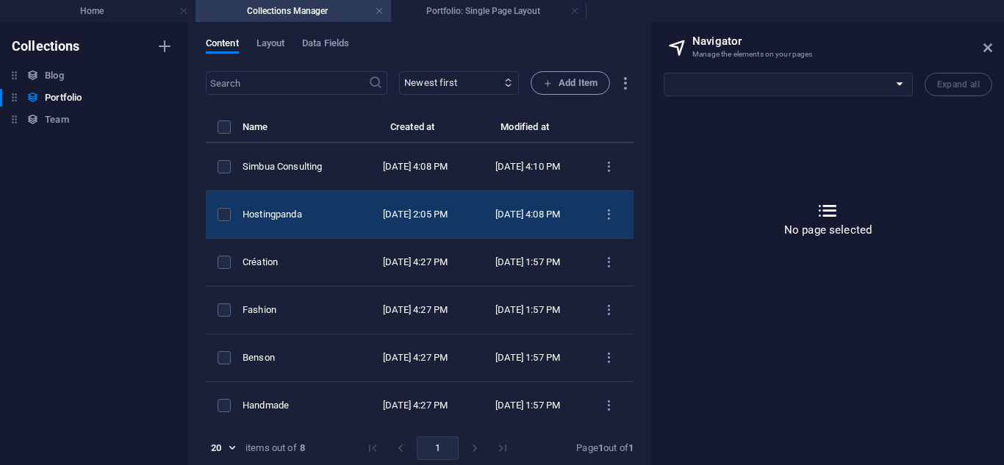
click at [348, 221] on div "Hostingpanda" at bounding box center [295, 214] width 105 height 13
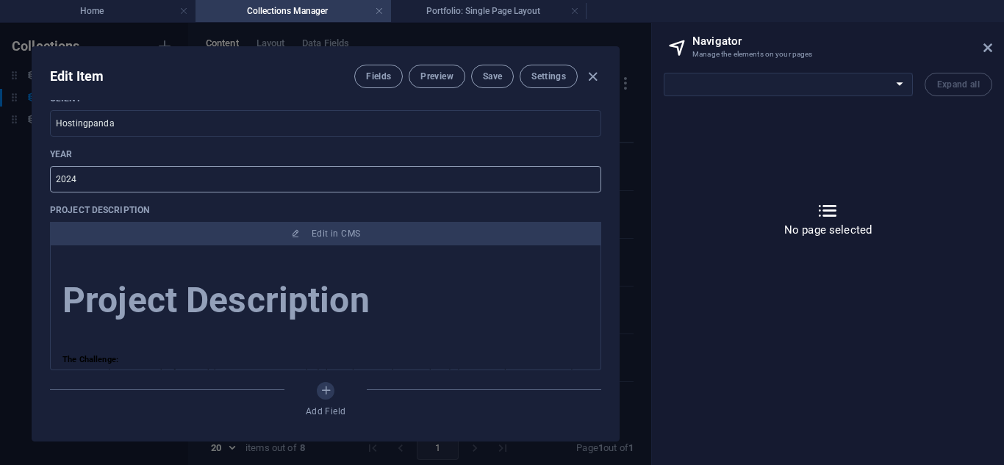
scroll to position [513, 0]
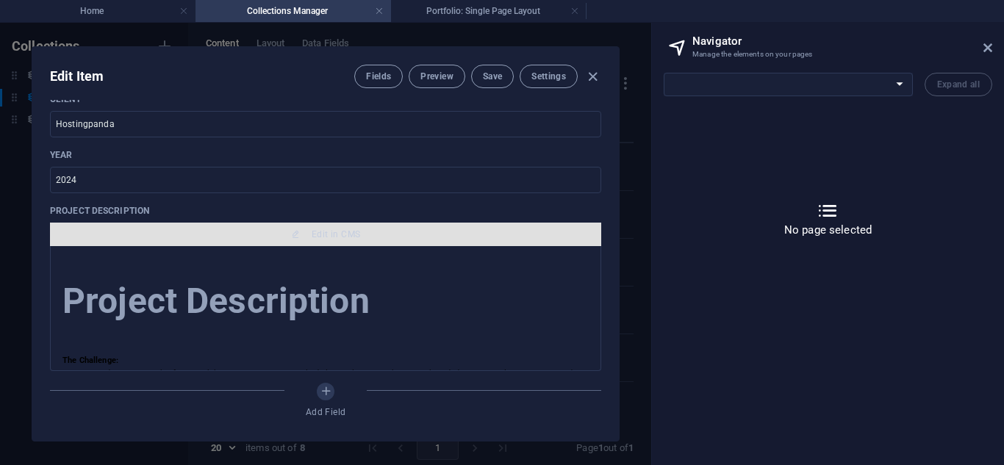
click at [284, 228] on button "Edit in CMS" at bounding box center [325, 235] width 551 height 24
select select "16947955-en"
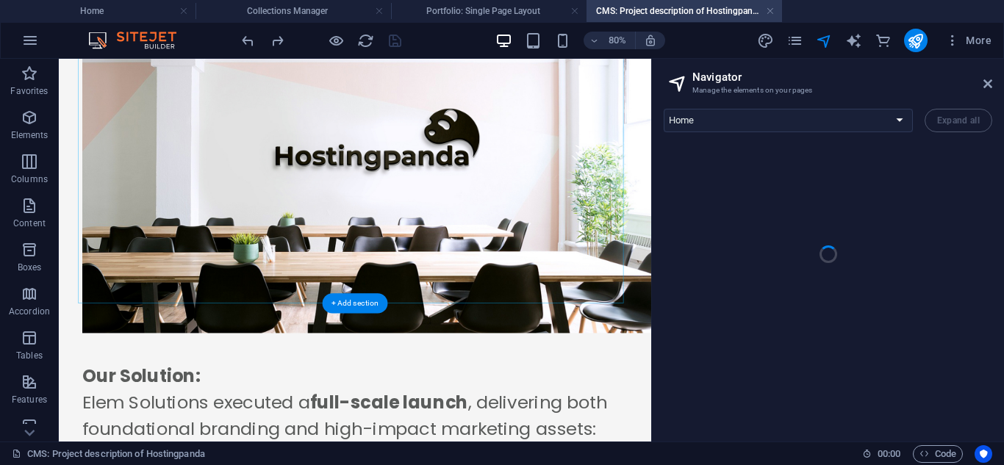
scroll to position [502, 0]
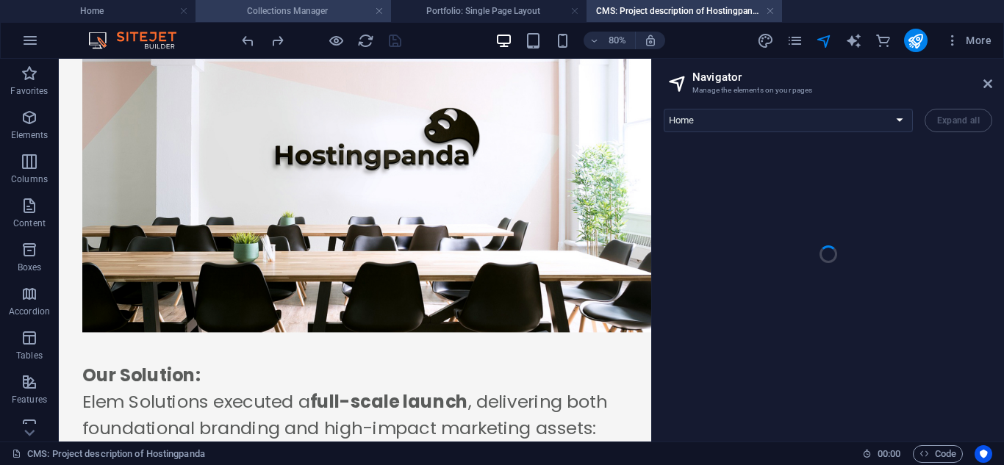
click at [254, 4] on h4 "Collections Manager" at bounding box center [294, 11] width 196 height 16
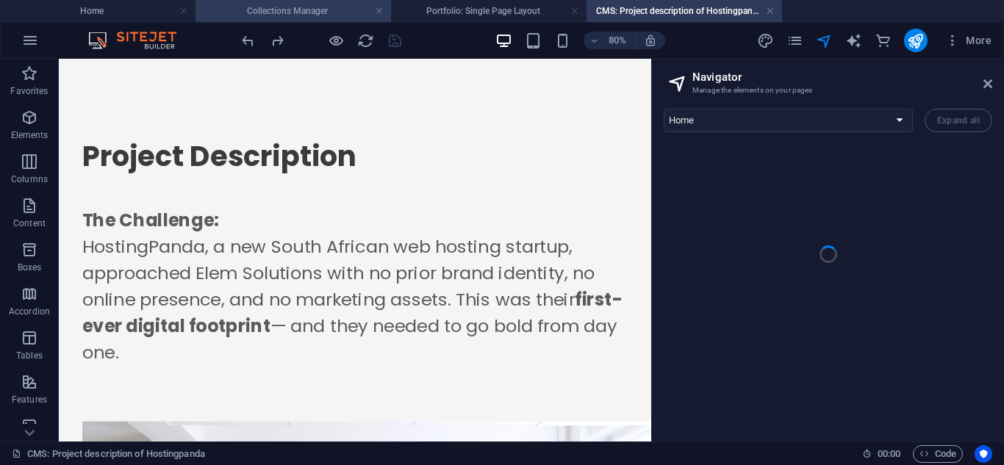
select select
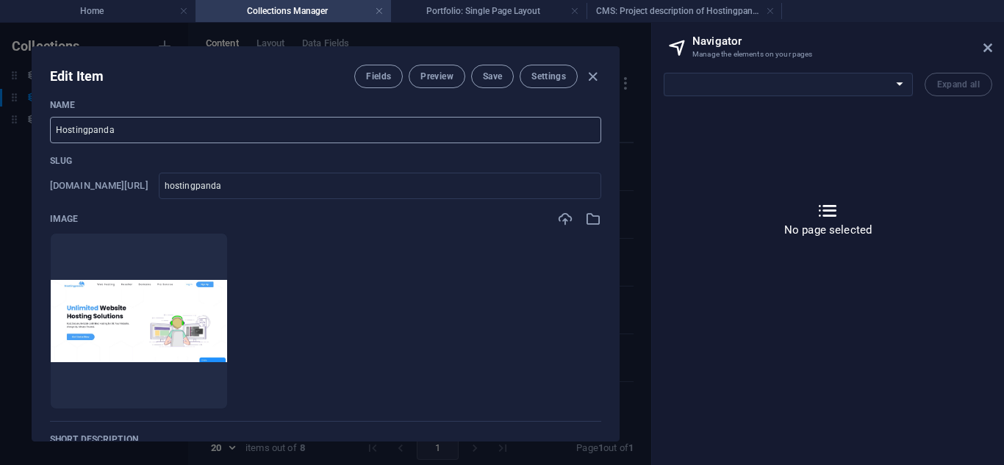
scroll to position [12, 0]
click at [595, 79] on icon "button" at bounding box center [592, 76] width 17 height 17
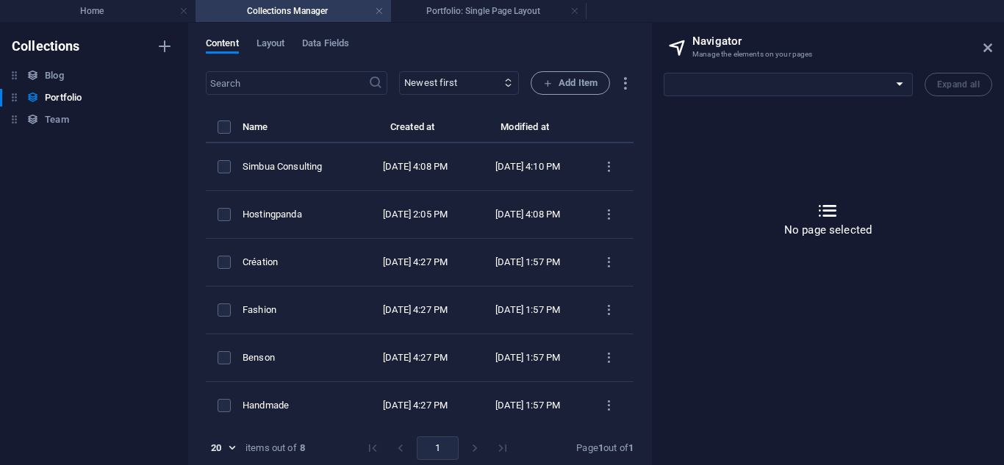
type input "hostingpanda"
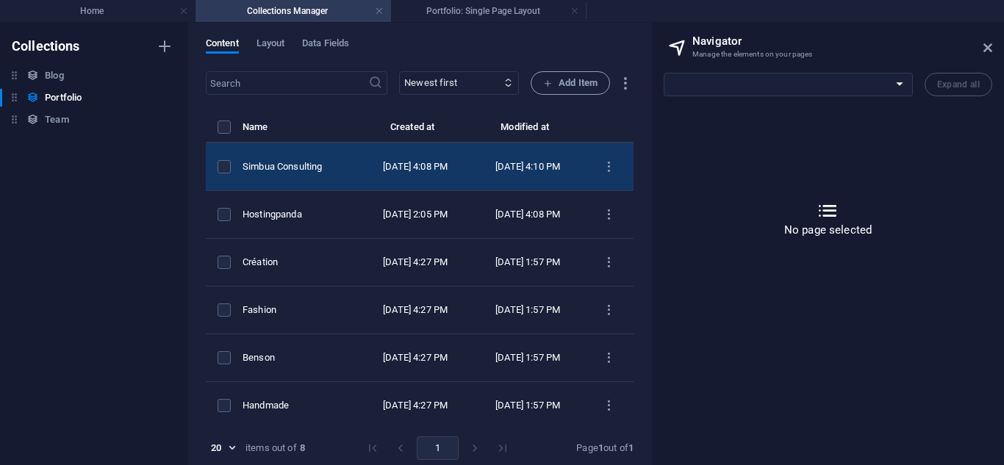
click at [359, 165] on td "Simbua Consulting" at bounding box center [301, 167] width 117 height 48
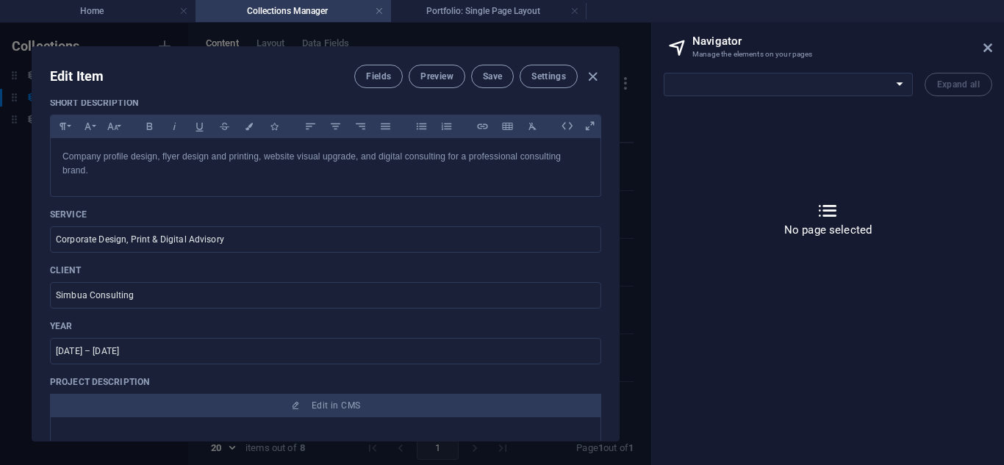
scroll to position [370, 0]
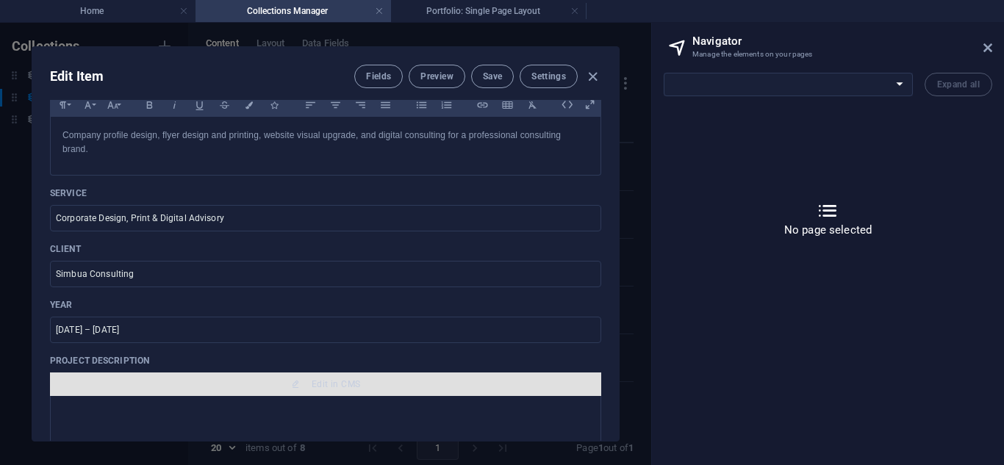
click at [316, 389] on span "Edit in CMS" at bounding box center [336, 385] width 49 height 12
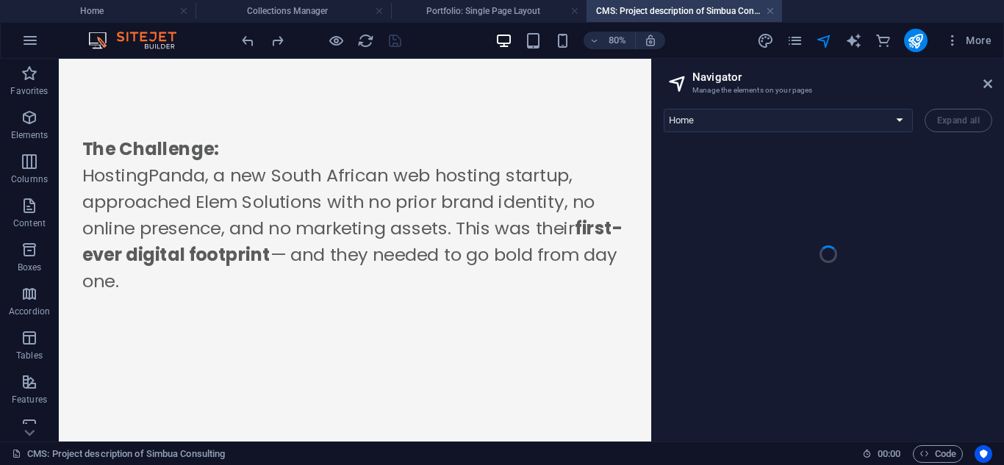
scroll to position [0, 0]
click at [817, 213] on div at bounding box center [828, 254] width 329 height 221
click at [445, 20] on li "Portfolio: Single Page Layout" at bounding box center [489, 11] width 196 height 22
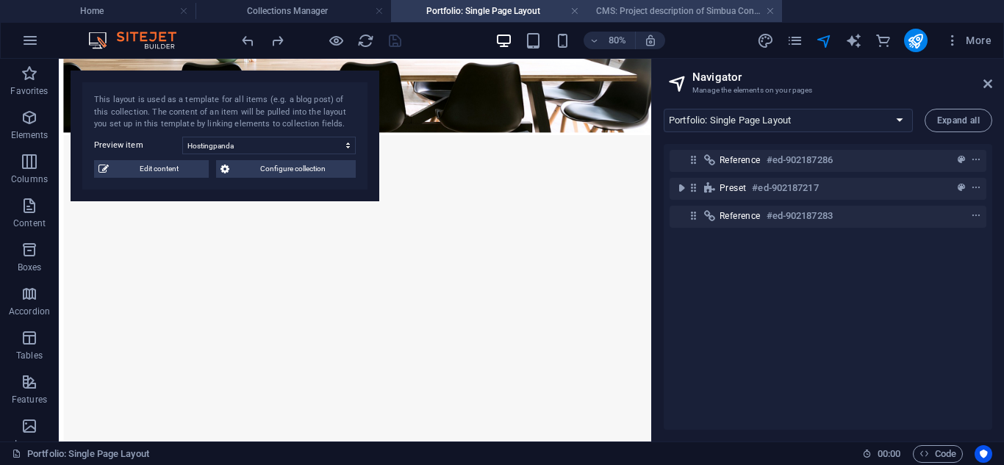
click at [649, 10] on h4 "CMS: Project description of Simbua Consulting" at bounding box center [685, 11] width 196 height 16
select select "16947955-en"
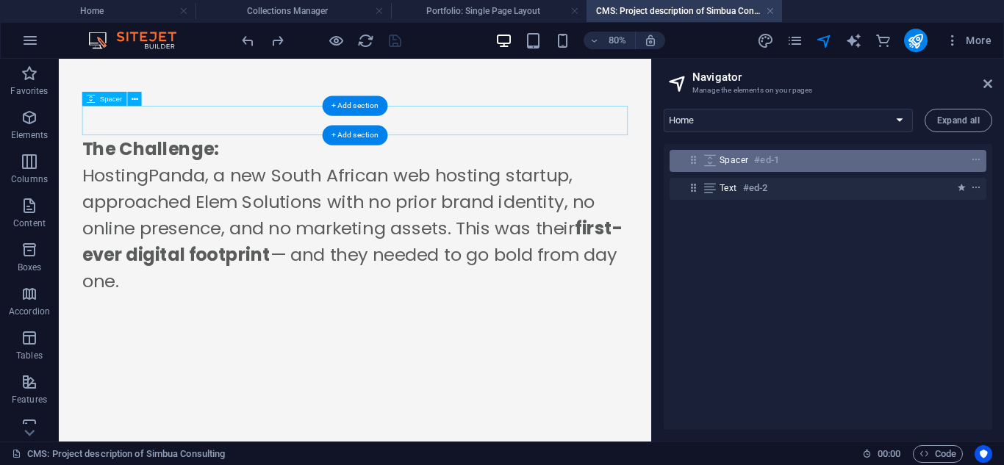
click at [798, 155] on div "Spacer #ed-1" at bounding box center [816, 160] width 193 height 18
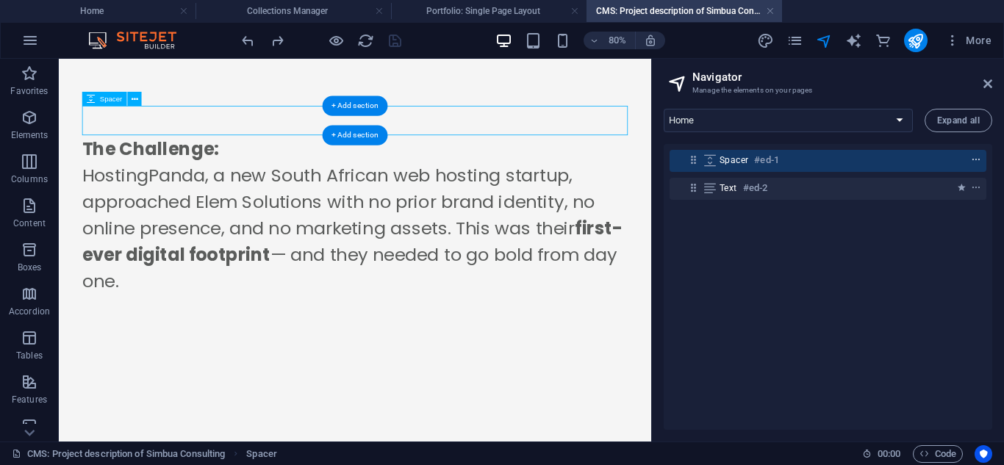
click at [971, 157] on icon "context-menu" at bounding box center [976, 160] width 10 height 10
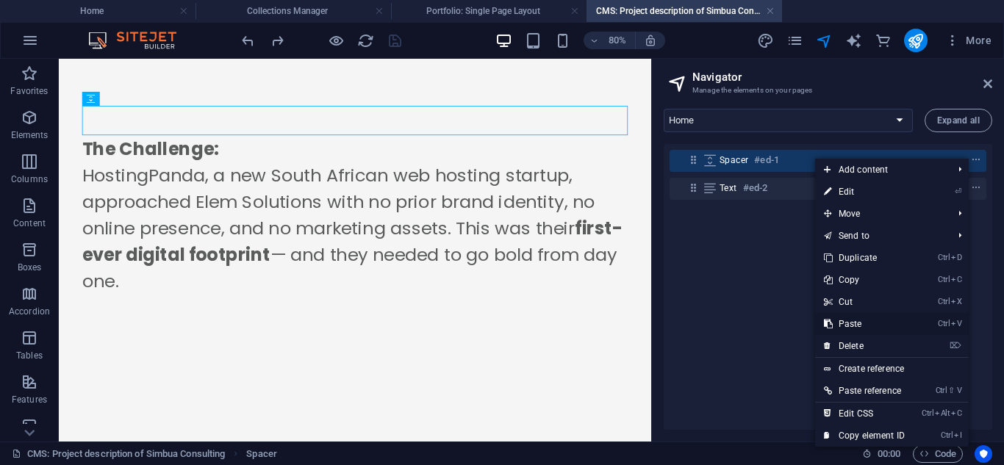
click at [853, 319] on link "Ctrl V Paste" at bounding box center [864, 324] width 99 height 22
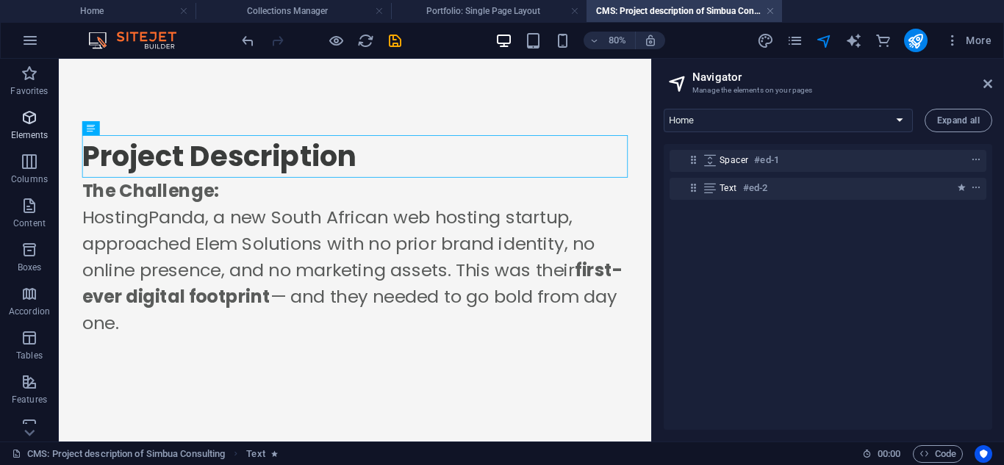
click at [30, 121] on icon "button" at bounding box center [30, 118] width 18 height 18
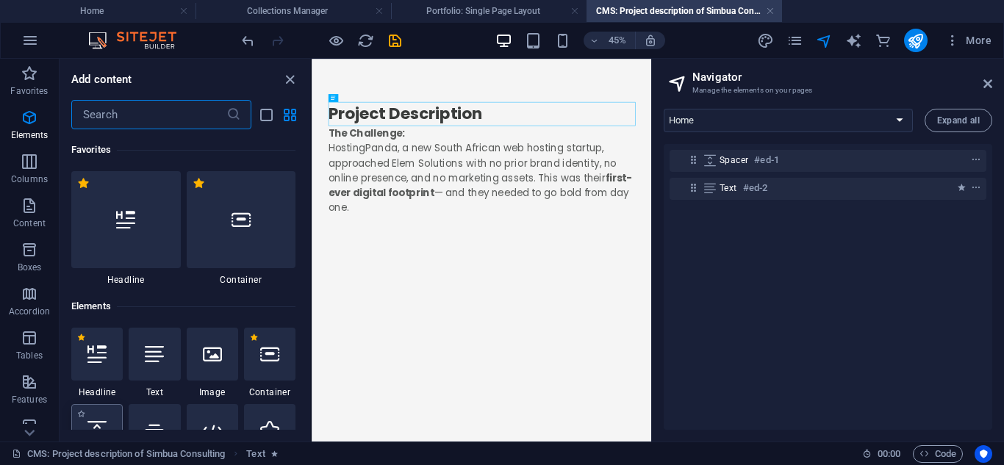
click at [96, 418] on div at bounding box center [96, 430] width 51 height 53
select select "px"
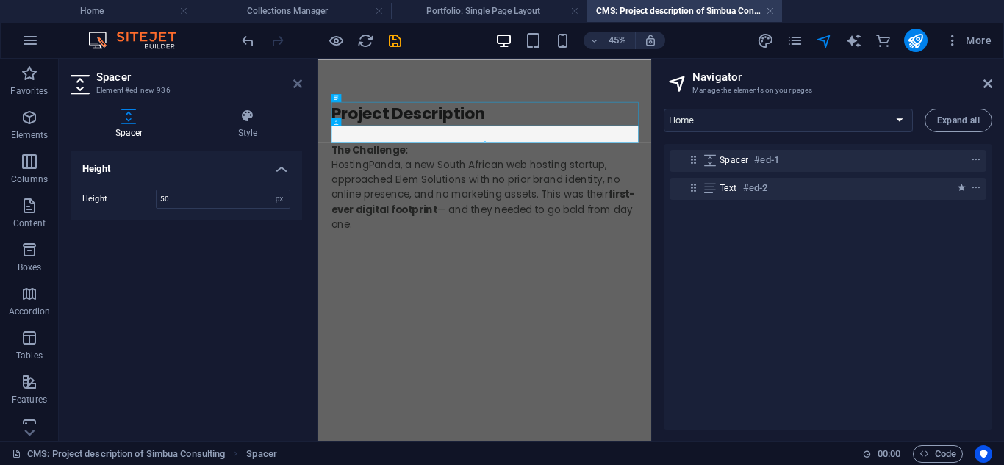
click at [297, 88] on icon at bounding box center [297, 84] width 9 height 12
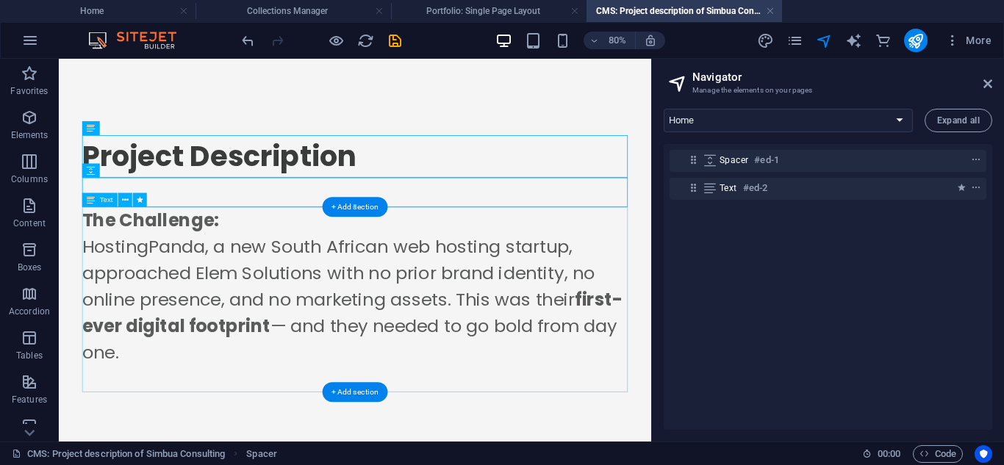
click at [625, 318] on div "The Challenge: HostingPanda, a new South African web hosting startup, approache…" at bounding box center [429, 360] width 682 height 232
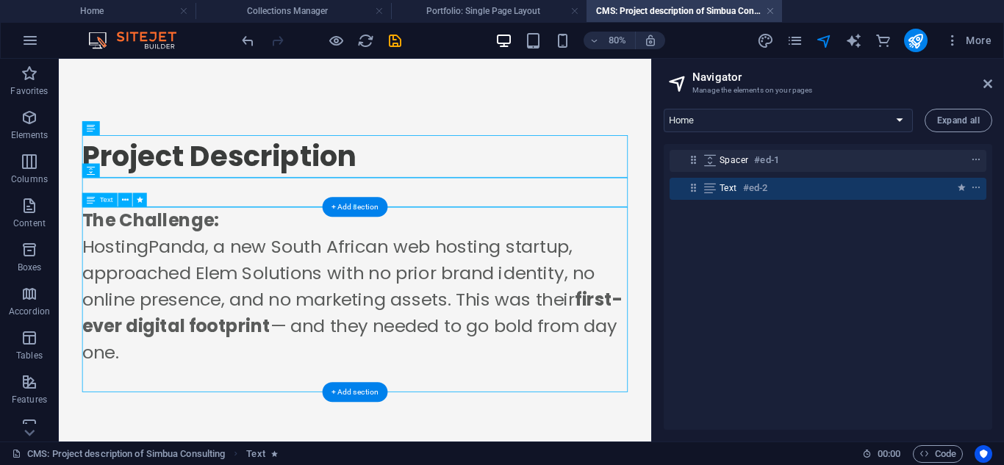
click at [490, 360] on div "The Challenge: HostingPanda, a new South African web hosting startup, approache…" at bounding box center [429, 360] width 682 height 232
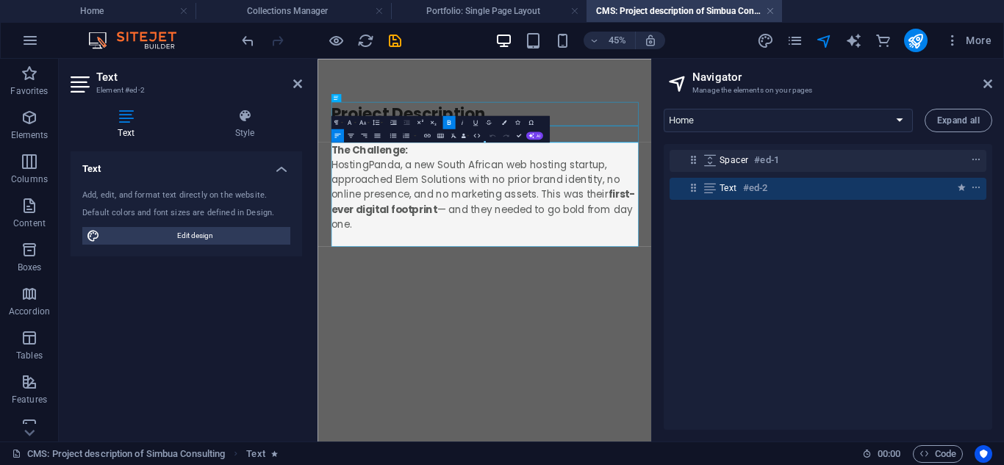
drag, startPoint x: 515, startPoint y: 428, endPoint x: 188, endPoint y: 264, distance: 365.2
click at [318, 264] on html "Project Description The Challenge: HostingPanda, a new South African web hostin…" at bounding box center [689, 297] width 742 height 476
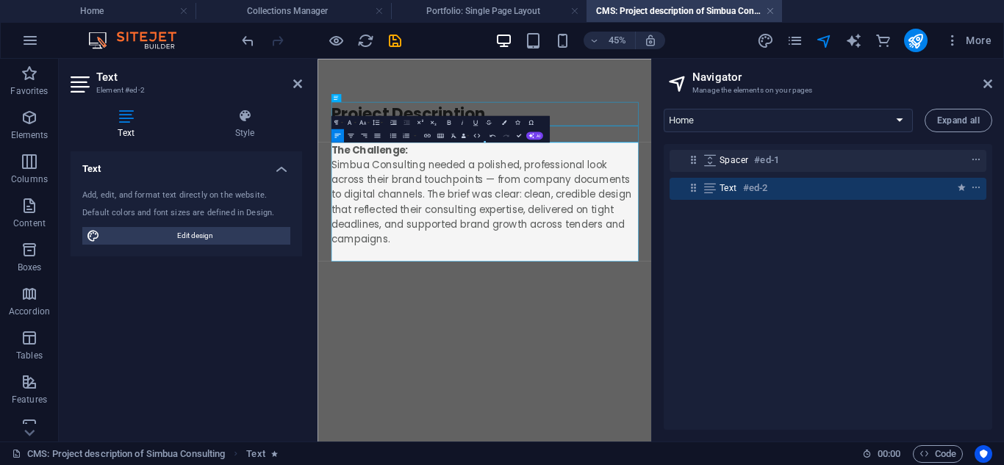
click at [667, 465] on html "Project Description The Challenge: Simbua Consulting needed a polished, profess…" at bounding box center [689, 313] width 742 height 509
click at [294, 85] on icon at bounding box center [297, 84] width 9 height 12
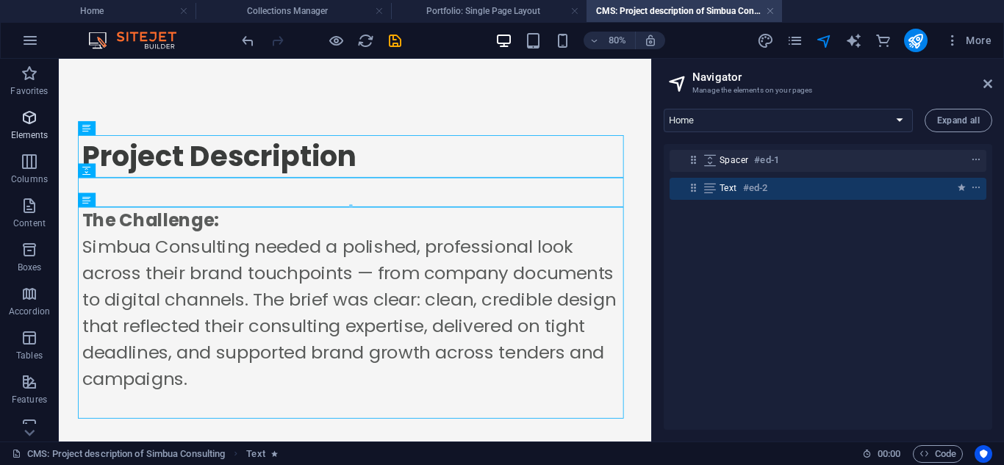
click at [31, 115] on icon "button" at bounding box center [30, 118] width 18 height 18
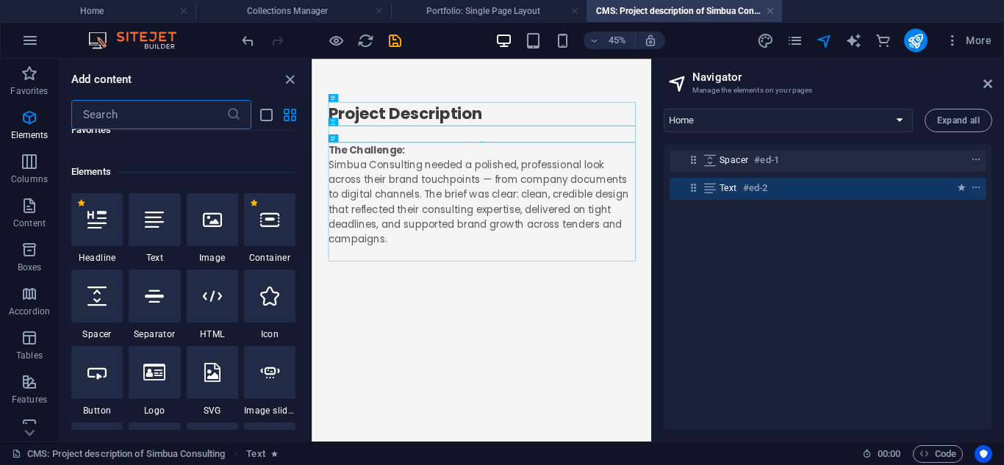
scroll to position [157, 0]
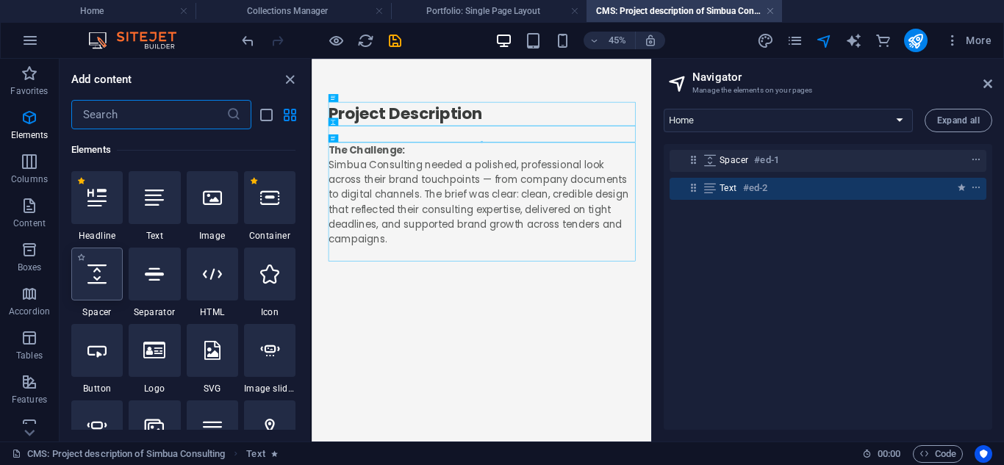
click at [99, 271] on icon at bounding box center [96, 274] width 19 height 19
select select "px"
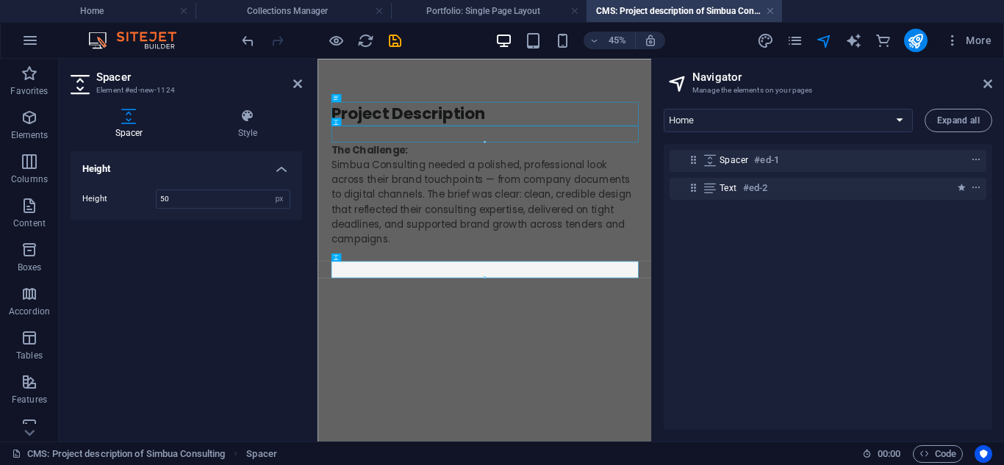
click at [464, 465] on html "Project Description The Challenge: Simbua Consulting needed a polished, profess…" at bounding box center [689, 331] width 742 height 545
click at [465, 14] on h4 "Portfolio: Single Page Layout" at bounding box center [489, 11] width 196 height 16
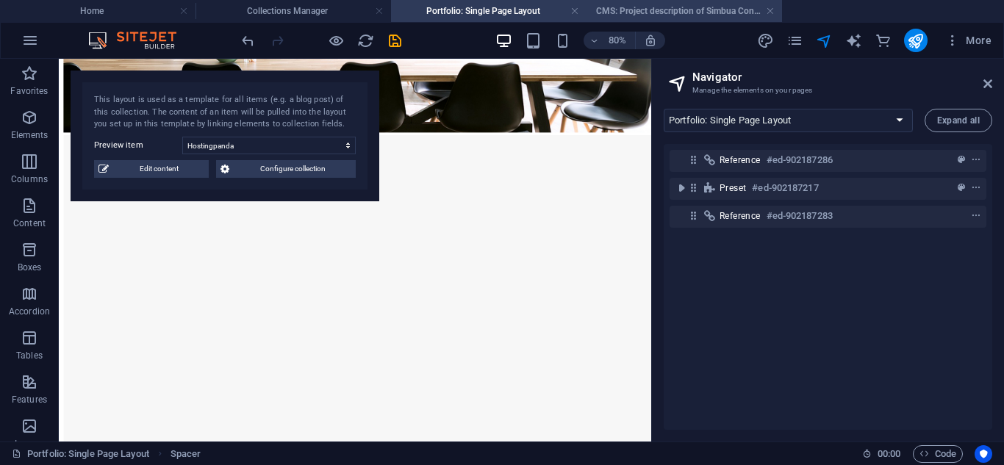
click at [640, 21] on li "CMS: Project description of Simbua Consulting" at bounding box center [685, 11] width 196 height 22
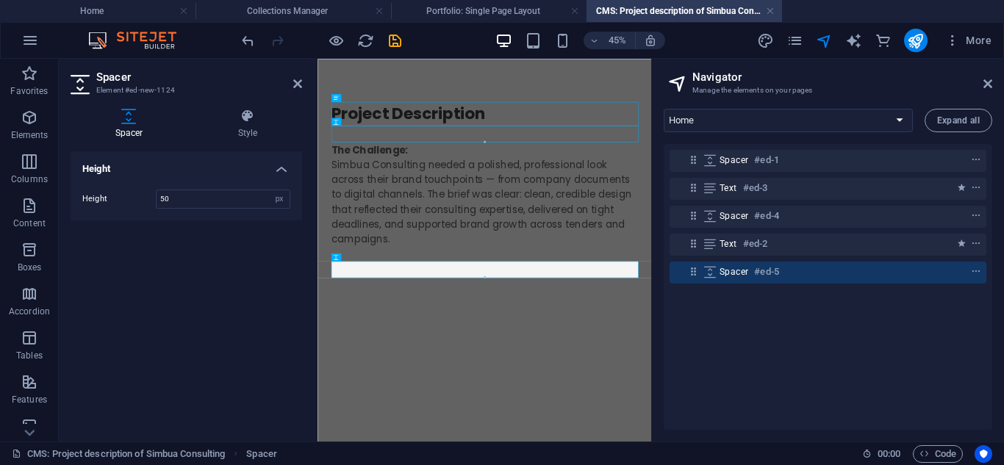
click at [802, 465] on div "Project Description The Challenge: Simbua Consulting needed a polished, profess…" at bounding box center [689, 331] width 706 height 545
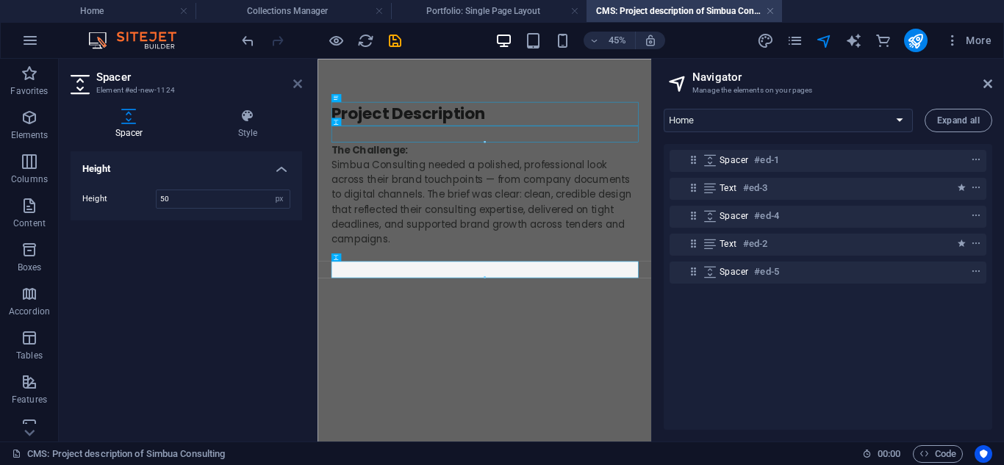
click at [299, 87] on icon at bounding box center [297, 84] width 9 height 12
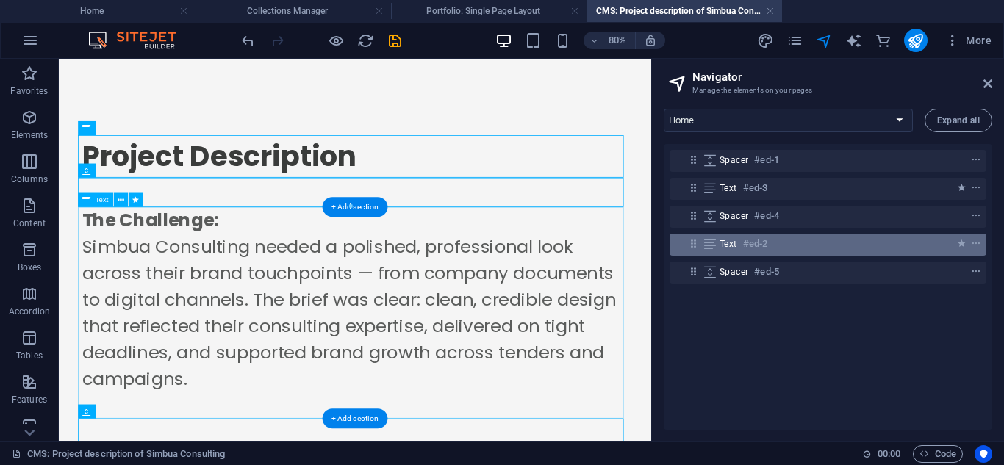
click at [848, 242] on div "Text #ed-2" at bounding box center [816, 244] width 193 height 18
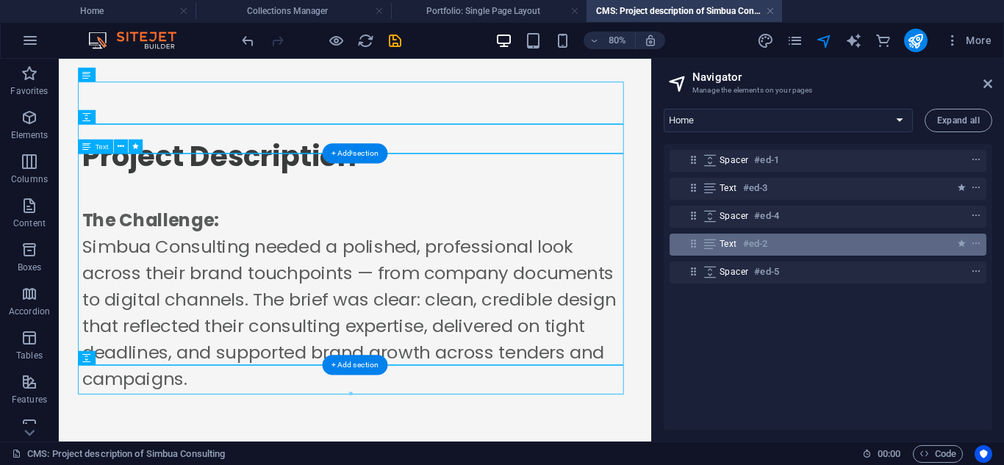
scroll to position [67, 0]
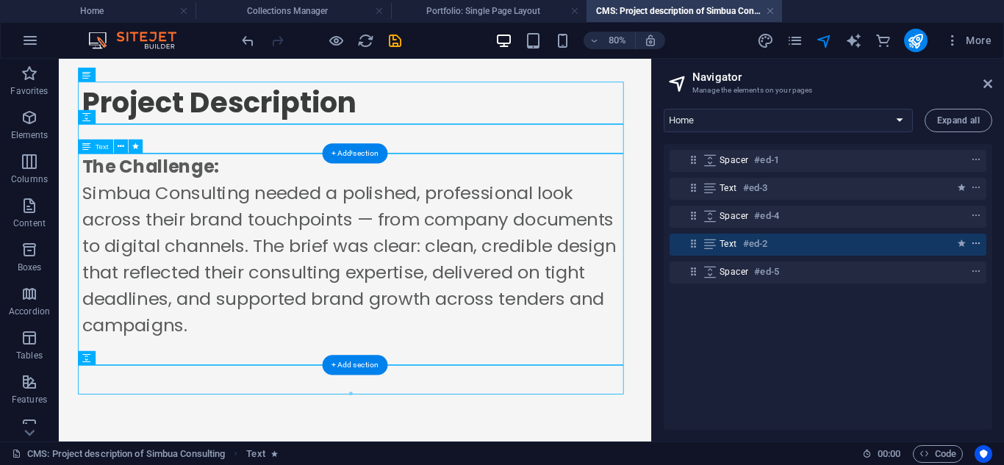
click at [973, 248] on icon "context-menu" at bounding box center [976, 244] width 10 height 10
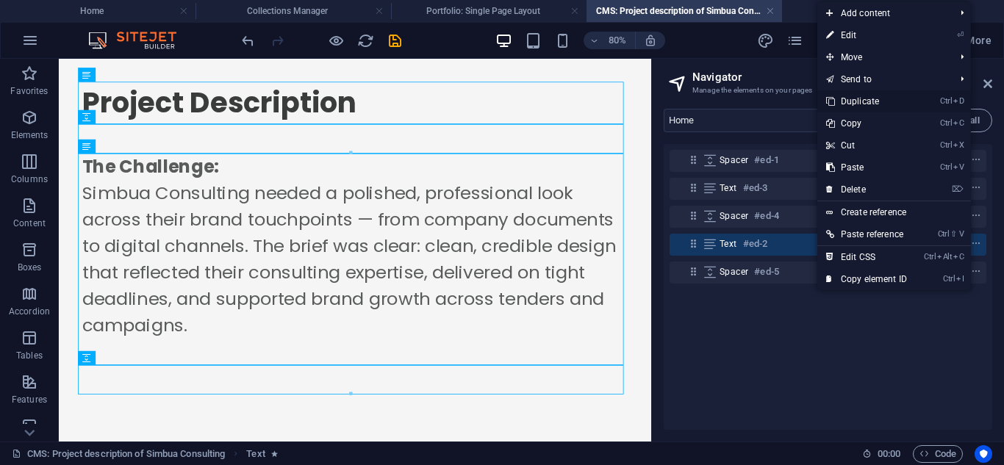
click at [838, 102] on link "Ctrl D Duplicate" at bounding box center [866, 101] width 99 height 22
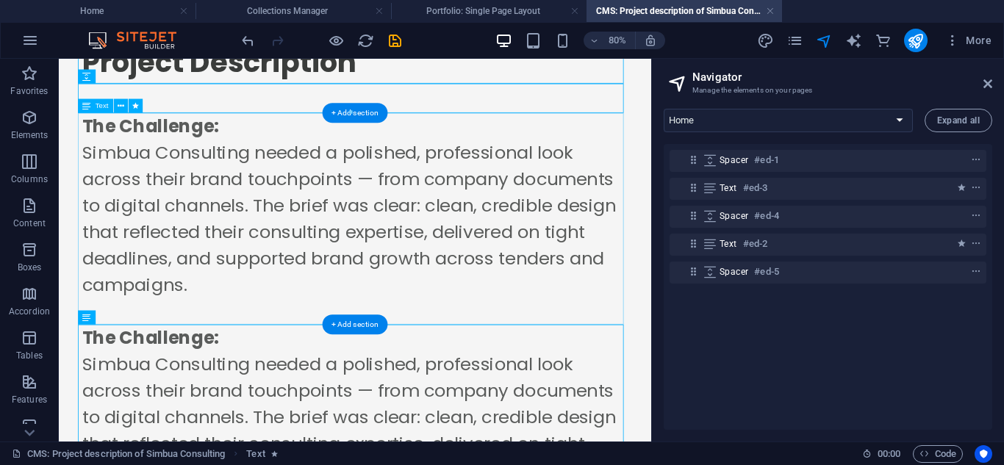
scroll to position [120, 0]
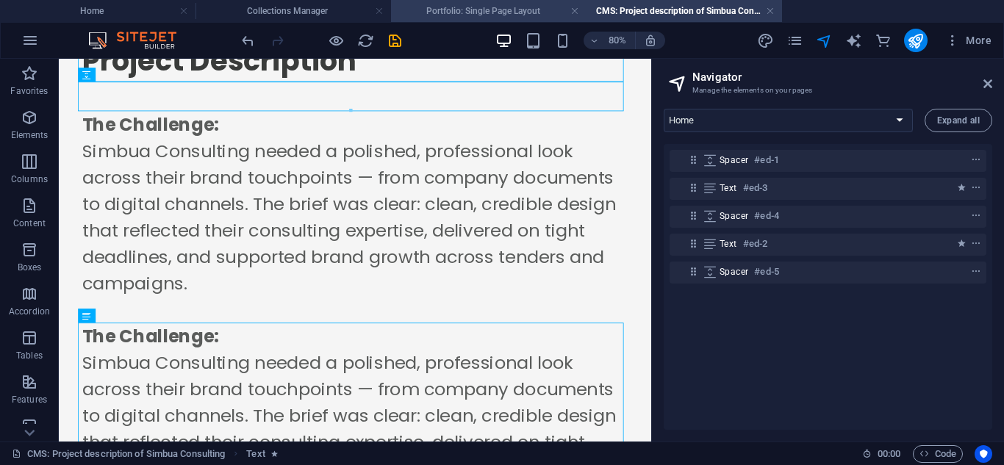
click at [501, 16] on h4 "Portfolio: Single Page Layout" at bounding box center [489, 11] width 196 height 16
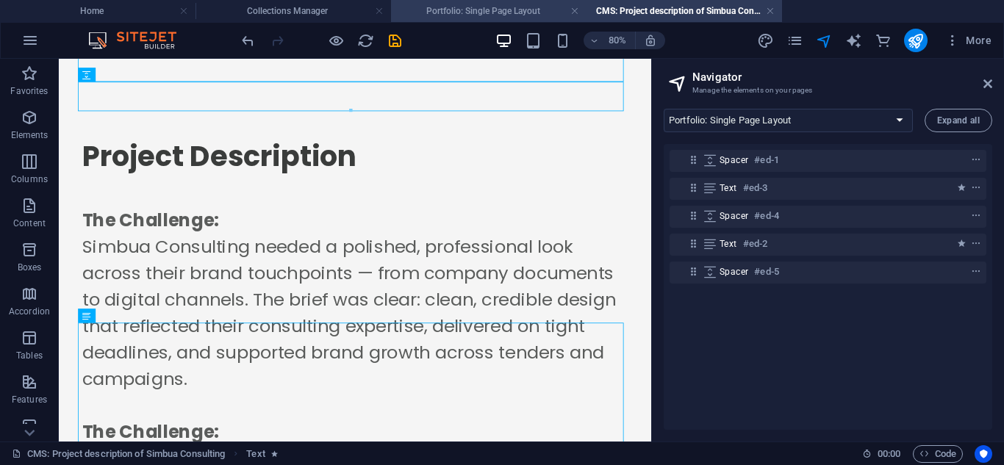
scroll to position [2266, 0]
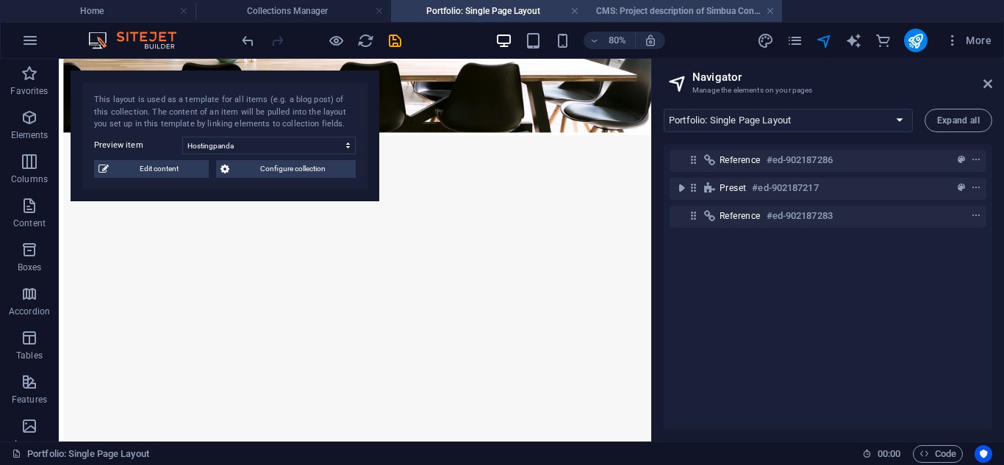
click at [612, 19] on li "CMS: Project description of Simbua Consulting" at bounding box center [685, 11] width 196 height 22
select select "16947955-en"
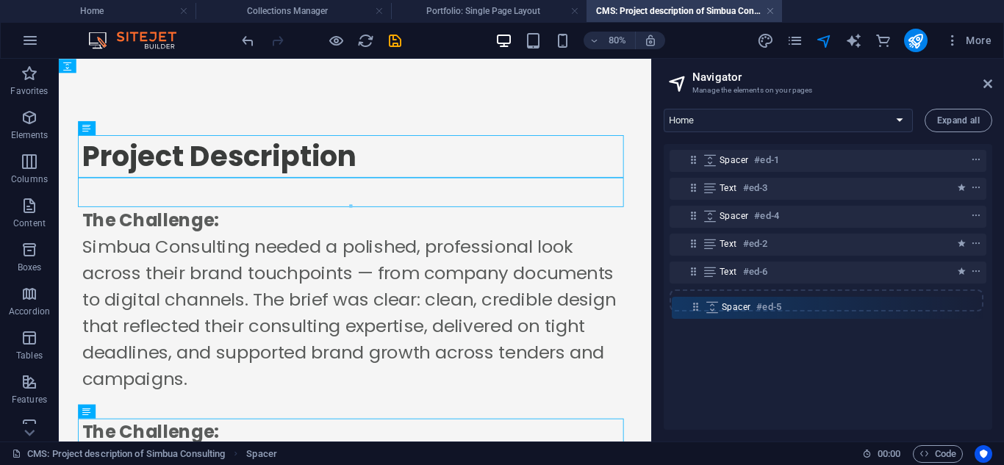
click at [691, 304] on div "Spacer #ed-1 Text #ed-3 Spacer #ed-4 Text #ed-2 Text #ed-6 Spacer #ed-5" at bounding box center [828, 287] width 329 height 286
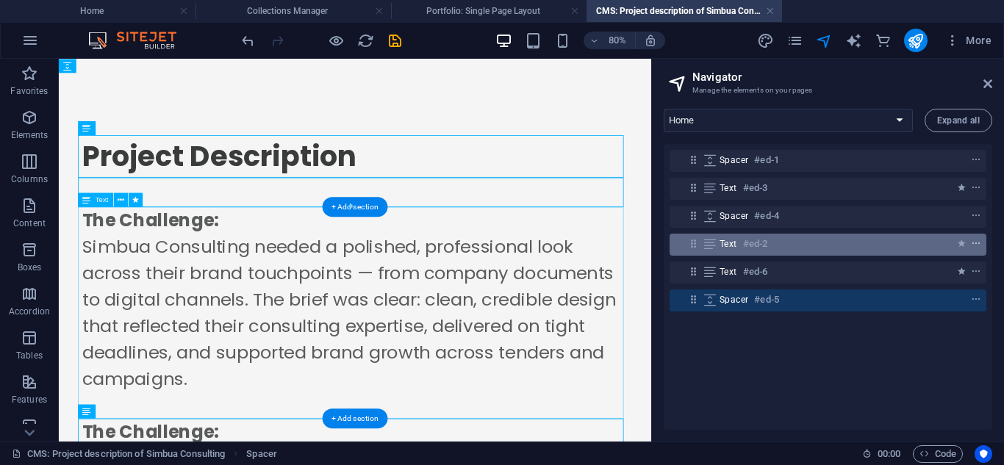
click at [971, 243] on icon "context-menu" at bounding box center [976, 244] width 10 height 10
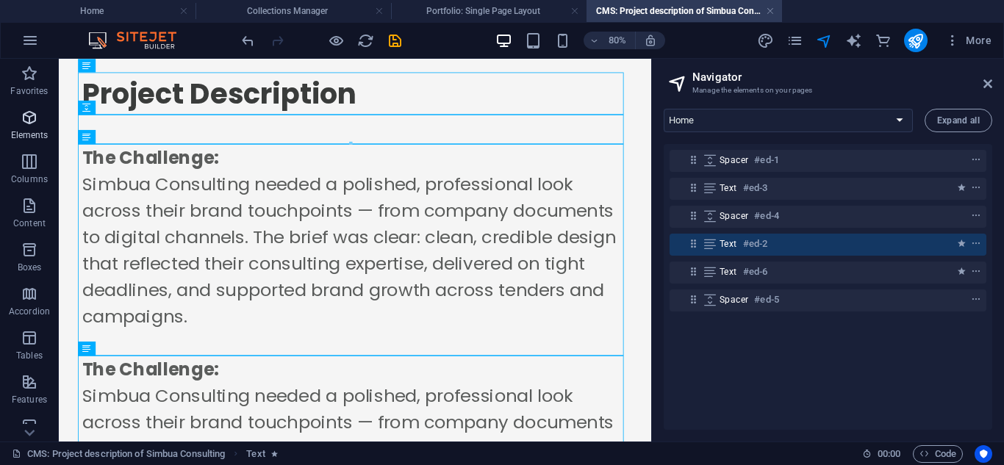
click at [22, 124] on icon "button" at bounding box center [30, 118] width 18 height 18
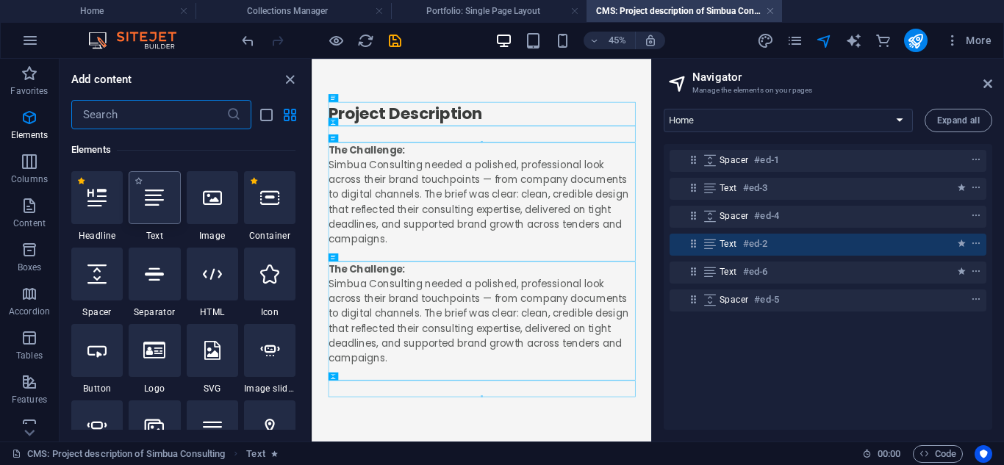
scroll to position [157, 0]
click at [85, 279] on div at bounding box center [96, 274] width 51 height 53
select select "px"
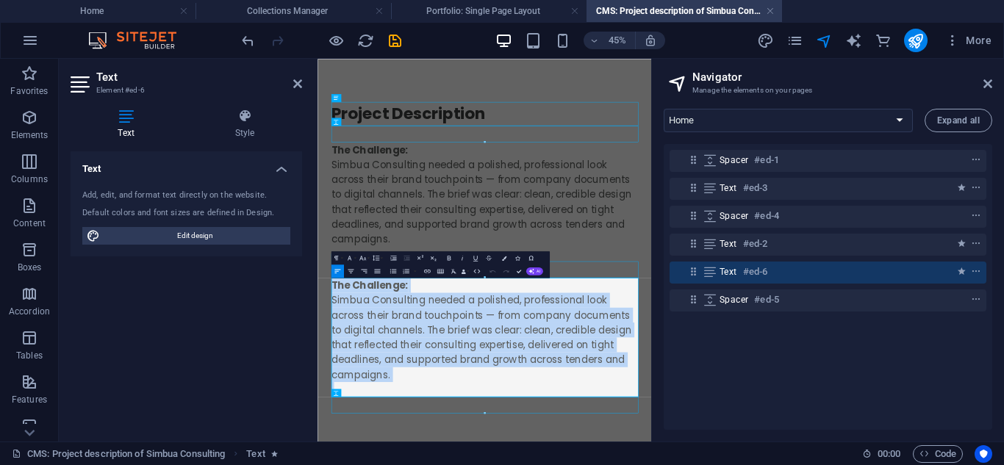
drag, startPoint x: 731, startPoint y: 778, endPoint x: -31, endPoint y: 472, distance: 820.9
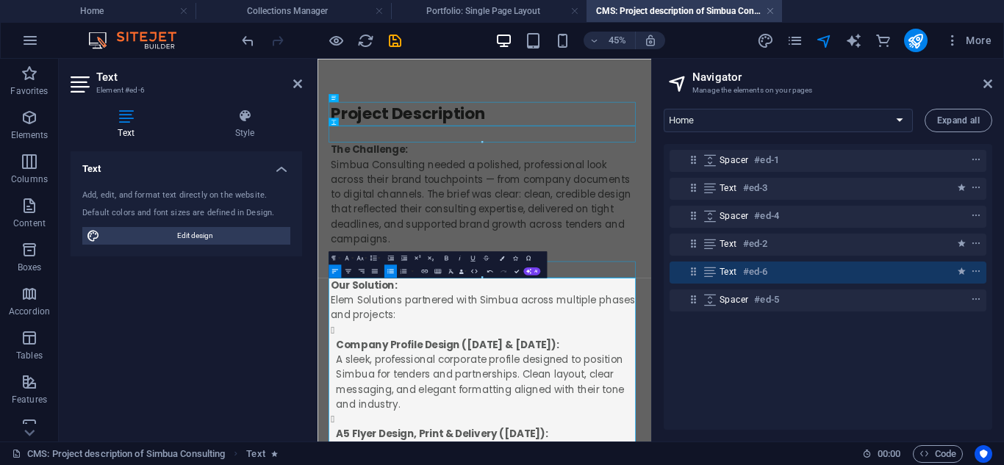
click at [986, 81] on icon at bounding box center [988, 84] width 9 height 12
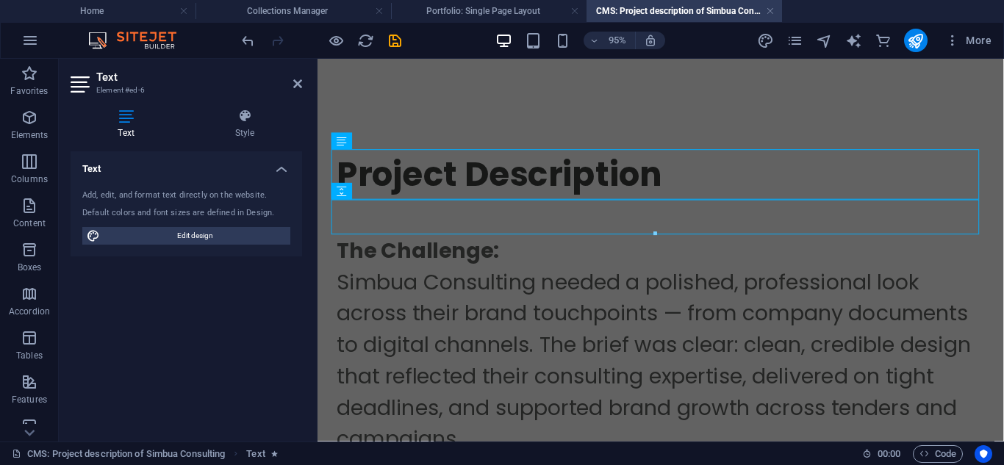
click at [285, 82] on h2 "Text" at bounding box center [199, 77] width 206 height 13
click at [295, 84] on icon at bounding box center [297, 84] width 9 height 12
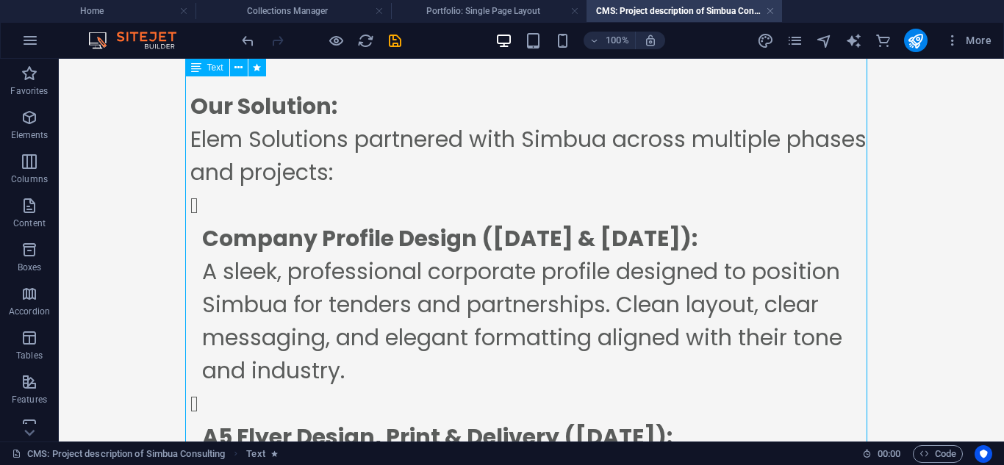
scroll to position [427, 0]
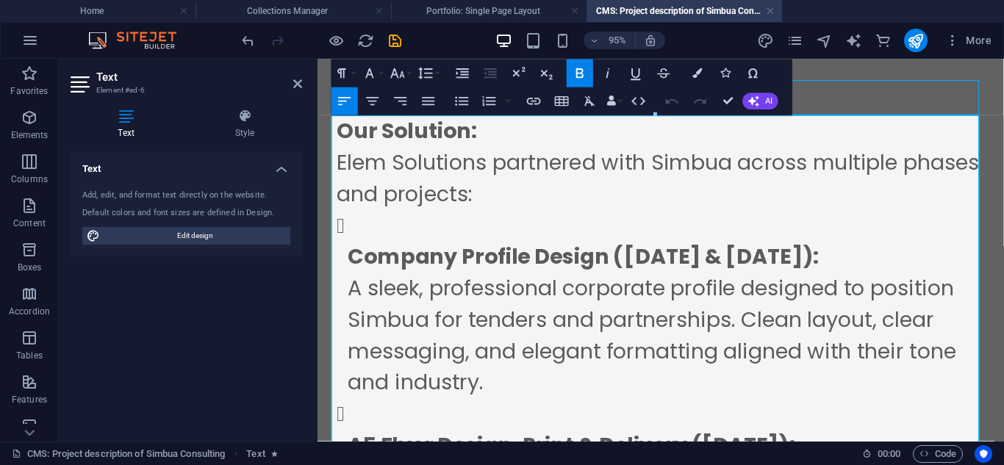
click at [380, 243] on li "Company Profile Design ([DATE] & [DATE]): A sleek, professional corporate profi…" at bounding box center [685, 317] width 670 height 198
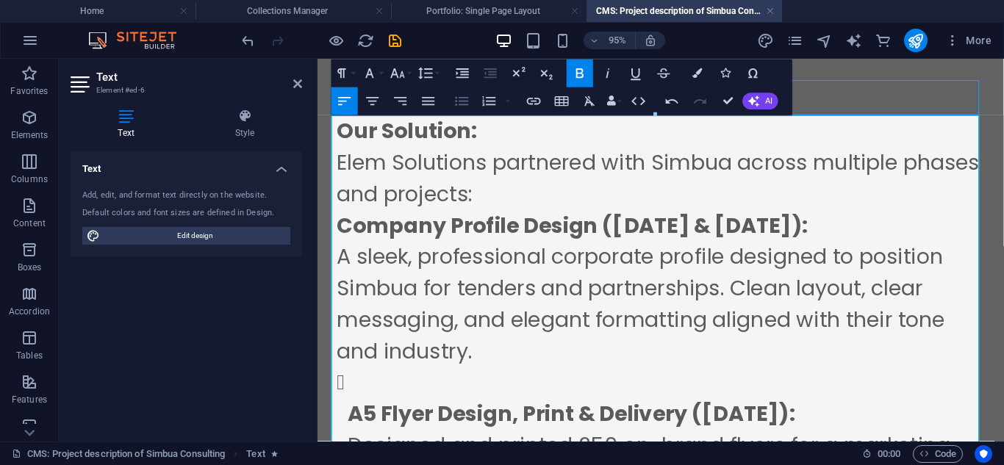
click at [459, 98] on icon "button" at bounding box center [462, 101] width 13 height 9
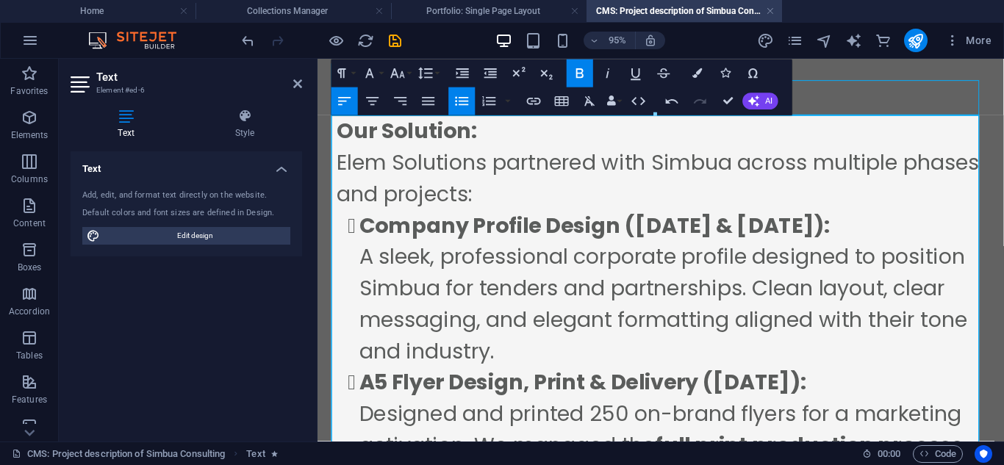
drag, startPoint x: 355, startPoint y: 417, endPoint x: 361, endPoint y: 404, distance: 14.5
click at [362, 404] on strong "A5 Flyer Design, Print & Delivery ([DATE]):" at bounding box center [597, 400] width 470 height 32
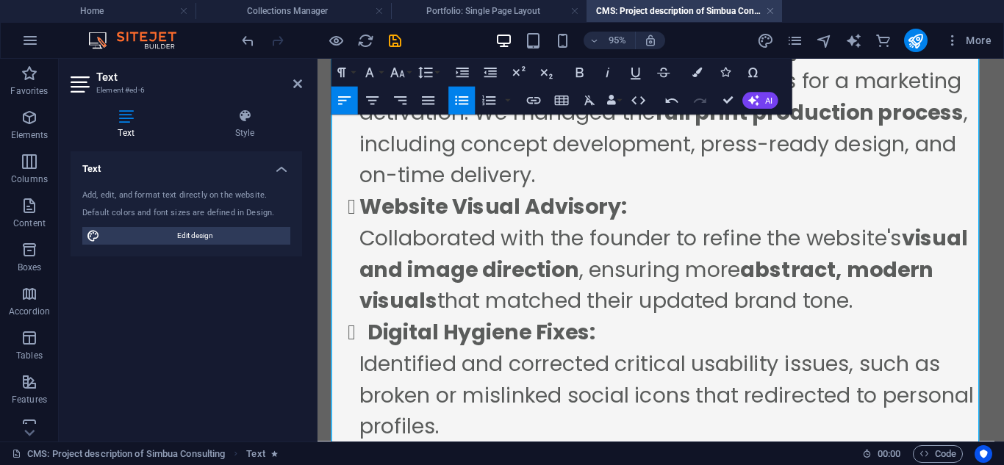
scroll to position [811, 0]
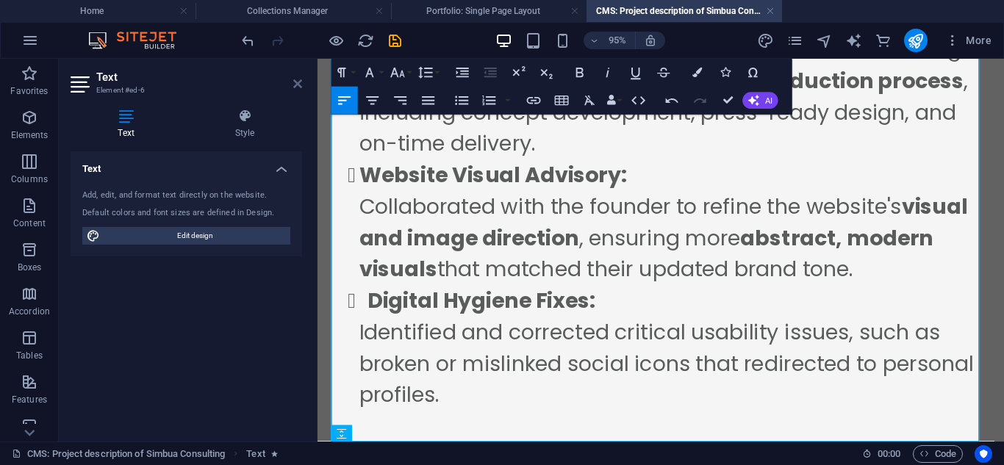
click at [297, 82] on icon at bounding box center [297, 84] width 9 height 12
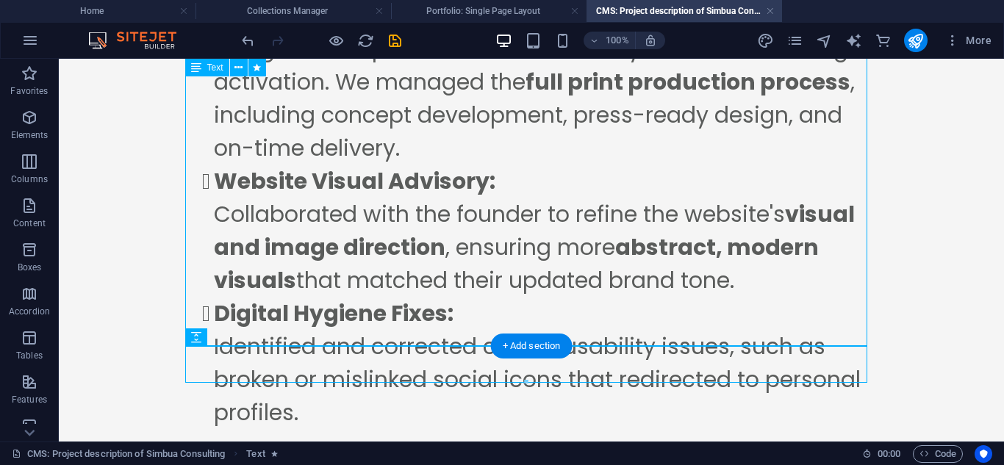
scroll to position [927, 0]
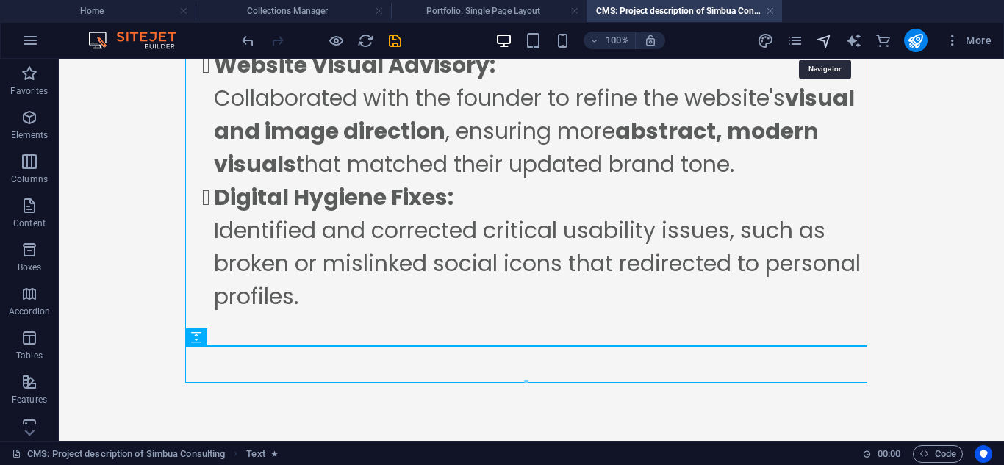
click at [823, 44] on icon "navigator" at bounding box center [824, 40] width 17 height 17
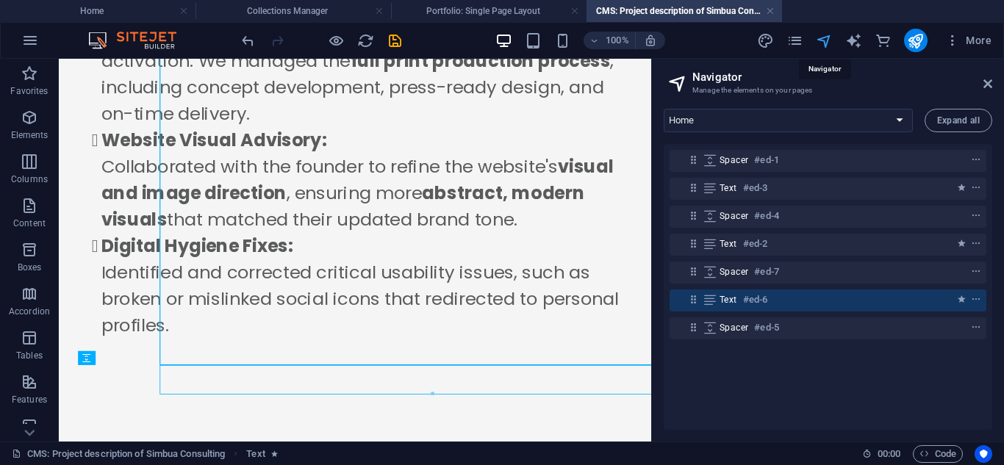
scroll to position [831, 0]
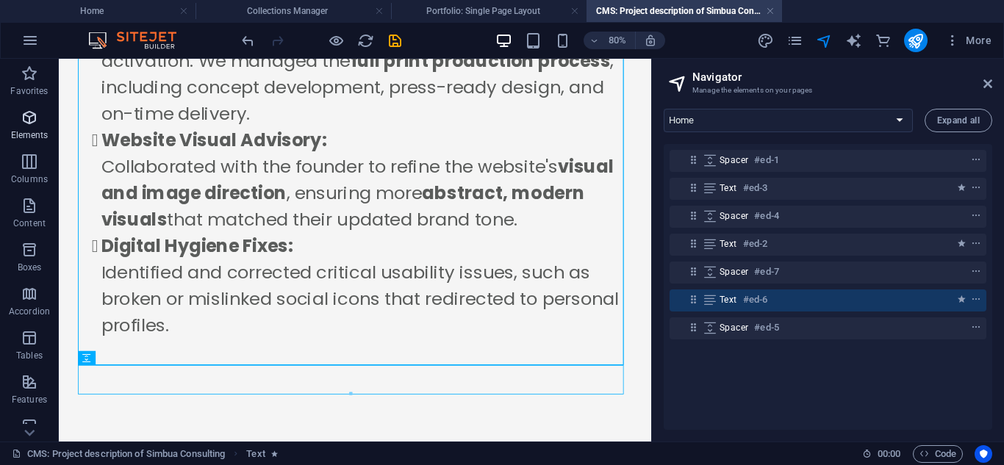
click at [29, 115] on icon "button" at bounding box center [30, 118] width 18 height 18
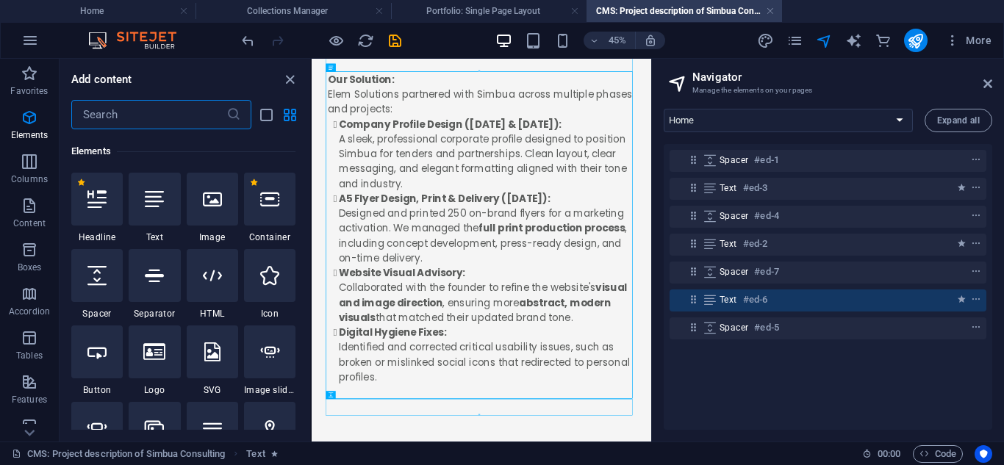
scroll to position [157, 0]
click at [95, 277] on icon at bounding box center [96, 274] width 19 height 19
select select "px"
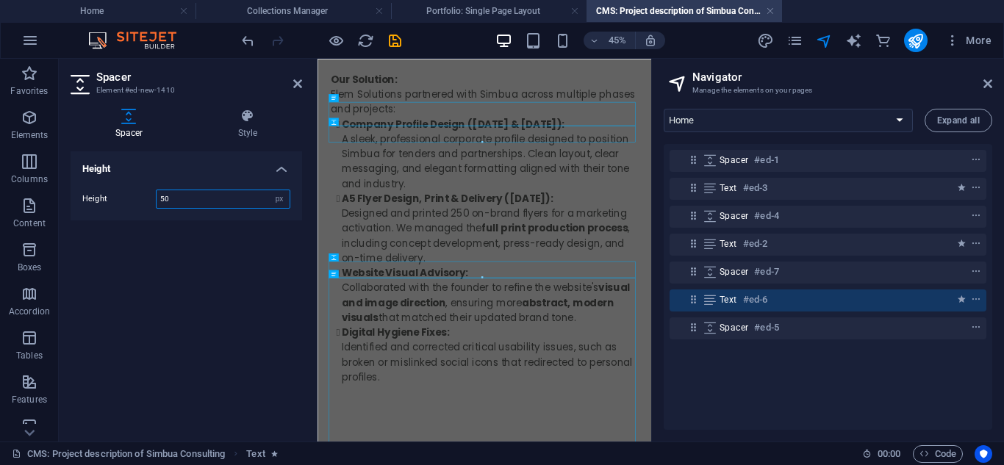
scroll to position [0, 0]
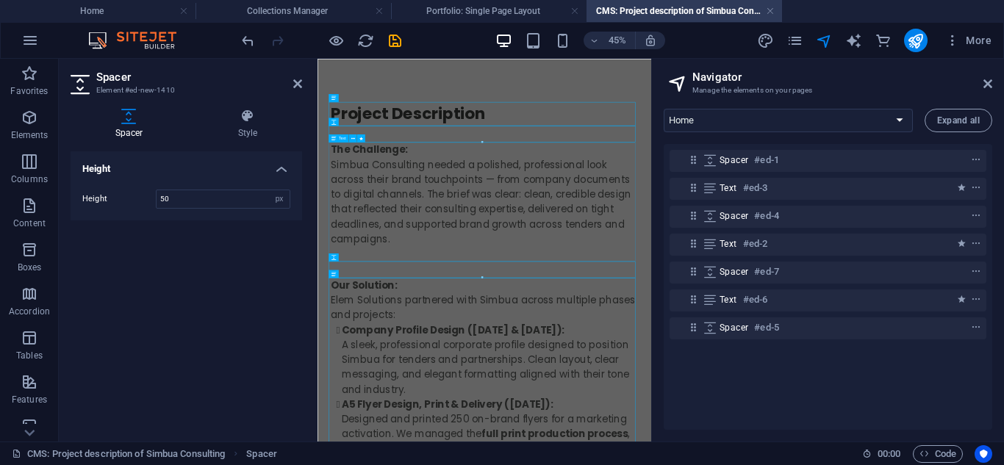
click at [552, 302] on div "The Challenge: Simbua Consulting needed a polished, professional look across th…" at bounding box center [689, 376] width 682 height 265
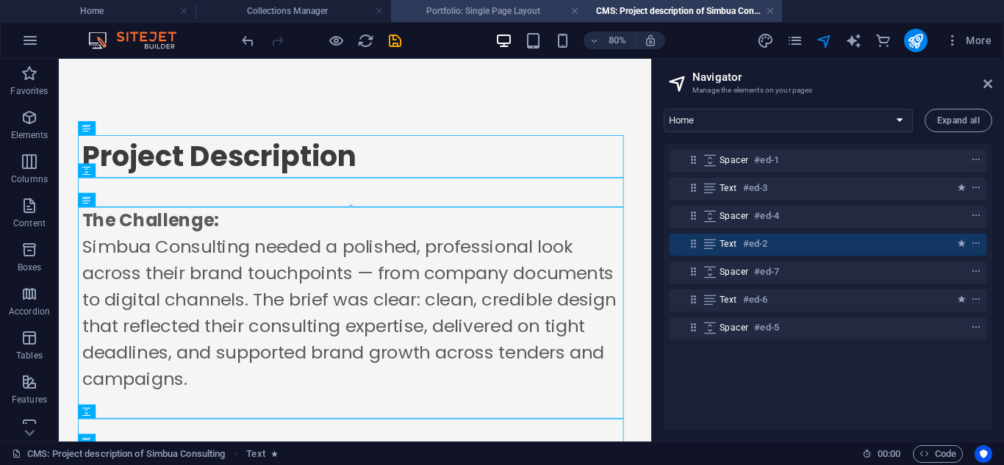
click at [455, 4] on h4 "Portfolio: Single Page Layout" at bounding box center [489, 11] width 196 height 16
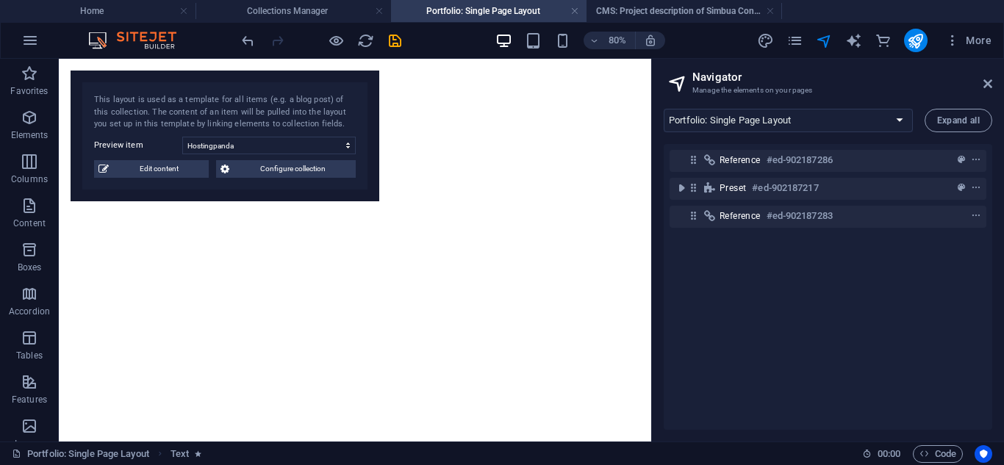
scroll to position [2266, 0]
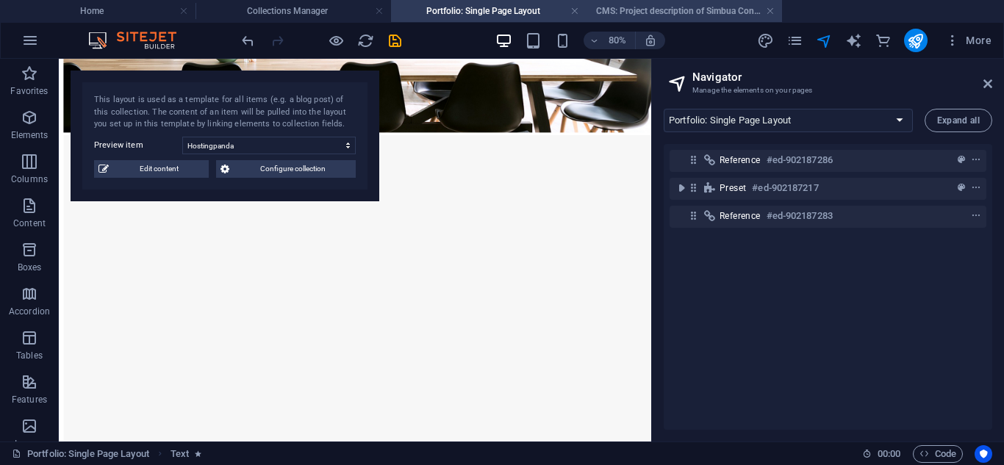
click at [658, 10] on h4 "CMS: Project description of Simbua Consulting" at bounding box center [685, 11] width 196 height 16
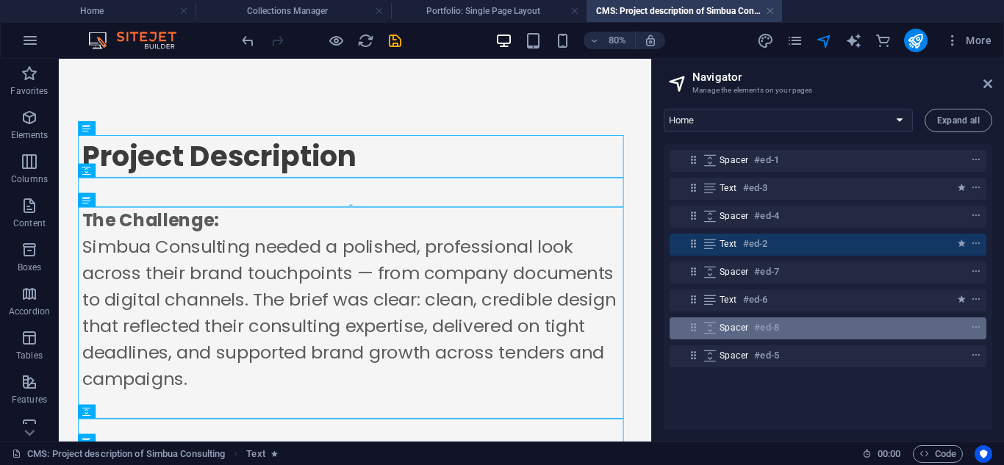
click at [774, 320] on h6 "#ed-8" at bounding box center [766, 328] width 24 height 18
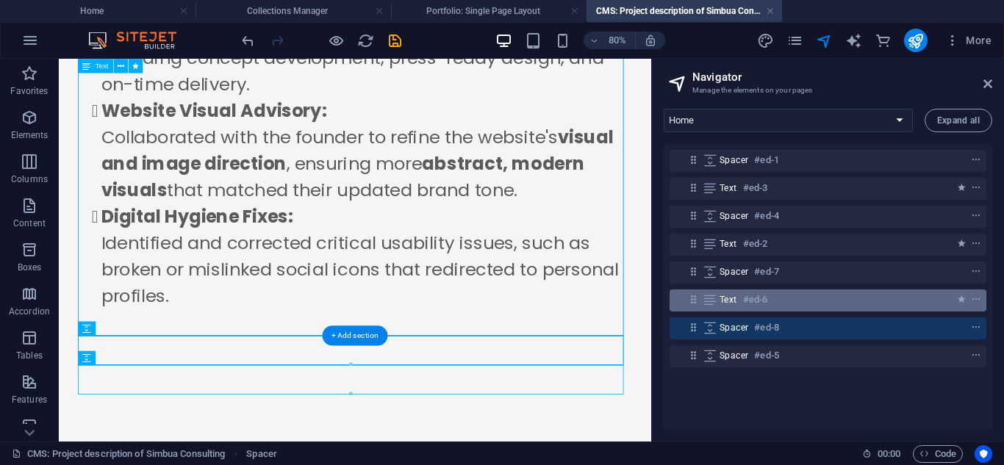
click at [783, 307] on div "Text #ed-6" at bounding box center [816, 300] width 193 height 18
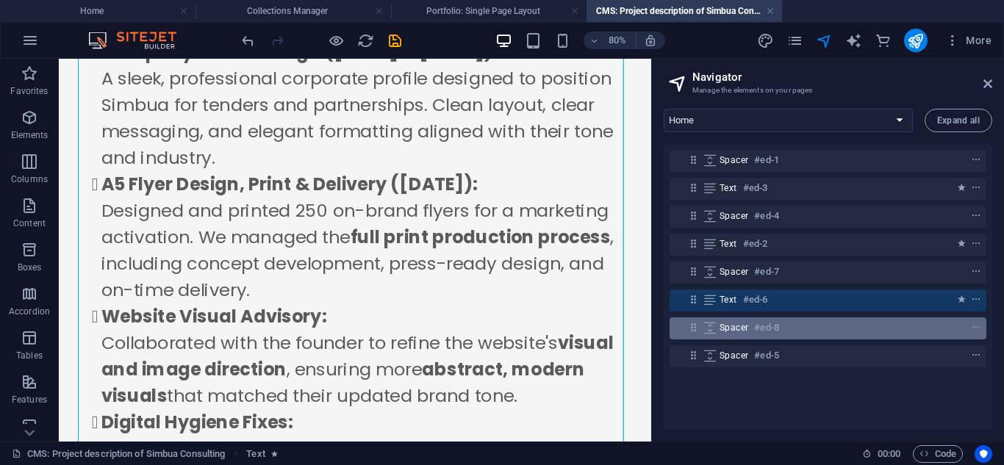
click at [811, 324] on div "Spacer #ed-8" at bounding box center [816, 328] width 193 height 18
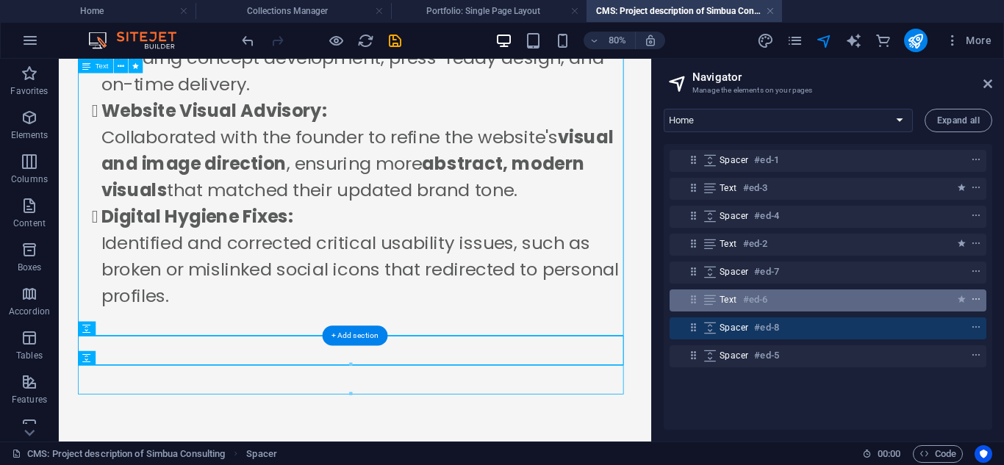
click at [971, 301] on icon "context-menu" at bounding box center [976, 300] width 10 height 10
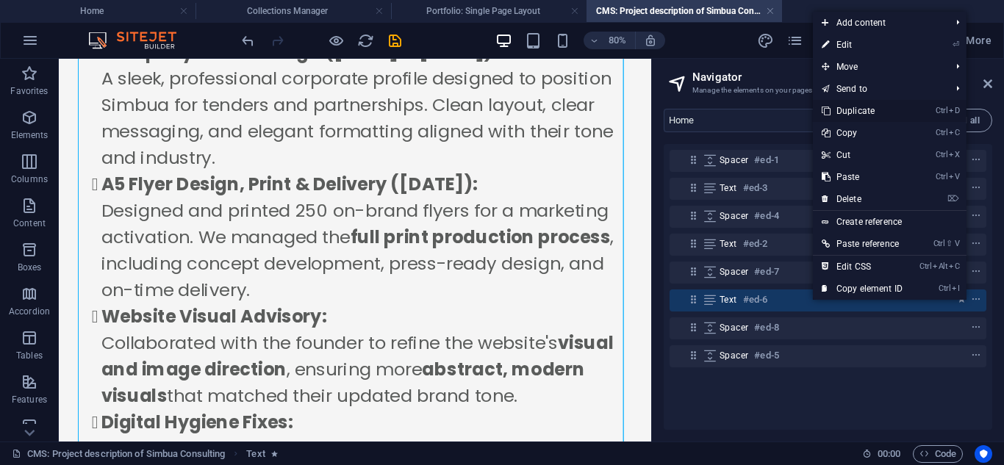
click at [845, 110] on link "Ctrl D Duplicate" at bounding box center [862, 111] width 99 height 22
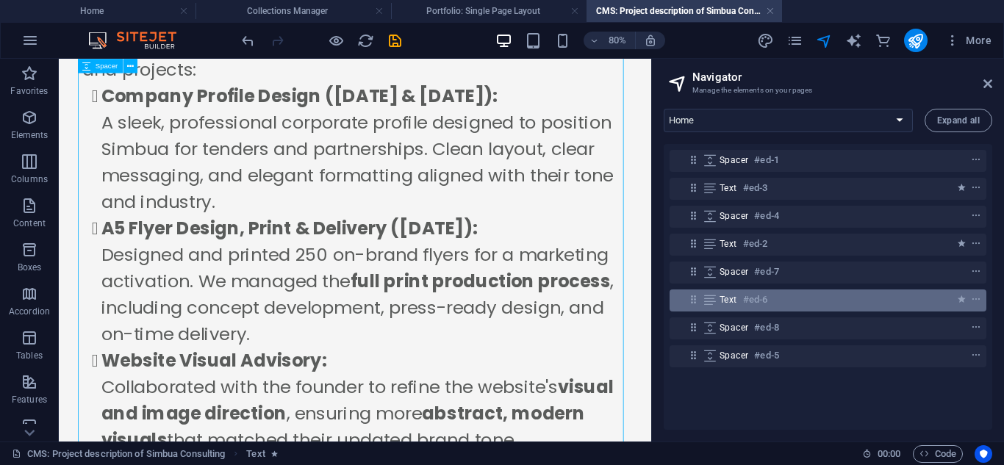
scroll to position [1339, 0]
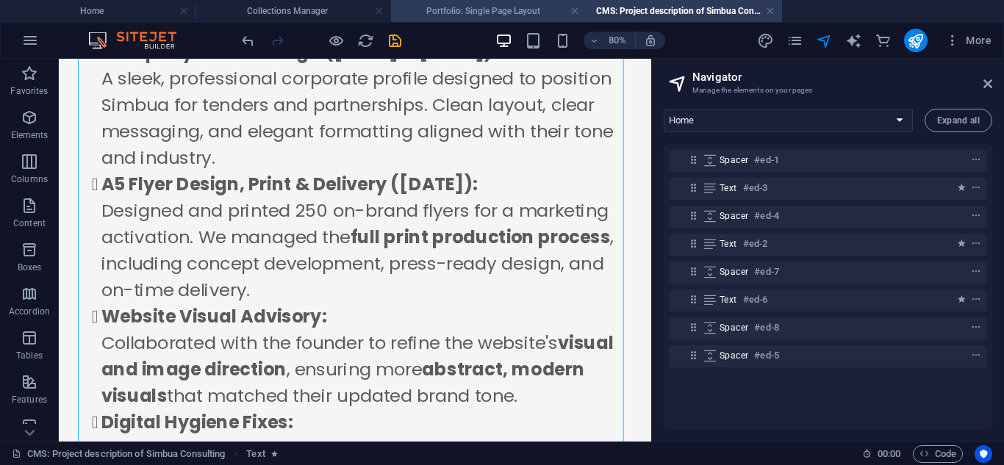
click at [440, 15] on h4 "Portfolio: Single Page Layout" at bounding box center [489, 11] width 196 height 16
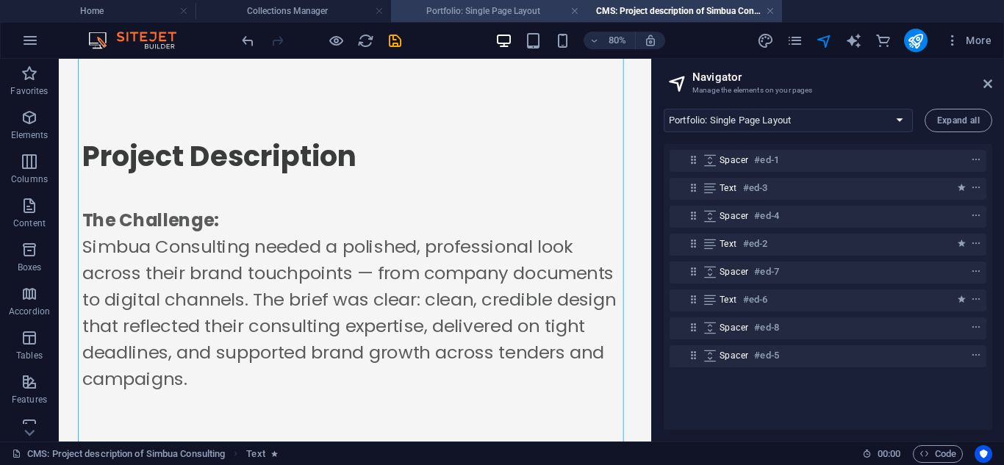
scroll to position [2266, 0]
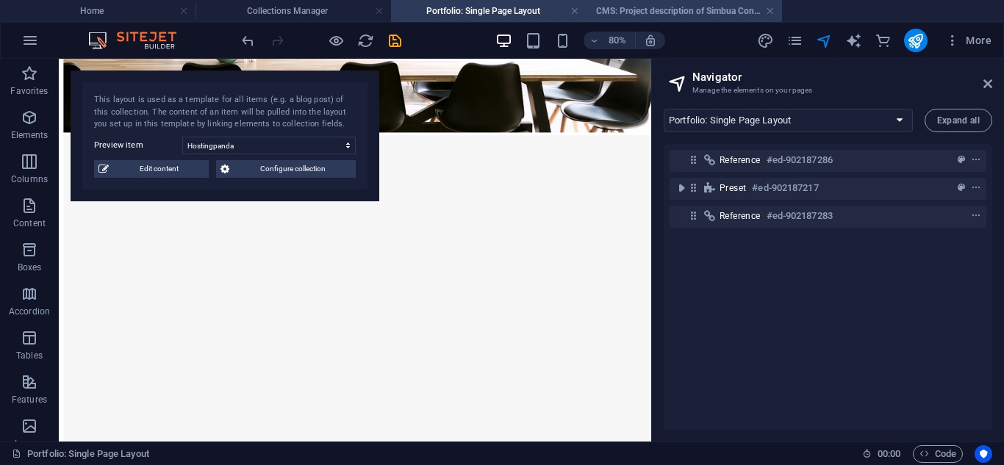
click at [613, 15] on h4 "CMS: Project description of Simbua Consulting" at bounding box center [685, 11] width 196 height 16
select select "16947955-en"
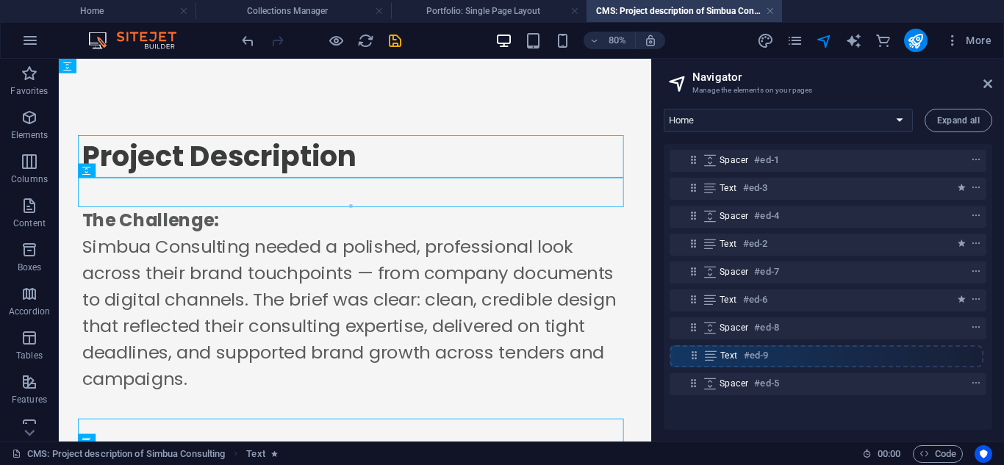
drag, startPoint x: 690, startPoint y: 329, endPoint x: 690, endPoint y: 361, distance: 32.4
click at [690, 361] on div "Spacer #ed-1 Text #ed-3 Spacer #ed-4 Text #ed-2 Spacer #ed-7 Text #ed-6 Text #e…" at bounding box center [828, 287] width 329 height 286
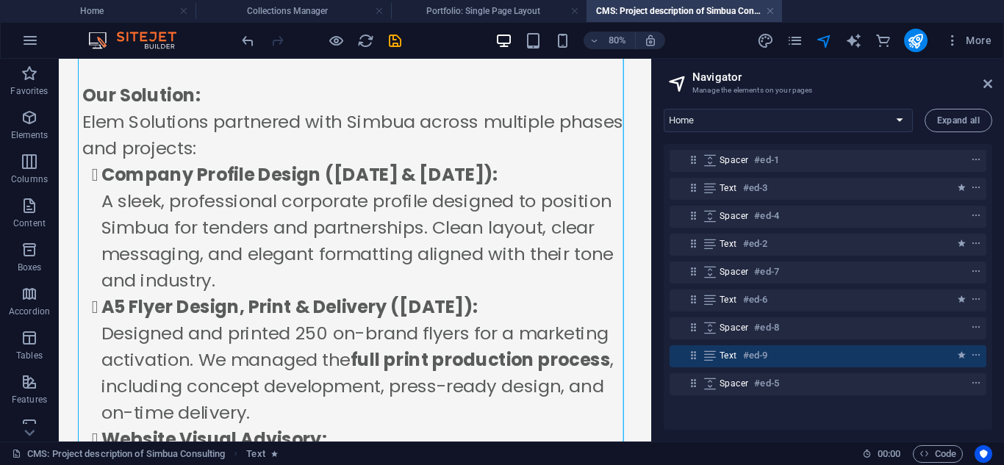
scroll to position [1376, 0]
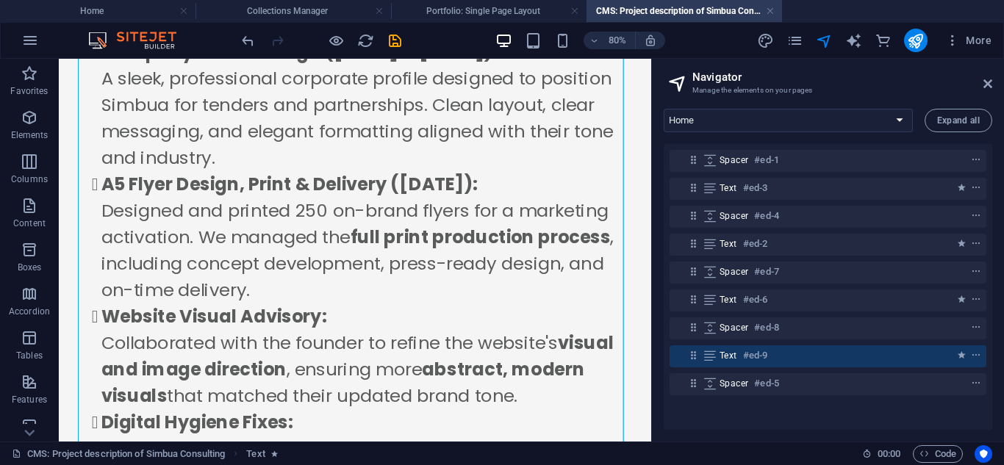
click at [724, 359] on span "Text" at bounding box center [729, 356] width 18 height 12
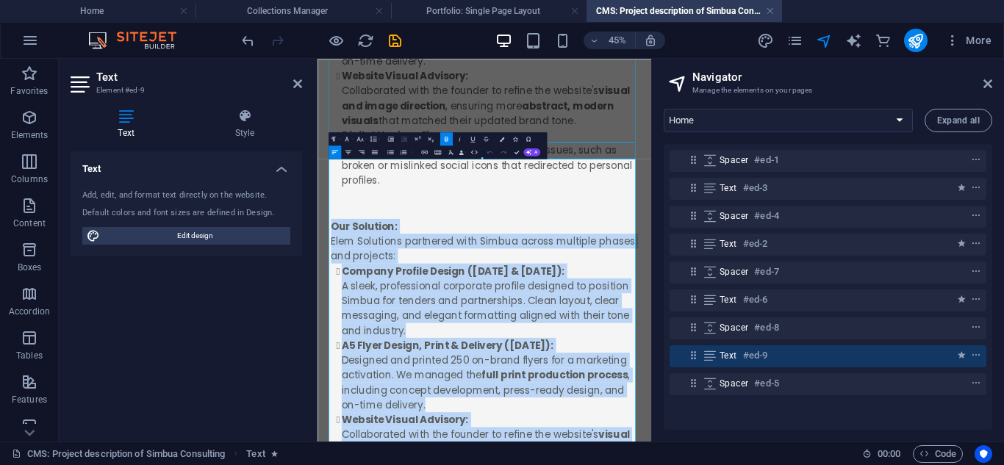
drag, startPoint x: 533, startPoint y: 777, endPoint x: -110, endPoint y: 67, distance: 957.6
click at [318, 67] on html "Project Description The Challenge: Simbua Consulting needed a polished, profess…" at bounding box center [689, 200] width 742 height 2074
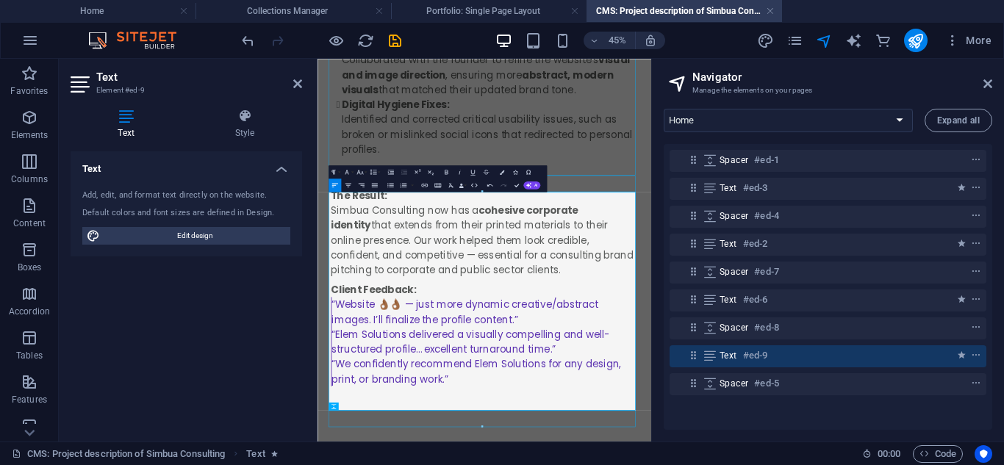
scroll to position [970, 0]
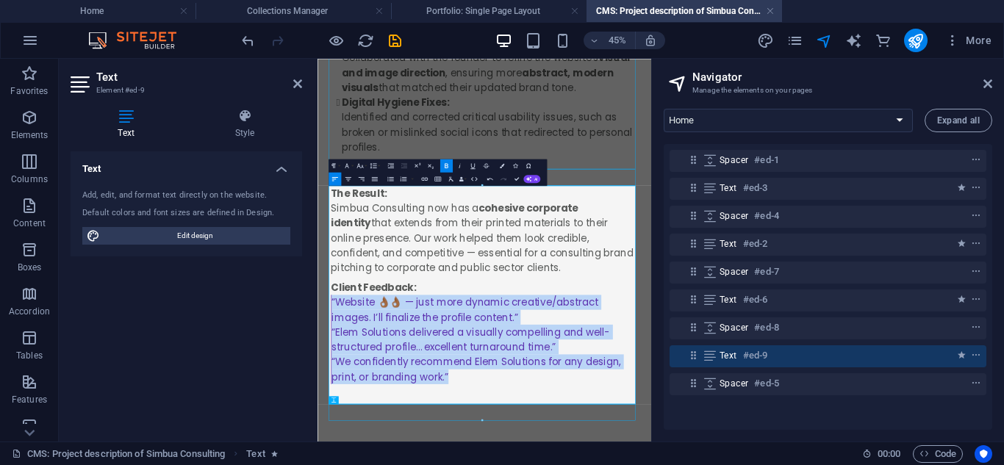
drag, startPoint x: 684, startPoint y: 759, endPoint x: 237, endPoint y: 609, distance: 471.7
click at [318, 465] on html "Project Description The Challenge: Simbua Consulting needed a polished, profess…" at bounding box center [689, 5] width 742 height 1833
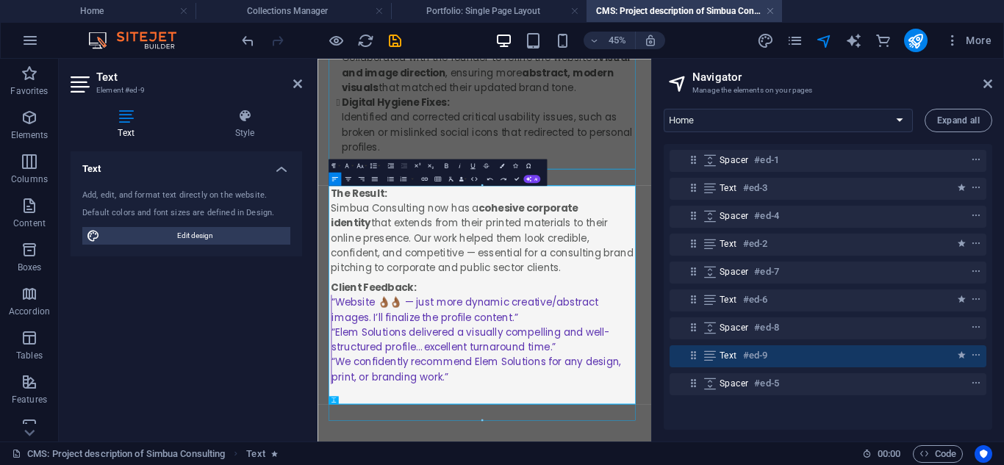
scroll to position [816, 0]
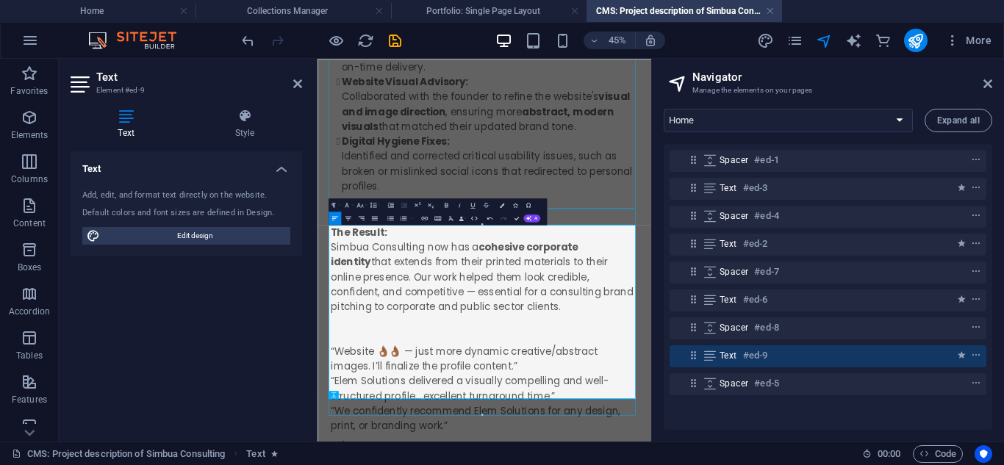
scroll to position [970, 0]
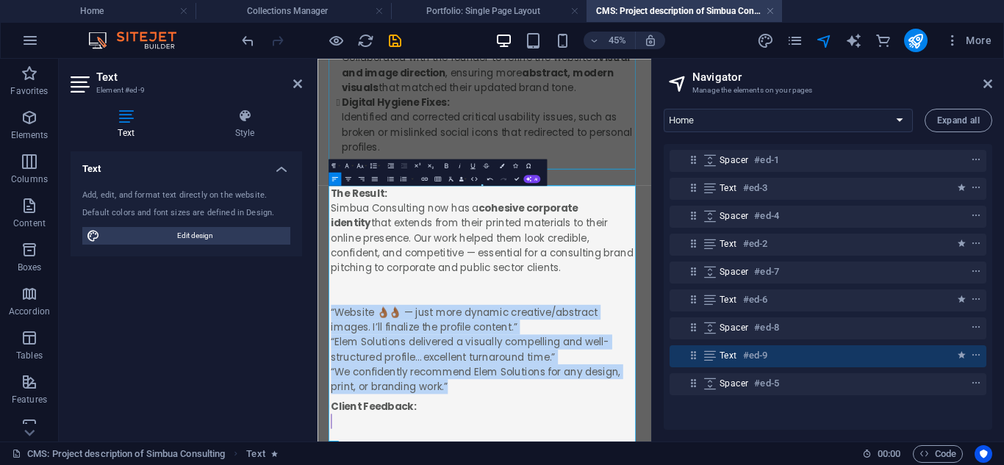
drag, startPoint x: 681, startPoint y: 798, endPoint x: 605, endPoint y: 376, distance: 429.5
click at [318, 465] on html "Project Description The Challenge: Simbua Consulting needed a polished, profess…" at bounding box center [689, 55] width 742 height 1932
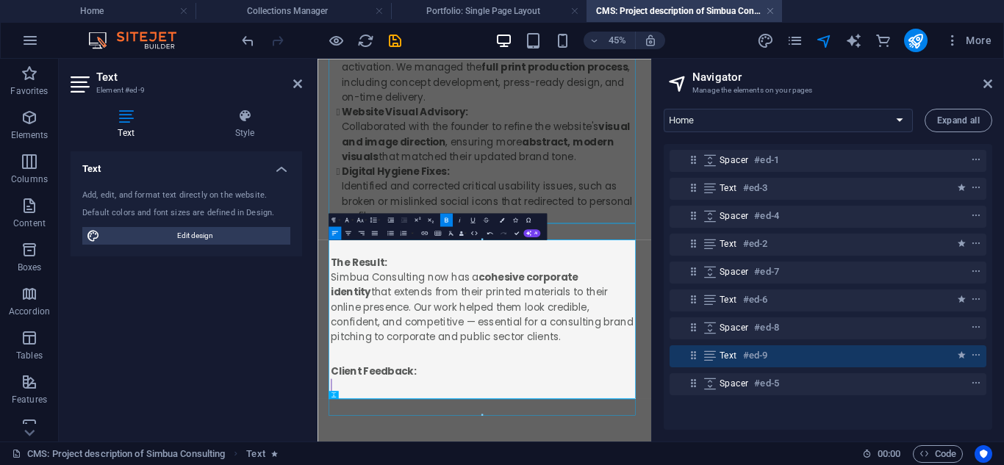
scroll to position [849, 0]
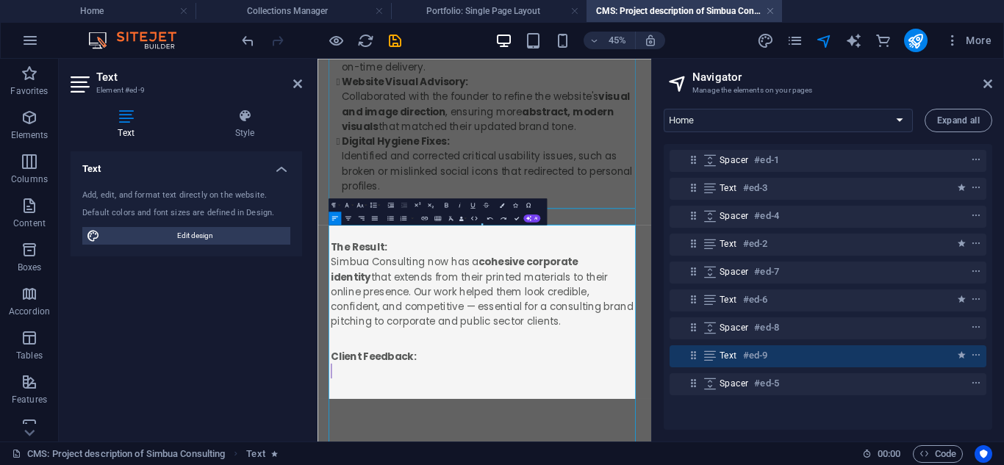
scroll to position [882, 0]
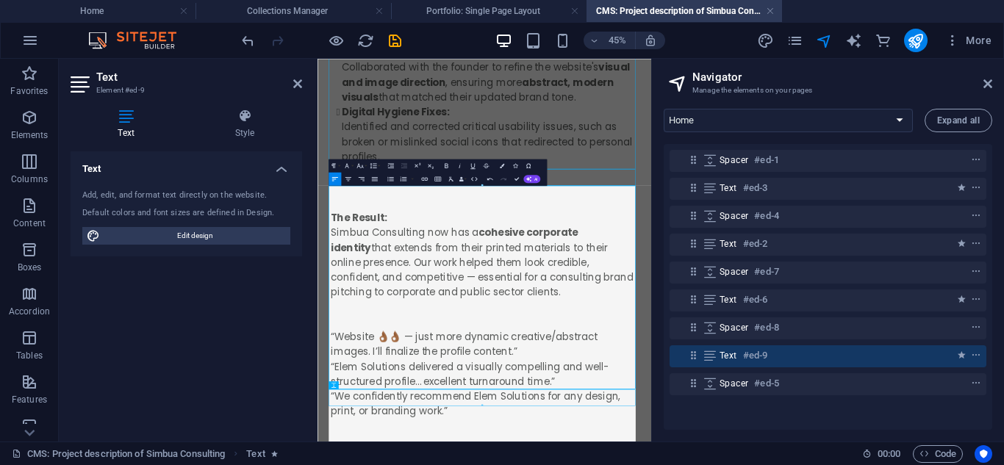
scroll to position [970, 0]
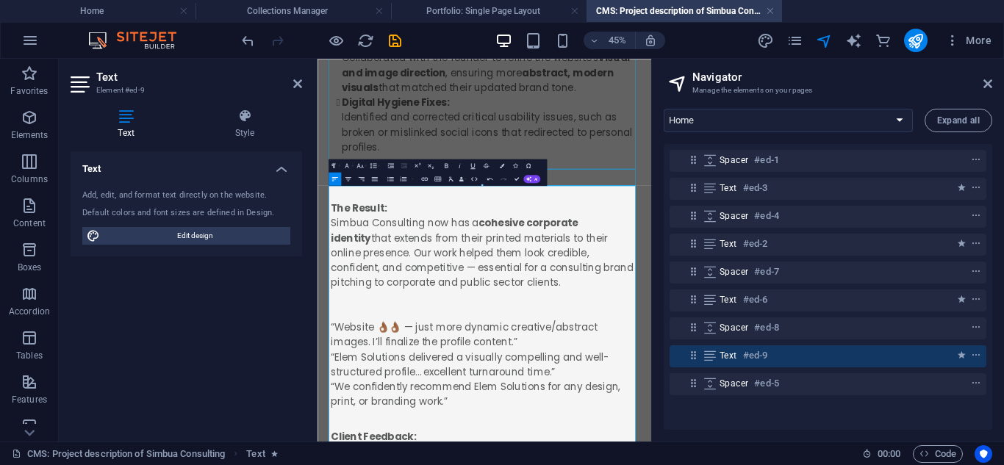
drag, startPoint x: 680, startPoint y: 423, endPoint x: 1002, endPoint y: 424, distance: 322.0
copy strong "cohesive corporate identity"
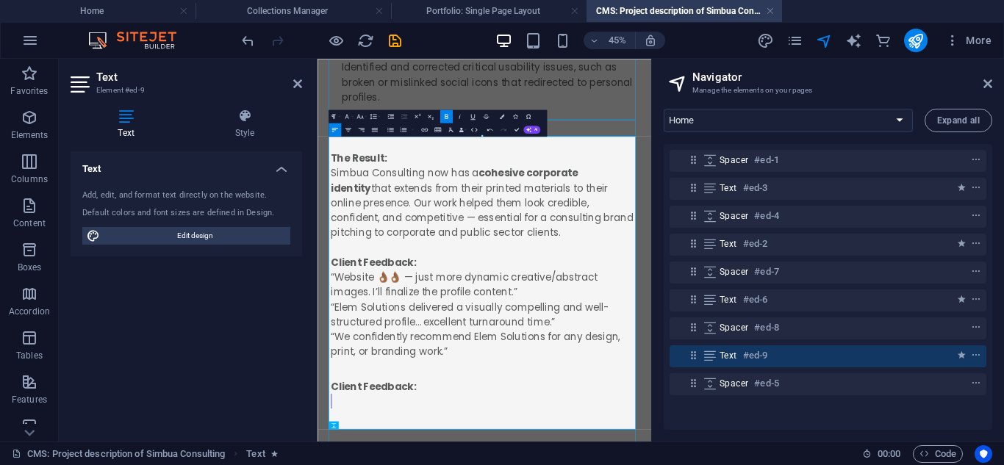
scroll to position [1081, 0]
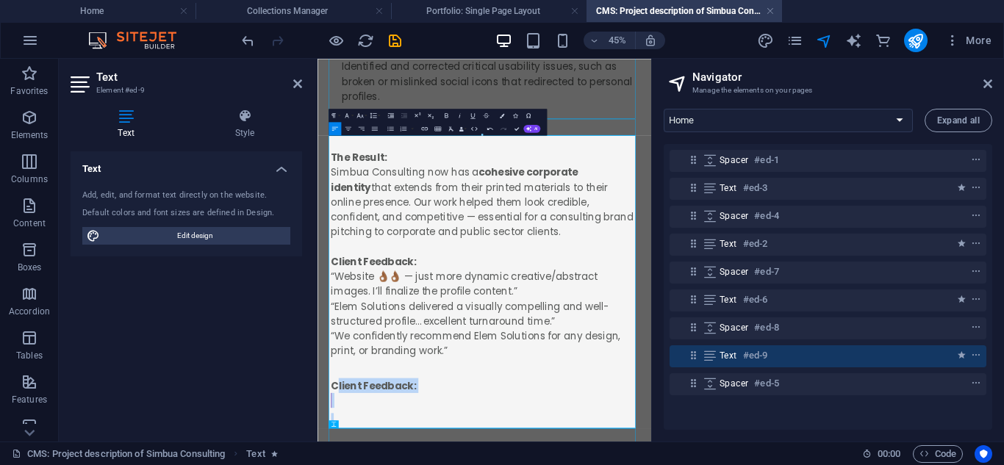
drag, startPoint x: 596, startPoint y: 846, endPoint x: 353, endPoint y: 782, distance: 251.6
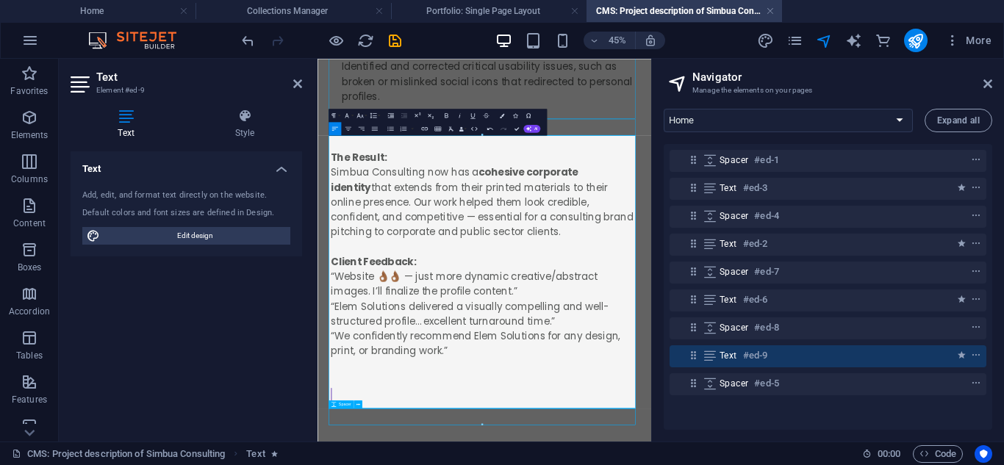
scroll to position [1070, 0]
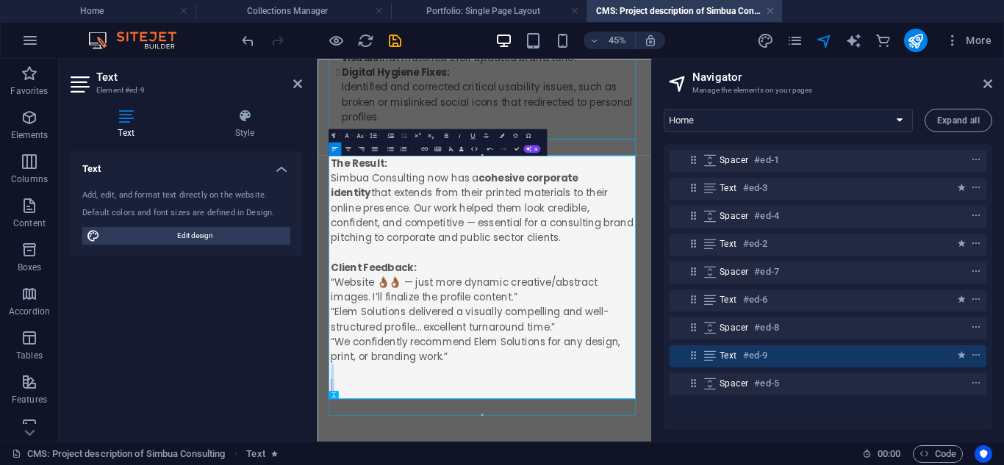
drag, startPoint x: 617, startPoint y: 731, endPoint x: 804, endPoint y: 839, distance: 215.7
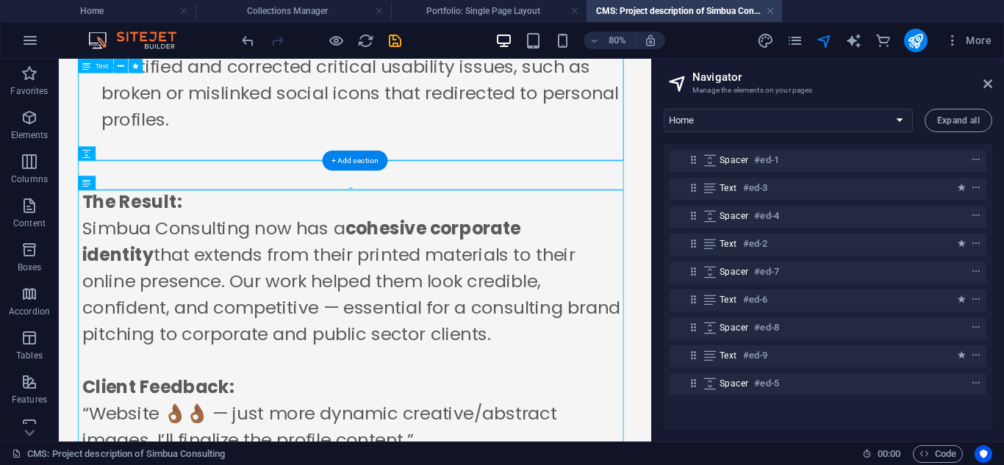
scroll to position [1084, 0]
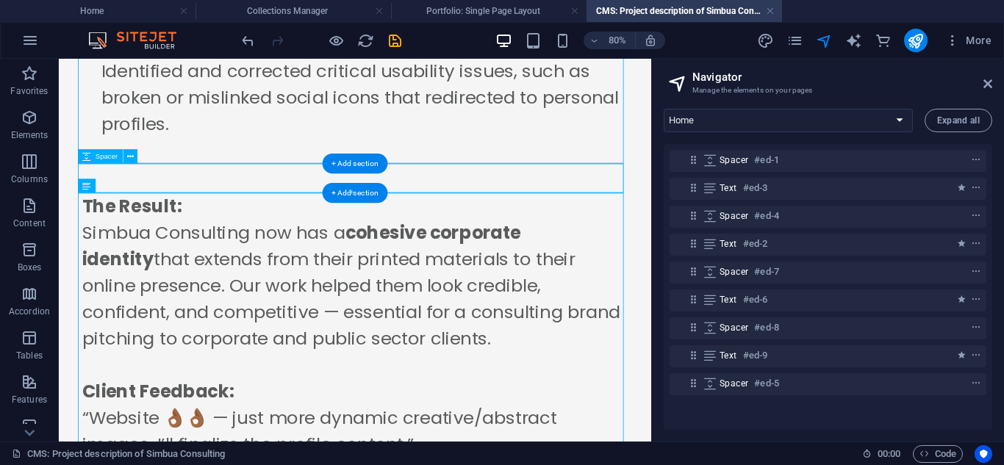
click at [571, 211] on div at bounding box center [429, 208] width 682 height 37
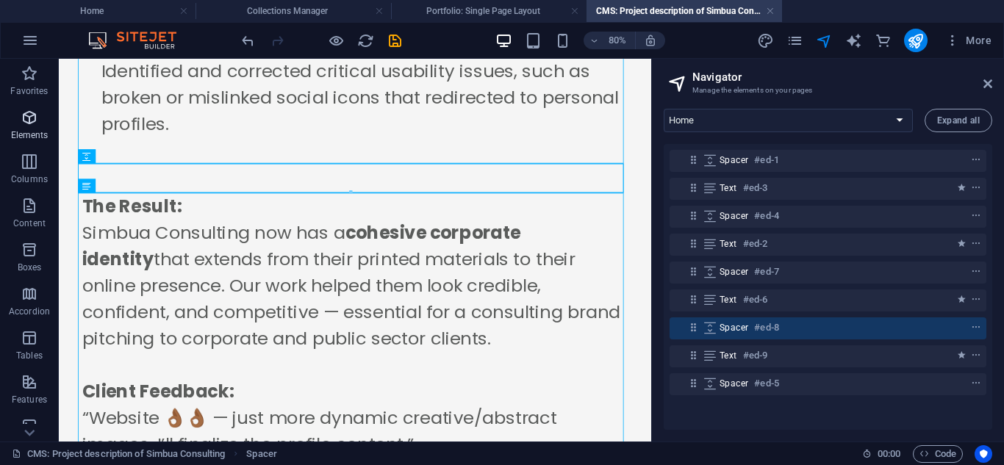
click at [26, 120] on icon "button" at bounding box center [30, 118] width 18 height 18
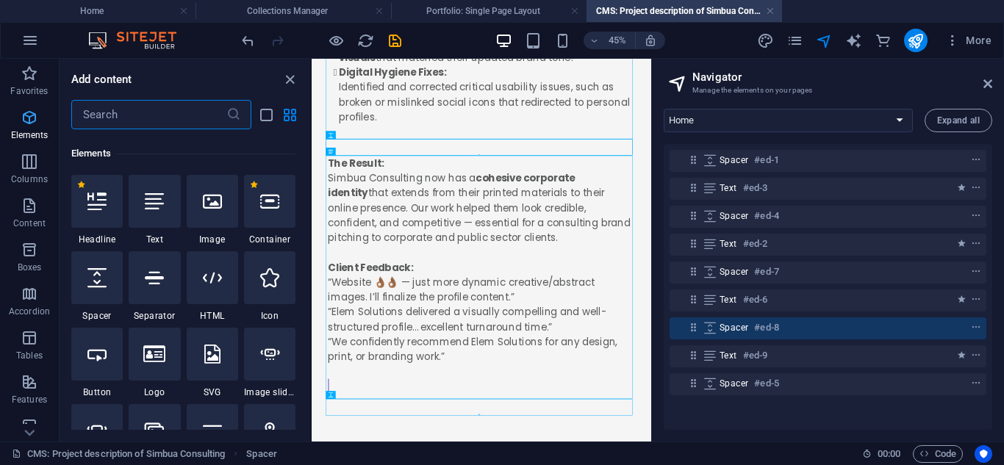
scroll to position [157, 0]
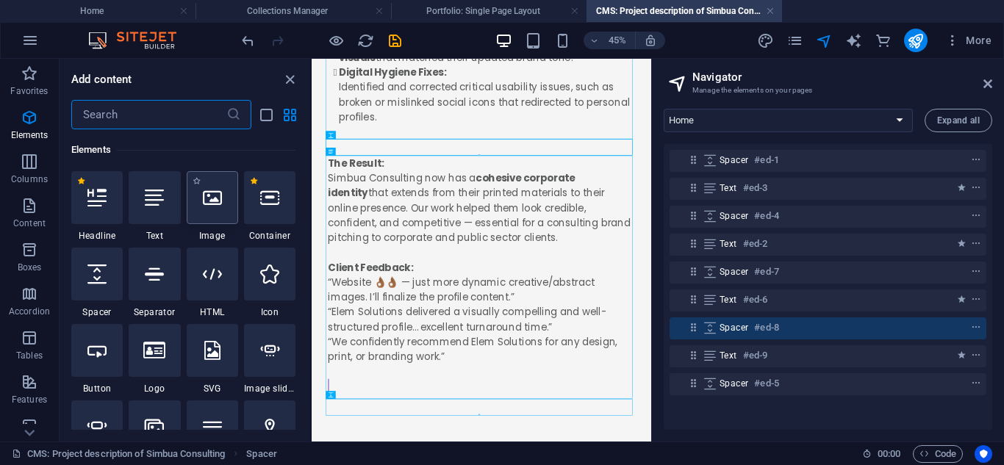
click at [204, 203] on icon at bounding box center [212, 197] width 19 height 19
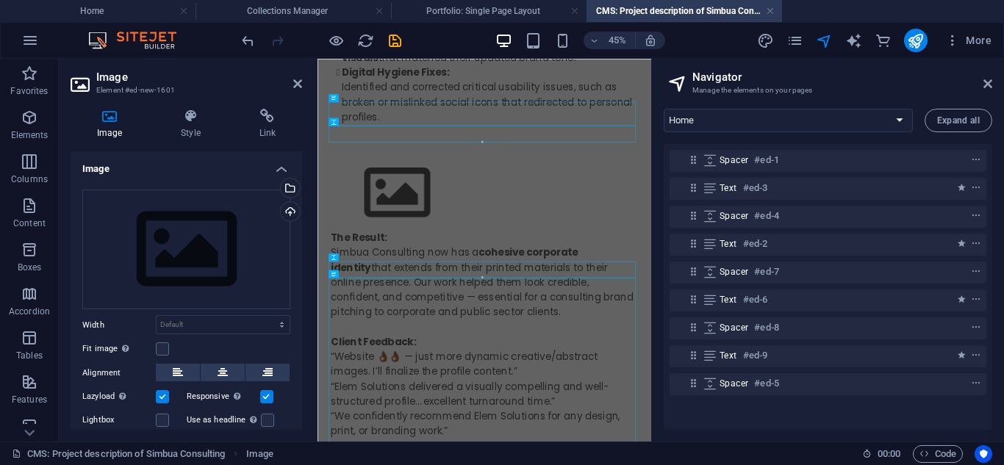
scroll to position [0, 0]
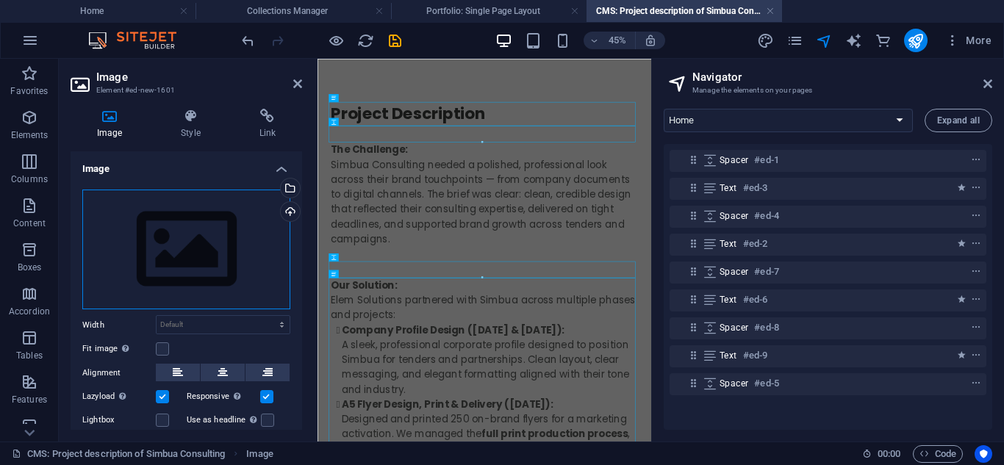
click at [202, 245] on div "Drag files here, click to choose files or select files from Files or our free s…" at bounding box center [186, 250] width 208 height 121
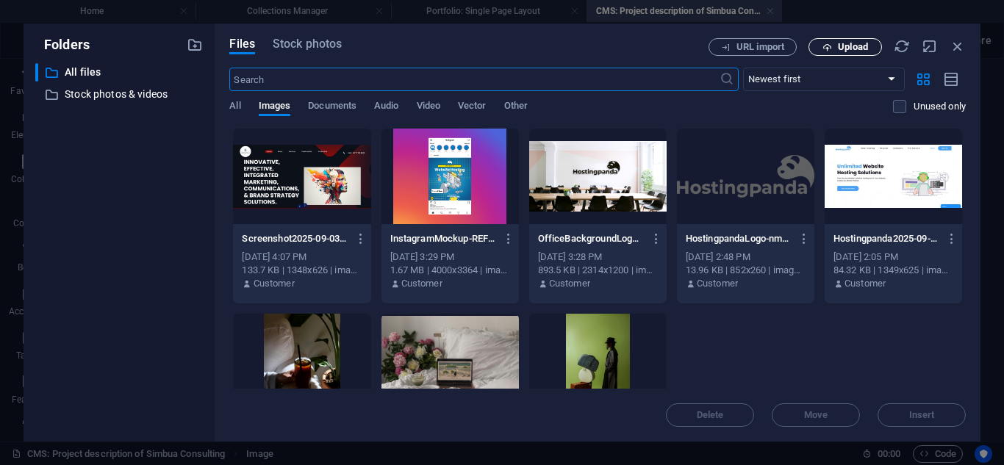
click at [850, 39] on button "Upload" at bounding box center [846, 47] width 74 height 18
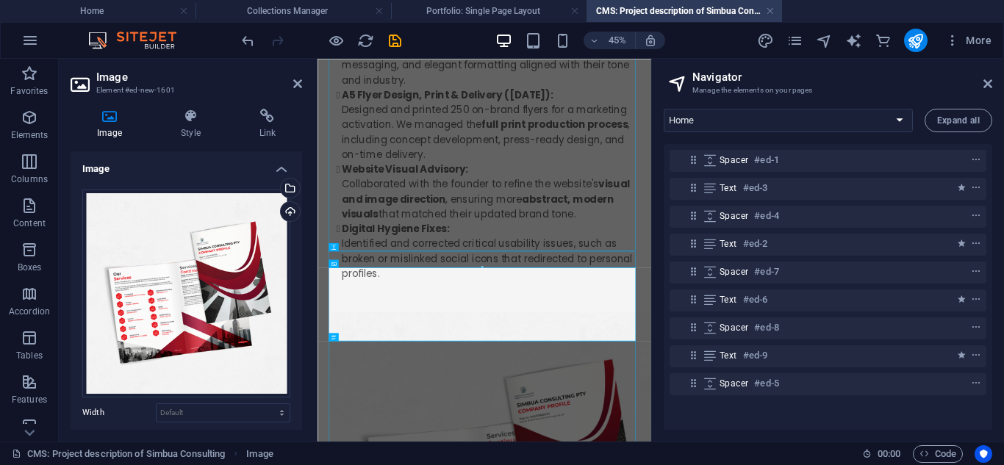
scroll to position [907, 0]
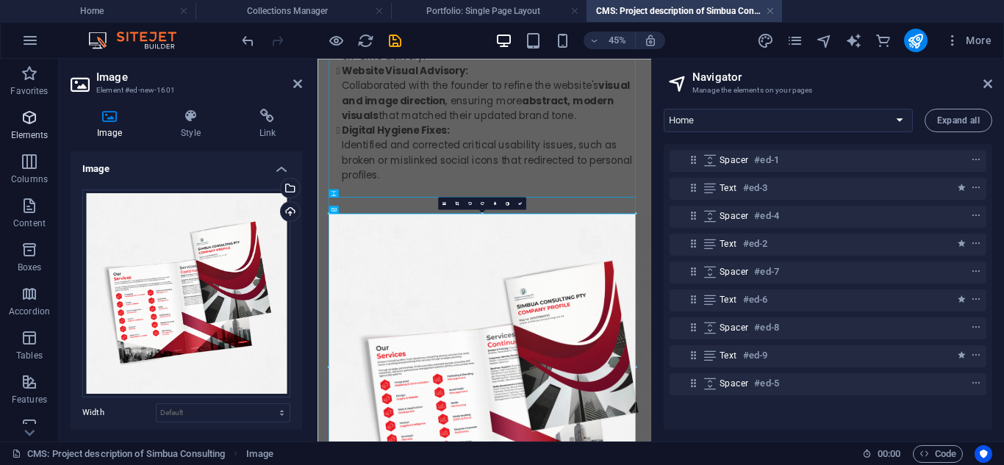
click at [32, 115] on icon "button" at bounding box center [30, 118] width 18 height 18
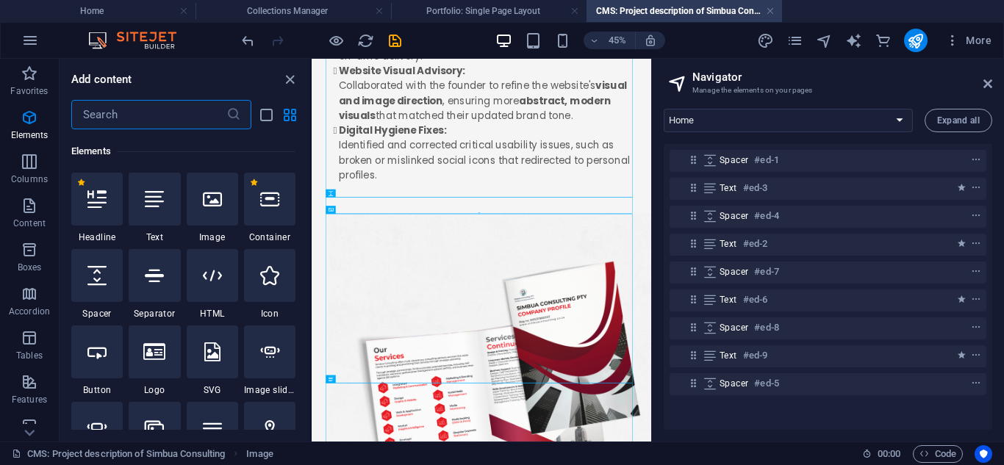
scroll to position [157, 0]
click at [102, 272] on icon at bounding box center [96, 274] width 19 height 19
select select "px"
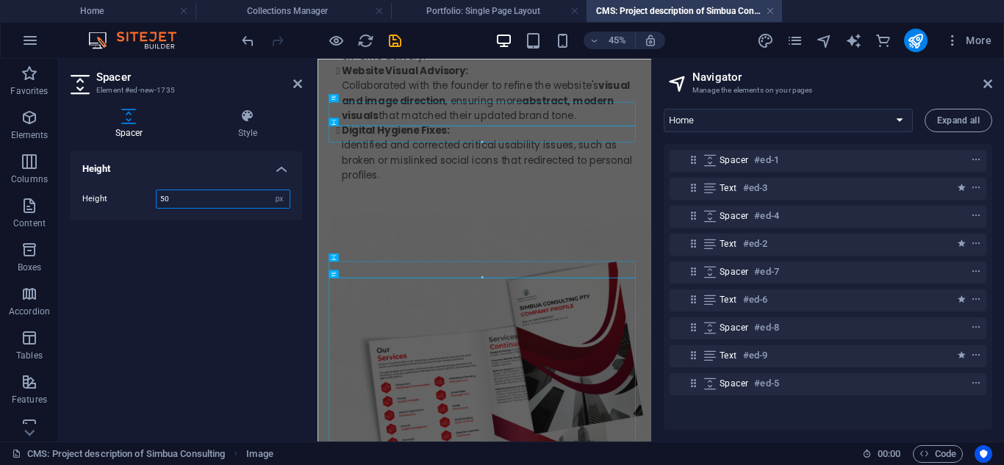
scroll to position [0, 0]
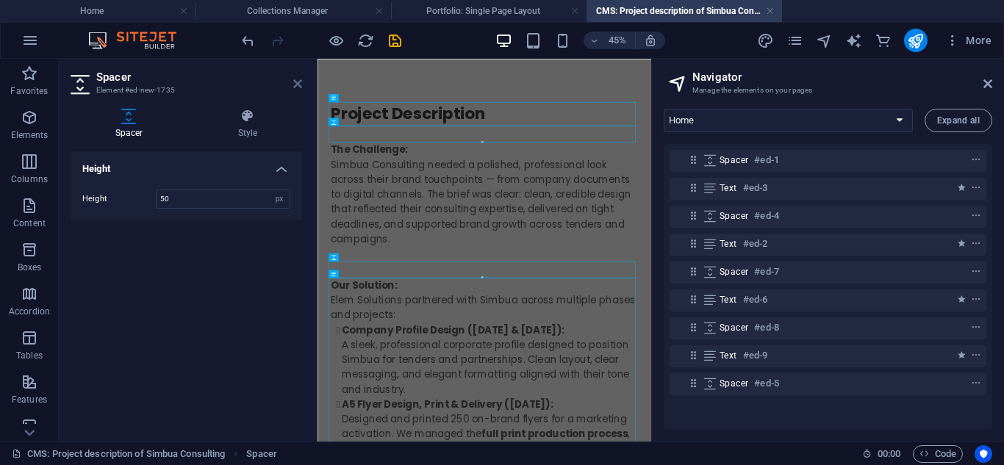
click at [299, 83] on icon at bounding box center [297, 84] width 9 height 12
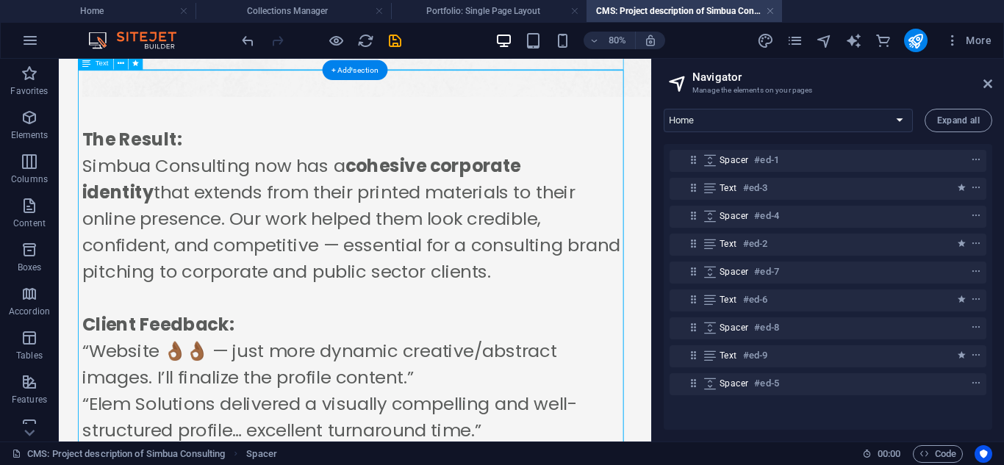
scroll to position [2128, 0]
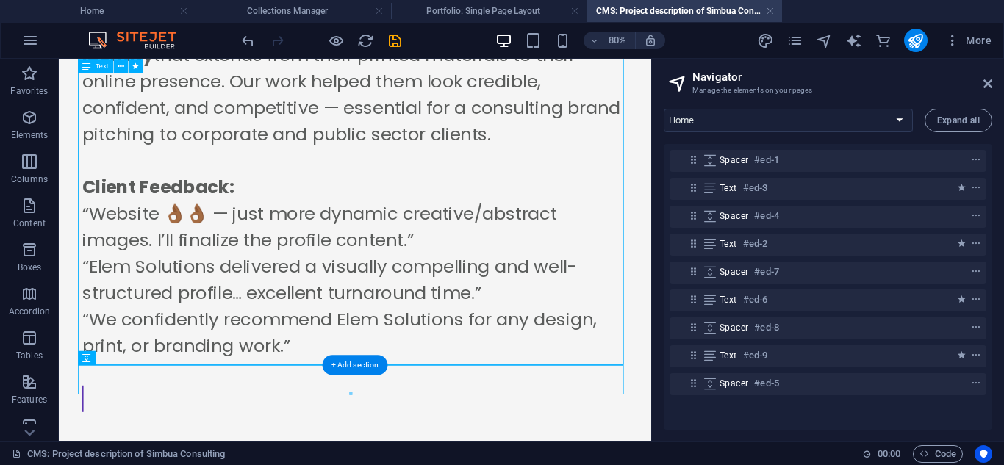
click at [364, 237] on div "The Result: Simbua Consulting now has a cohesive corporate identity that extend…" at bounding box center [429, 241] width 682 height 541
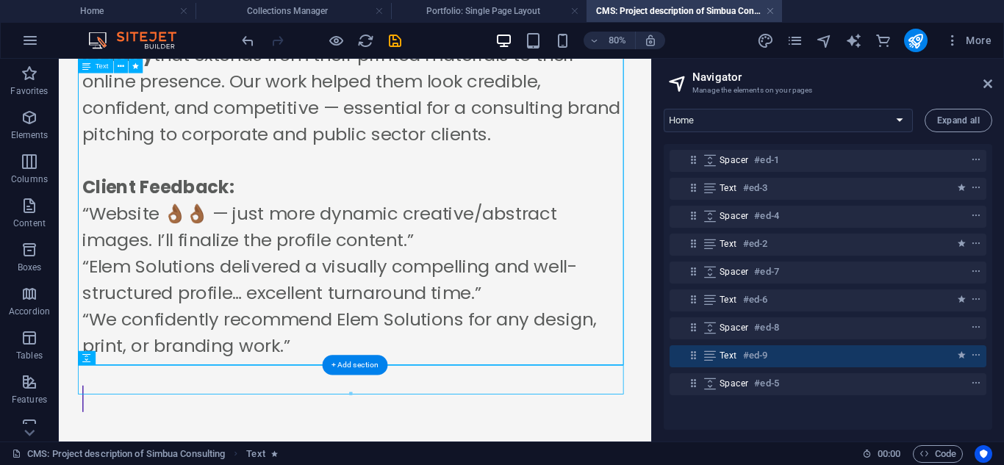
click at [364, 237] on div "The Result: Simbua Consulting now has a cohesive corporate identity that extend…" at bounding box center [429, 241] width 682 height 541
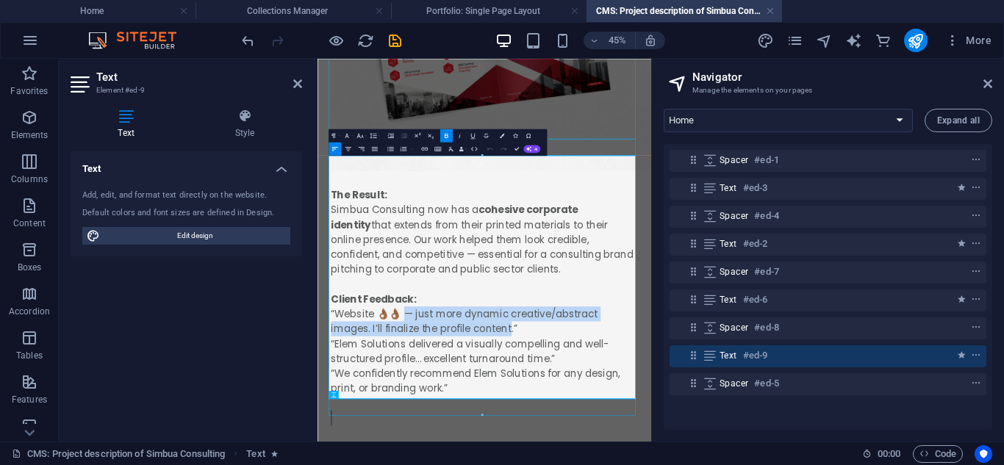
drag, startPoint x: 513, startPoint y: 558, endPoint x: 748, endPoint y: 587, distance: 237.1
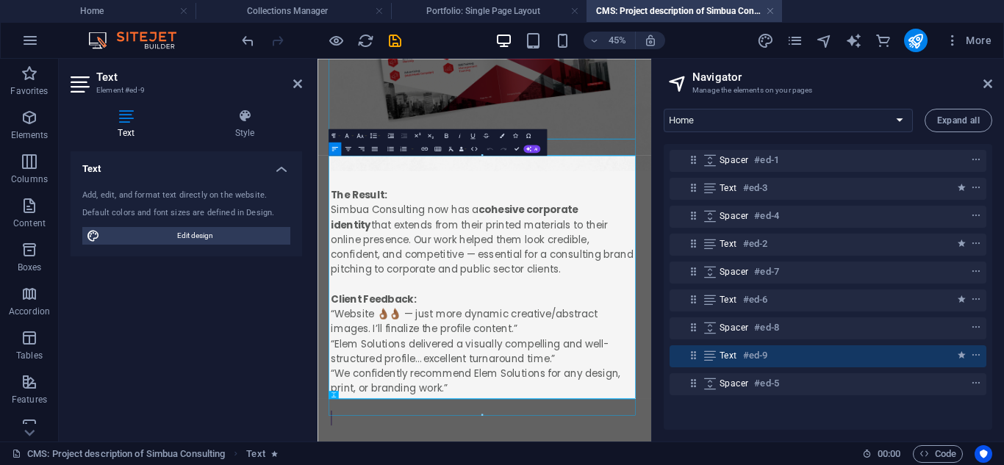
scroll to position [1722, 0]
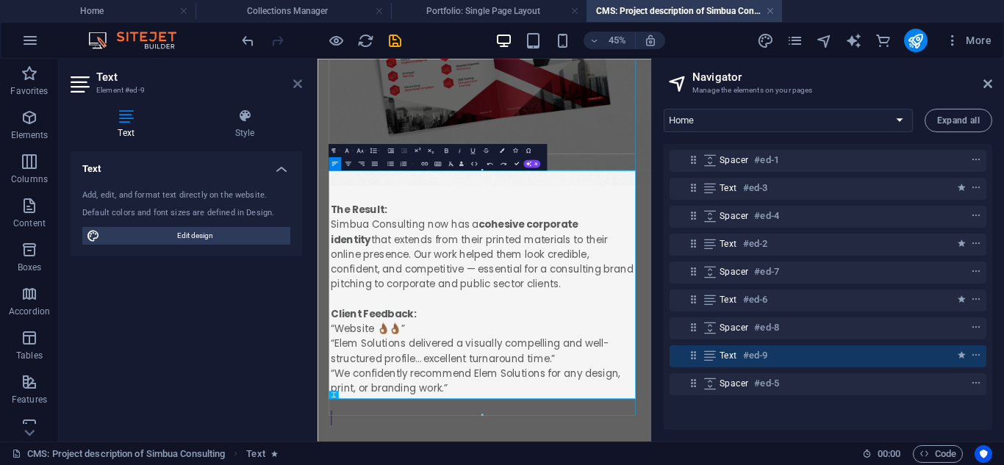
click at [298, 80] on icon at bounding box center [297, 84] width 9 height 12
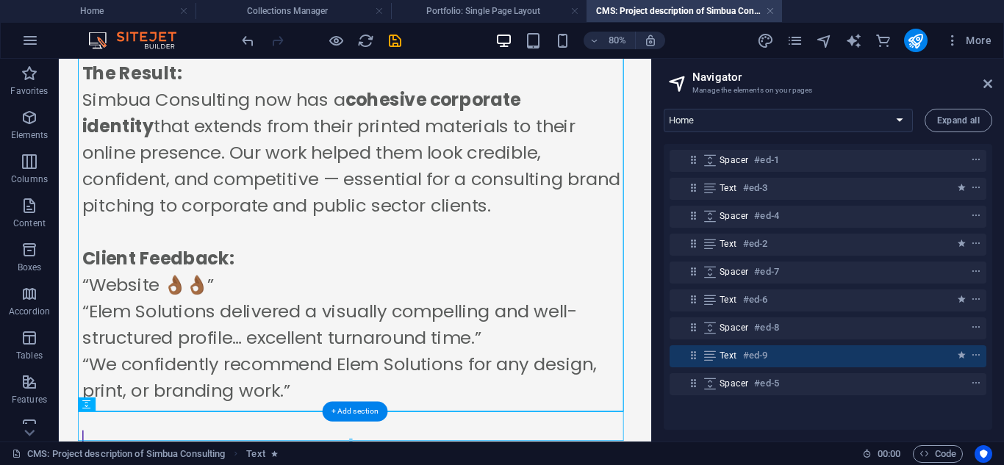
scroll to position [2040, 0]
click at [389, 45] on icon "save" at bounding box center [395, 40] width 17 height 17
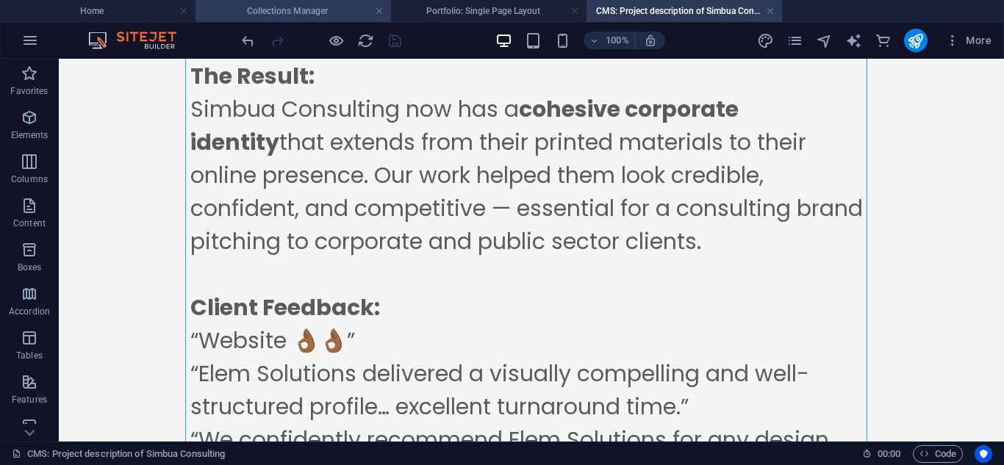
click at [325, 10] on h4 "Collections Manager" at bounding box center [294, 11] width 196 height 16
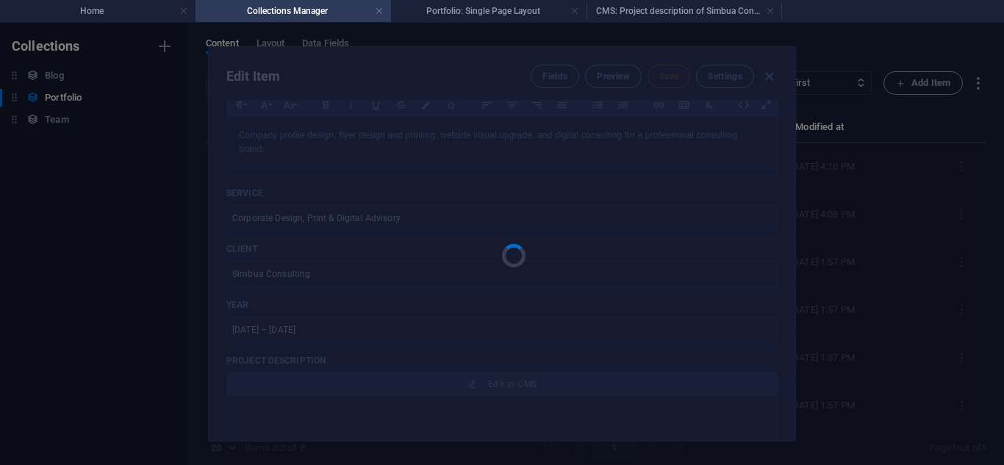
scroll to position [0, 0]
click at [621, 18] on h4 "CMS: Project description of Simbua Consulting" at bounding box center [685, 11] width 196 height 16
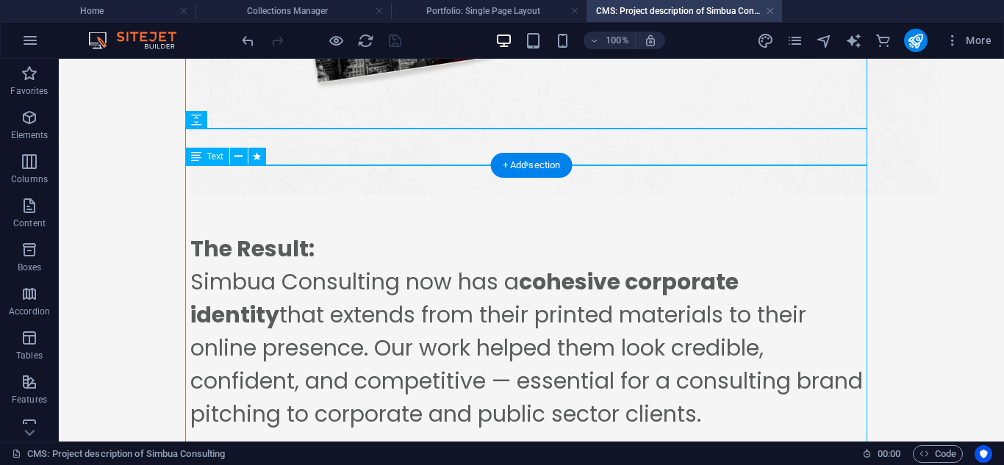
scroll to position [2191, 0]
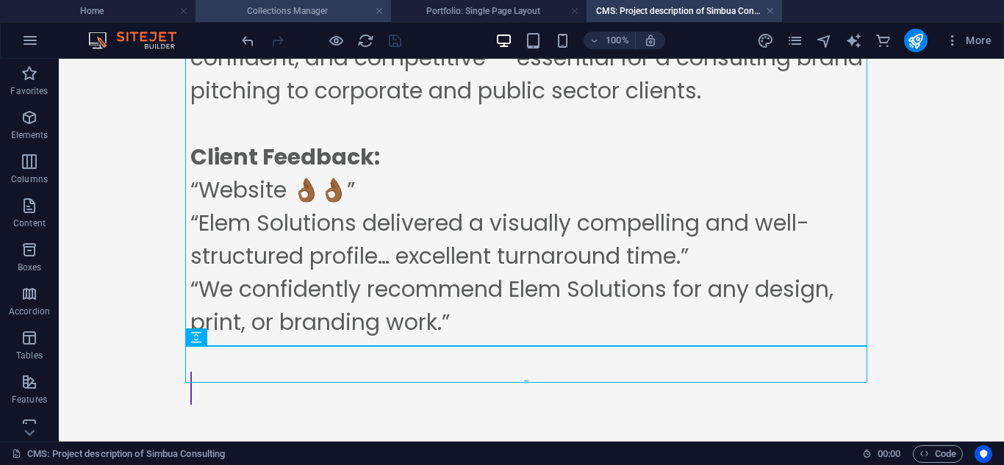
click at [319, 17] on h4 "Collections Manager" at bounding box center [294, 11] width 196 height 16
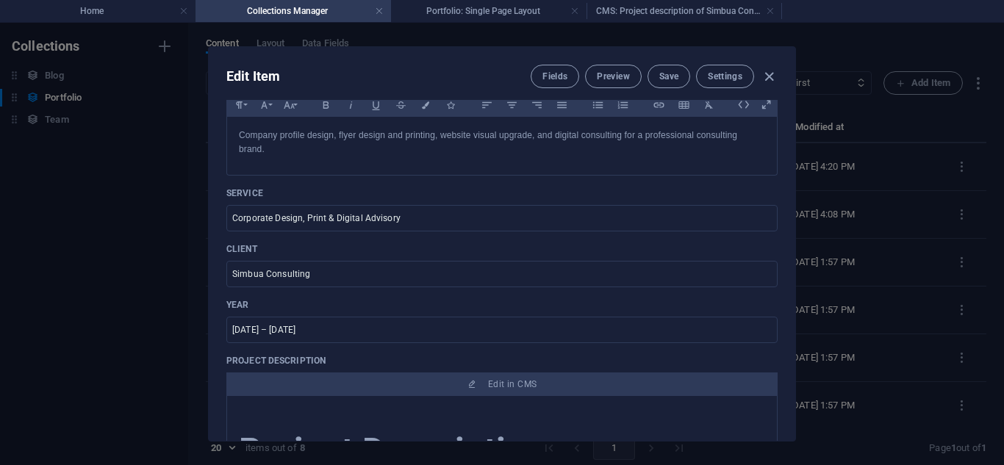
scroll to position [0, 0]
click at [662, 71] on span "Save" at bounding box center [668, 77] width 19 height 12
click at [642, 18] on h4 "CMS: Project description of Simbua Consulting" at bounding box center [685, 11] width 196 height 16
